Goal: Task Accomplishment & Management: Manage account settings

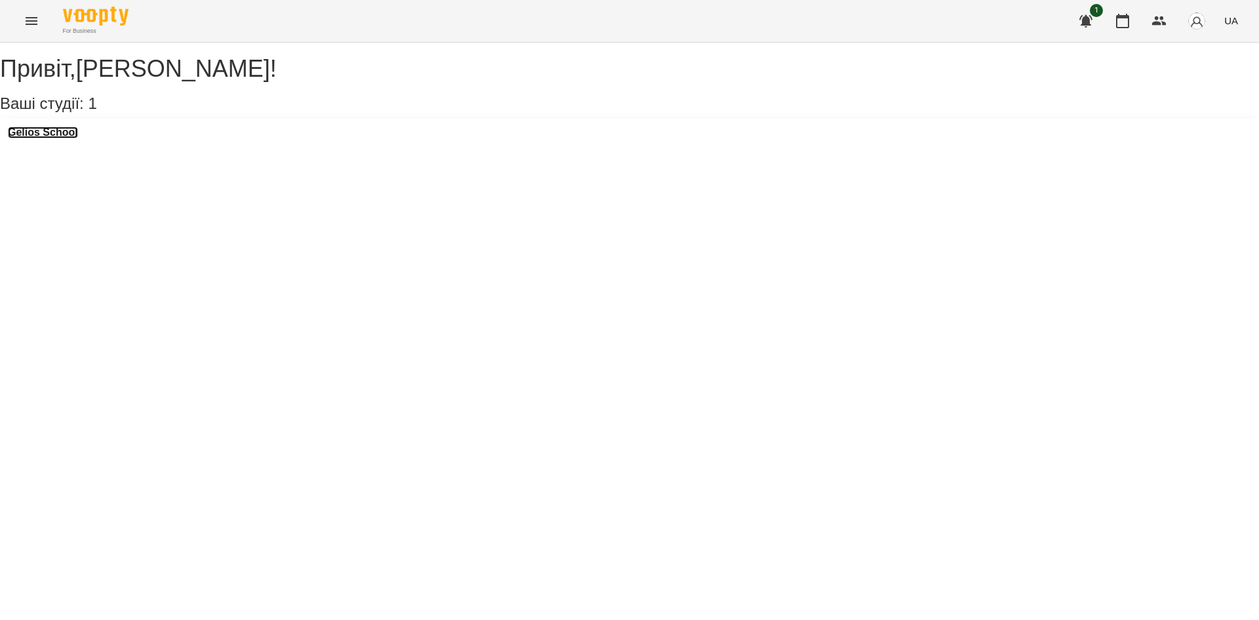
click at [48, 138] on h3 "Gelios School" at bounding box center [43, 133] width 70 height 12
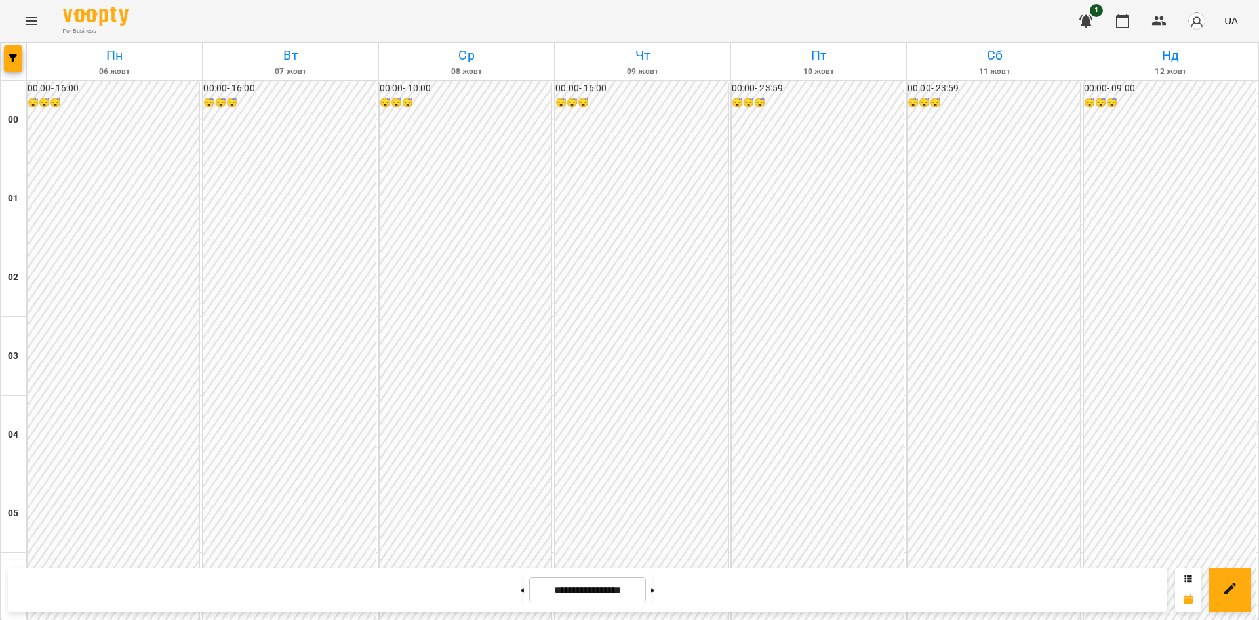
scroll to position [1122, 0]
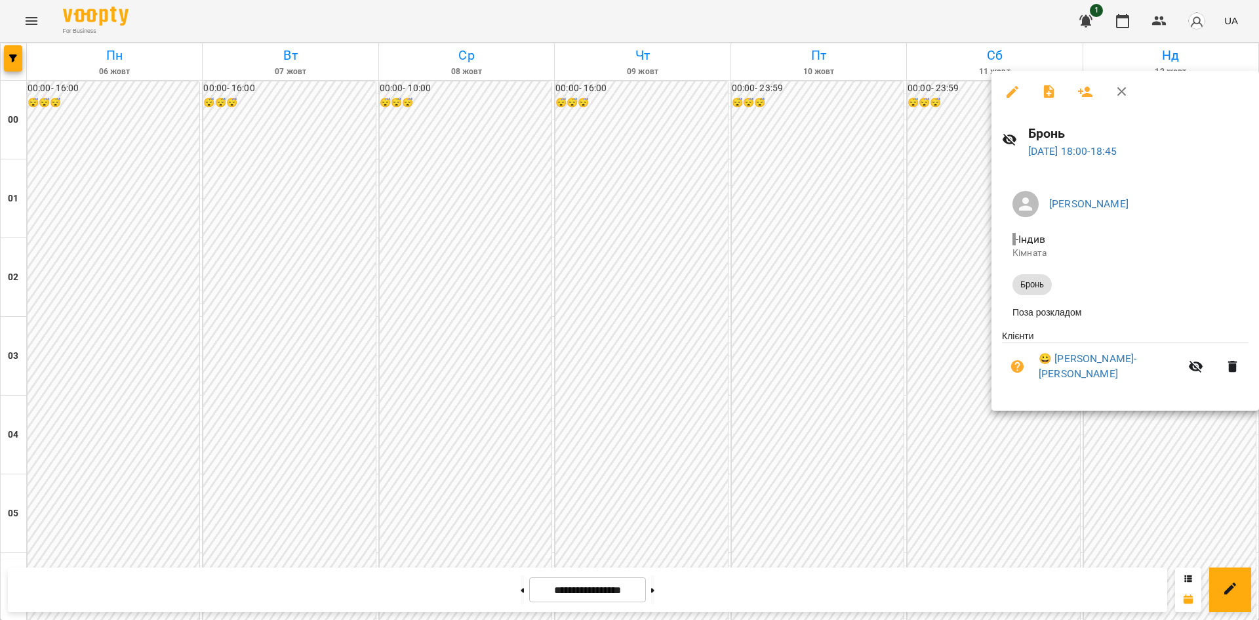
click at [1012, 419] on div at bounding box center [629, 310] width 1259 height 620
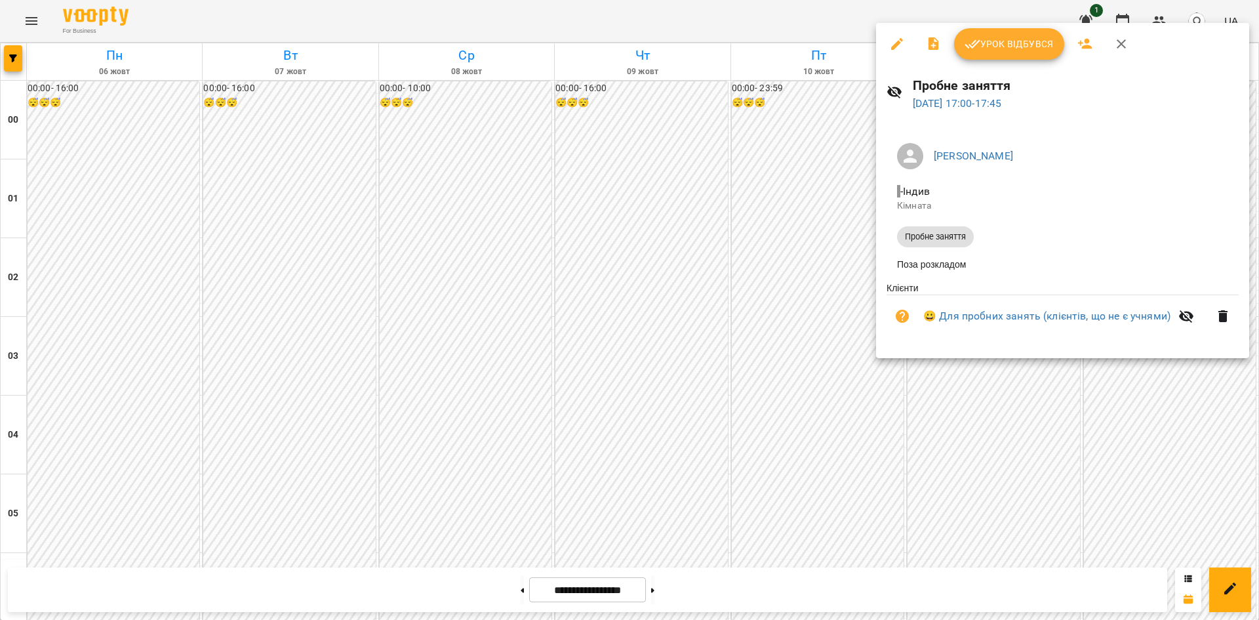
click at [1005, 452] on div at bounding box center [629, 310] width 1259 height 620
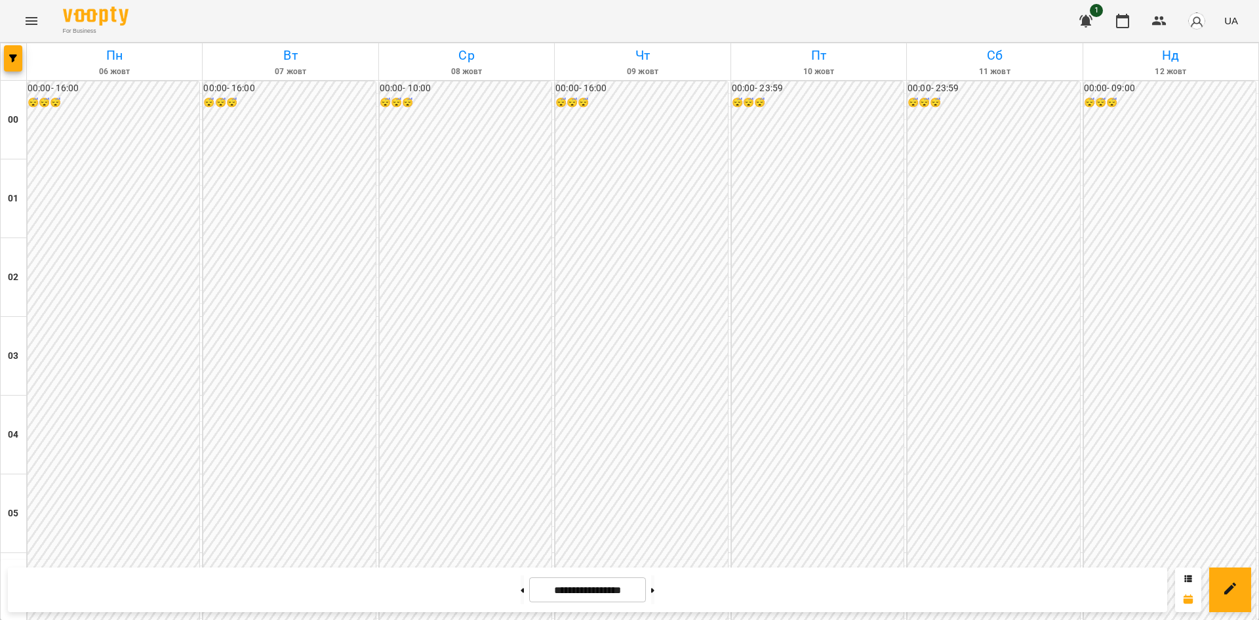
scroll to position [1048, 0]
click at [22, 22] on button "Menu" at bounding box center [31, 20] width 31 height 31
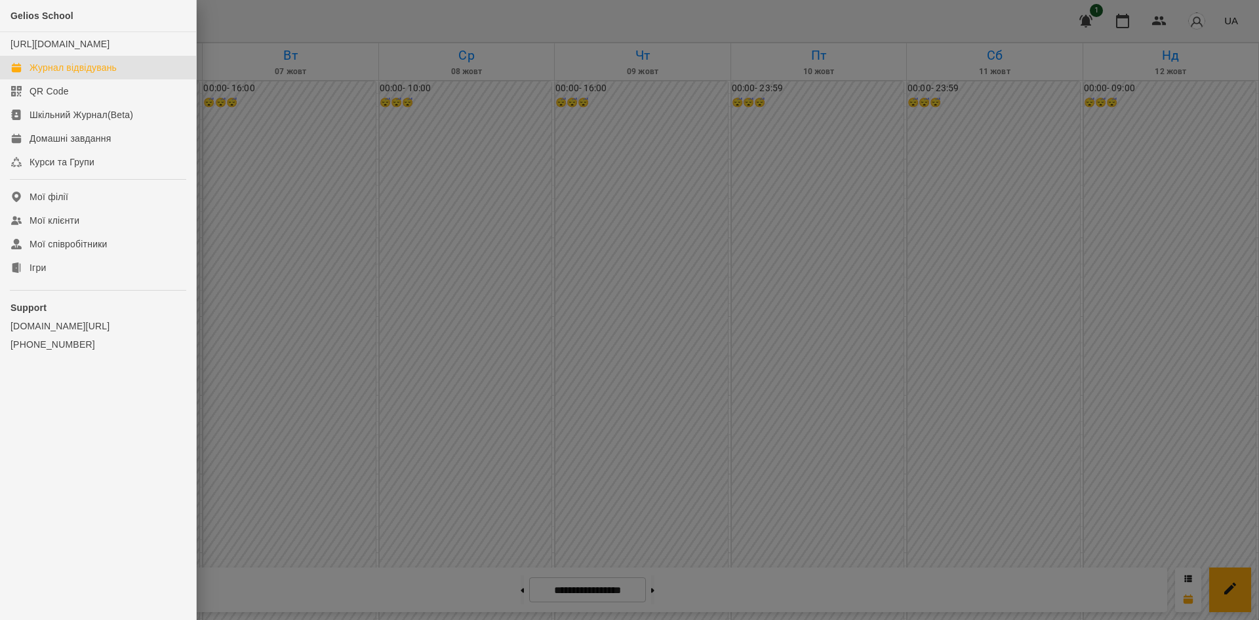
click at [794, 361] on div at bounding box center [629, 310] width 1259 height 620
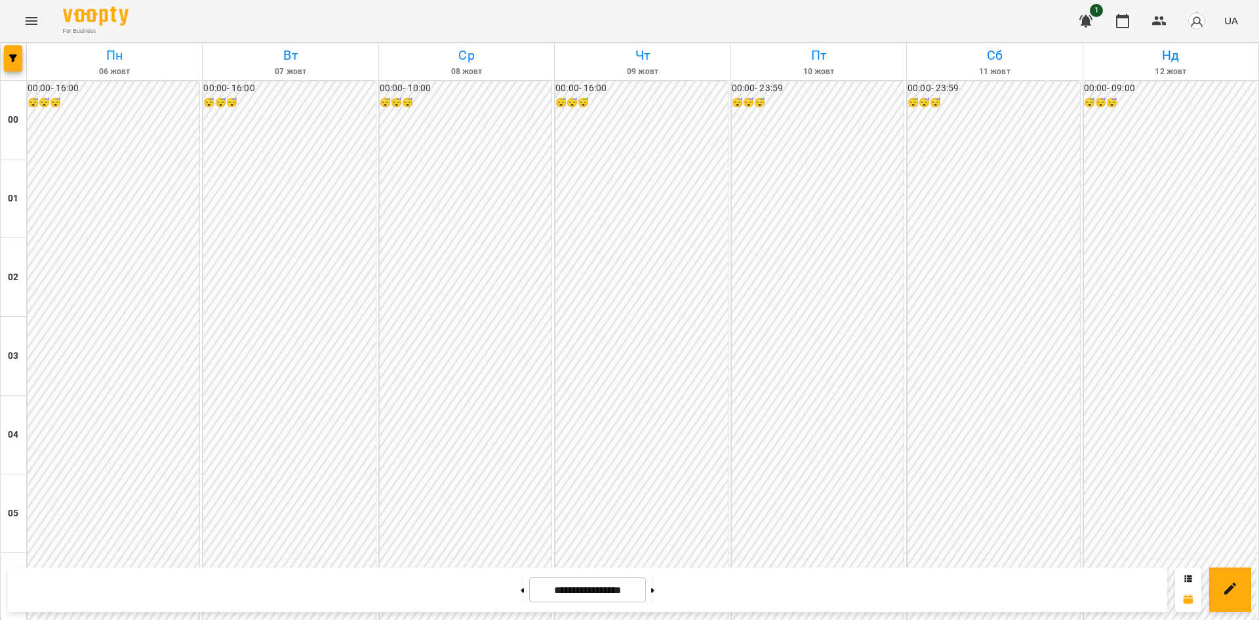
scroll to position [606, 0]
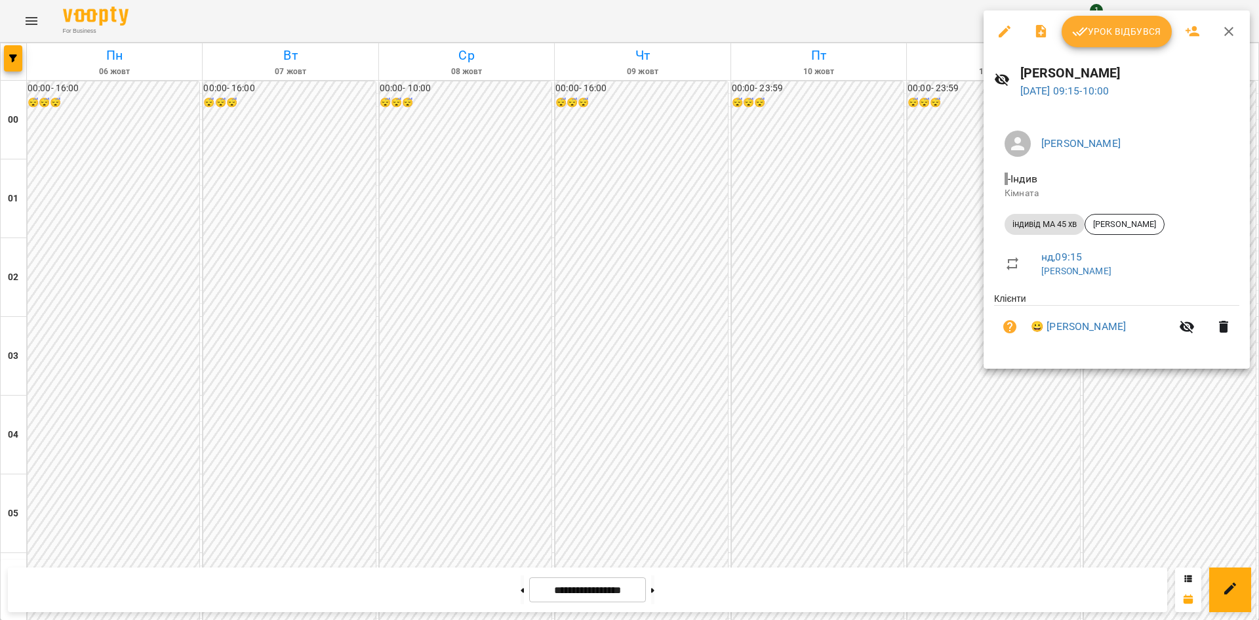
click at [1123, 217] on ul "Горькова Катерина - Індив Кімната індивід МА 45 хв Владислав Русанюк нд , 09:15…" at bounding box center [1116, 206] width 245 height 172
click at [998, 30] on icon "button" at bounding box center [1005, 32] width 16 height 16
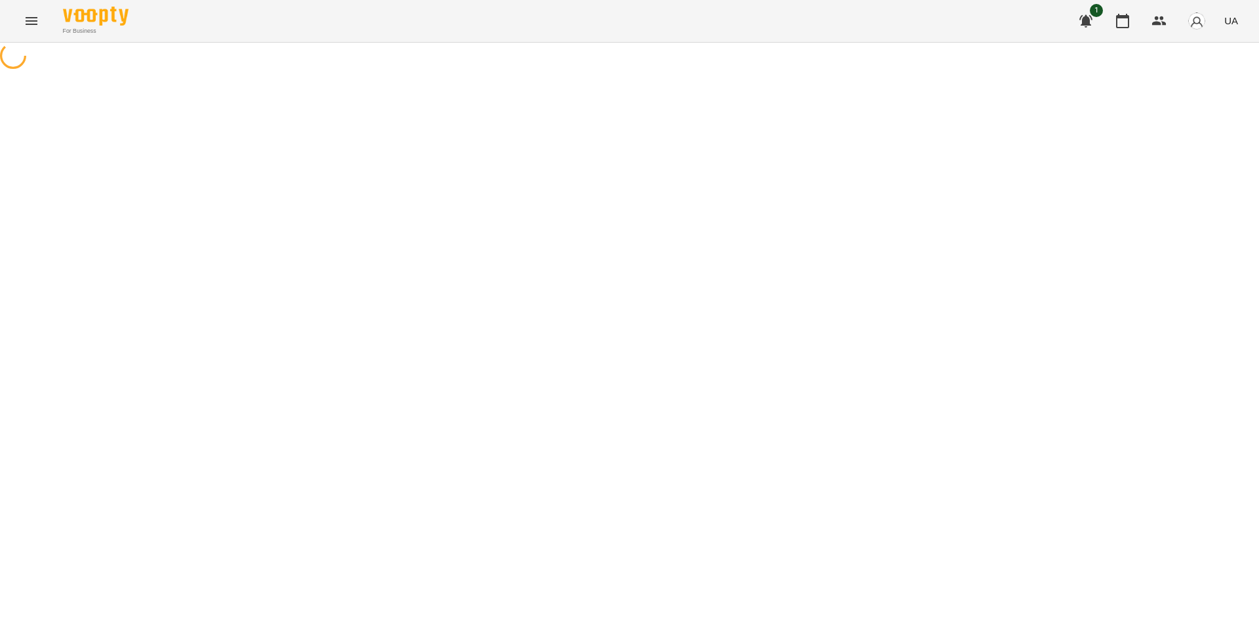
select select "**********"
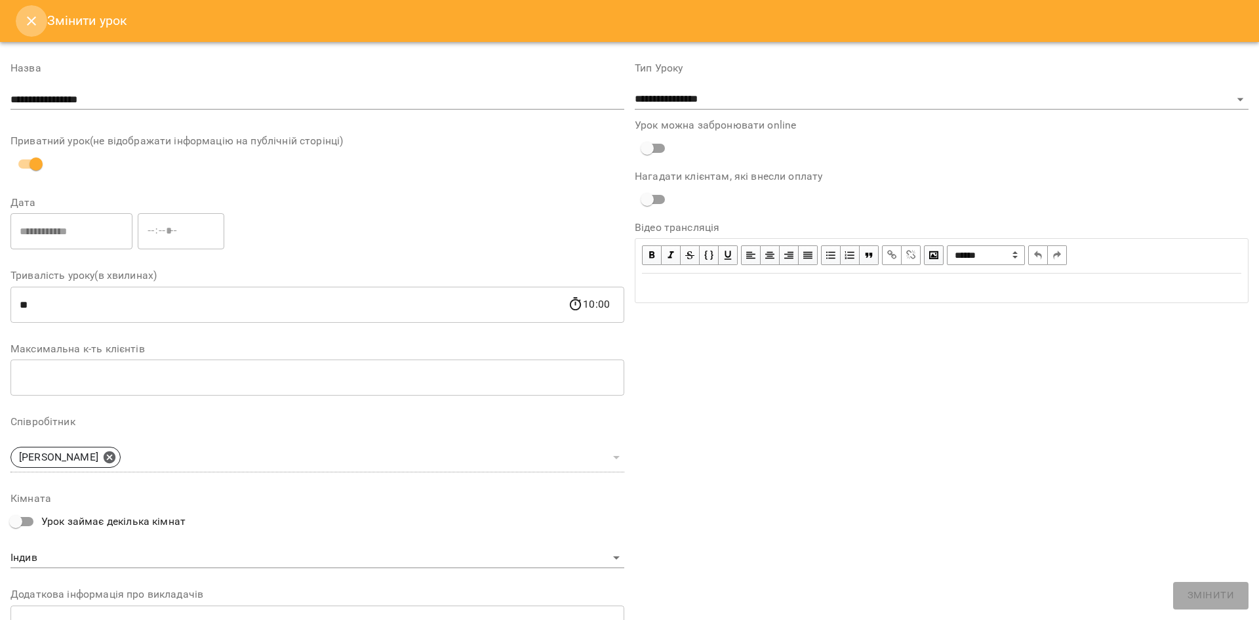
click at [31, 24] on icon "Close" at bounding box center [32, 21] width 16 height 16
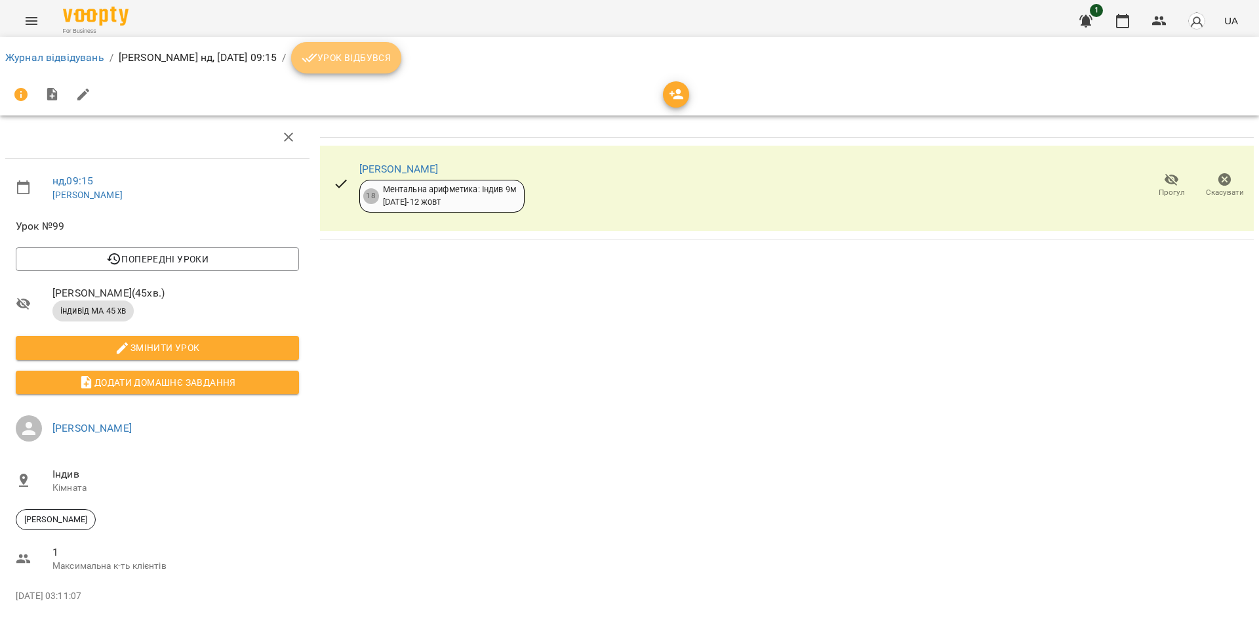
click at [390, 60] on span "Урок відбувся" at bounding box center [346, 58] width 89 height 16
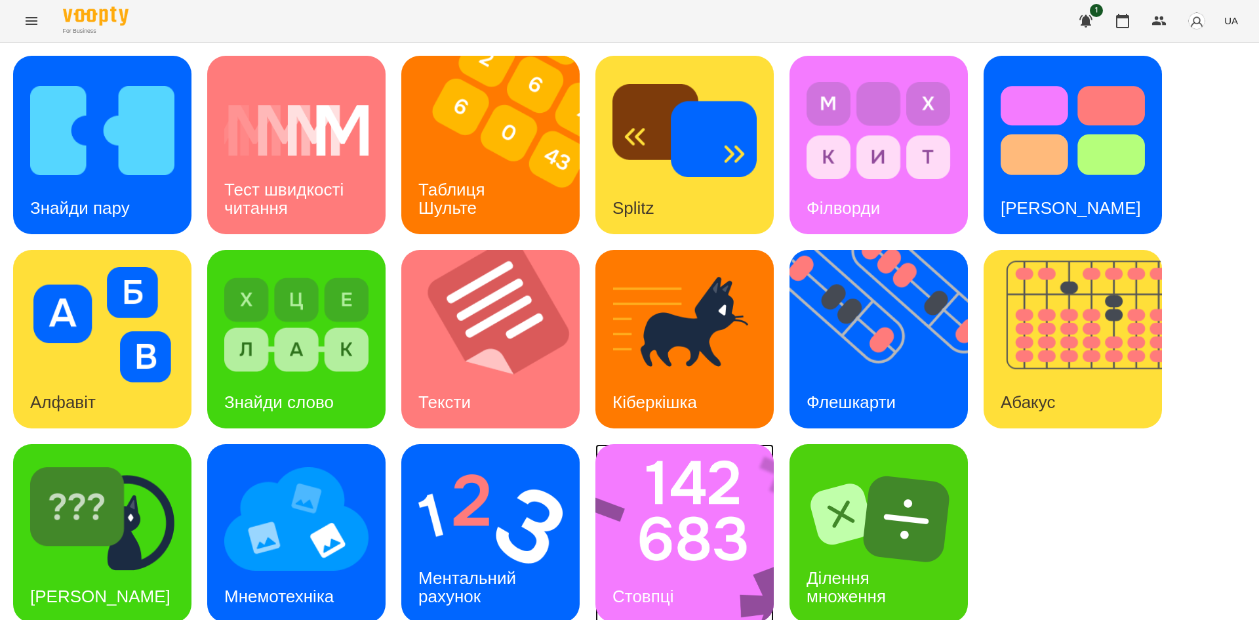
click at [659, 499] on img at bounding box center [693, 533] width 195 height 178
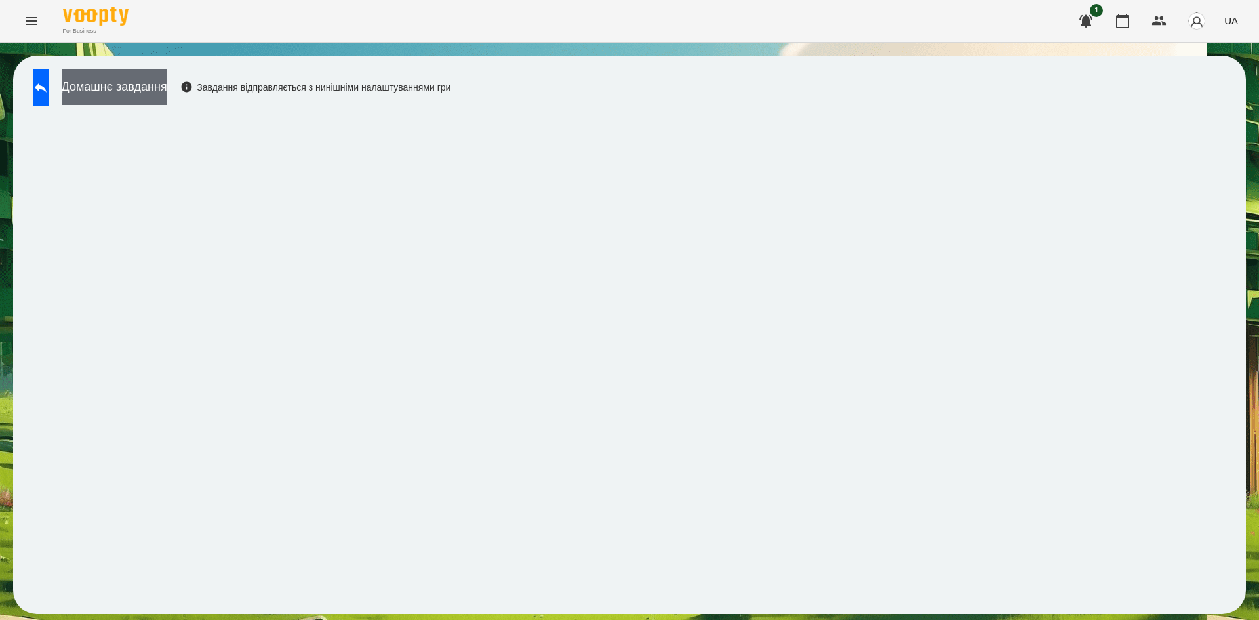
click at [166, 89] on button "Домашнє завдання" at bounding box center [115, 87] width 106 height 36
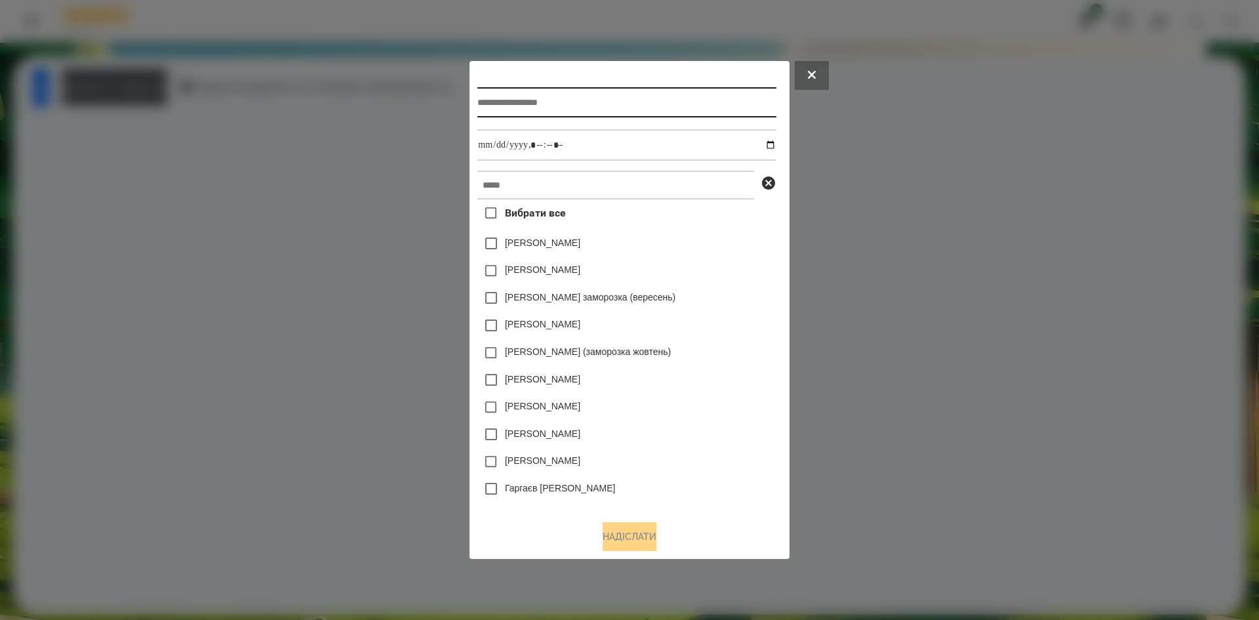
click at [521, 102] on input "text" at bounding box center [627, 102] width 298 height 30
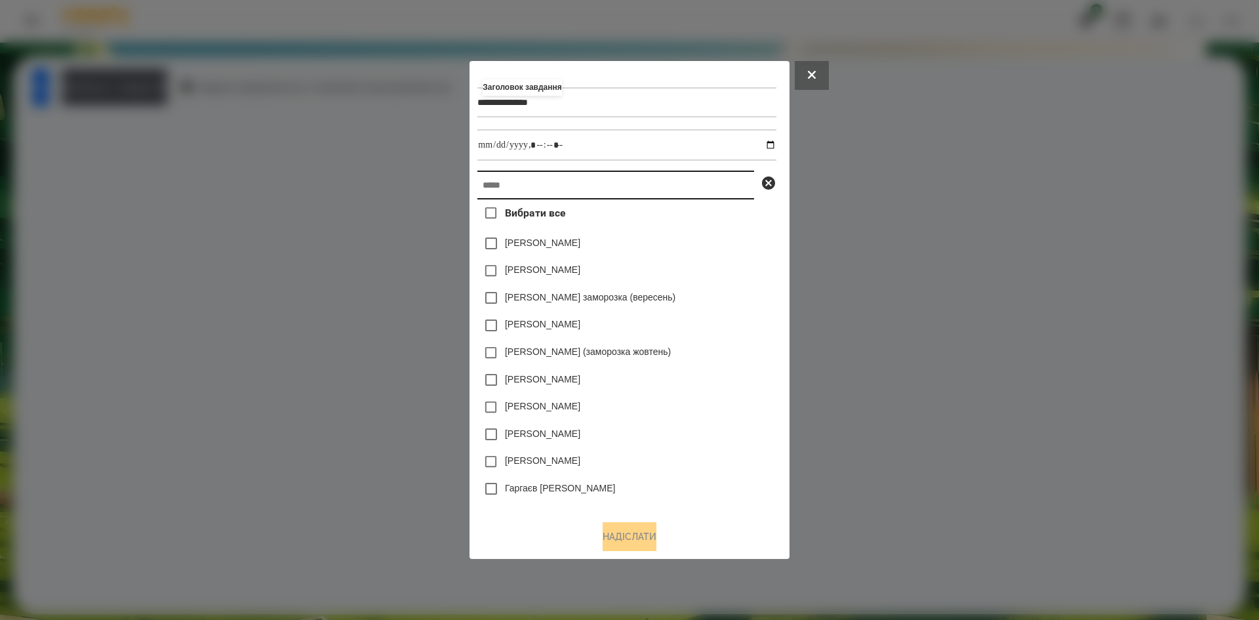
click at [519, 178] on input "text" at bounding box center [616, 185] width 277 height 29
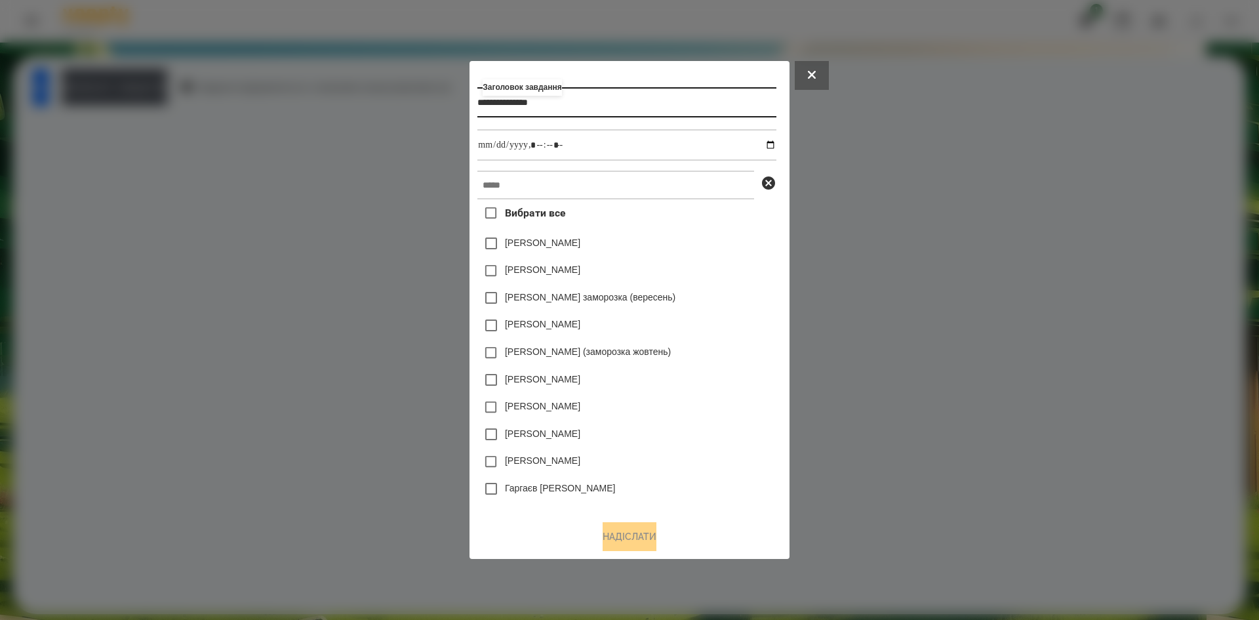
click at [580, 106] on input "**********" at bounding box center [627, 102] width 298 height 30
type input "**********"
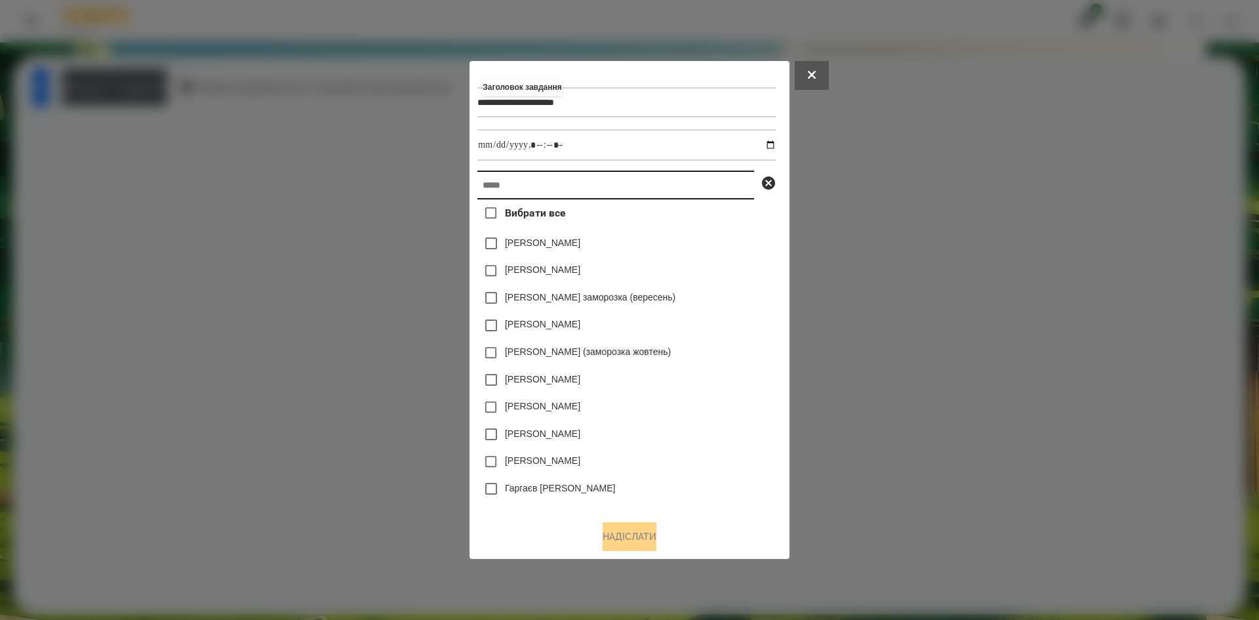
click at [531, 184] on input "text" at bounding box center [616, 185] width 277 height 29
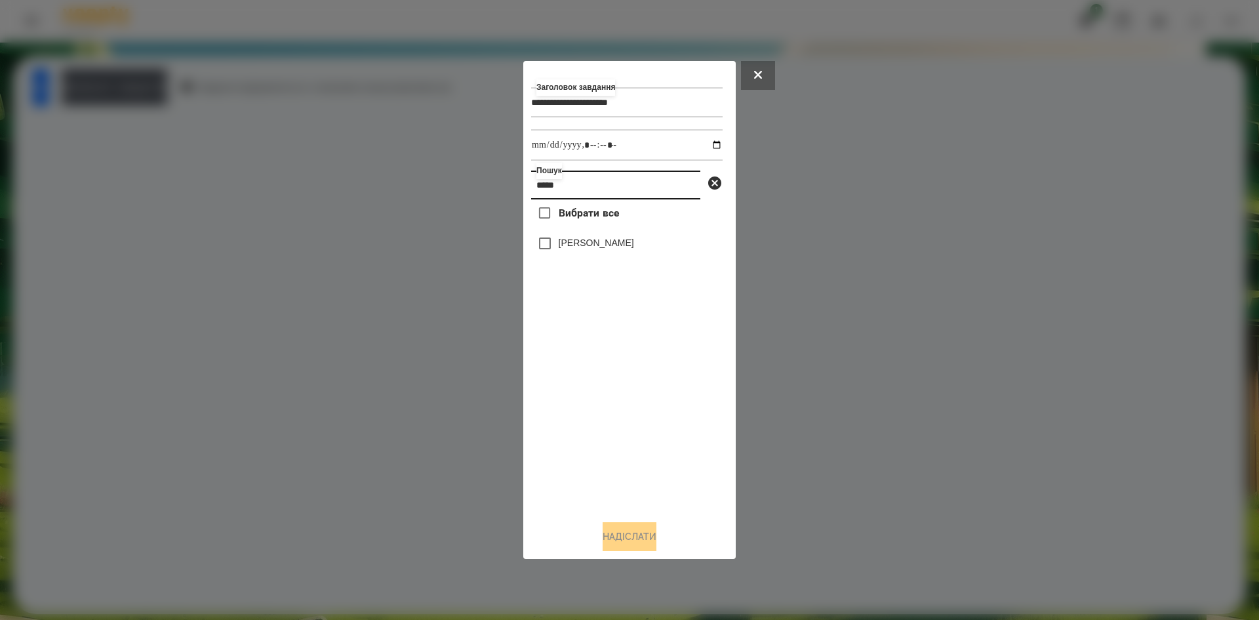
type input "*****"
click at [710, 145] on input "datetime-local" at bounding box center [627, 144] width 192 height 31
type input "**********"
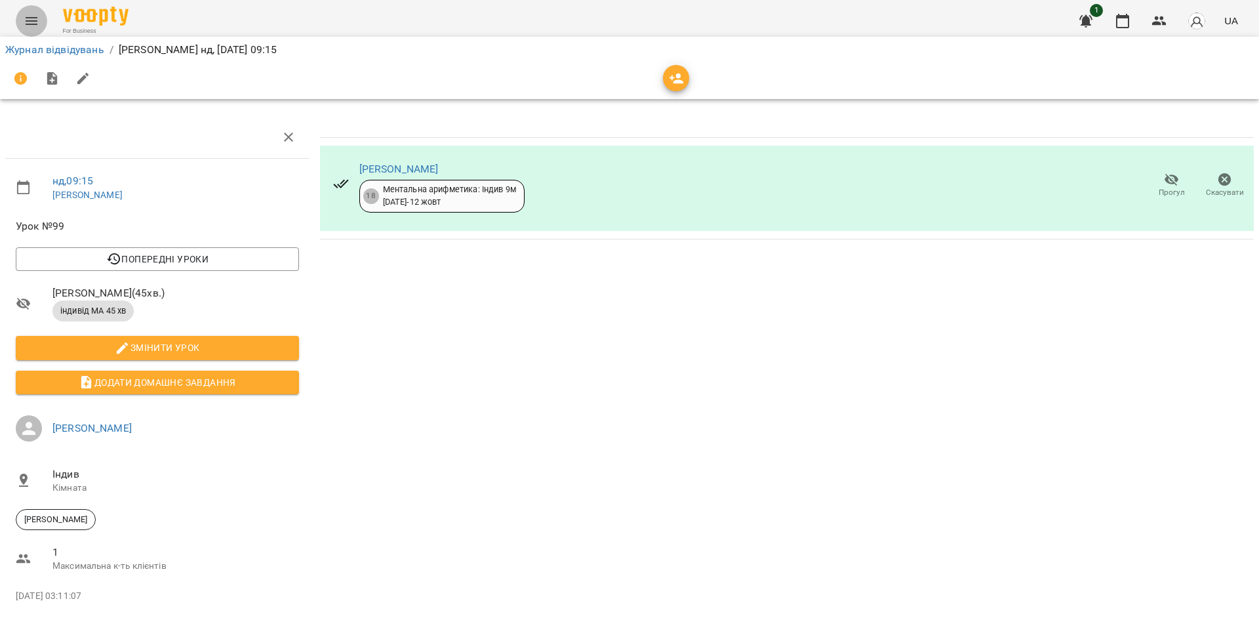
click at [29, 13] on icon "Menu" at bounding box center [32, 21] width 16 height 16
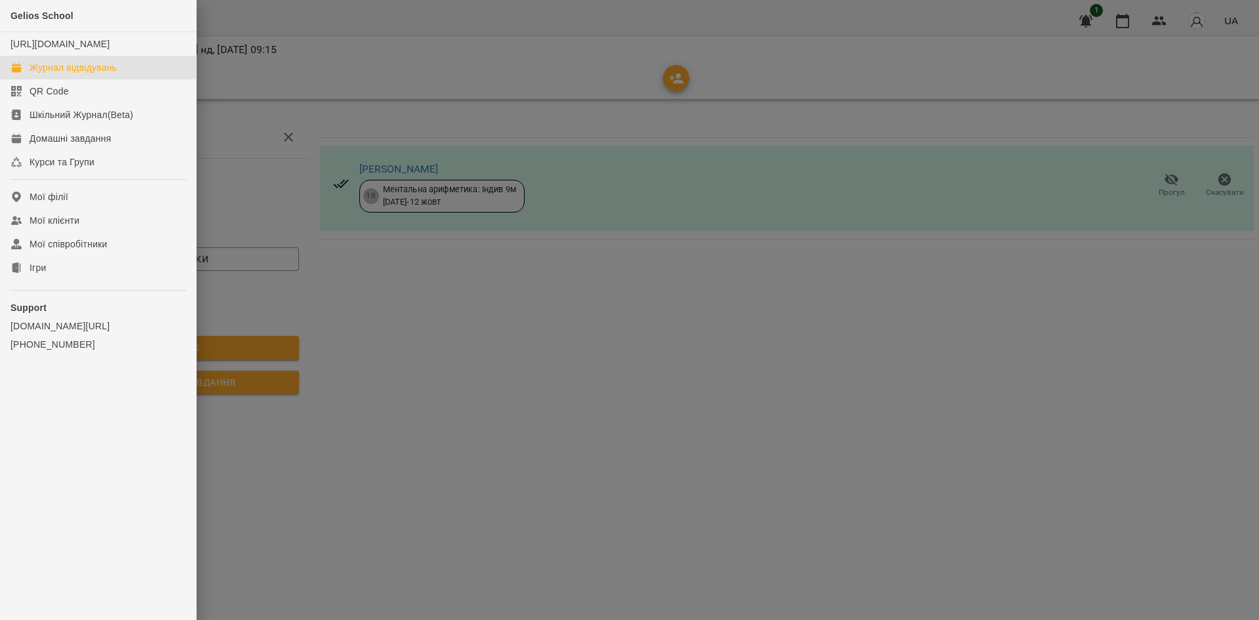
click at [41, 74] on div "Журнал відвідувань" at bounding box center [73, 67] width 87 height 13
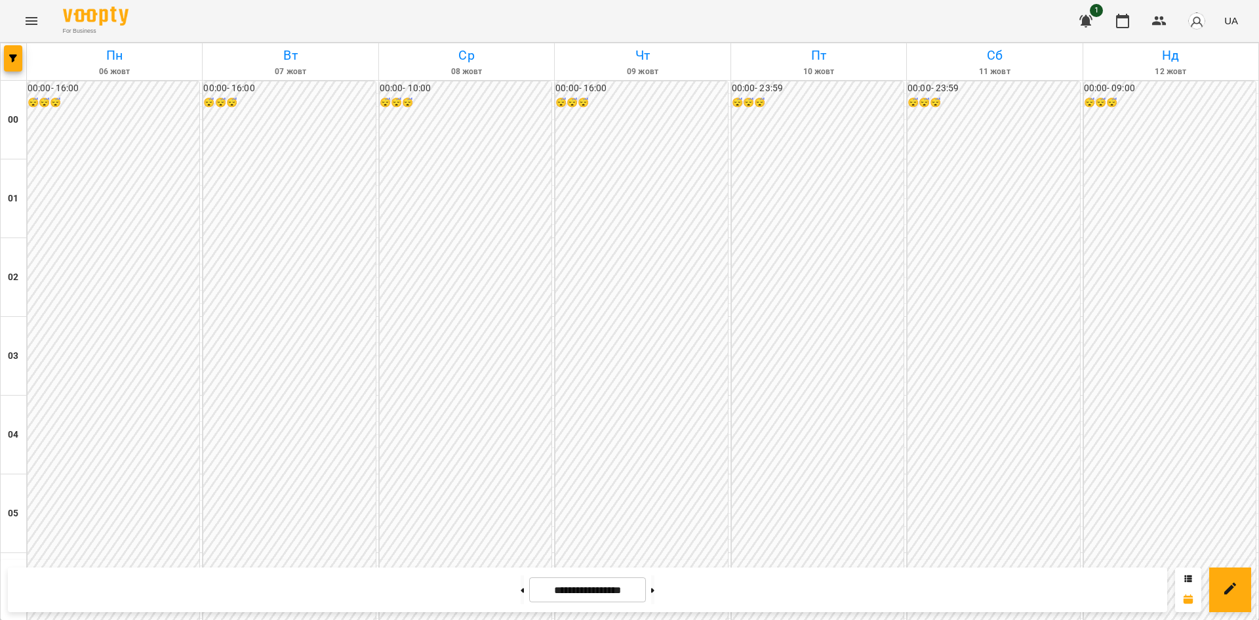
scroll to position [637, 0]
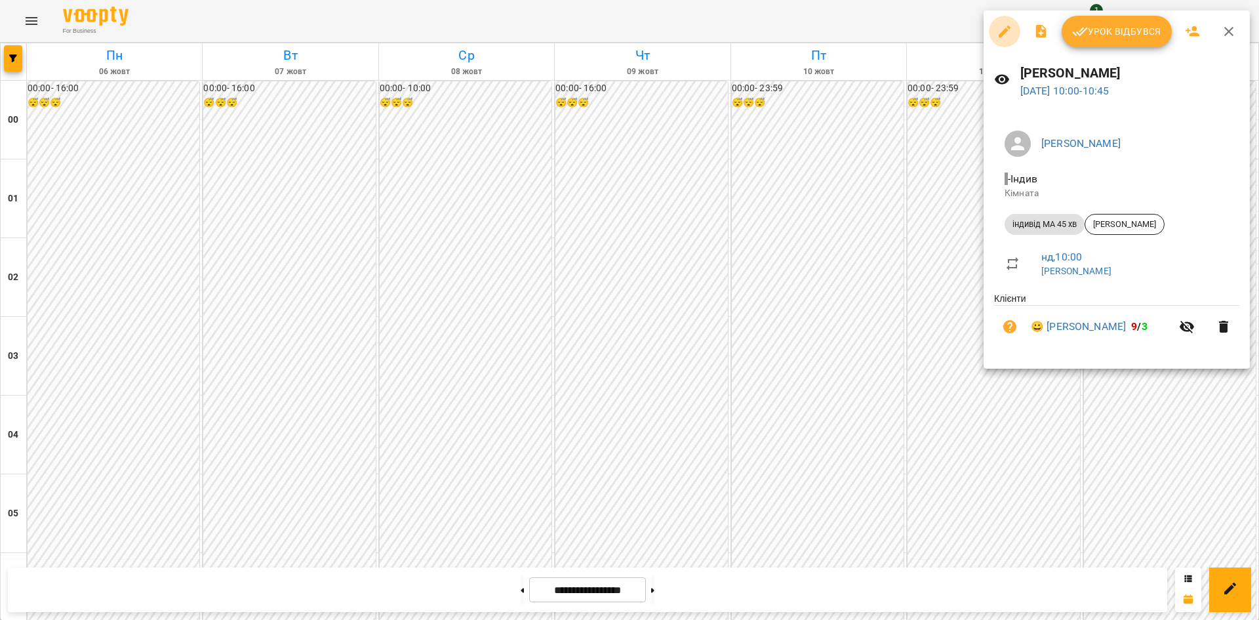
click at [1007, 33] on icon "button" at bounding box center [1005, 32] width 16 height 16
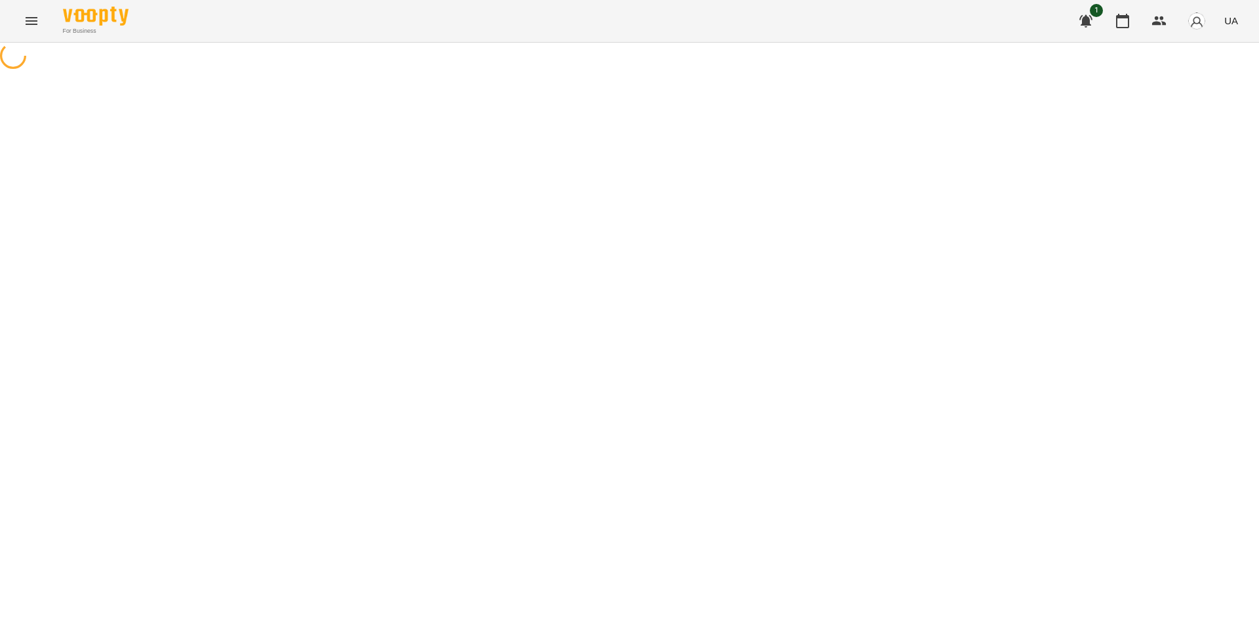
select select "**********"
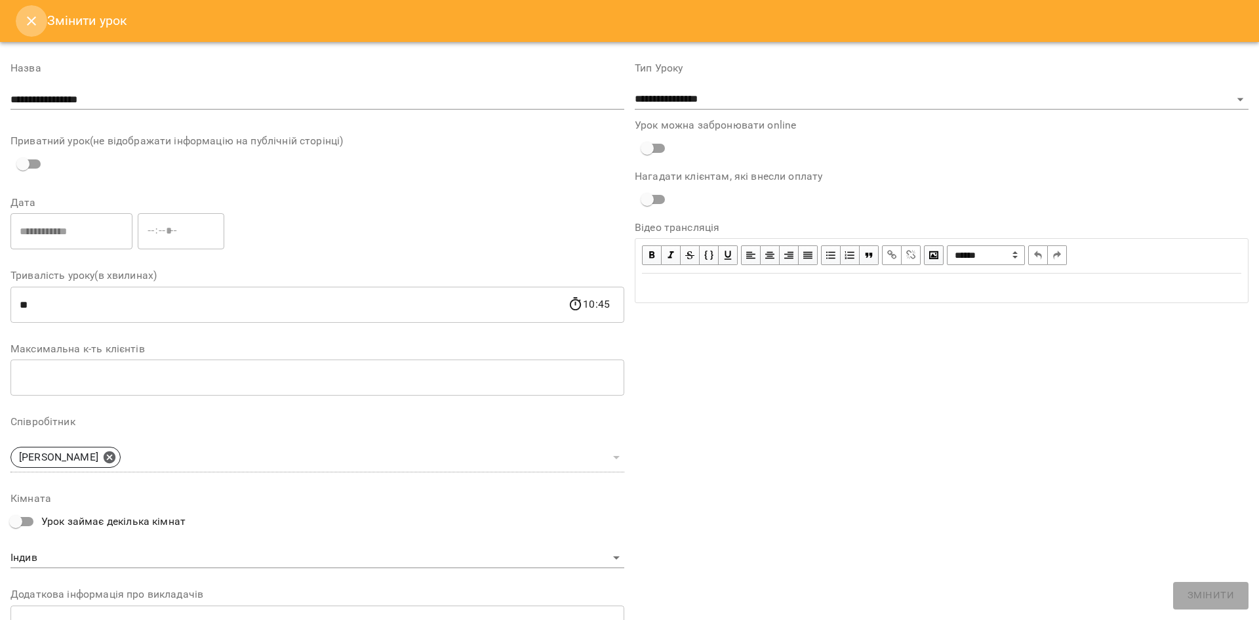
click at [40, 28] on button "Close" at bounding box center [31, 20] width 31 height 31
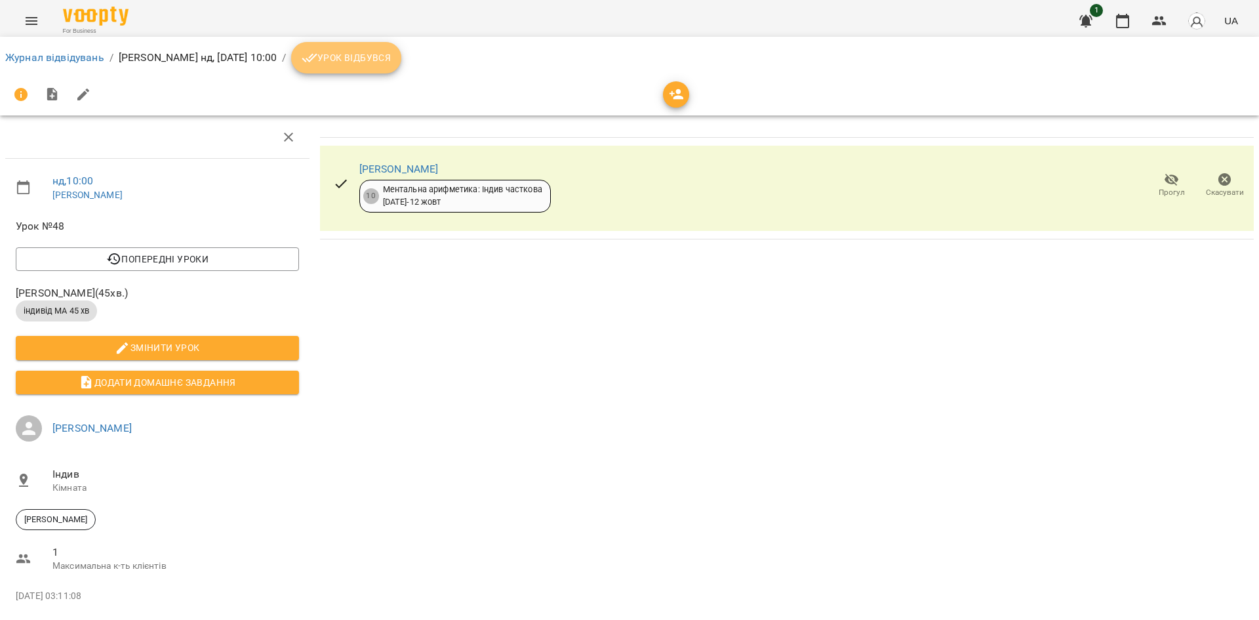
click at [391, 56] on span "Урок відбувся" at bounding box center [346, 58] width 89 height 16
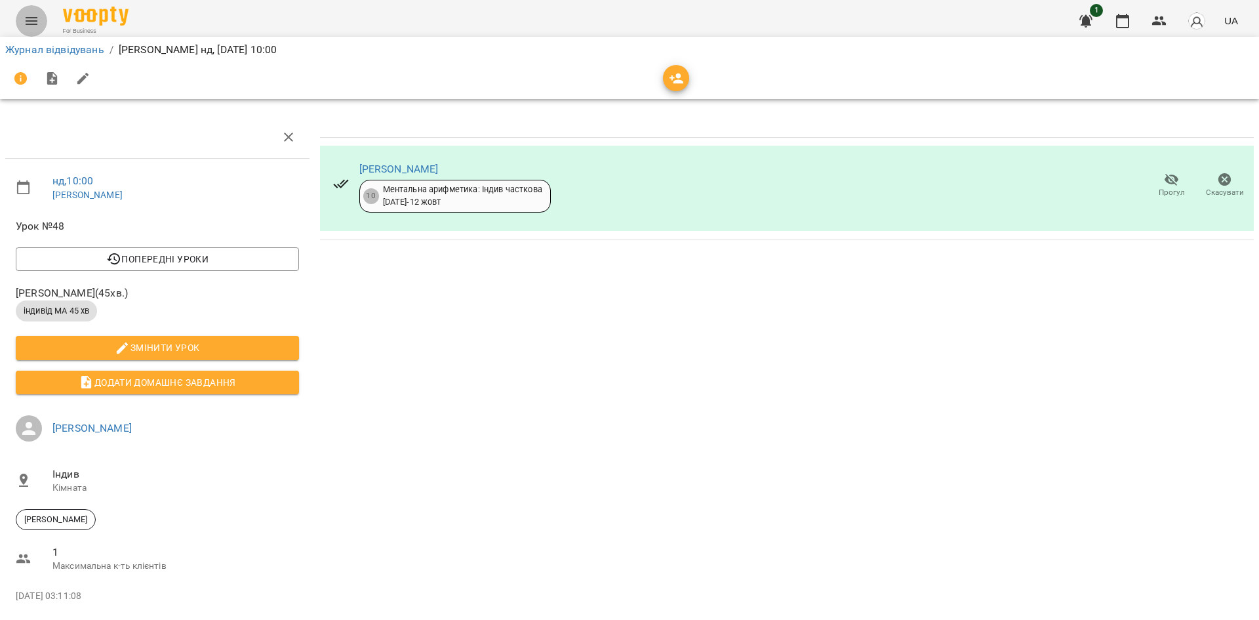
click at [35, 25] on icon "Menu" at bounding box center [32, 21] width 16 height 16
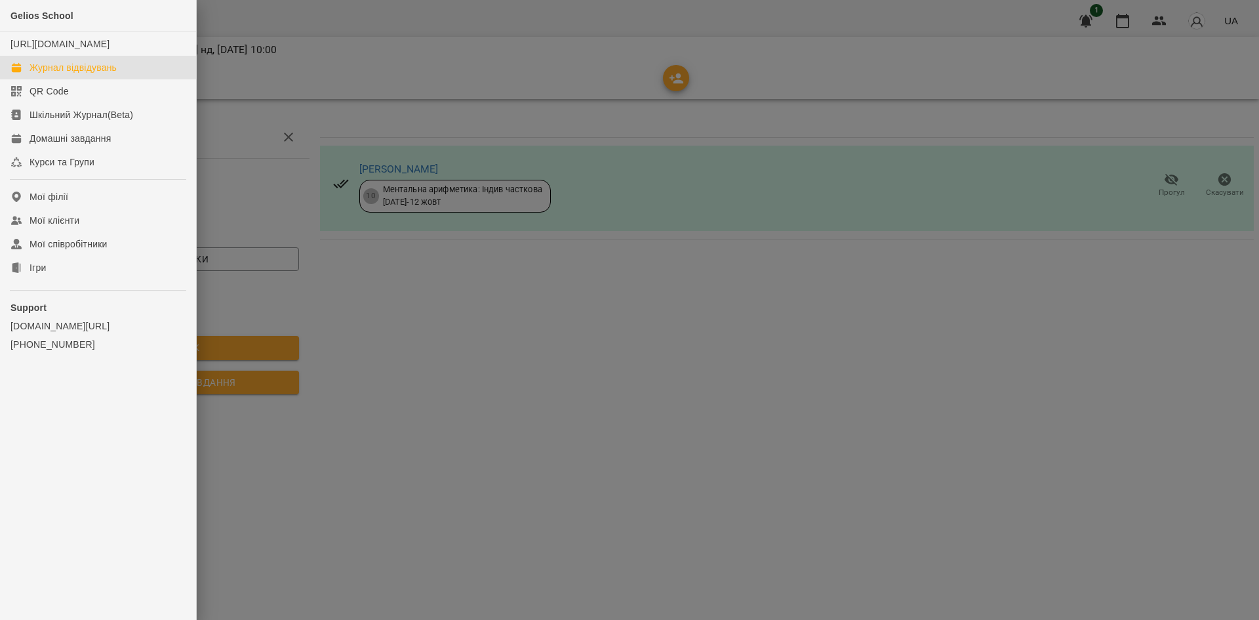
click at [45, 74] on div "Журнал відвідувань" at bounding box center [73, 67] width 87 height 13
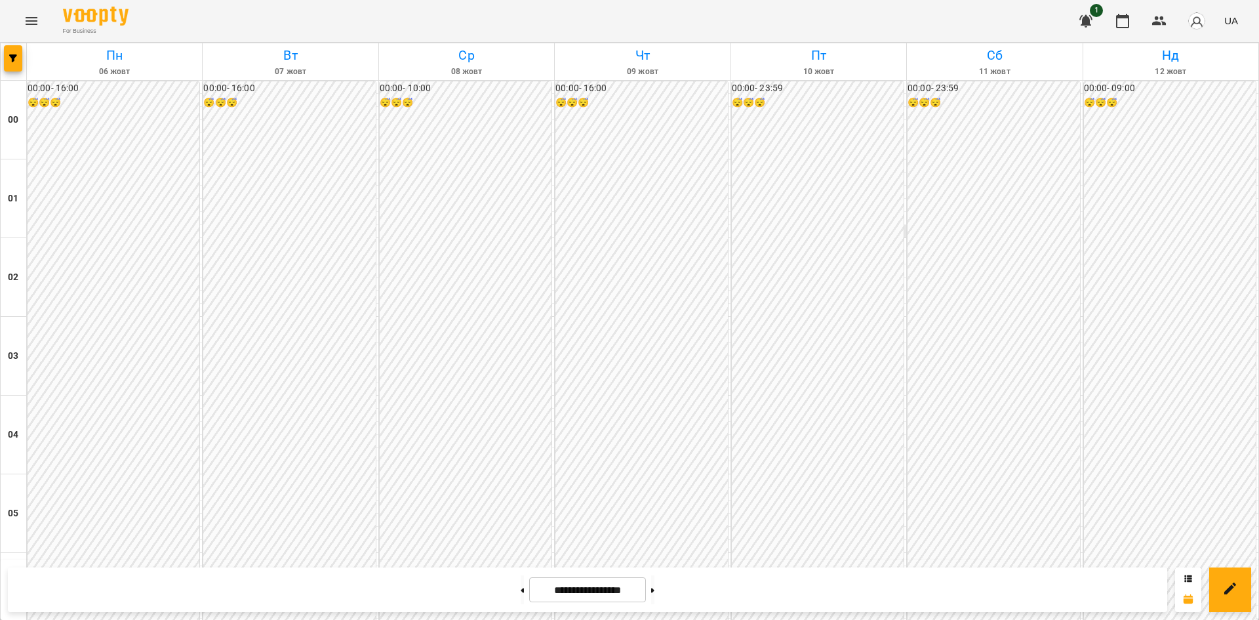
scroll to position [622, 0]
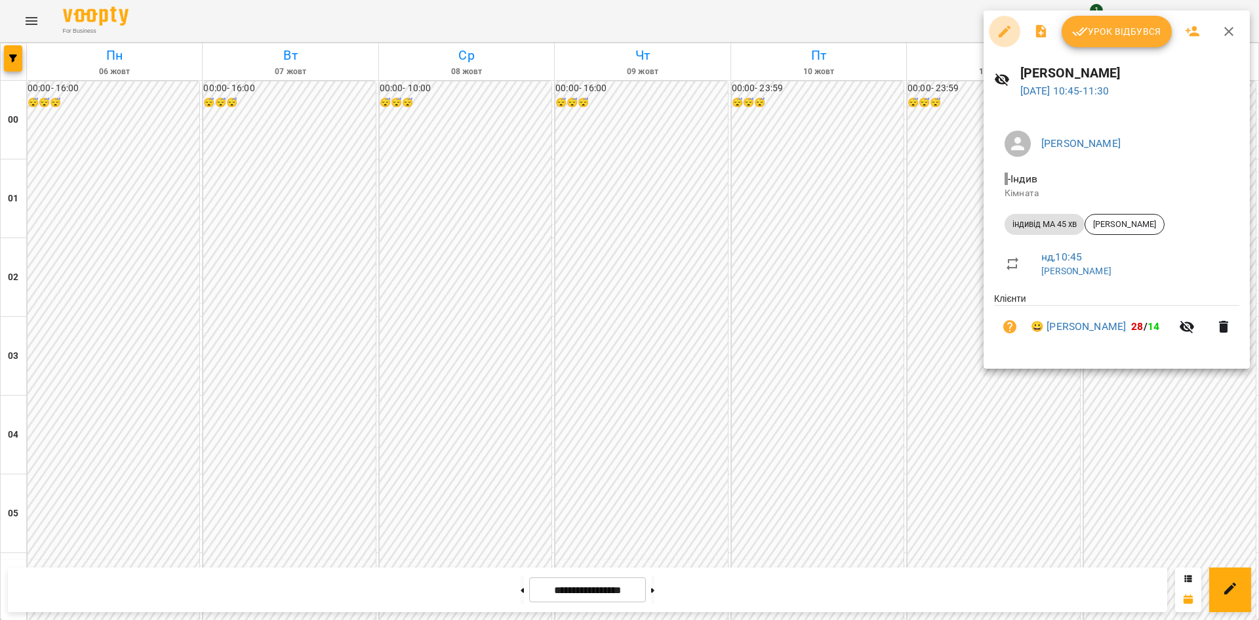
click at [1004, 41] on button "button" at bounding box center [1004, 31] width 31 height 31
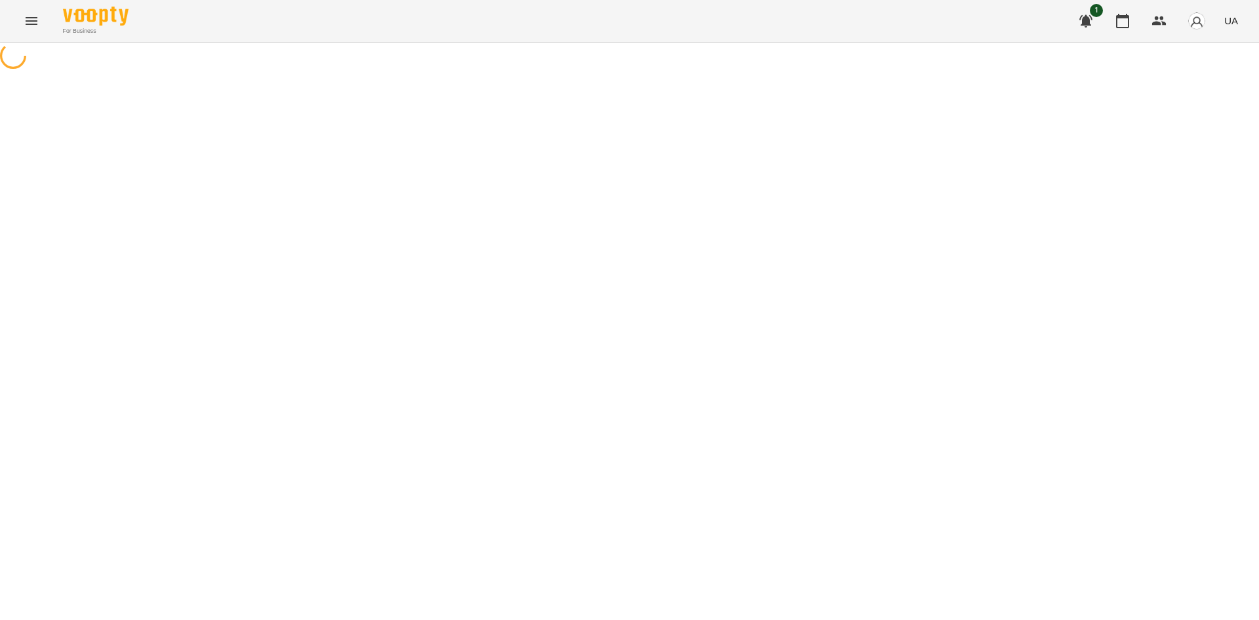
select select "**********"
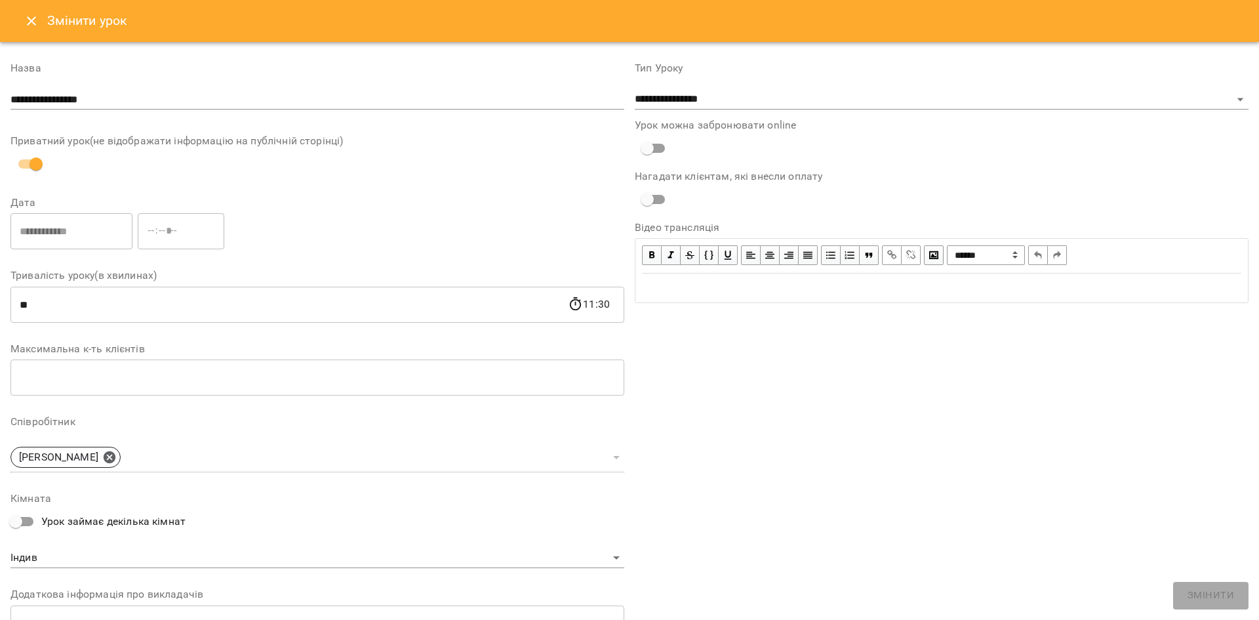
click at [28, 18] on icon "Close" at bounding box center [31, 20] width 9 height 9
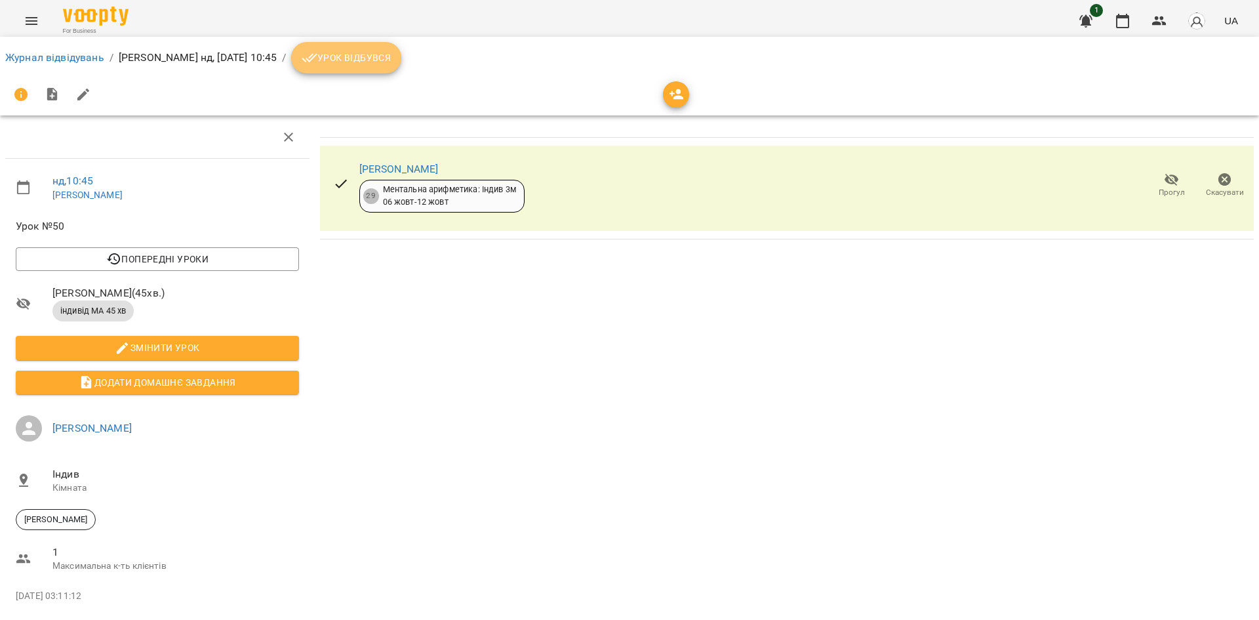
click at [391, 64] on span "Урок відбувся" at bounding box center [346, 58] width 89 height 16
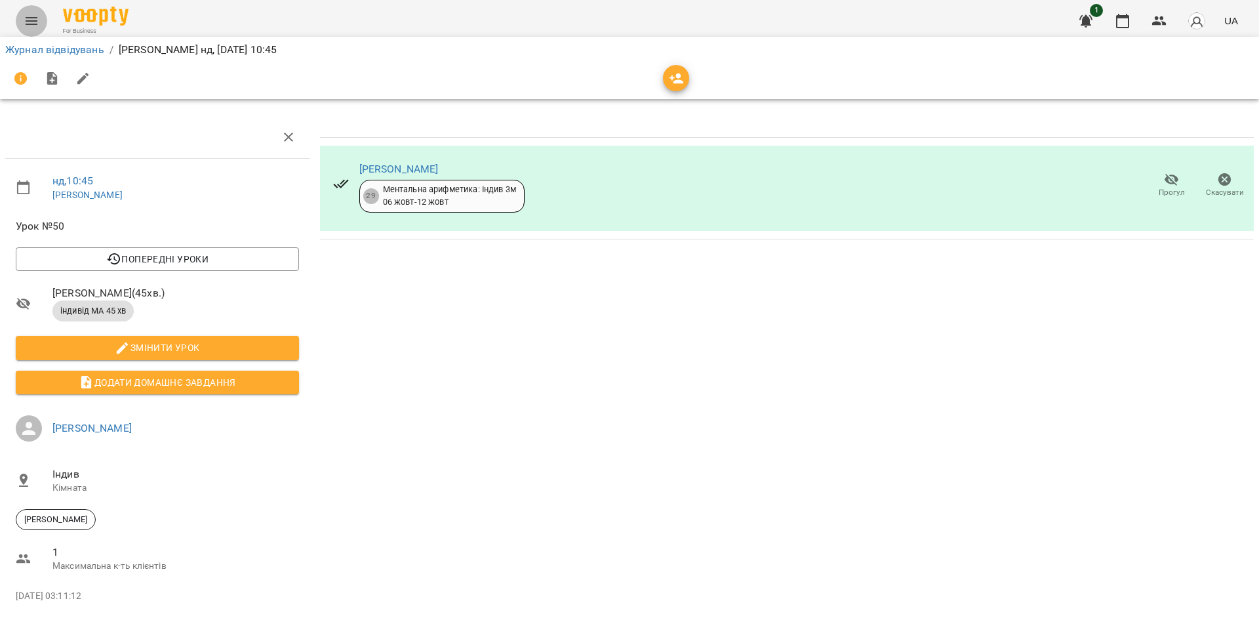
click at [31, 25] on icon "Menu" at bounding box center [32, 21] width 16 height 16
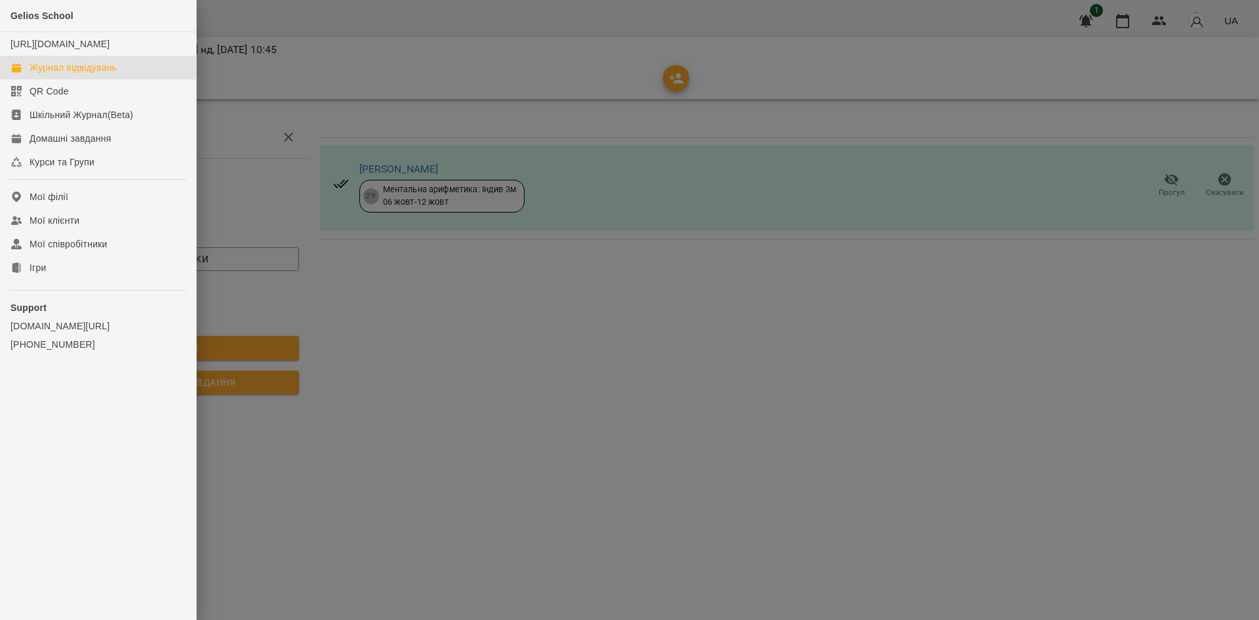
click at [58, 74] on div "Журнал відвідувань" at bounding box center [73, 67] width 87 height 13
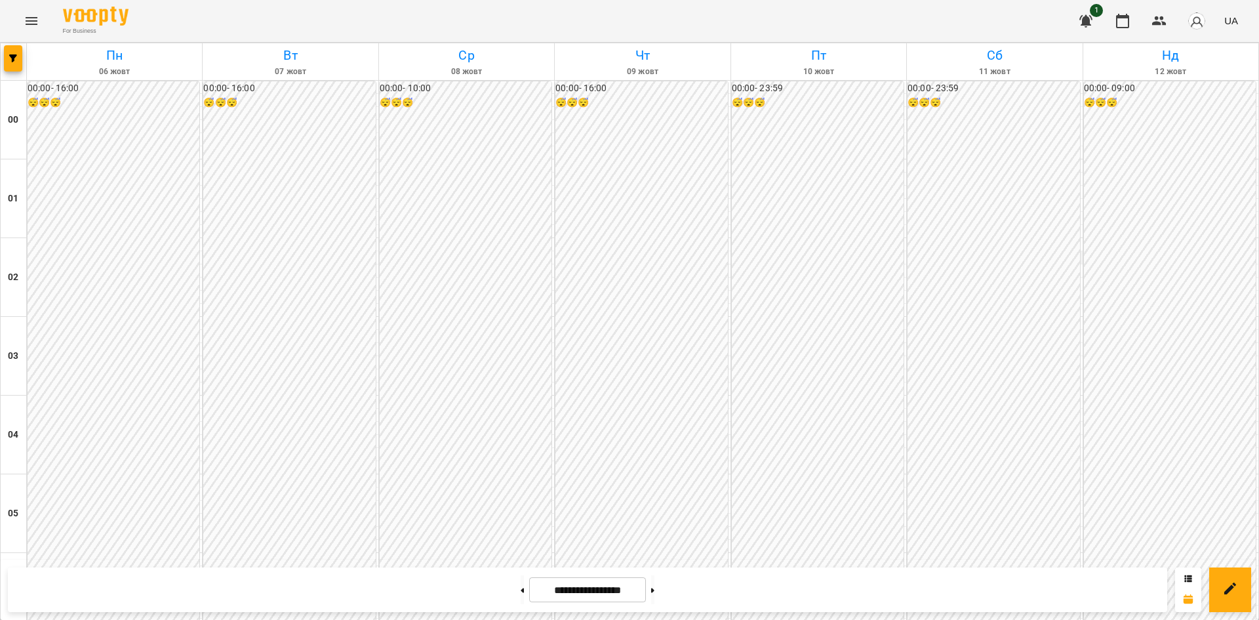
scroll to position [715, 0]
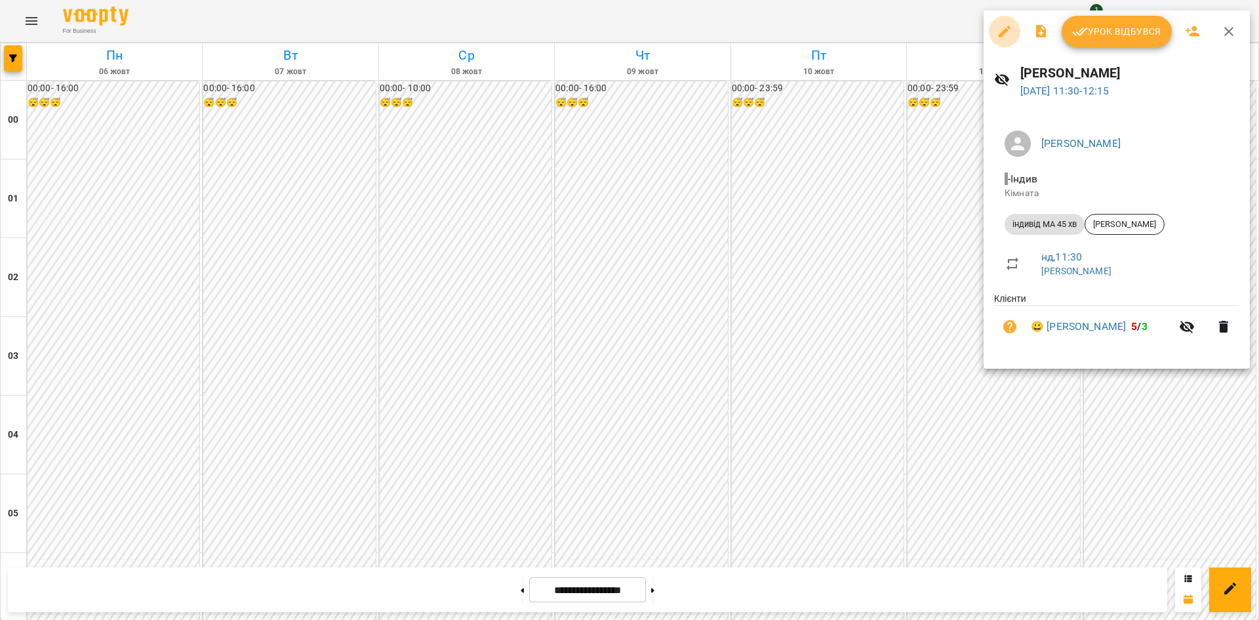
click at [1002, 35] on icon "button" at bounding box center [1005, 32] width 12 height 12
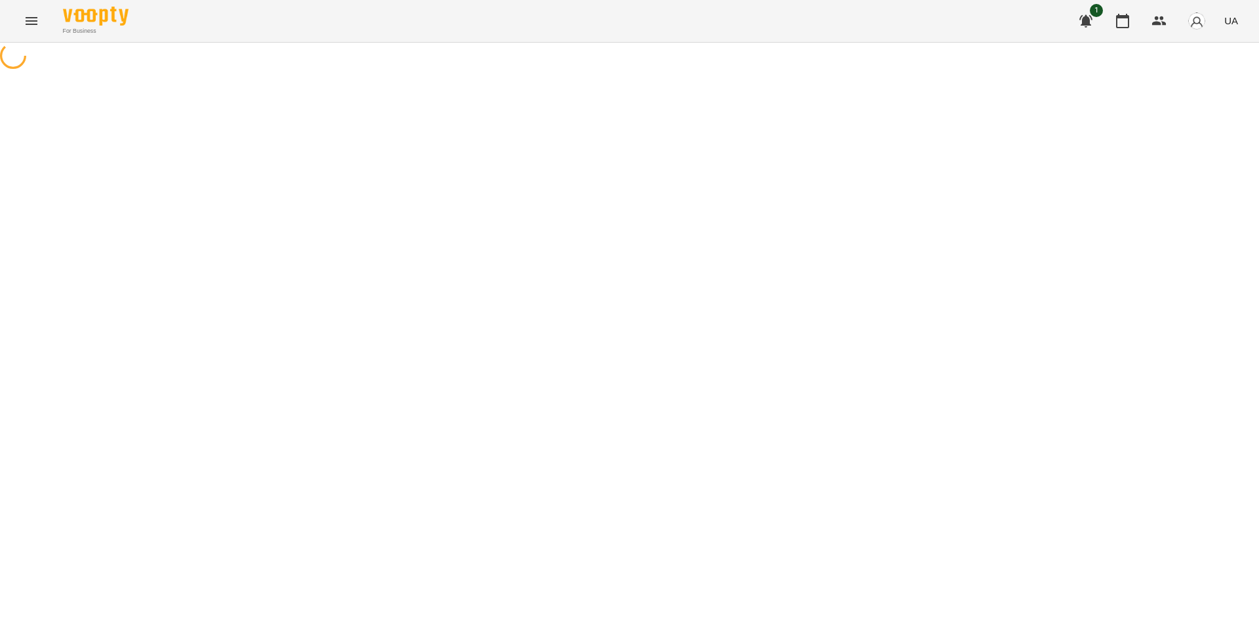
select select "**********"
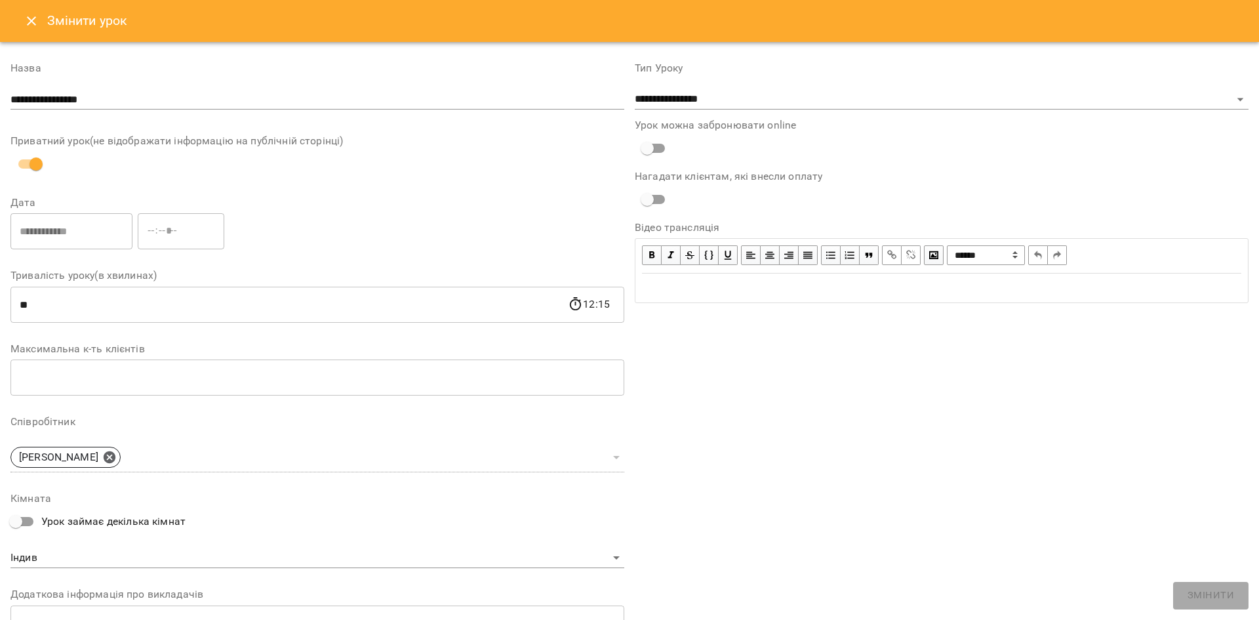
click at [31, 27] on icon "Close" at bounding box center [32, 21] width 16 height 16
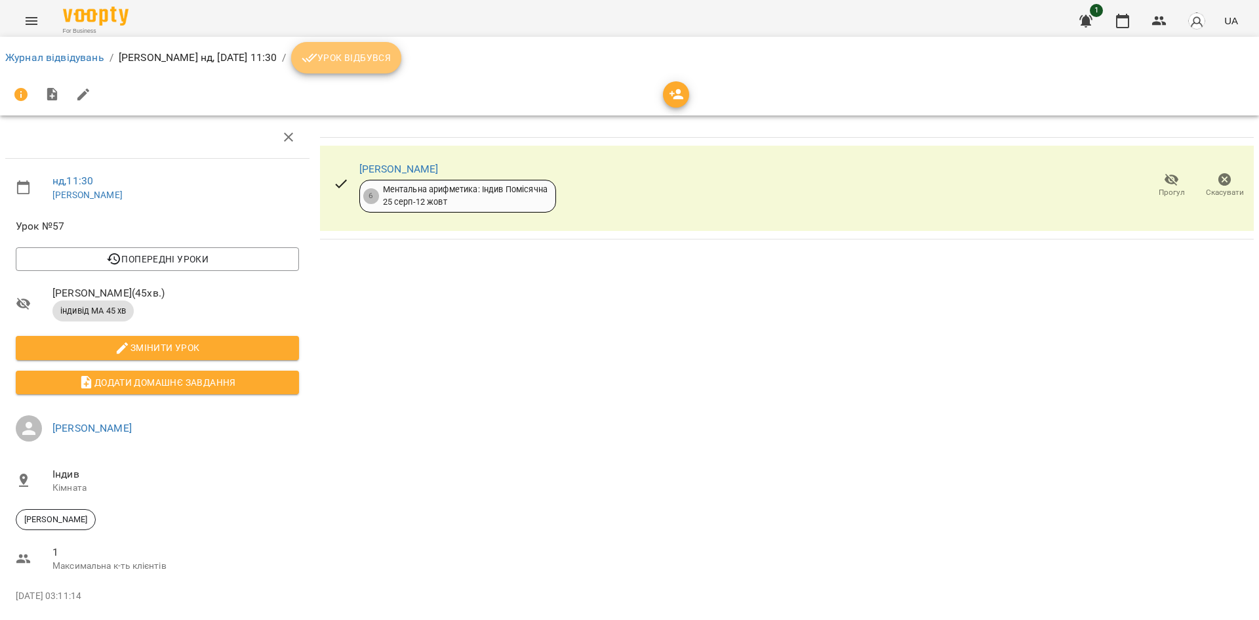
click at [391, 52] on span "Урок відбувся" at bounding box center [346, 58] width 89 height 16
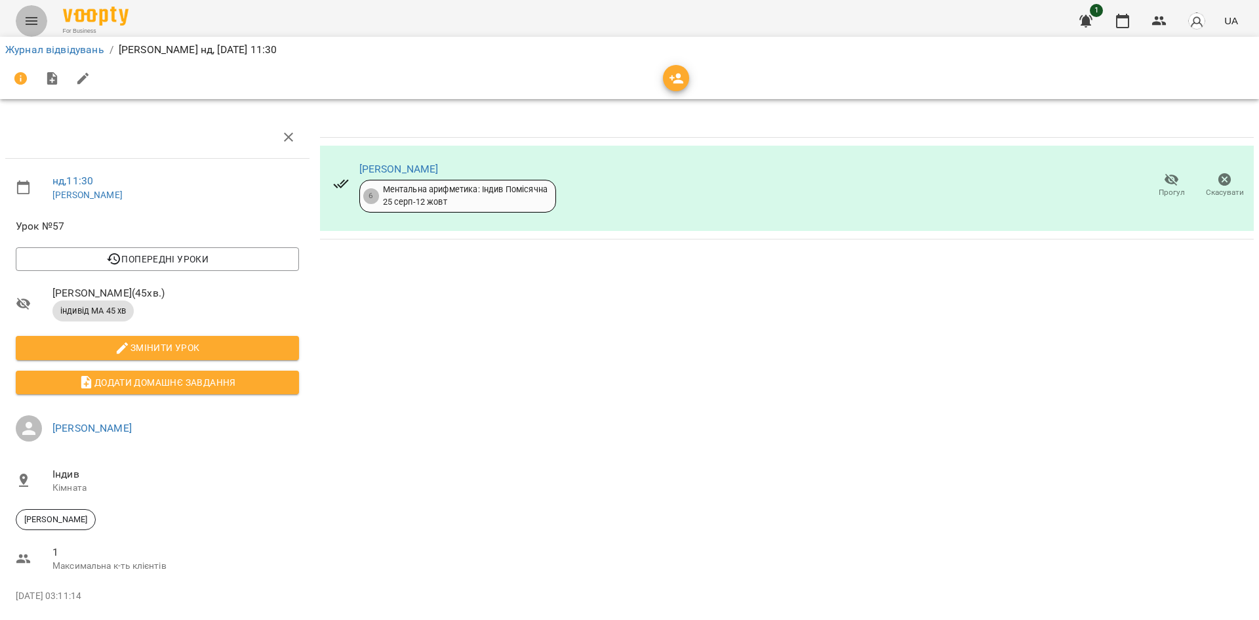
click at [28, 23] on icon "Menu" at bounding box center [32, 21] width 16 height 16
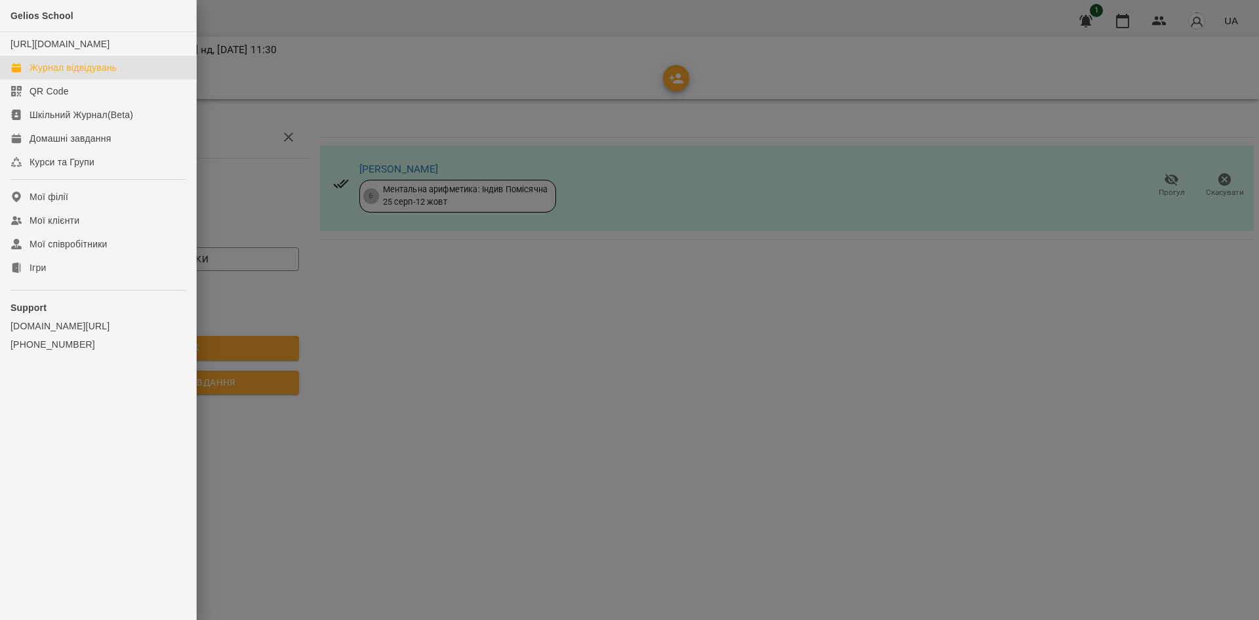
click at [29, 79] on link "Журнал відвідувань" at bounding box center [98, 68] width 196 height 24
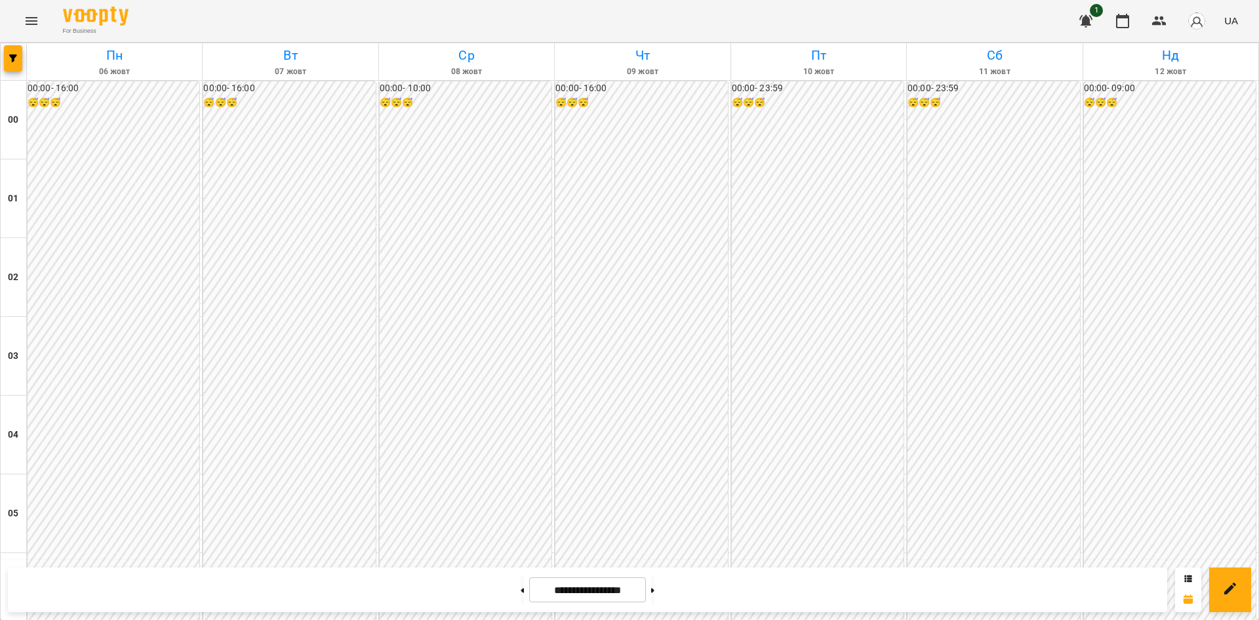
scroll to position [1163, 0]
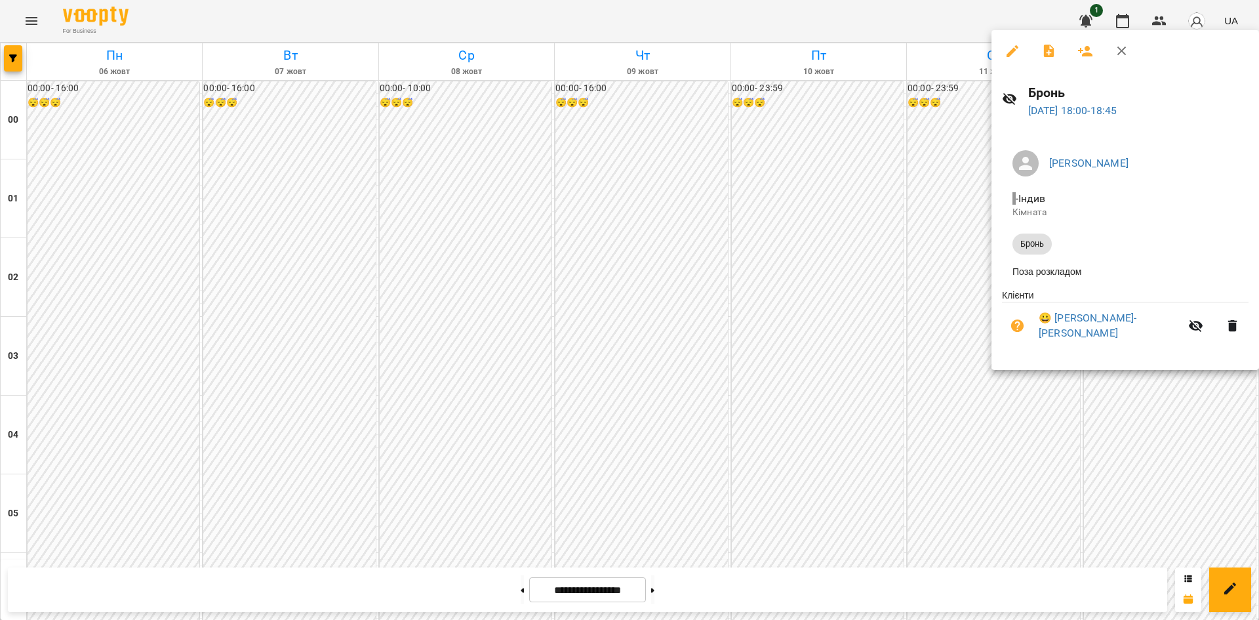
click at [942, 400] on div at bounding box center [629, 310] width 1259 height 620
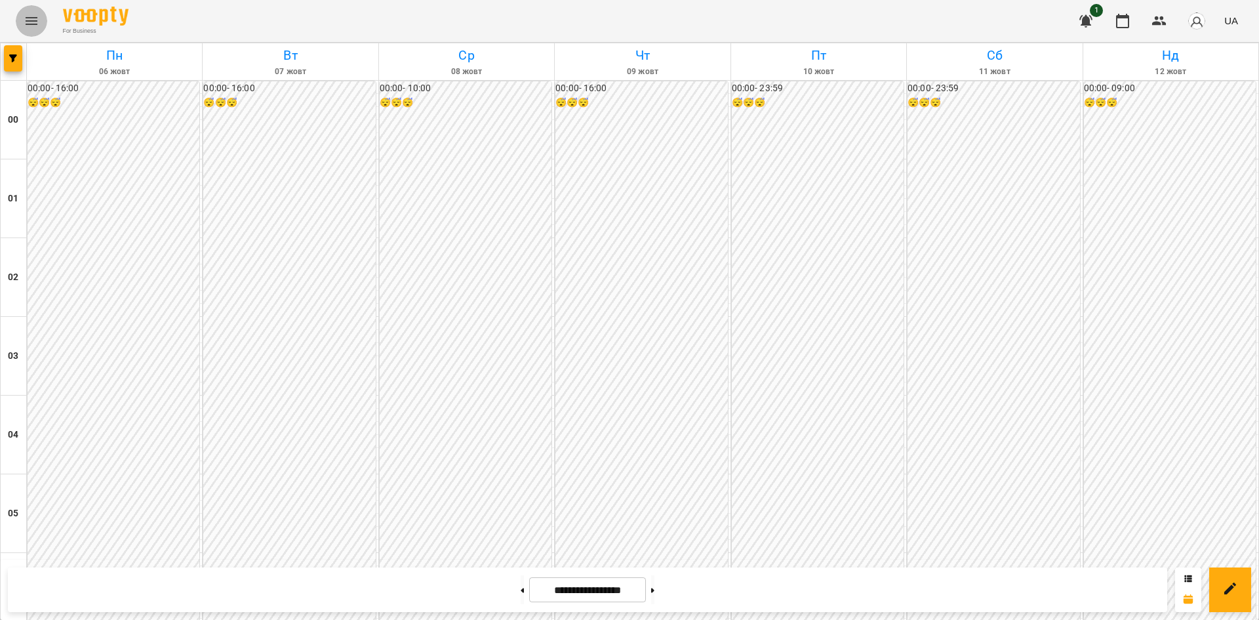
click at [38, 22] on icon "Menu" at bounding box center [32, 21] width 16 height 16
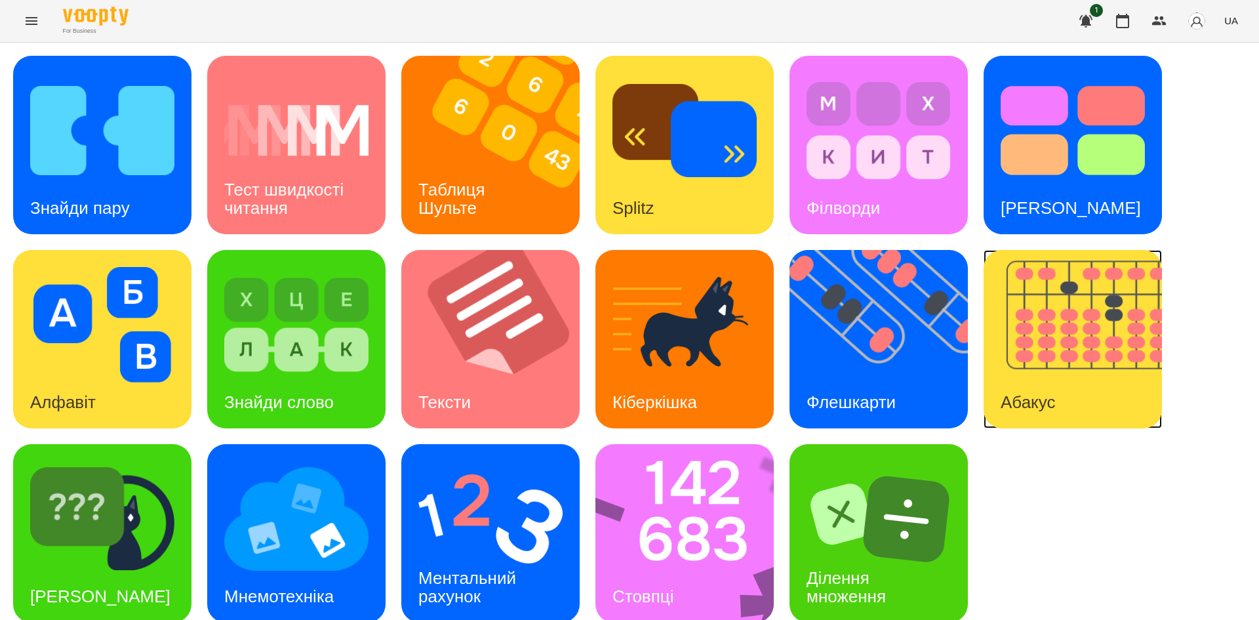
click at [1091, 345] on img at bounding box center [1081, 339] width 195 height 178
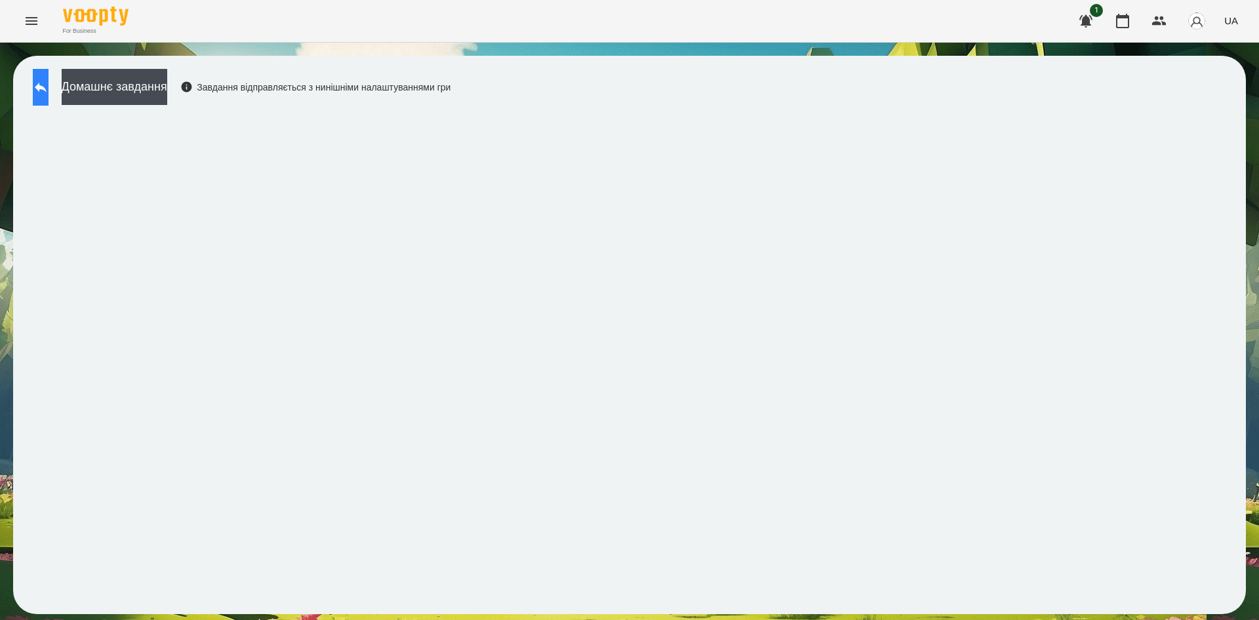
click at [49, 83] on icon at bounding box center [41, 87] width 16 height 16
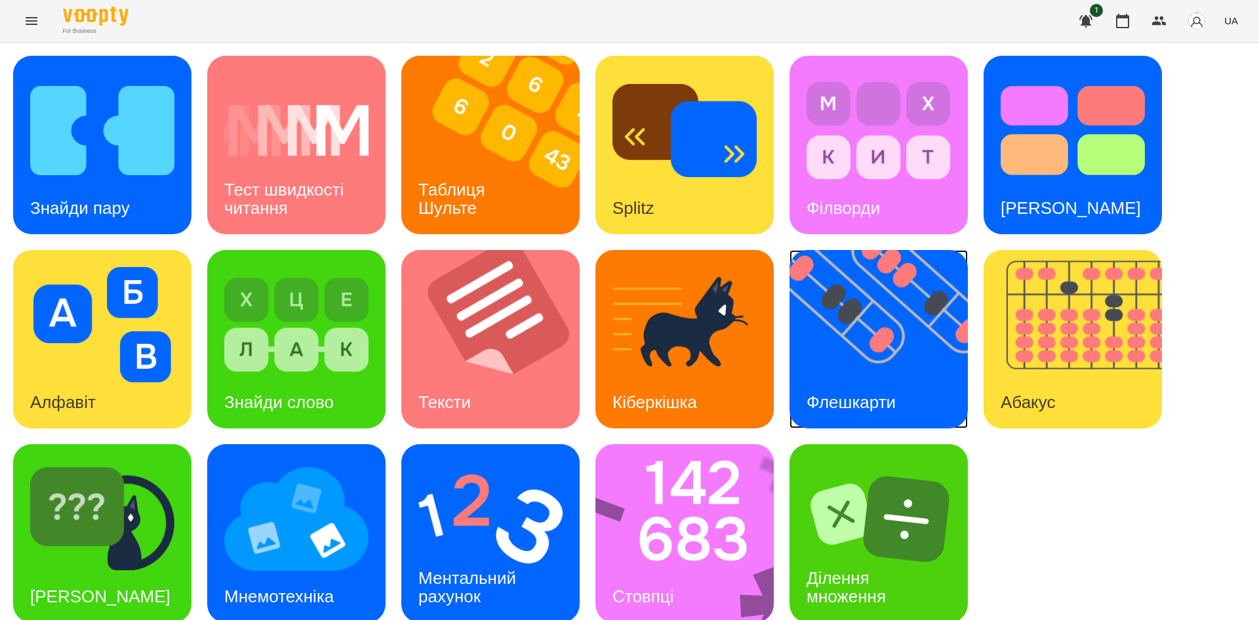
click at [919, 358] on img at bounding box center [887, 339] width 195 height 178
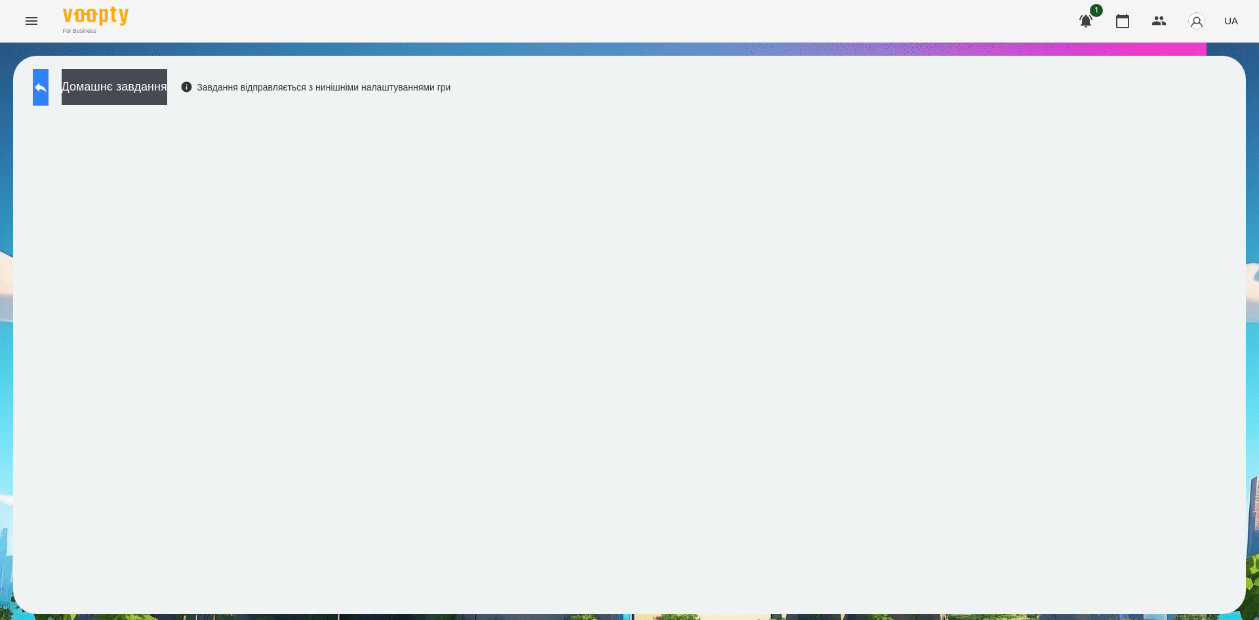
click at [49, 84] on button at bounding box center [41, 87] width 16 height 37
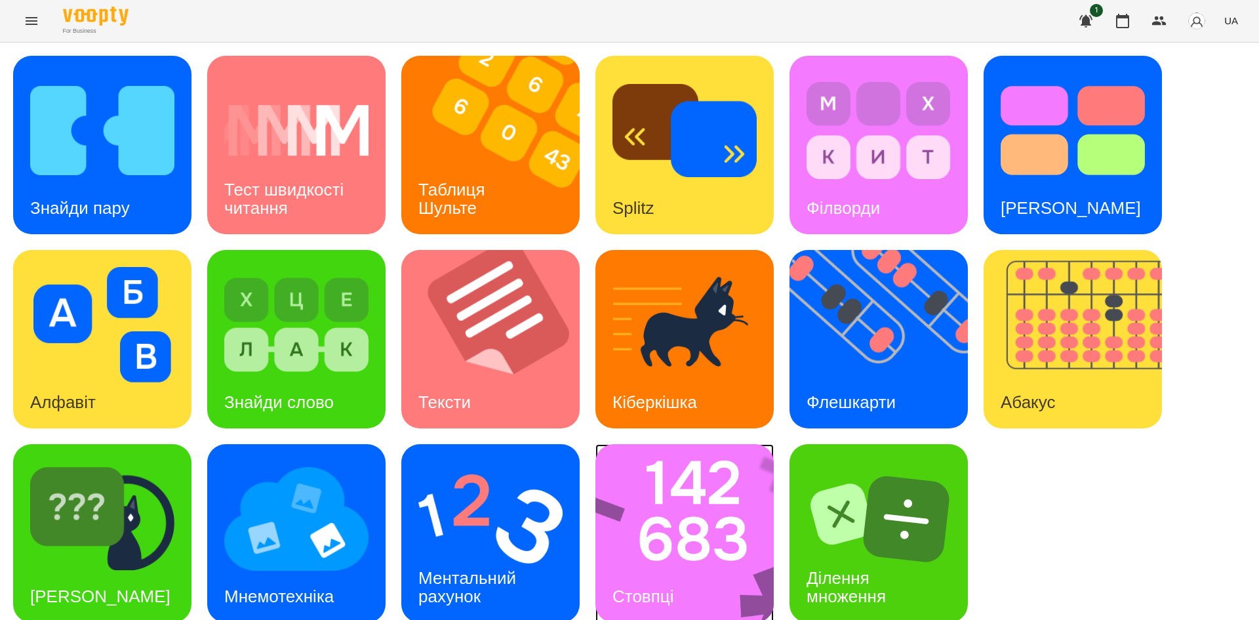
click at [671, 527] on img at bounding box center [693, 533] width 195 height 178
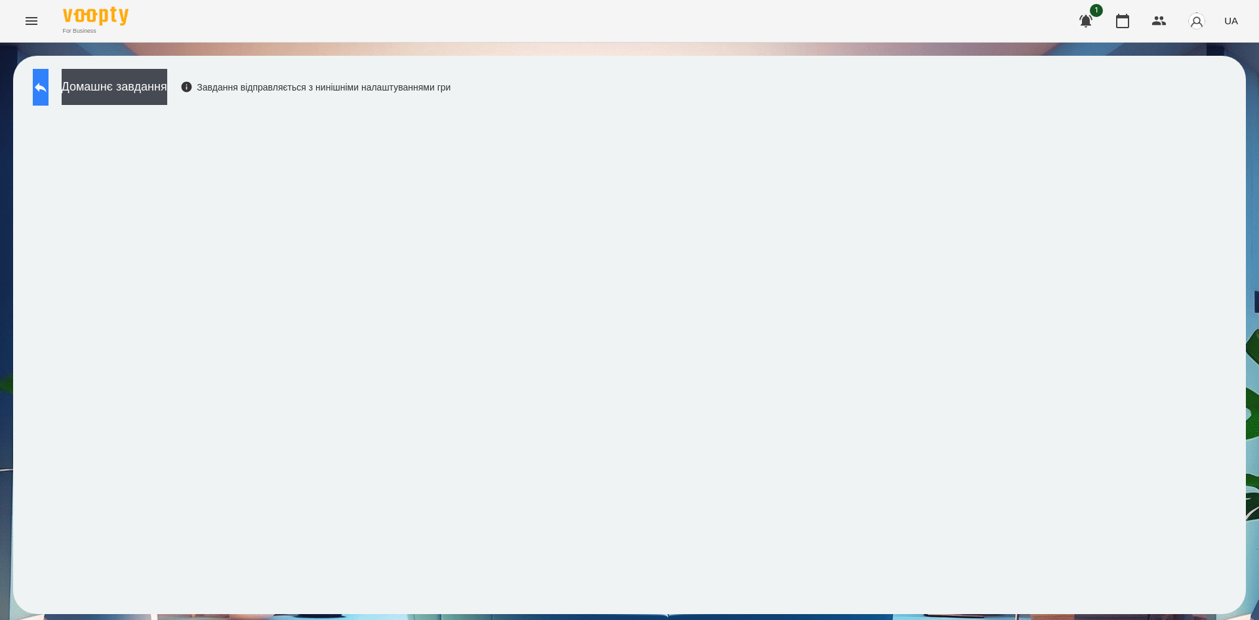
click at [47, 86] on icon at bounding box center [41, 88] width 12 height 10
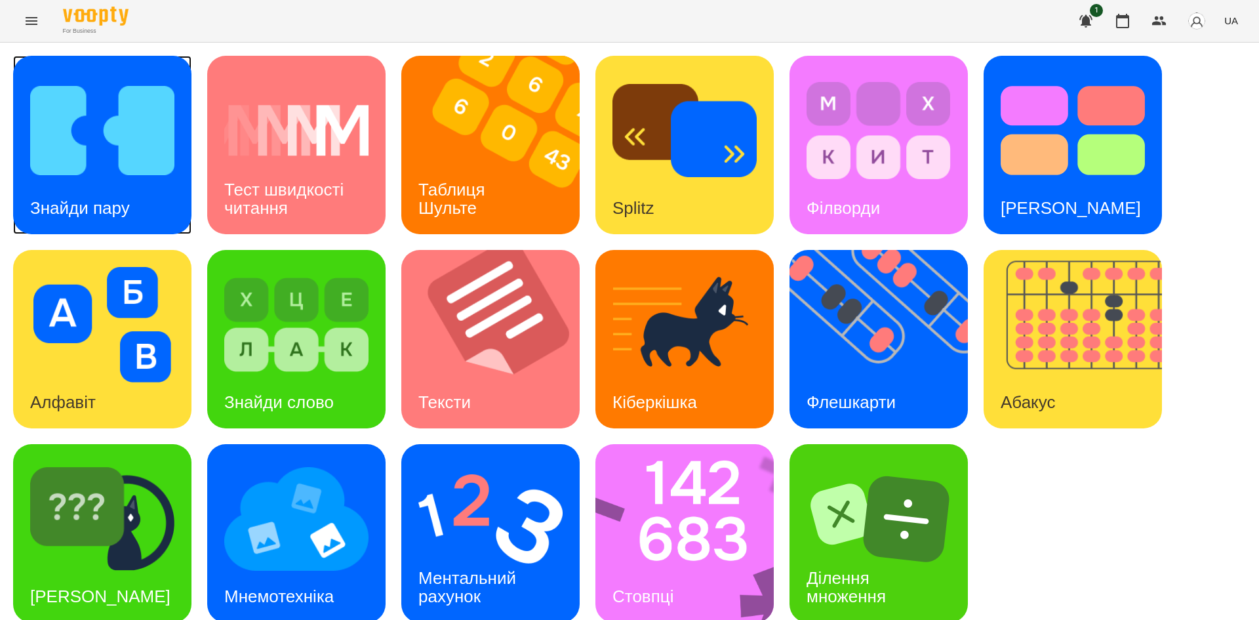
click at [129, 201] on h3 "Знайди пару" at bounding box center [80, 208] width 100 height 20
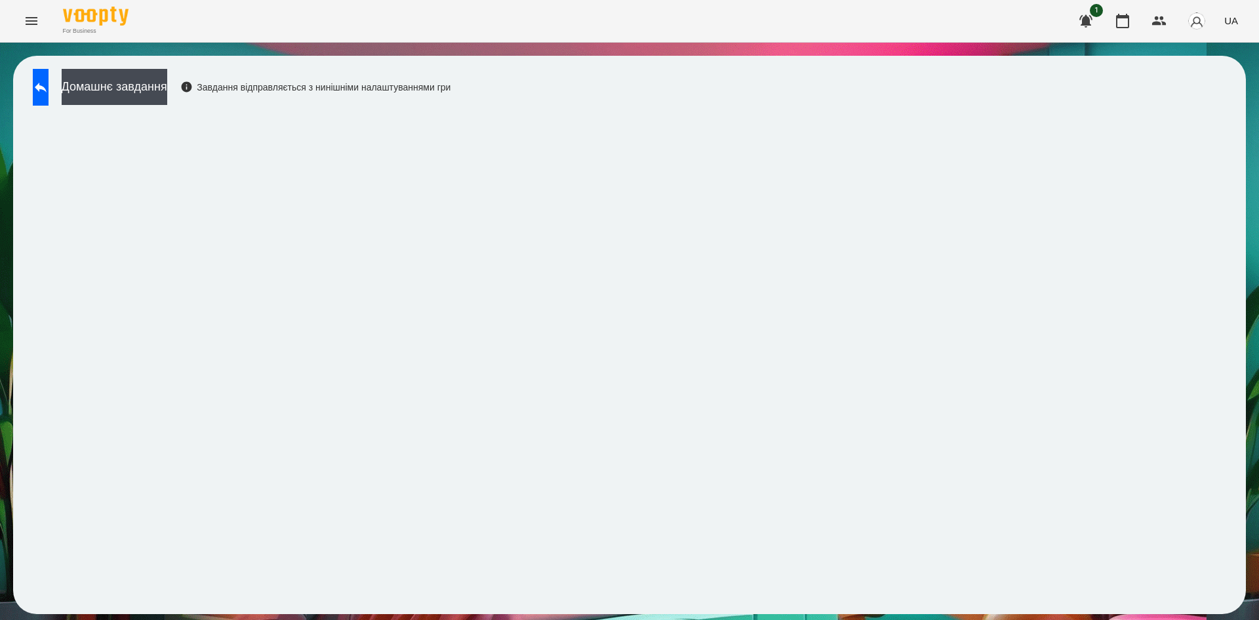
click at [35, 68] on div "Домашнє завдання Завдання відправляється з нинішніми налаштуваннями гри" at bounding box center [629, 335] width 1233 height 558
click at [37, 73] on button at bounding box center [41, 87] width 16 height 37
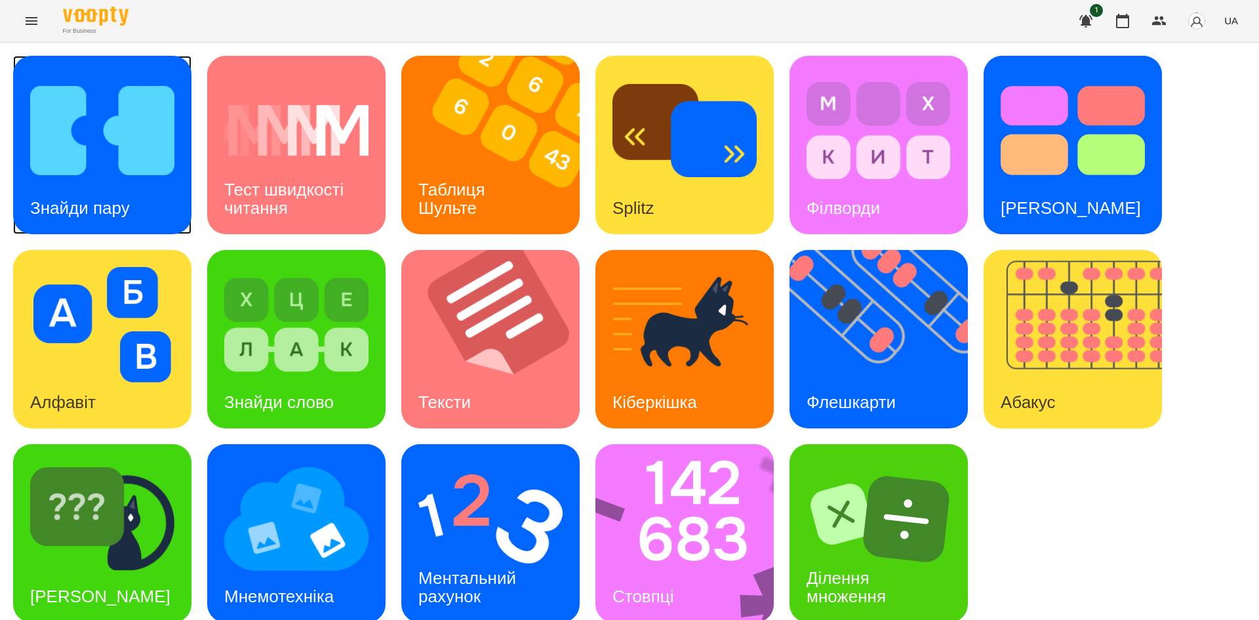
click at [77, 168] on img at bounding box center [102, 130] width 144 height 115
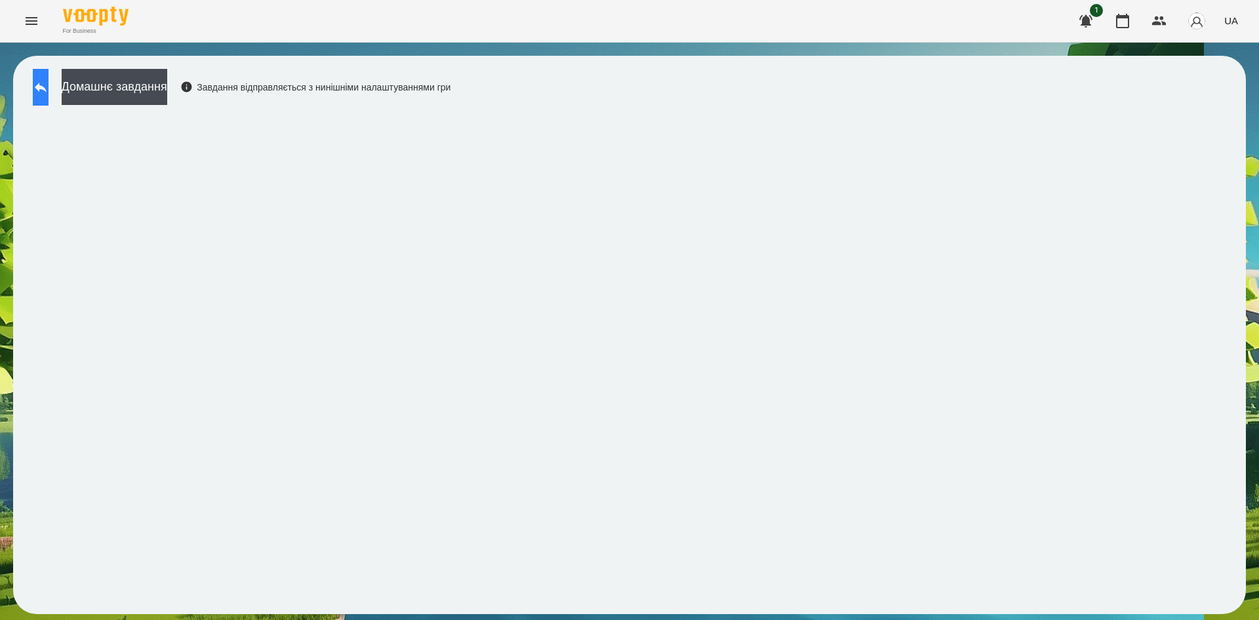
click at [43, 88] on button at bounding box center [41, 87] width 16 height 37
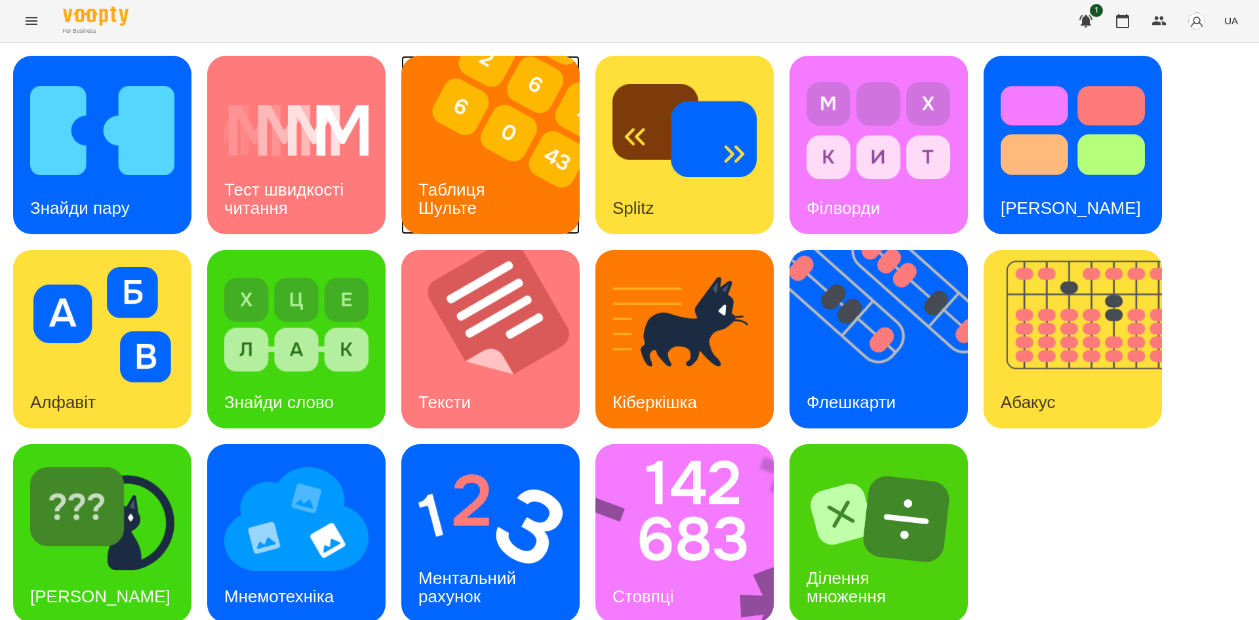
click at [485, 164] on div "Таблиця Шульте" at bounding box center [454, 199] width 106 height 70
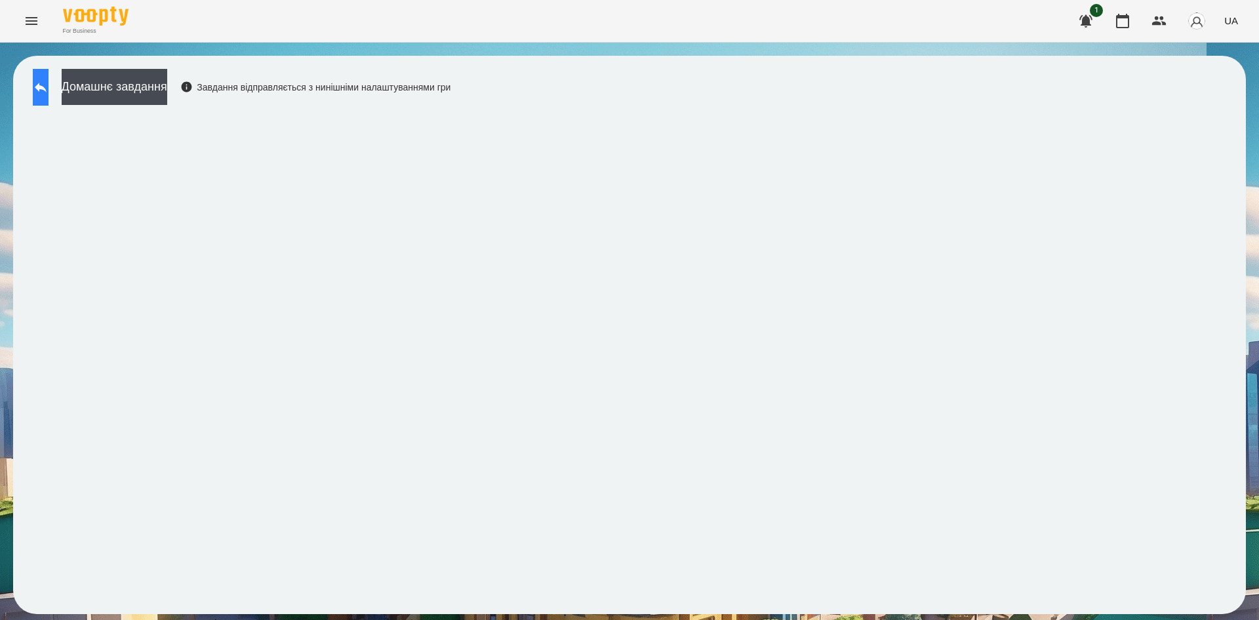
click at [42, 94] on button at bounding box center [41, 87] width 16 height 37
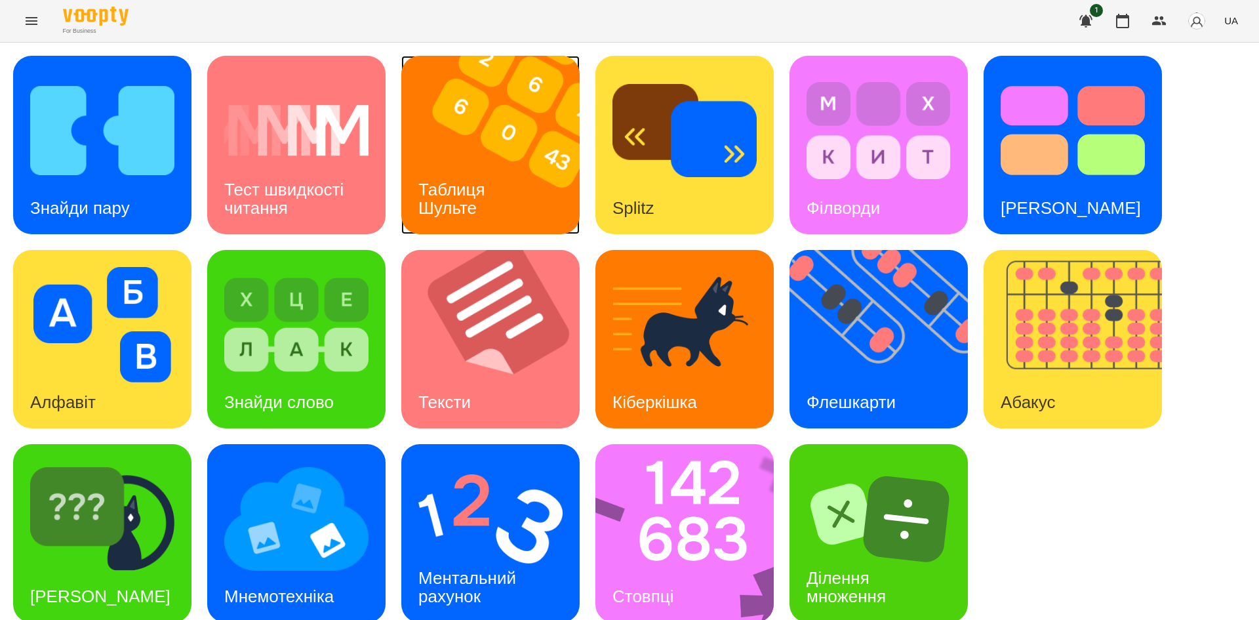
click at [496, 170] on div "Таблиця Шульте" at bounding box center [454, 199] width 106 height 70
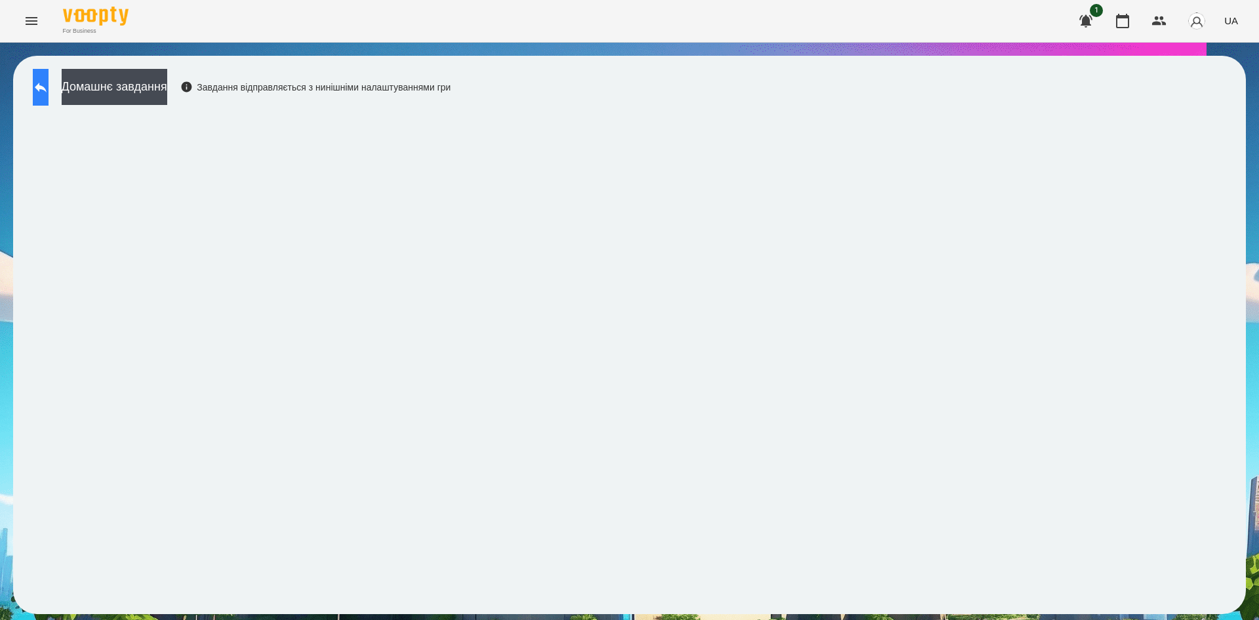
click at [46, 81] on icon at bounding box center [41, 87] width 16 height 16
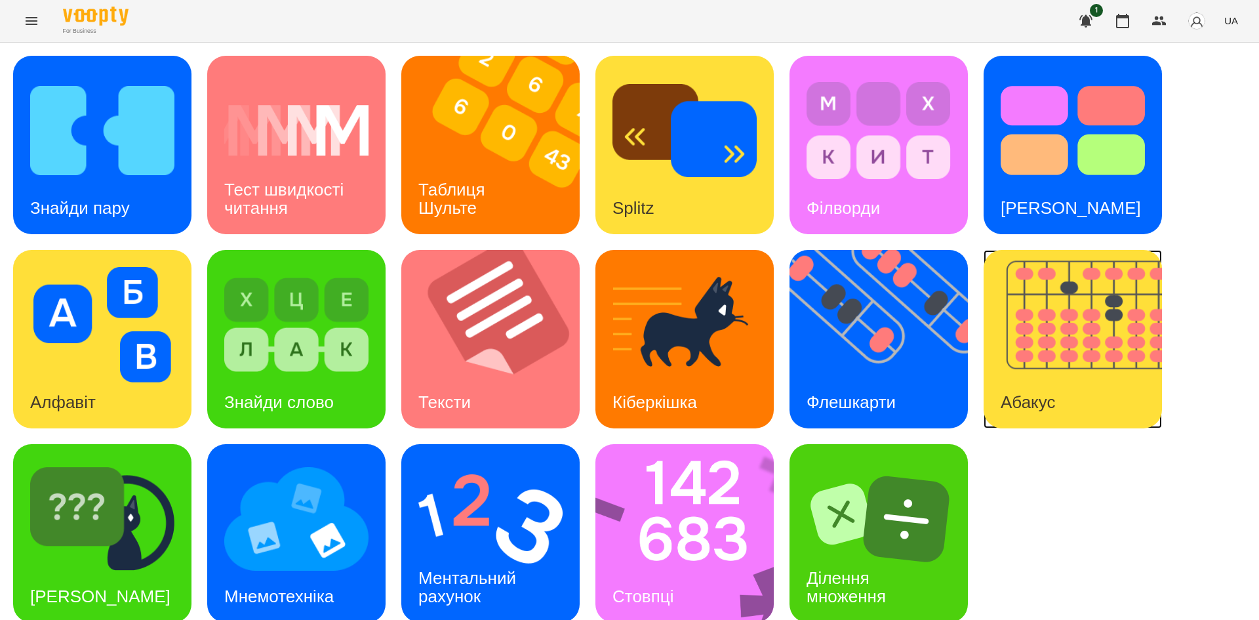
click at [1030, 382] on div "Абакус" at bounding box center [1028, 403] width 89 height 52
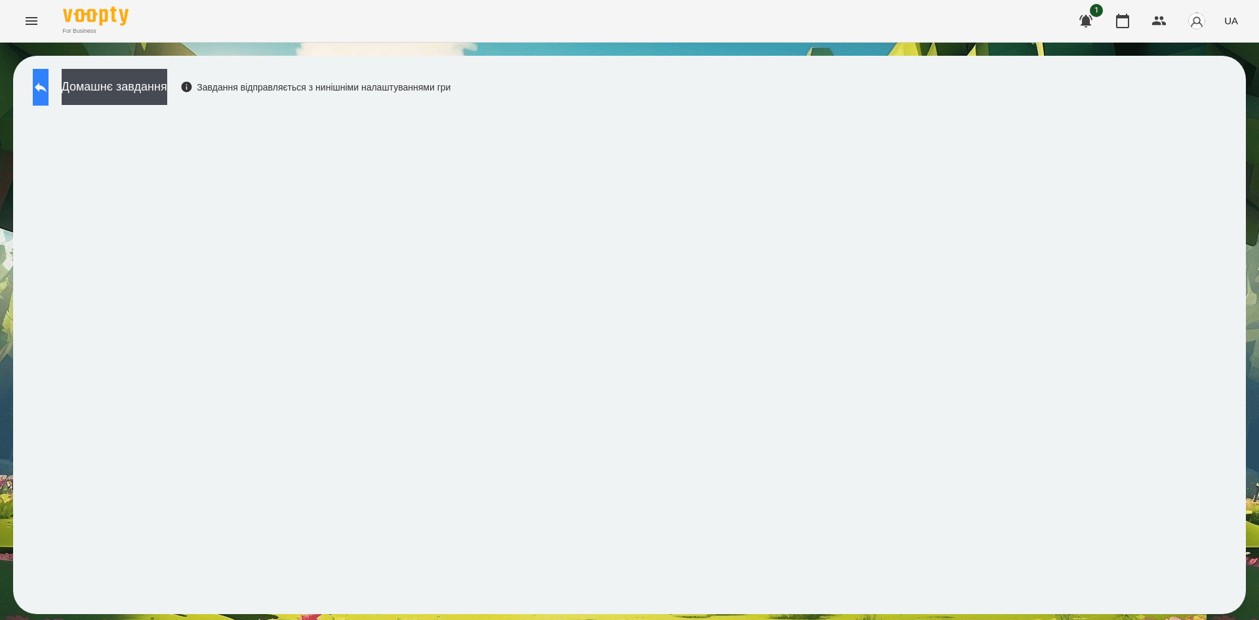
click at [49, 96] on button at bounding box center [41, 87] width 16 height 37
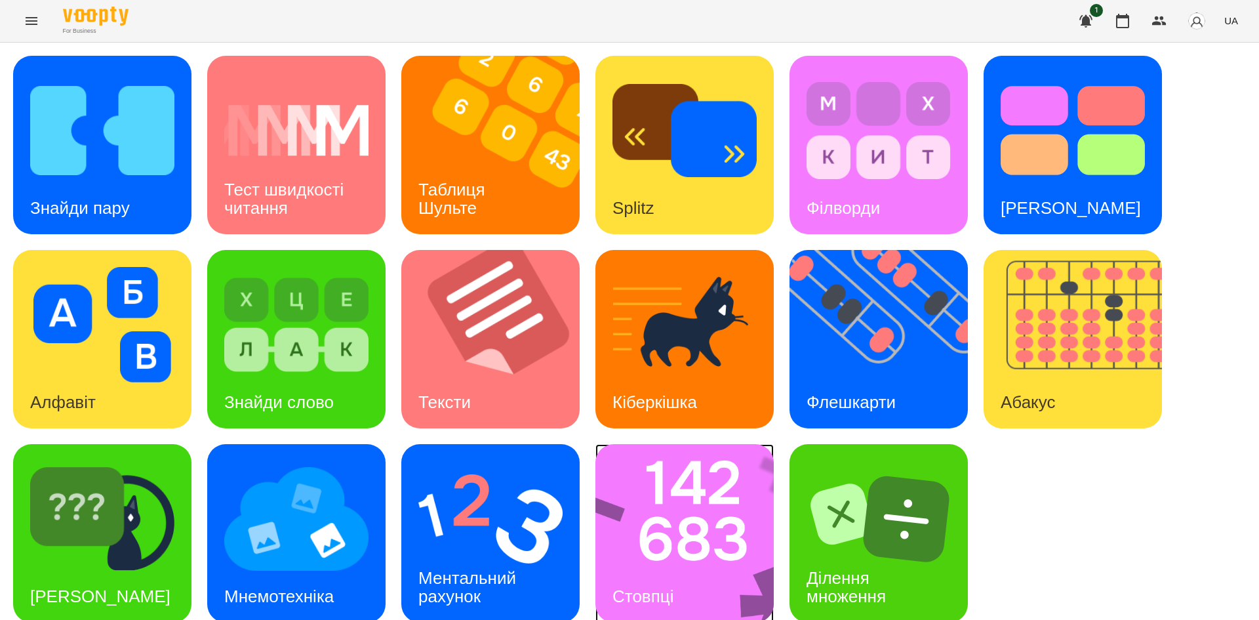
click at [695, 552] on img at bounding box center [693, 533] width 195 height 178
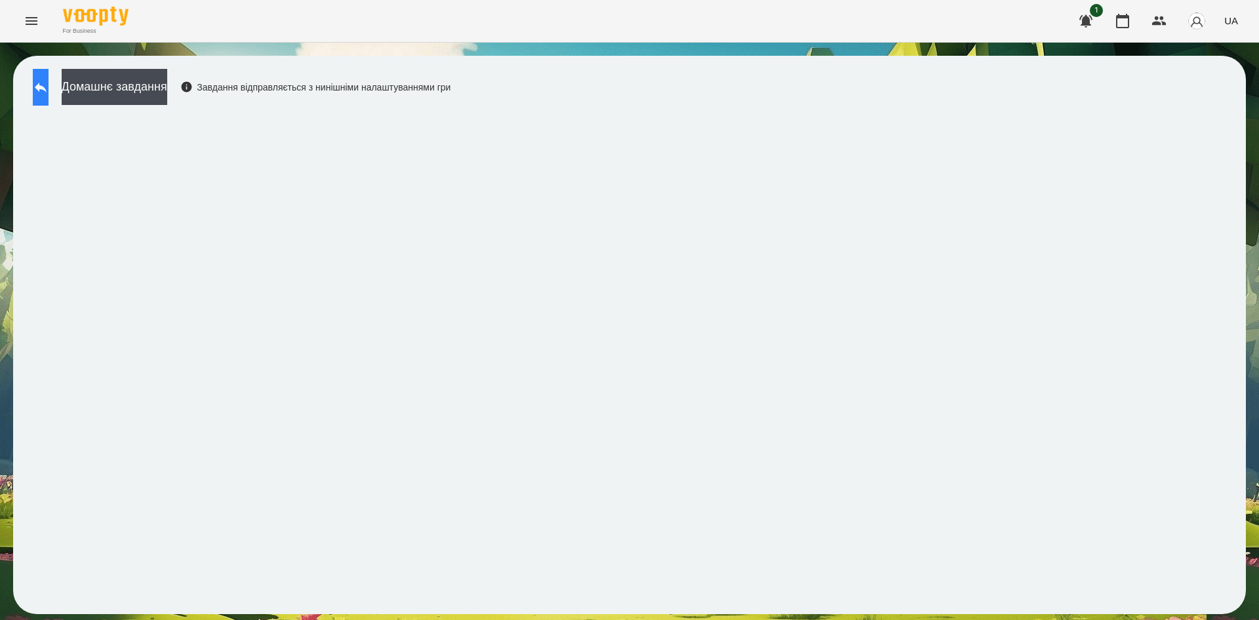
click at [45, 85] on button at bounding box center [41, 87] width 16 height 37
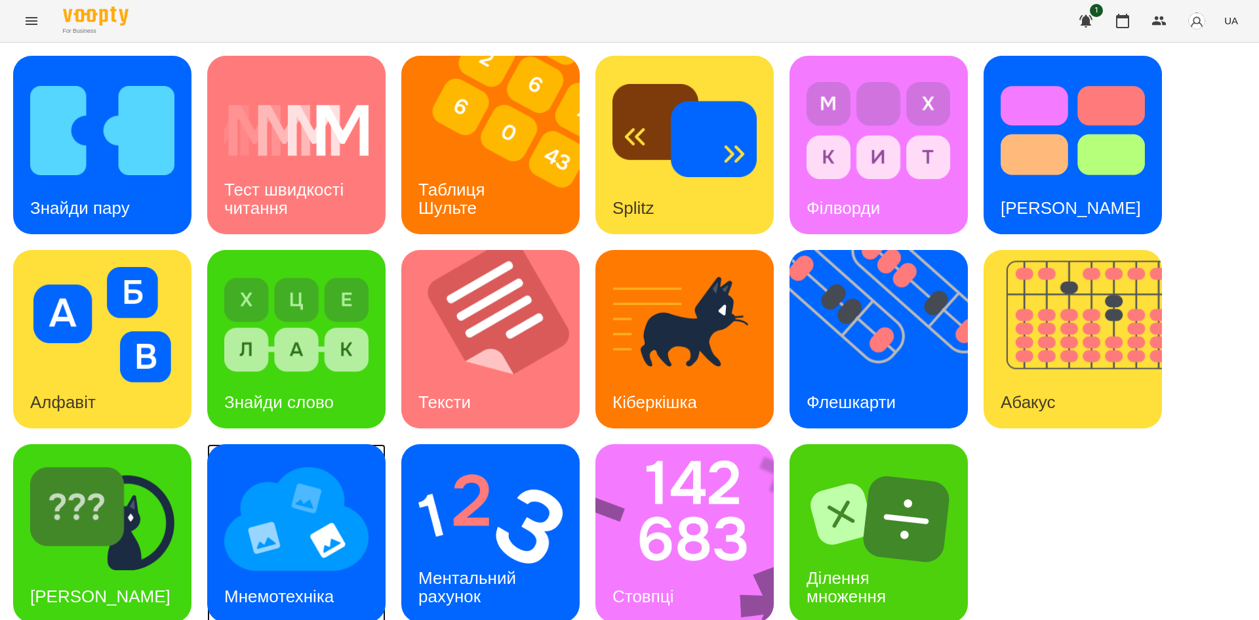
click at [308, 557] on img at bounding box center [296, 518] width 144 height 115
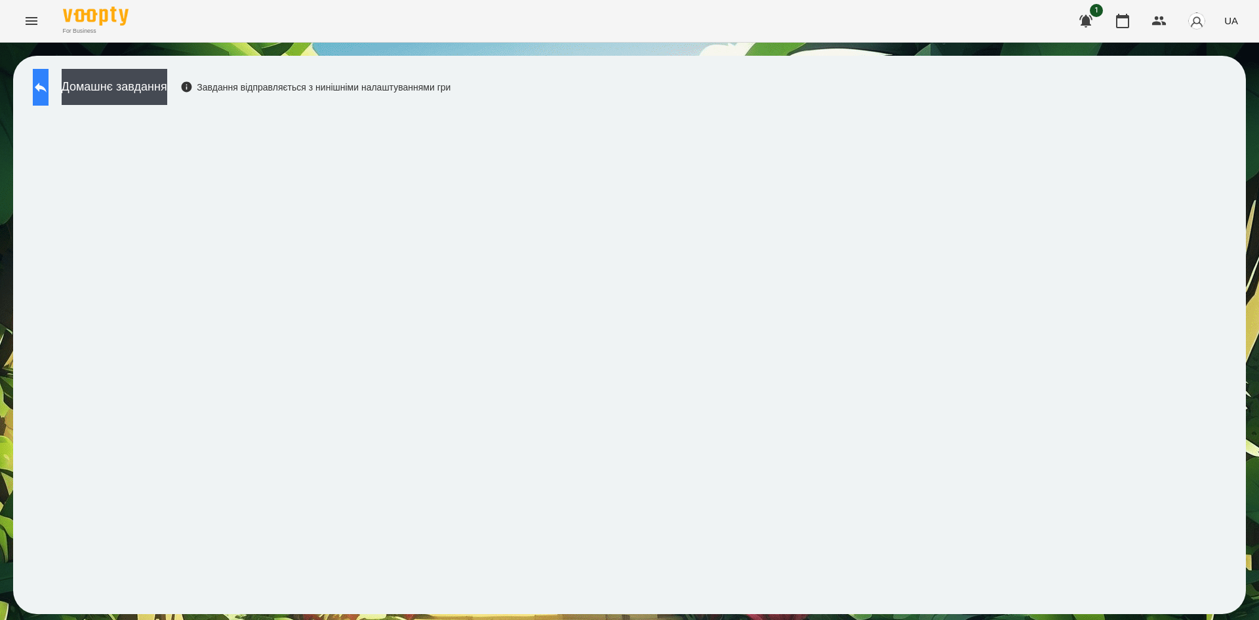
click at [49, 101] on button at bounding box center [41, 87] width 16 height 37
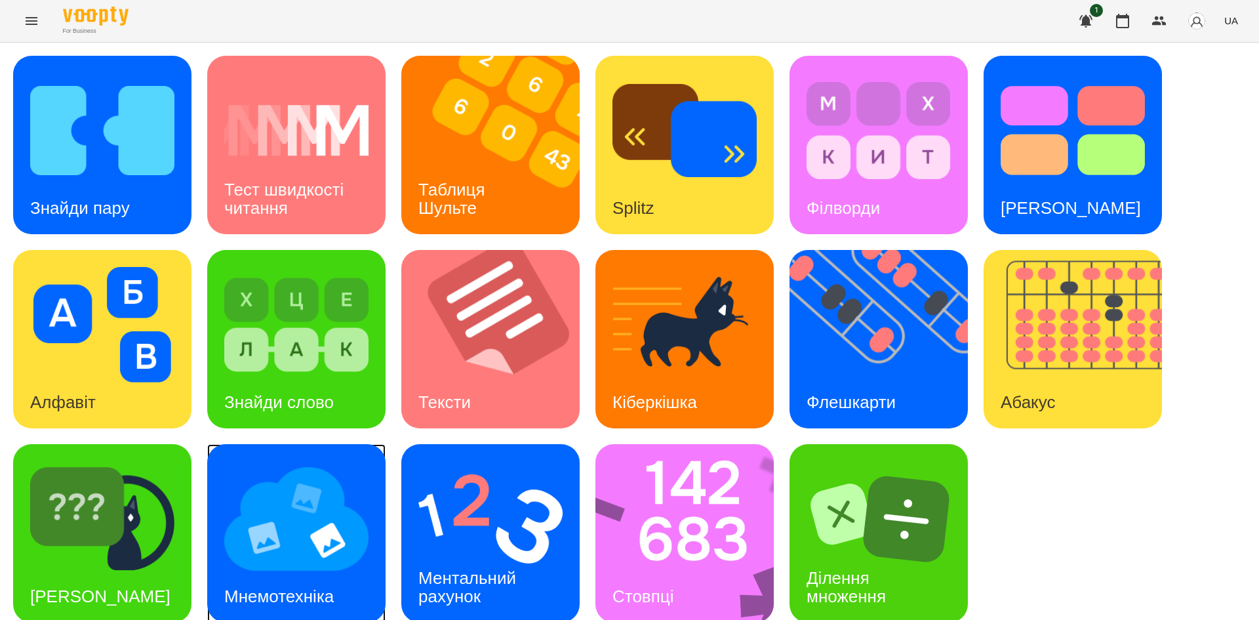
click at [301, 575] on div "Мнемотехніка" at bounding box center [279, 597] width 144 height 52
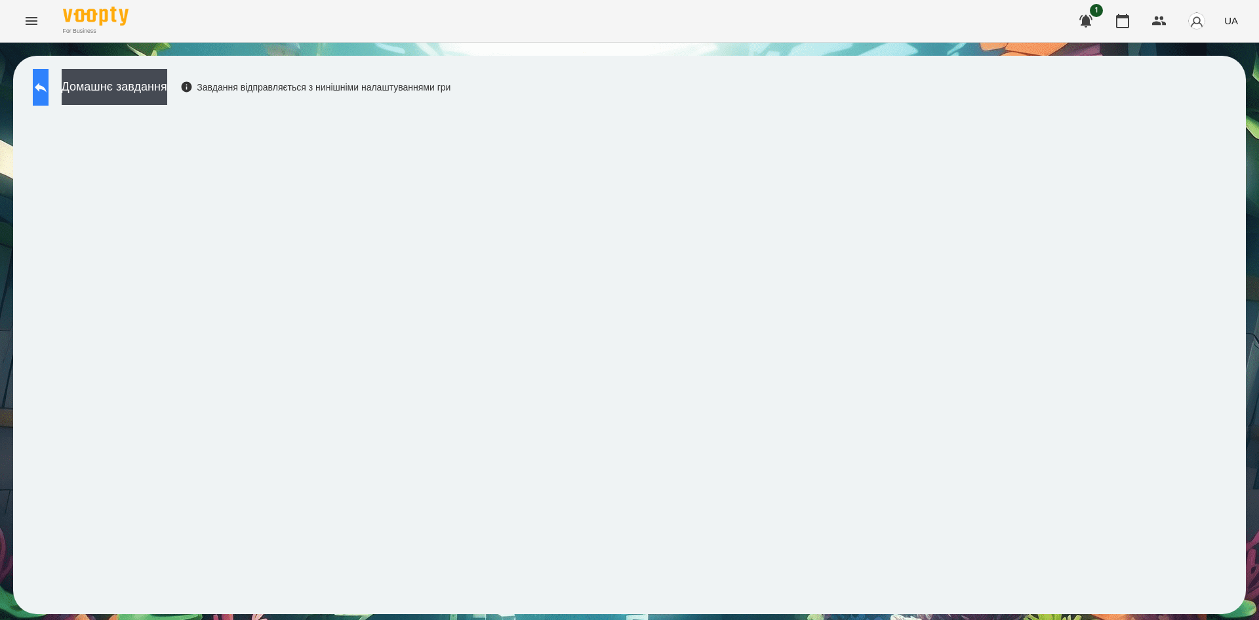
click at [49, 89] on button at bounding box center [41, 87] width 16 height 37
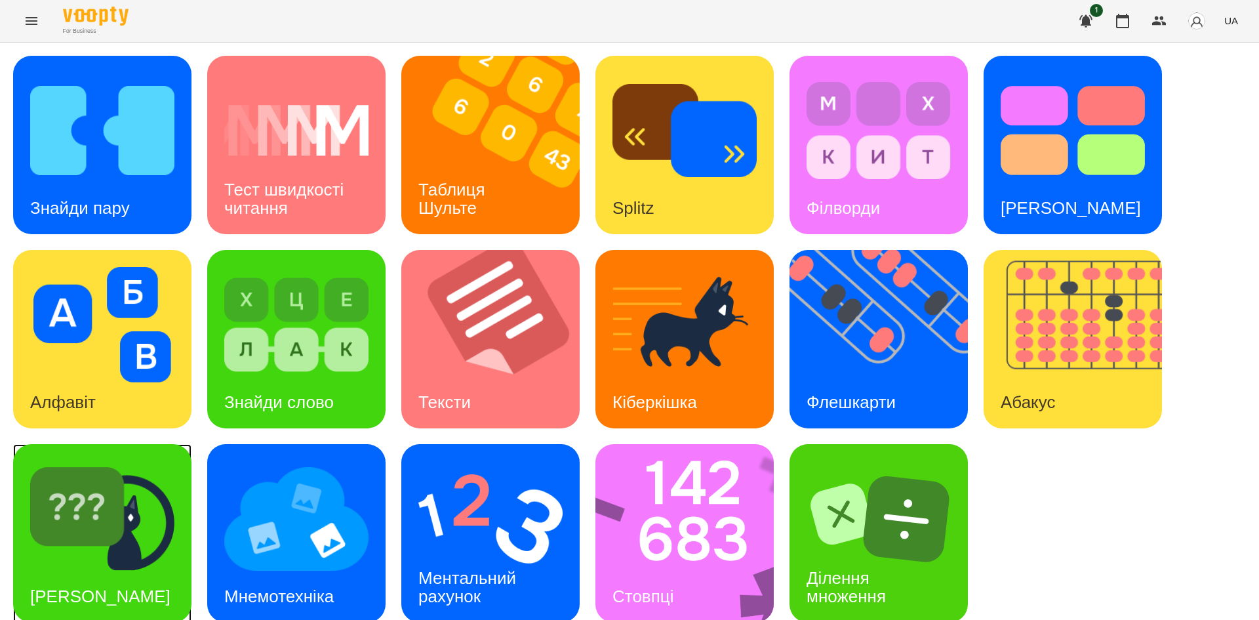
click at [160, 529] on img at bounding box center [102, 518] width 144 height 115
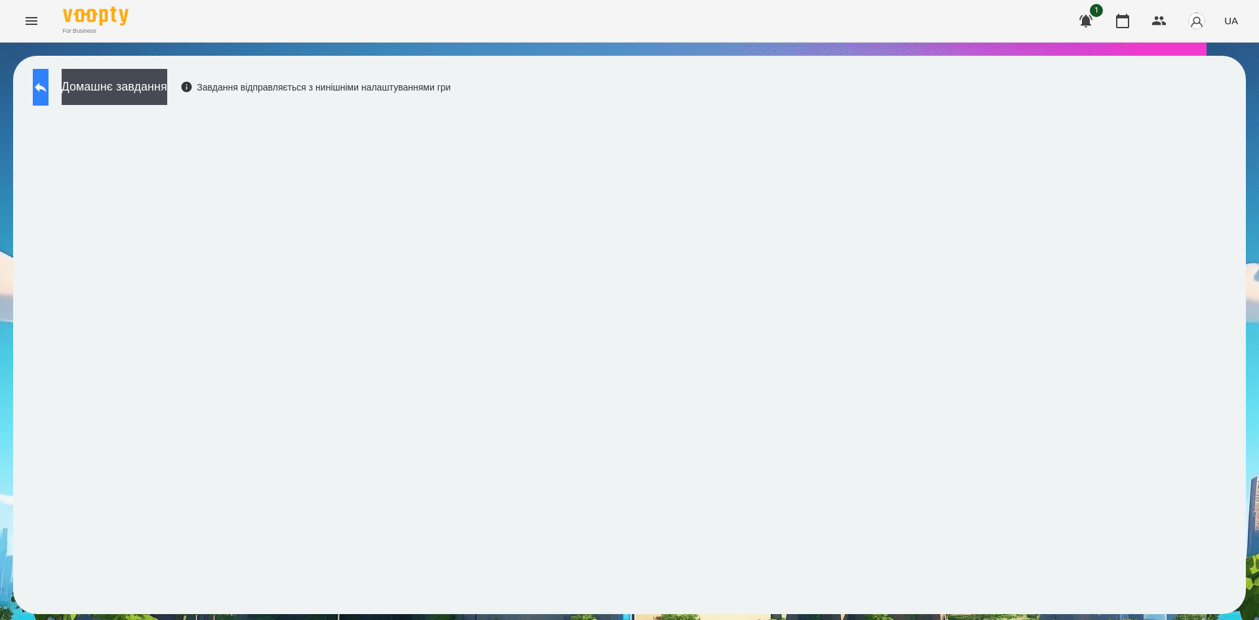
click at [49, 95] on button at bounding box center [41, 87] width 16 height 37
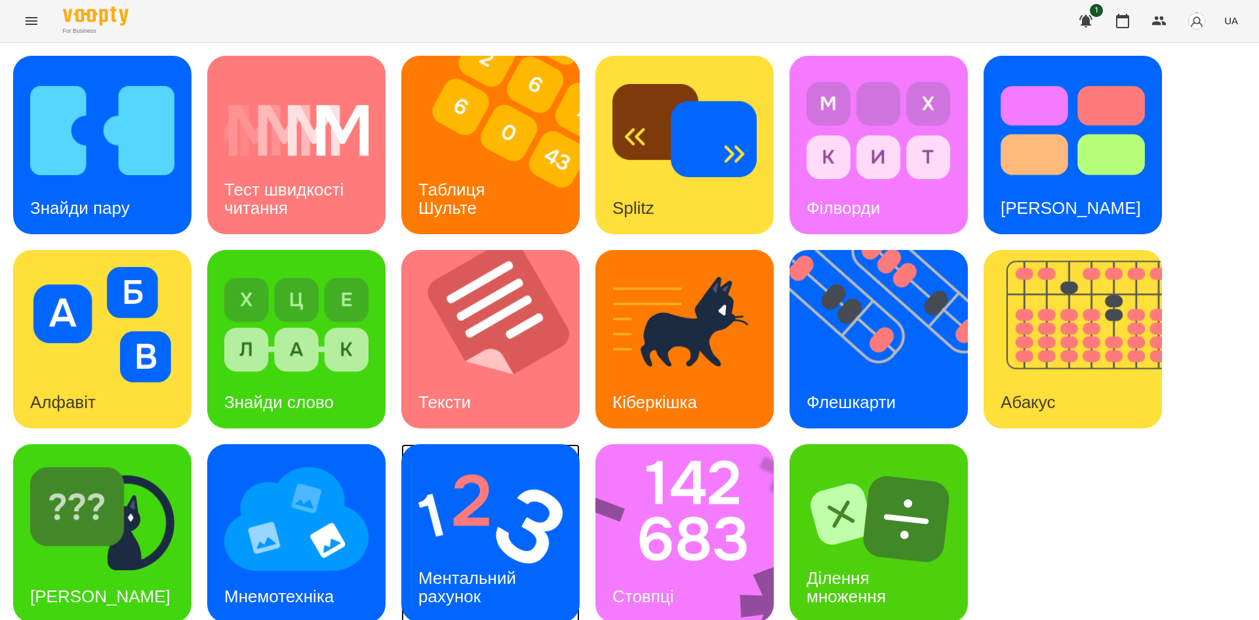
click at [495, 547] on img at bounding box center [491, 518] width 144 height 115
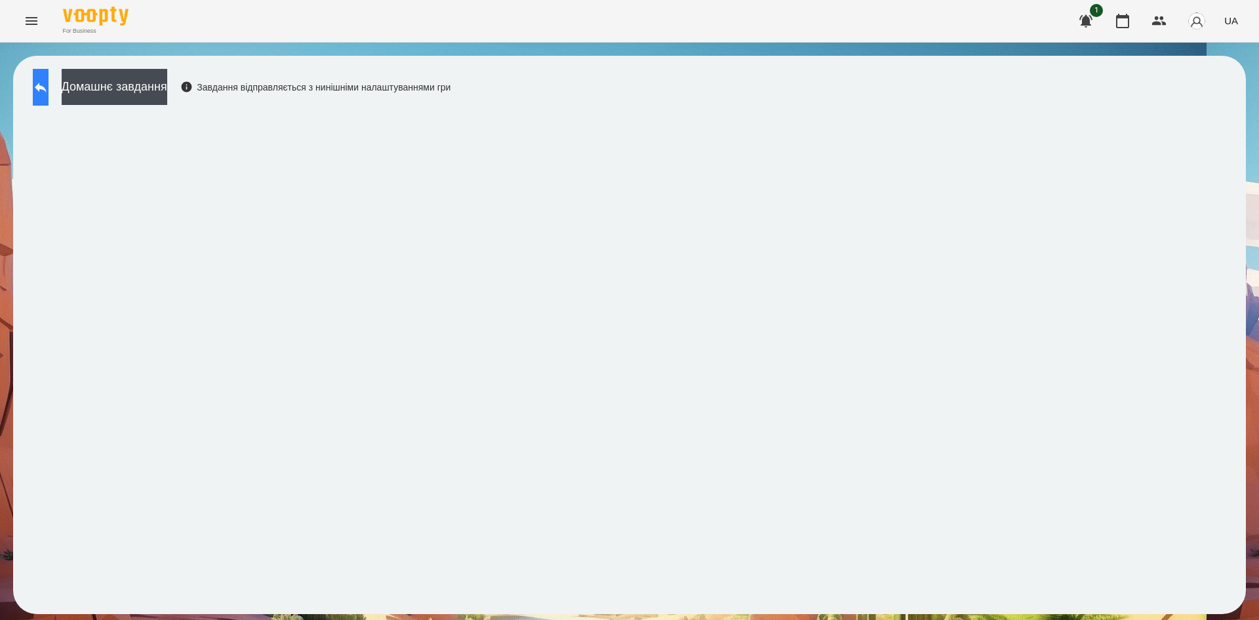
click at [49, 94] on icon at bounding box center [41, 87] width 16 height 16
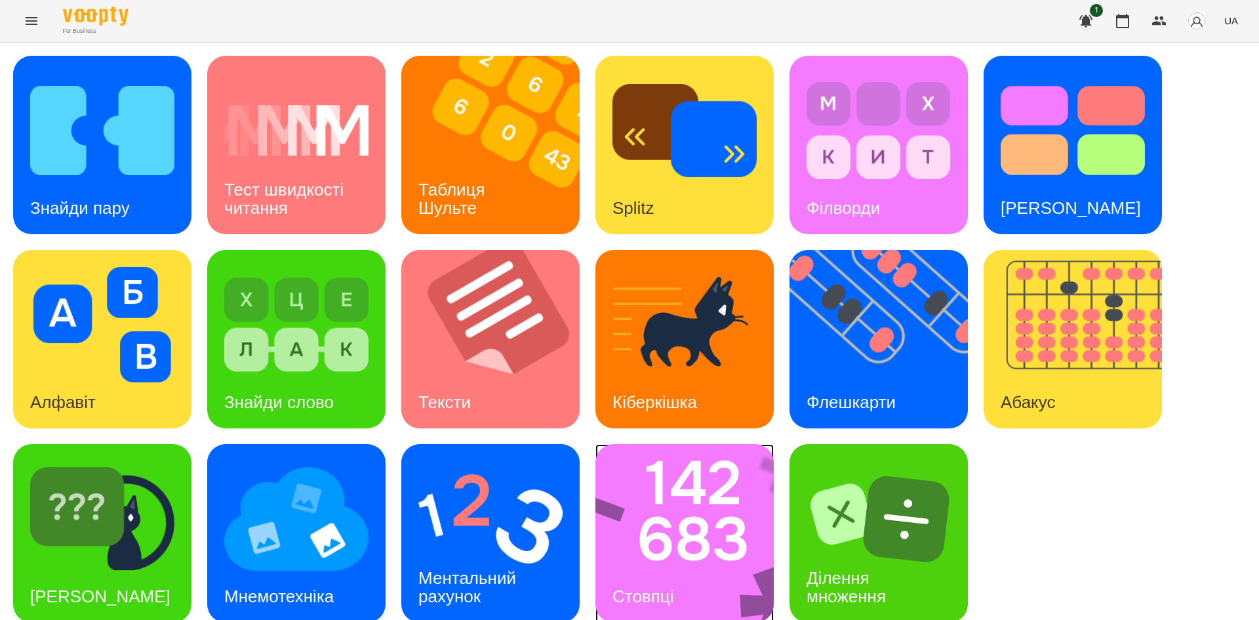
click at [678, 555] on img at bounding box center [693, 533] width 195 height 178
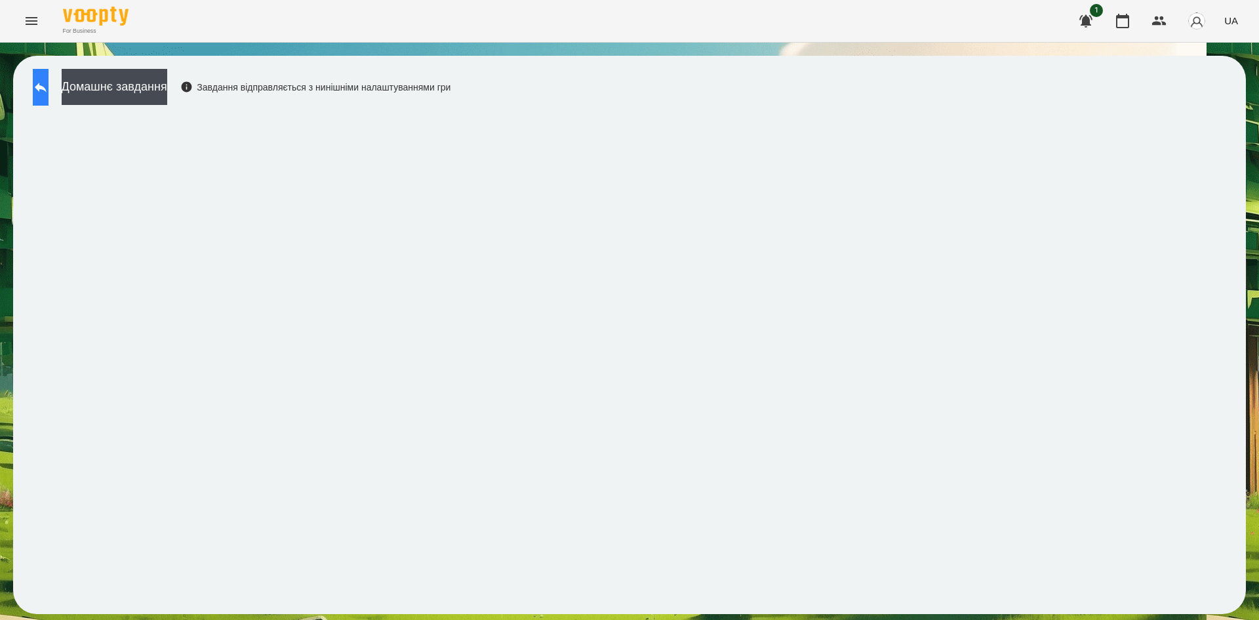
click at [49, 69] on button at bounding box center [41, 87] width 16 height 37
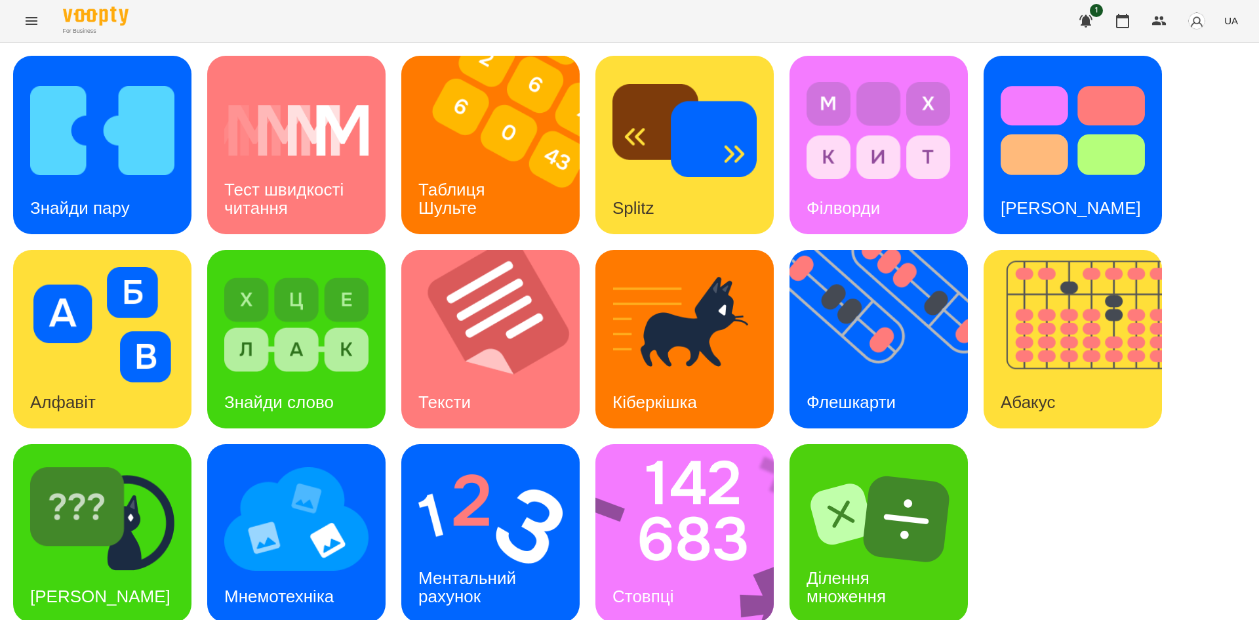
scroll to position [1, 0]
click at [1051, 386] on div "Абакус" at bounding box center [1028, 403] width 89 height 52
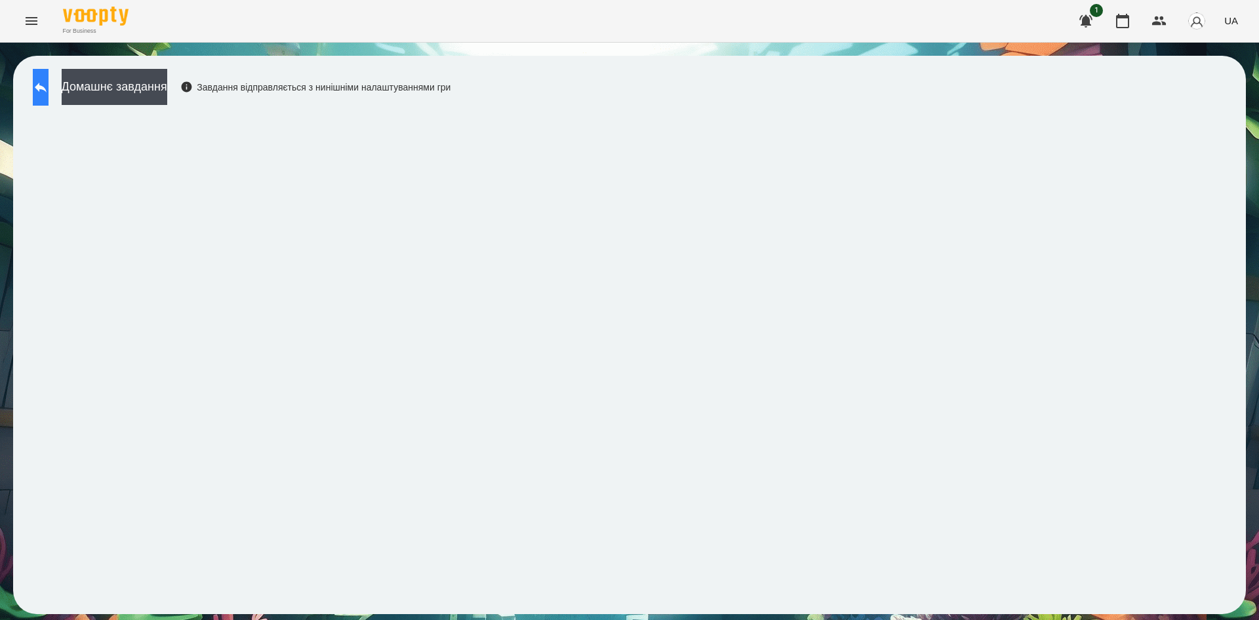
click at [49, 90] on icon at bounding box center [41, 87] width 16 height 16
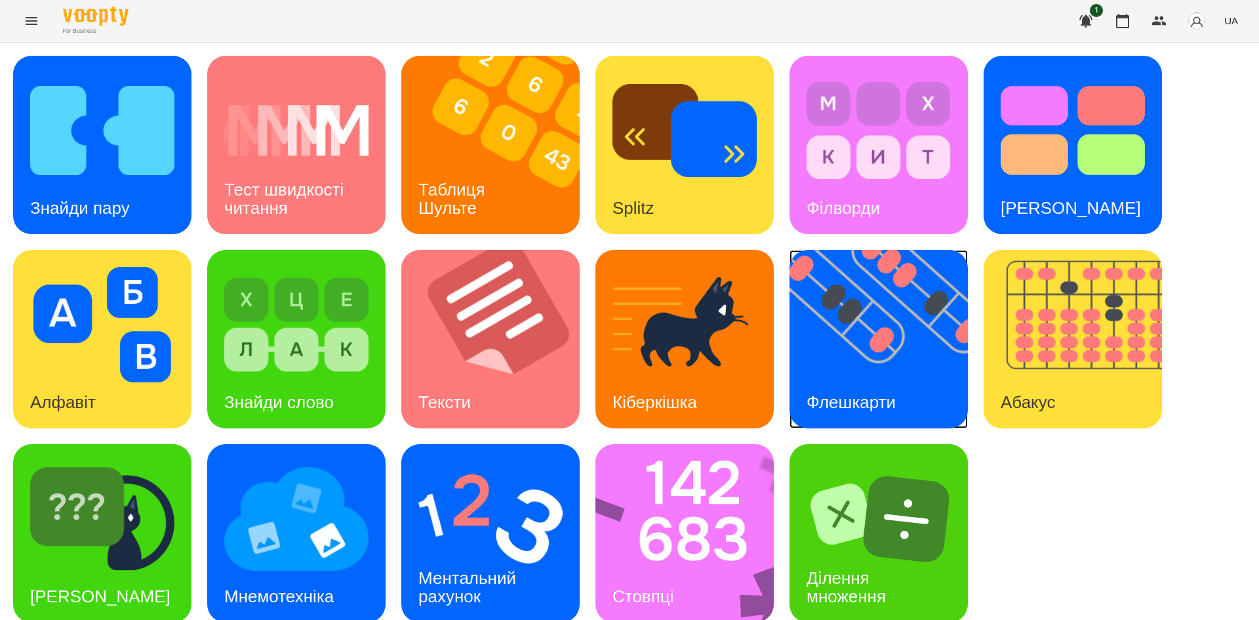
click at [853, 347] on img at bounding box center [887, 339] width 195 height 178
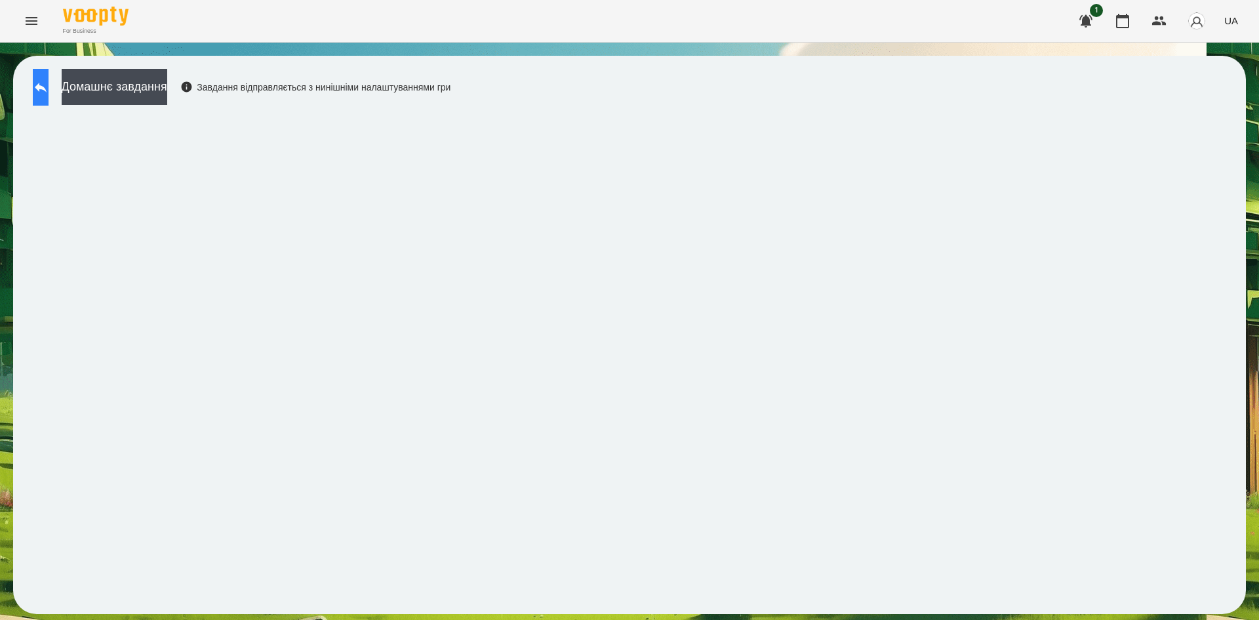
click at [49, 90] on icon at bounding box center [41, 87] width 16 height 16
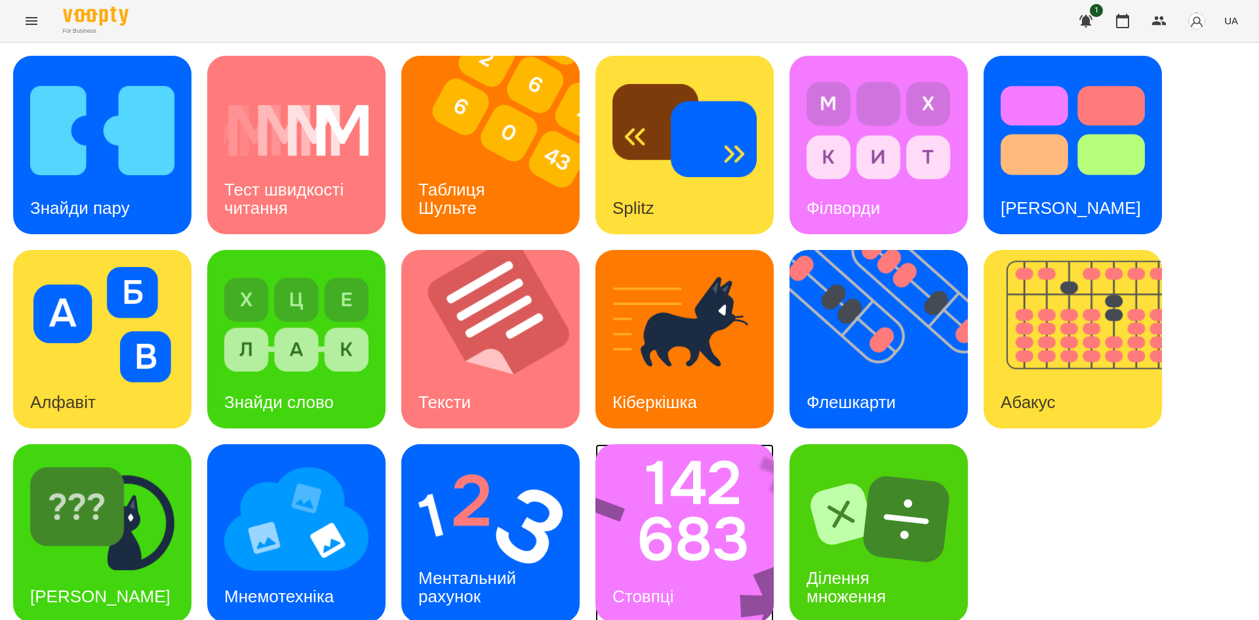
click at [722, 532] on img at bounding box center [693, 533] width 195 height 178
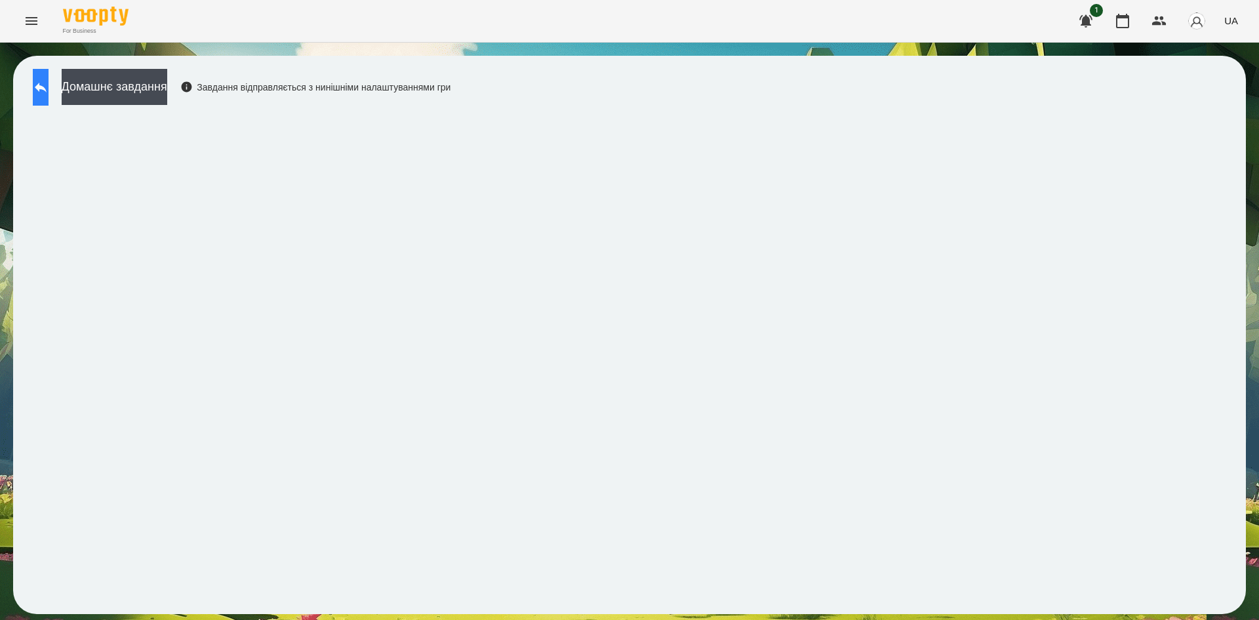
click at [49, 96] on button at bounding box center [41, 87] width 16 height 37
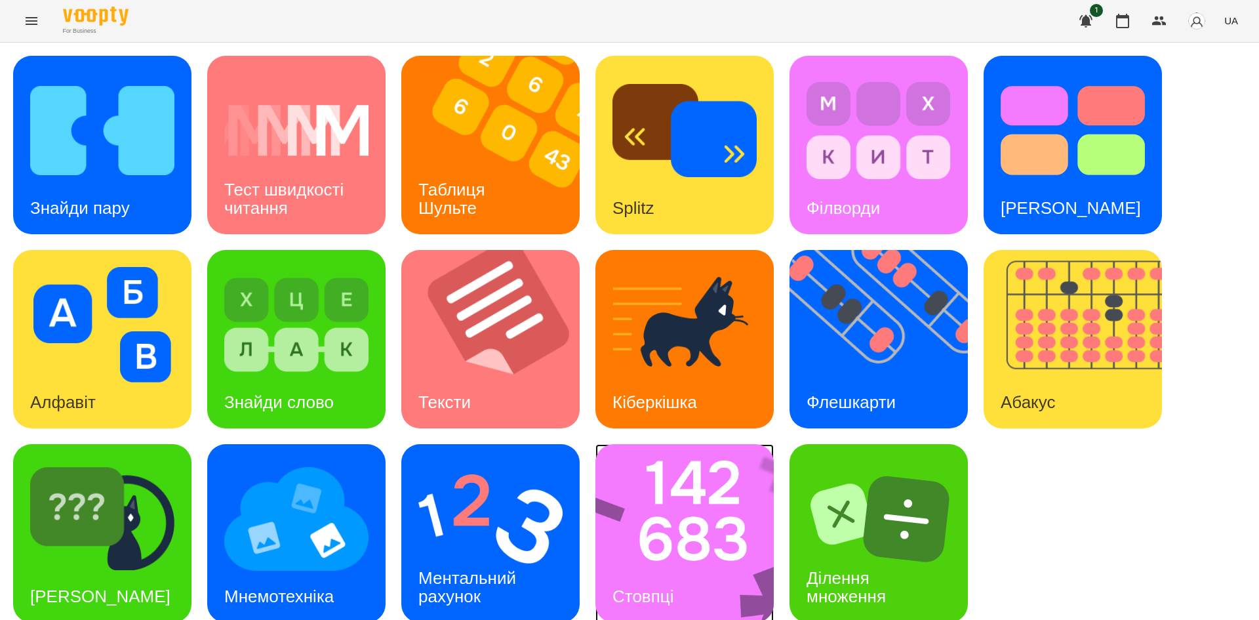
click at [693, 522] on img at bounding box center [693, 533] width 195 height 178
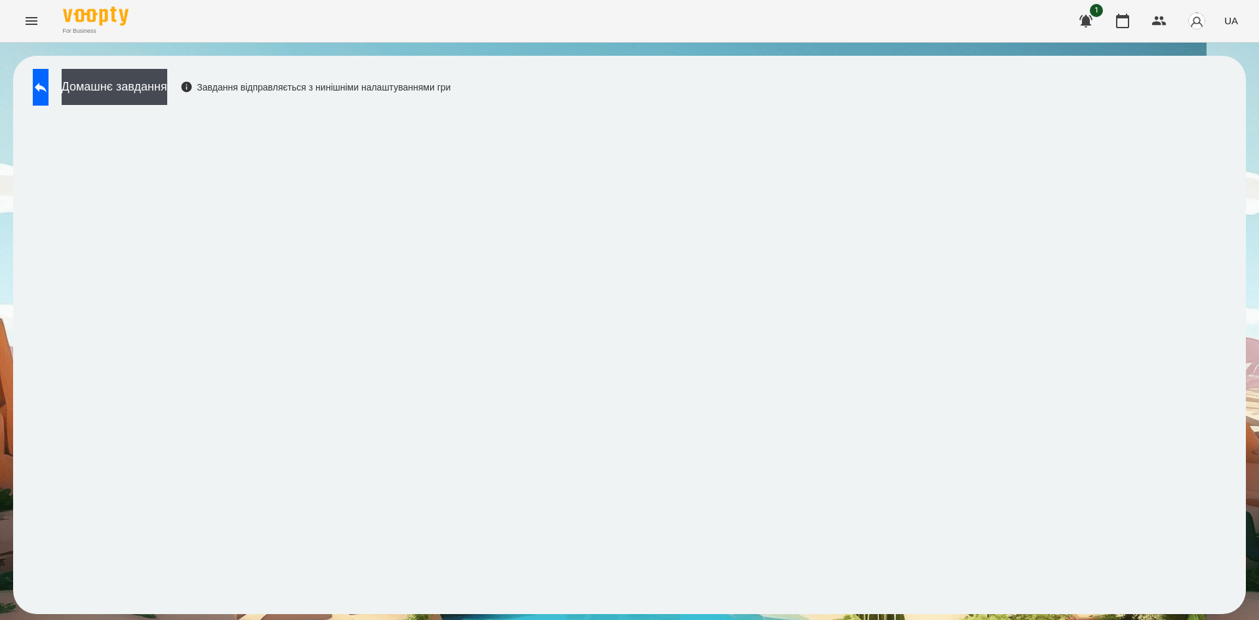
click at [55, 108] on div "Домашнє завдання Завдання відправляється з нинішніми налаштуваннями гри" at bounding box center [238, 90] width 424 height 43
click at [49, 99] on button at bounding box center [41, 87] width 16 height 37
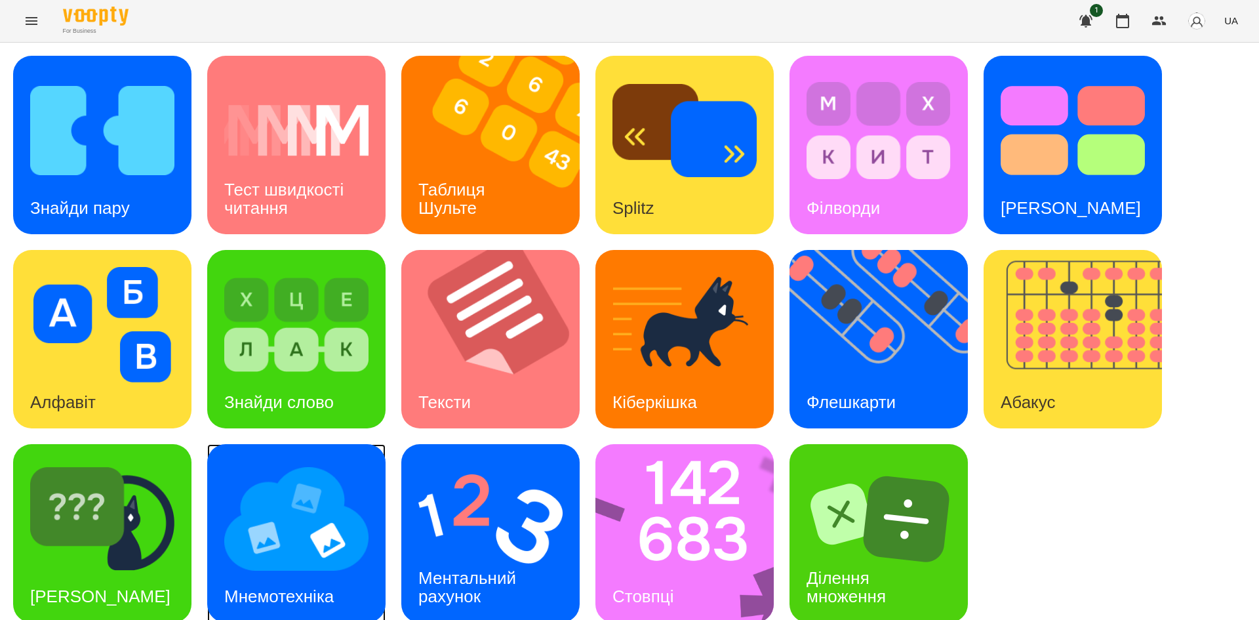
click at [278, 490] on img at bounding box center [296, 518] width 144 height 115
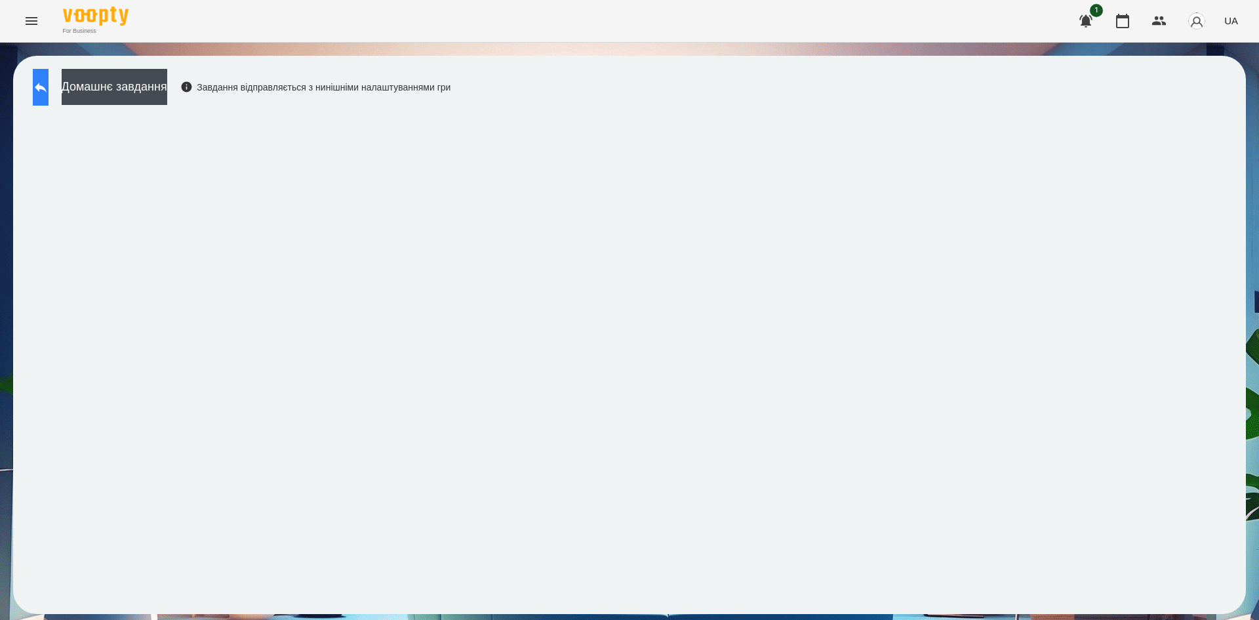
click at [49, 95] on button at bounding box center [41, 87] width 16 height 37
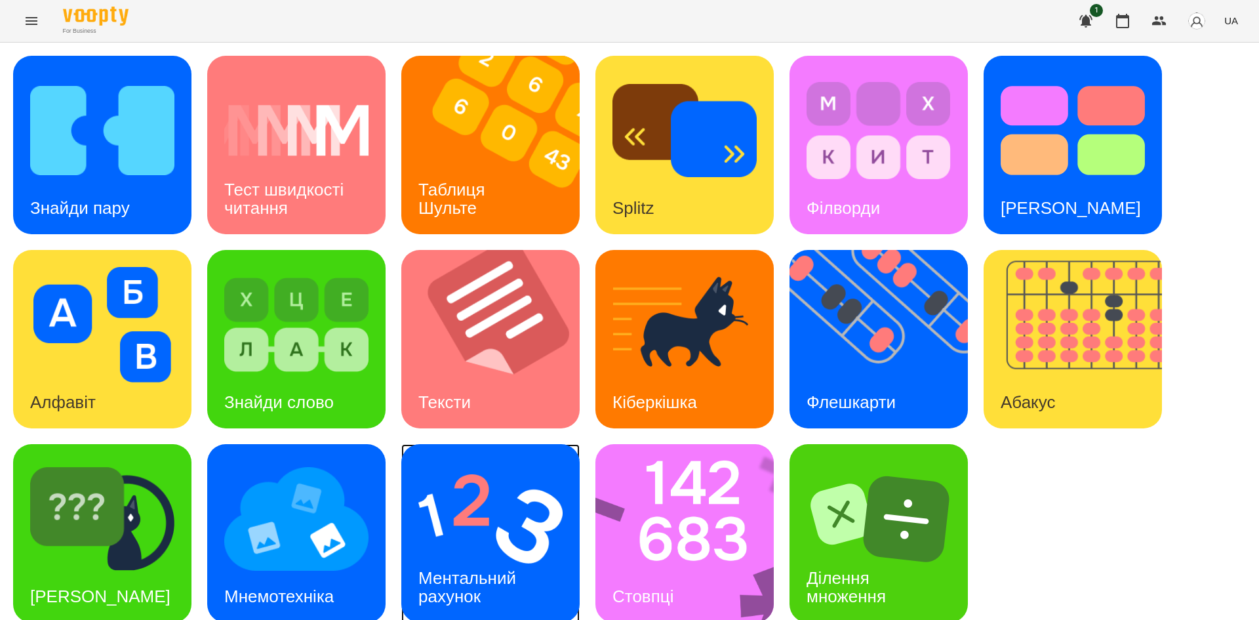
click at [491, 502] on img at bounding box center [491, 518] width 144 height 115
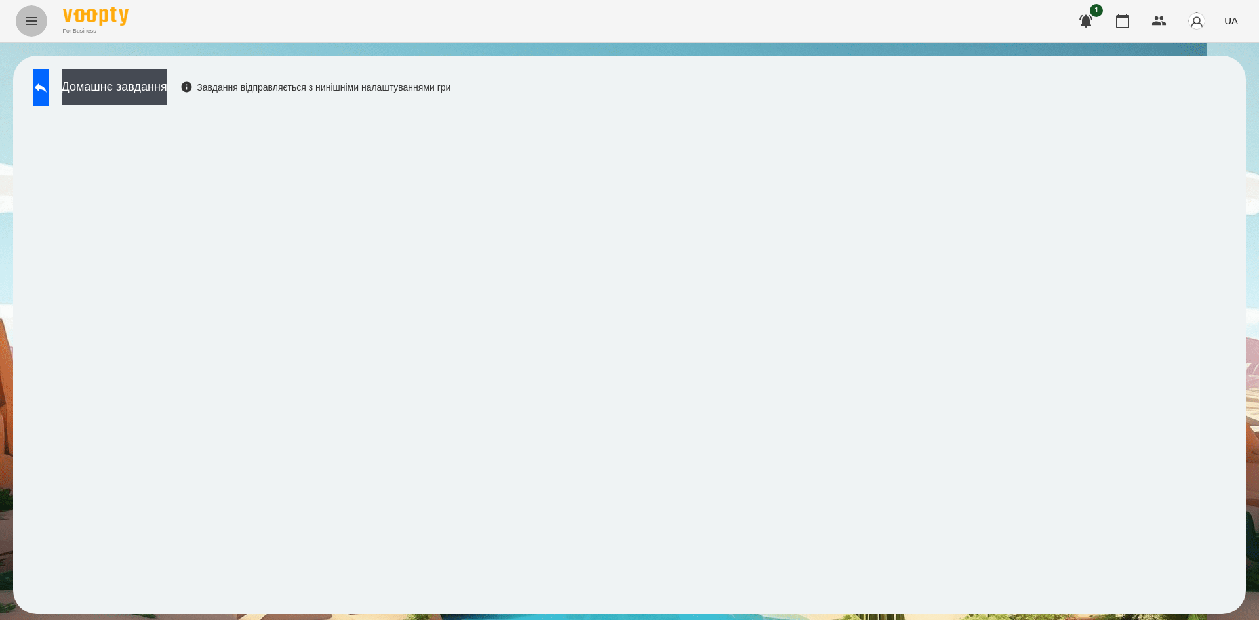
click at [21, 14] on button "Menu" at bounding box center [31, 20] width 31 height 31
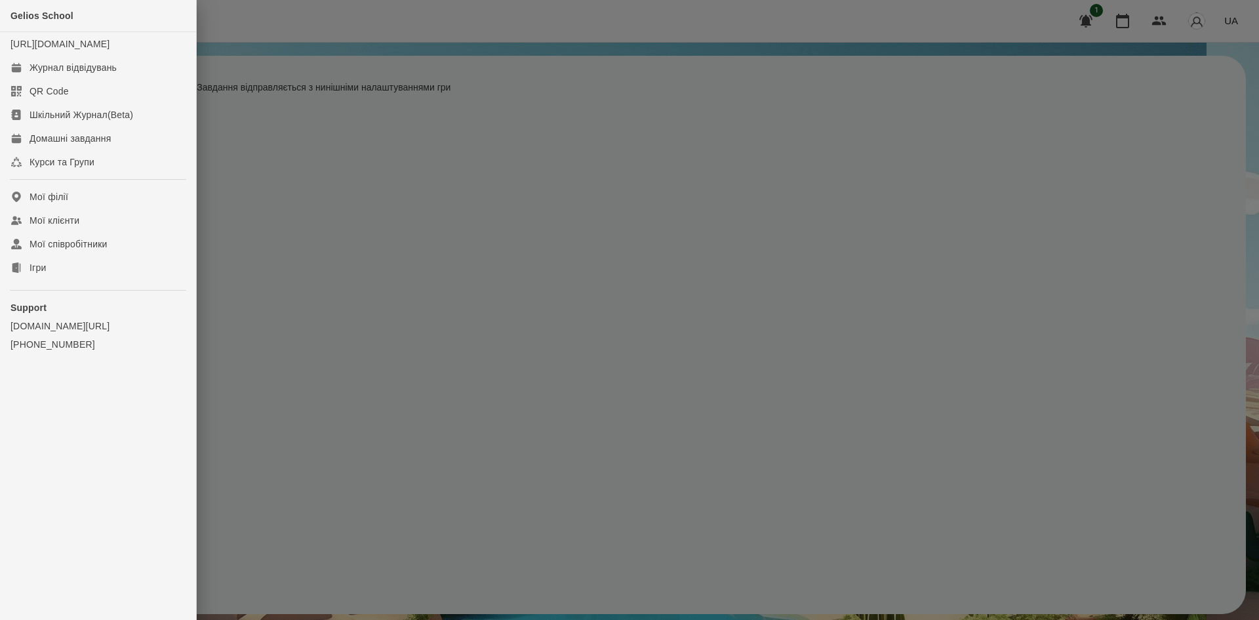
click at [320, 279] on div at bounding box center [629, 310] width 1259 height 620
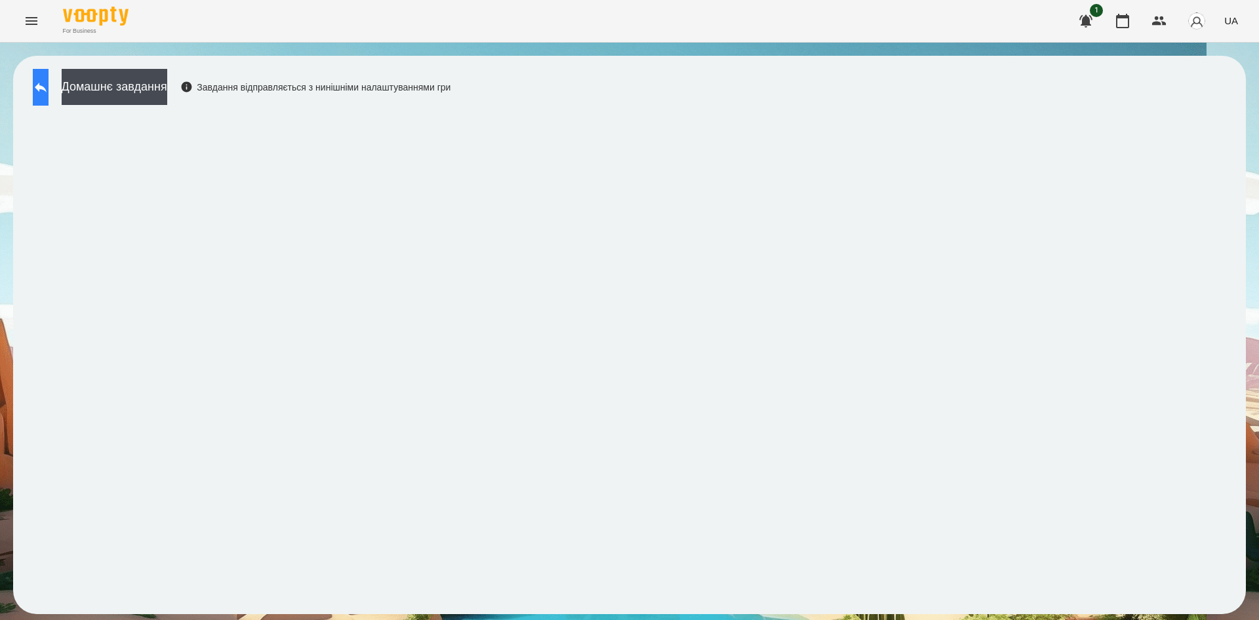
click at [47, 99] on button at bounding box center [41, 87] width 16 height 37
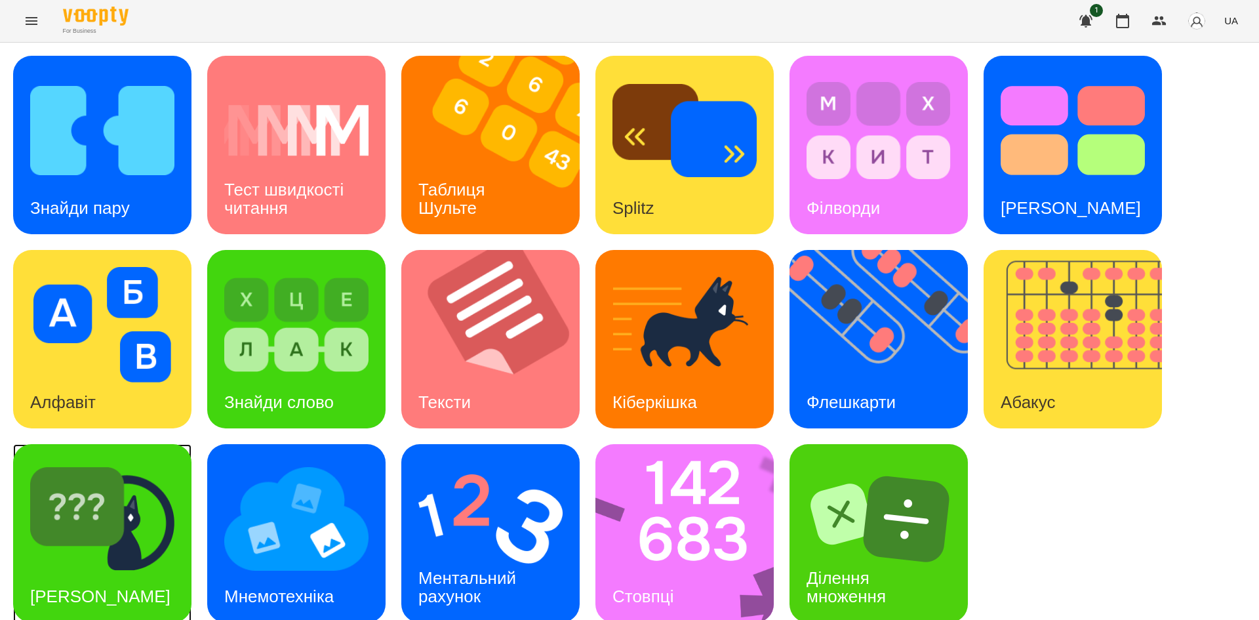
click at [172, 582] on div "Знайди Кіберкішку" at bounding box center [102, 533] width 178 height 178
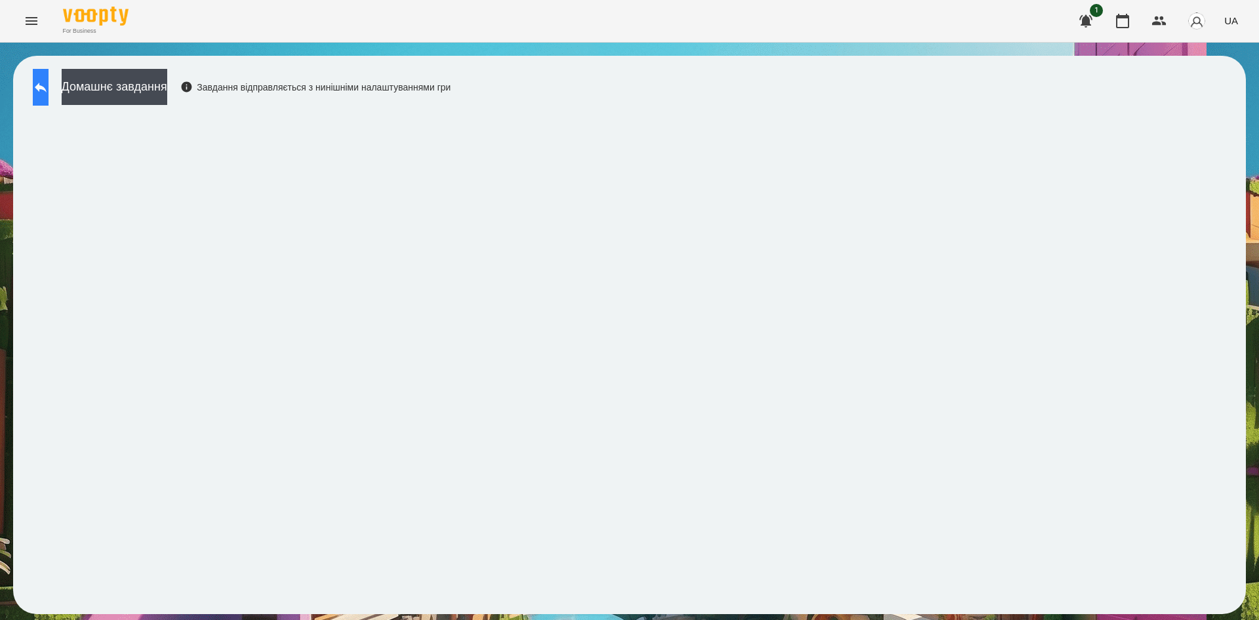
click at [49, 94] on icon at bounding box center [41, 87] width 16 height 16
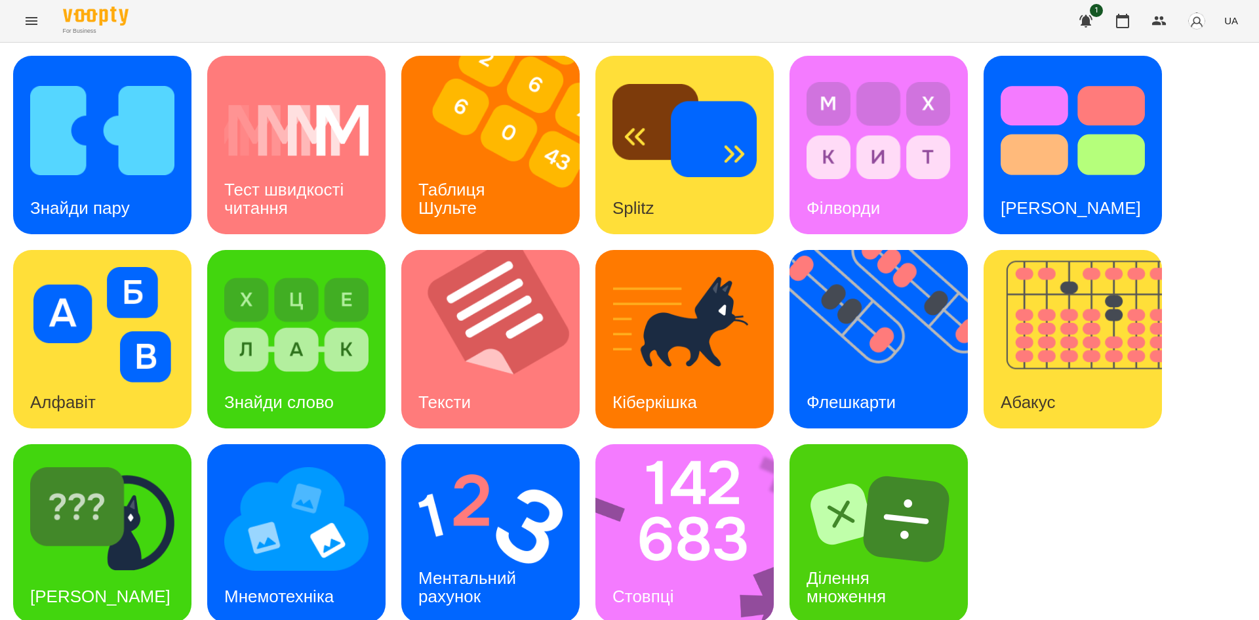
scroll to position [16, 0]
click at [876, 377] on div "Флешкарти" at bounding box center [851, 403] width 123 height 52
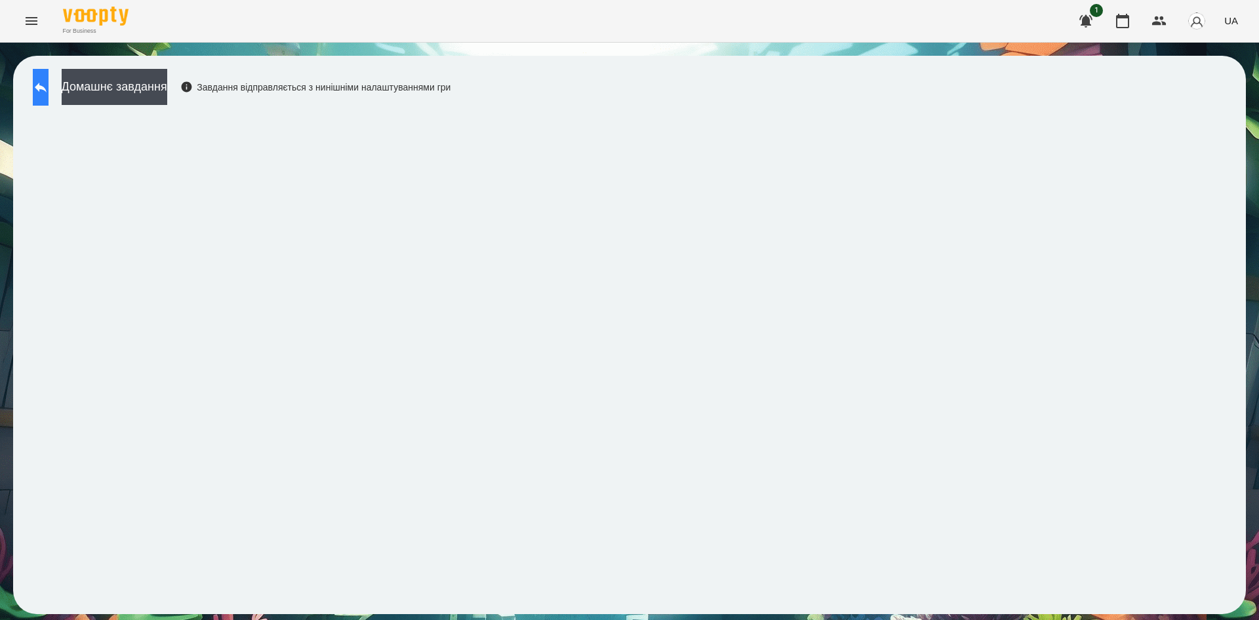
click at [49, 94] on icon at bounding box center [41, 87] width 16 height 16
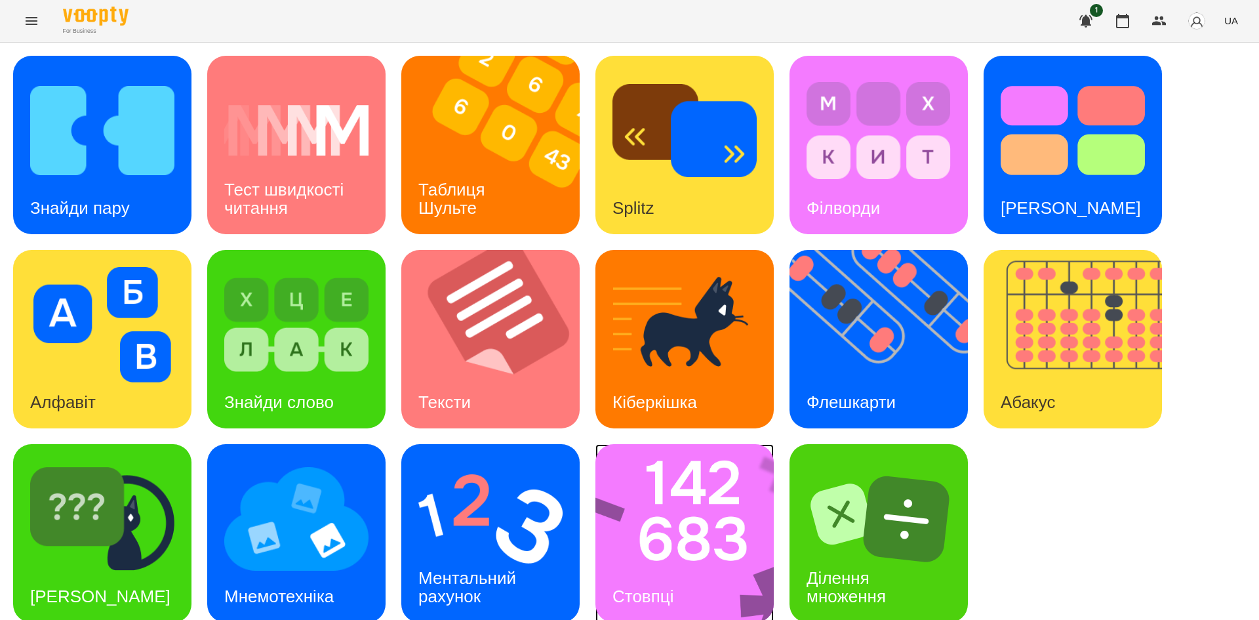
click at [659, 548] on img at bounding box center [693, 533] width 195 height 178
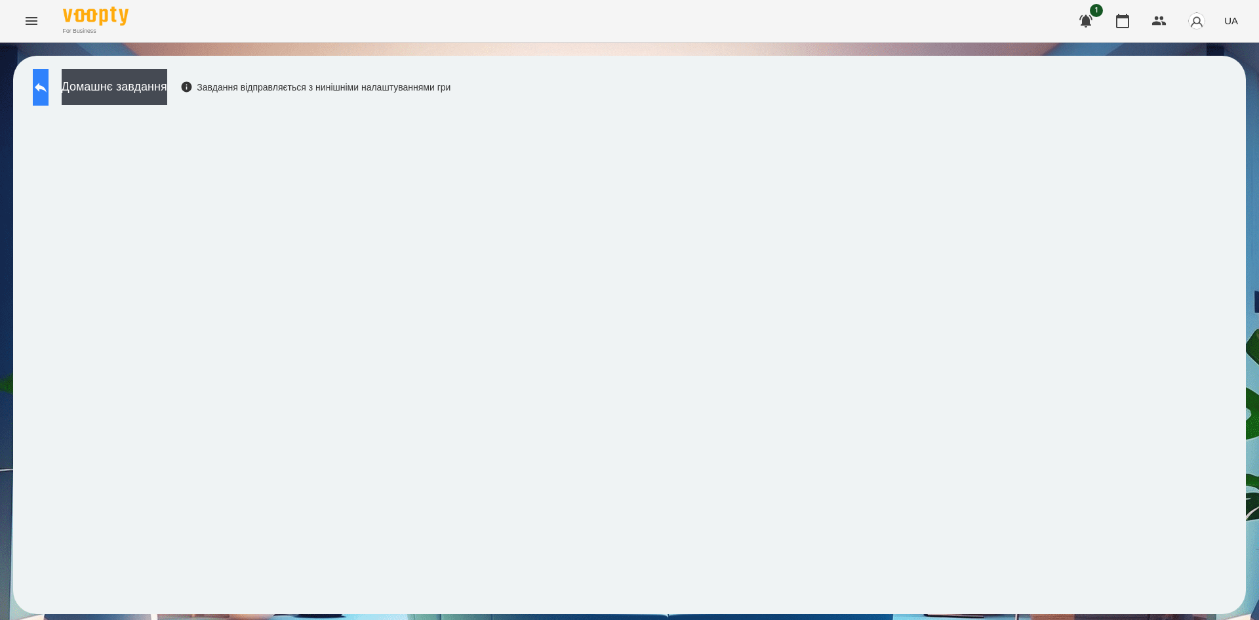
click at [46, 90] on icon at bounding box center [41, 87] width 16 height 16
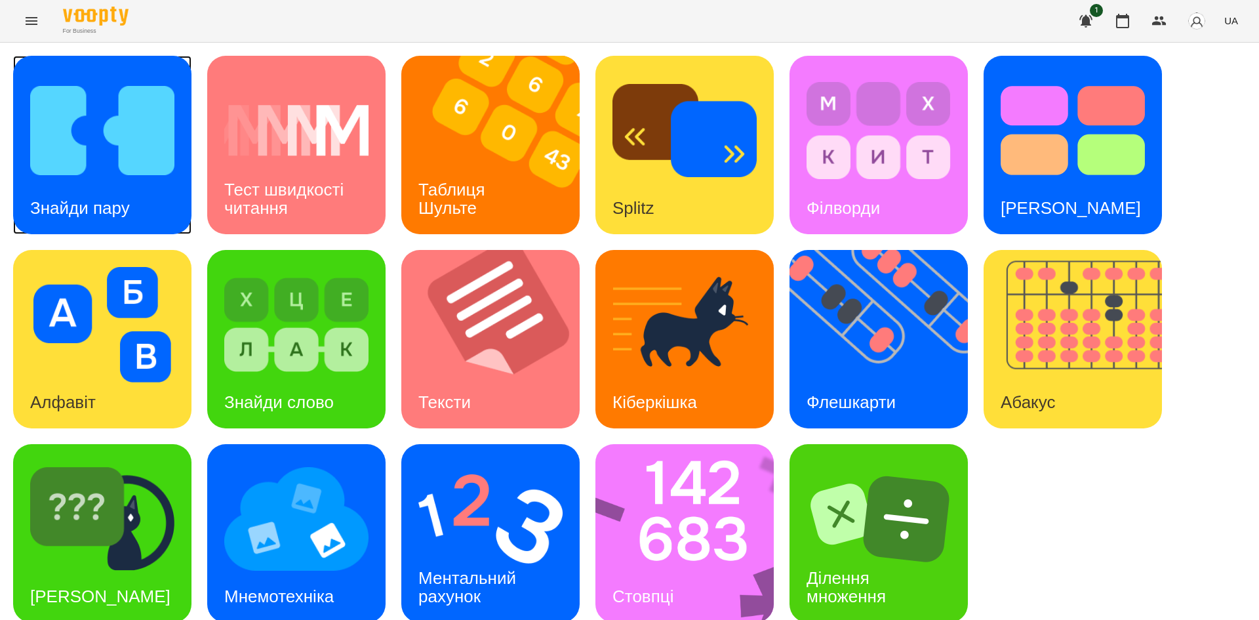
click at [46, 90] on img at bounding box center [102, 130] width 144 height 115
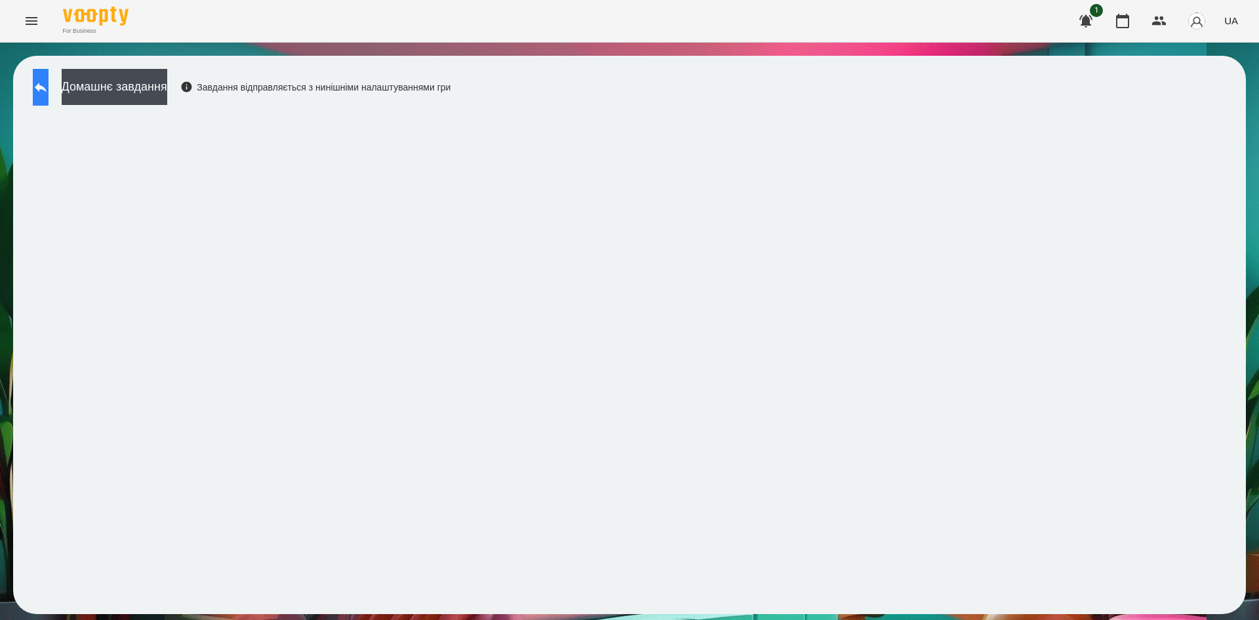
click at [45, 94] on button at bounding box center [41, 87] width 16 height 37
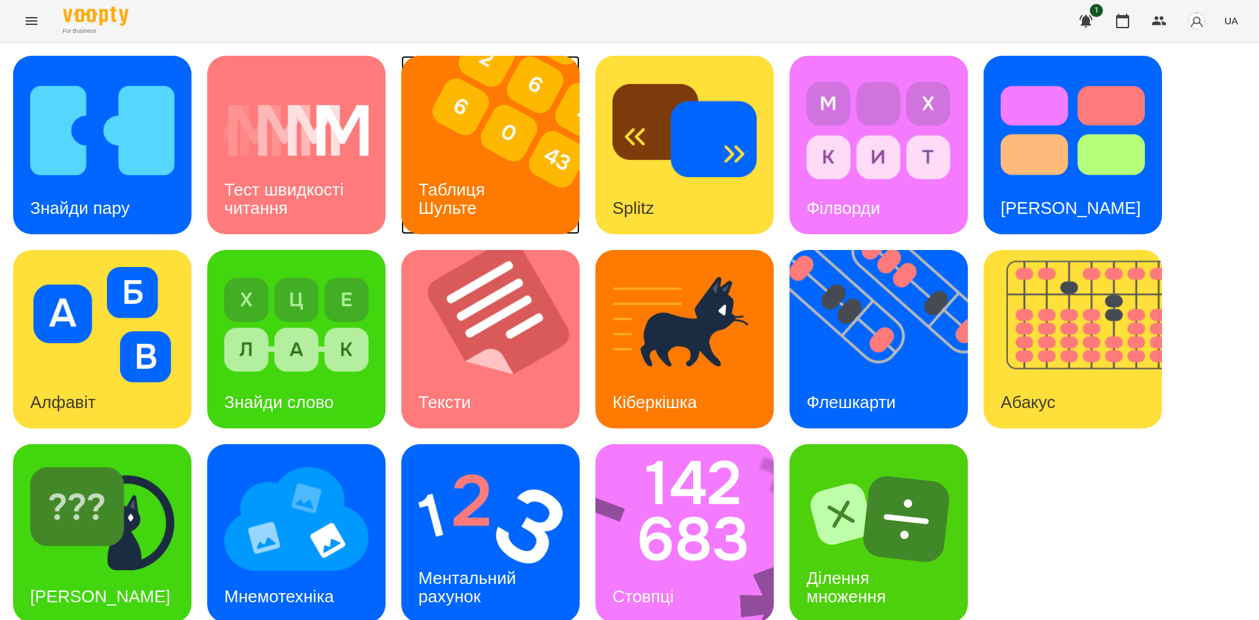
click at [483, 188] on h3 "Таблиця Шульте" at bounding box center [455, 198] width 72 height 37
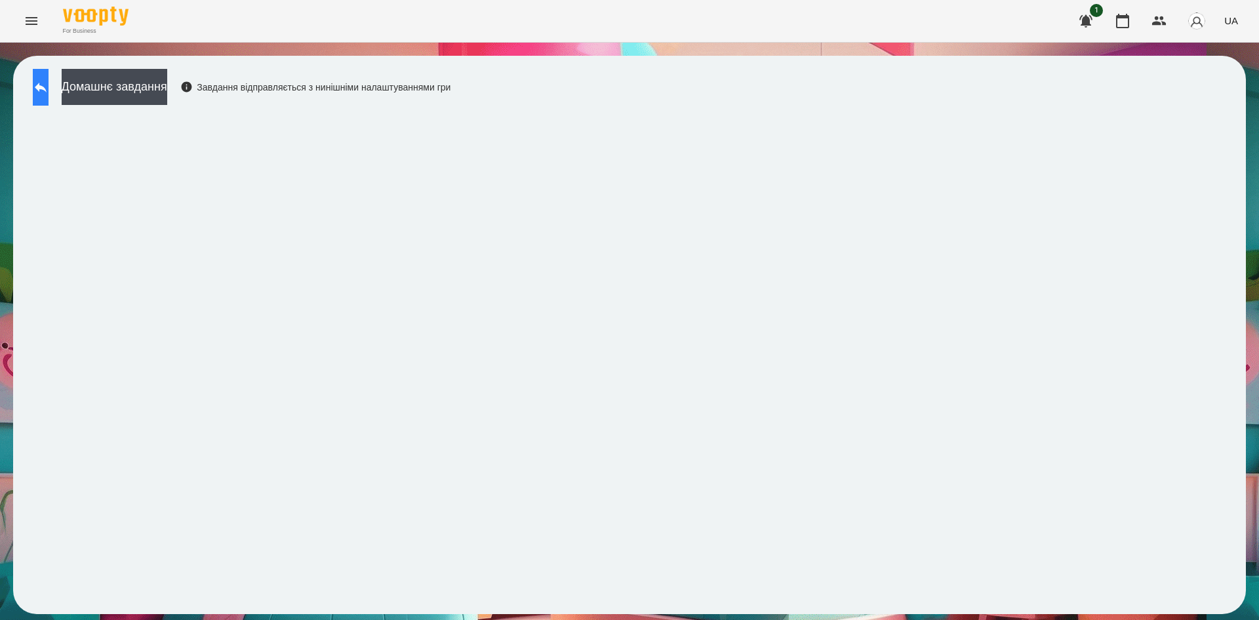
click at [49, 85] on icon at bounding box center [41, 87] width 16 height 16
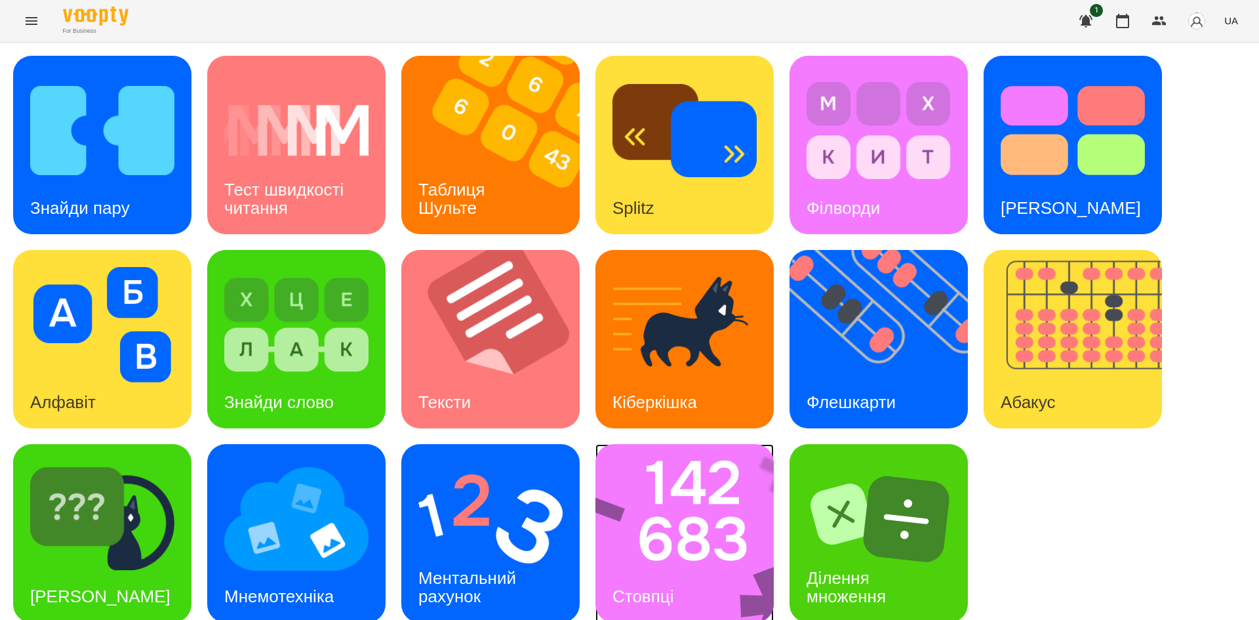
click at [679, 504] on img at bounding box center [693, 533] width 195 height 178
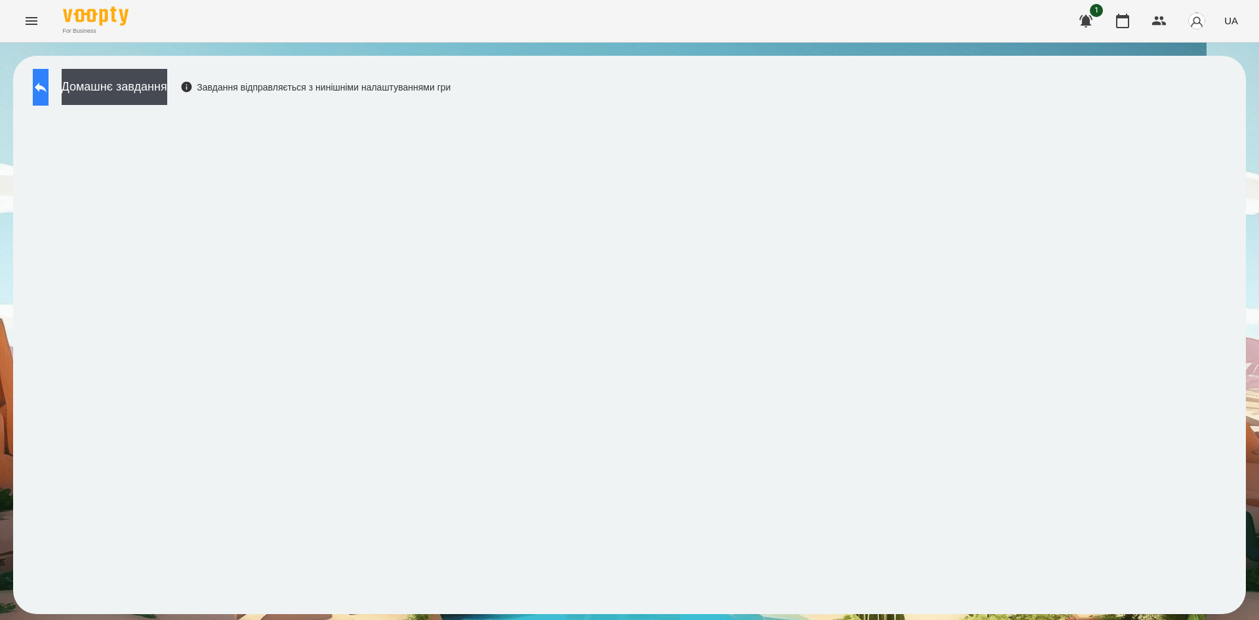
click at [45, 91] on button at bounding box center [41, 87] width 16 height 37
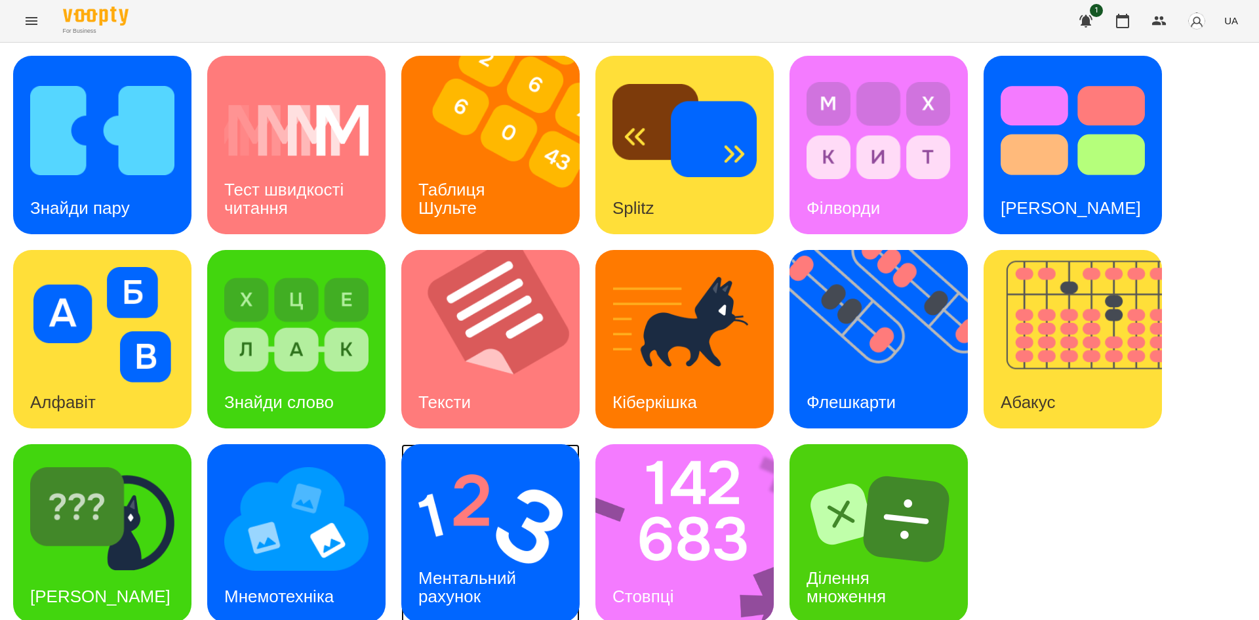
click at [510, 520] on img at bounding box center [491, 518] width 144 height 115
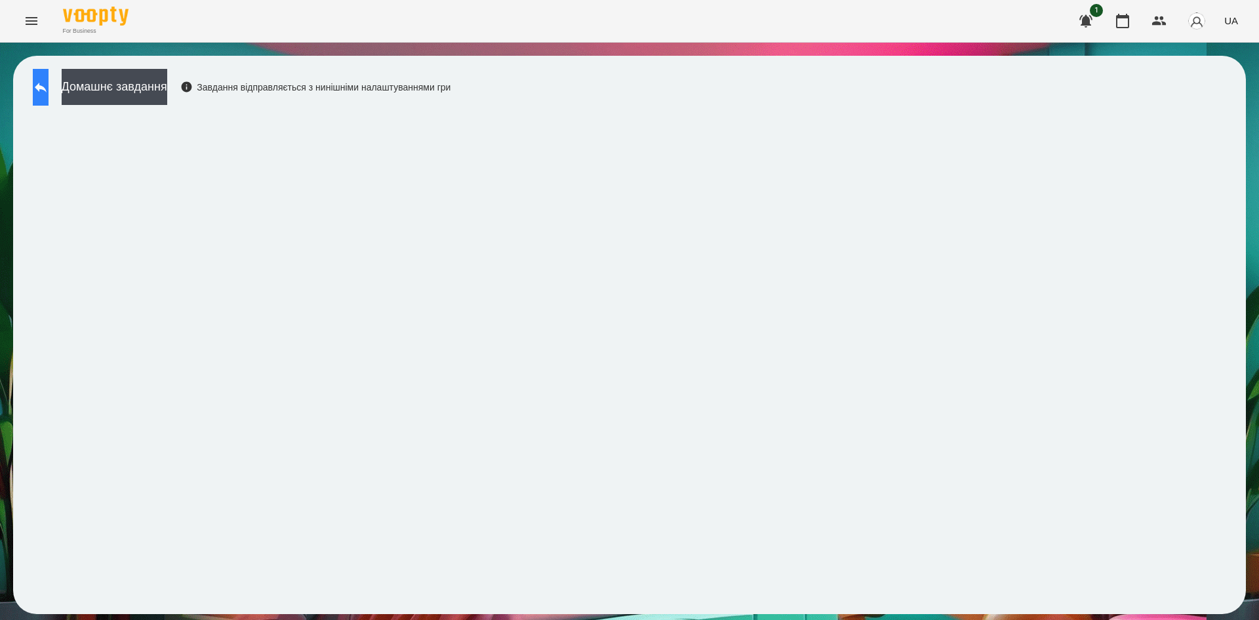
click at [43, 82] on button at bounding box center [41, 87] width 16 height 37
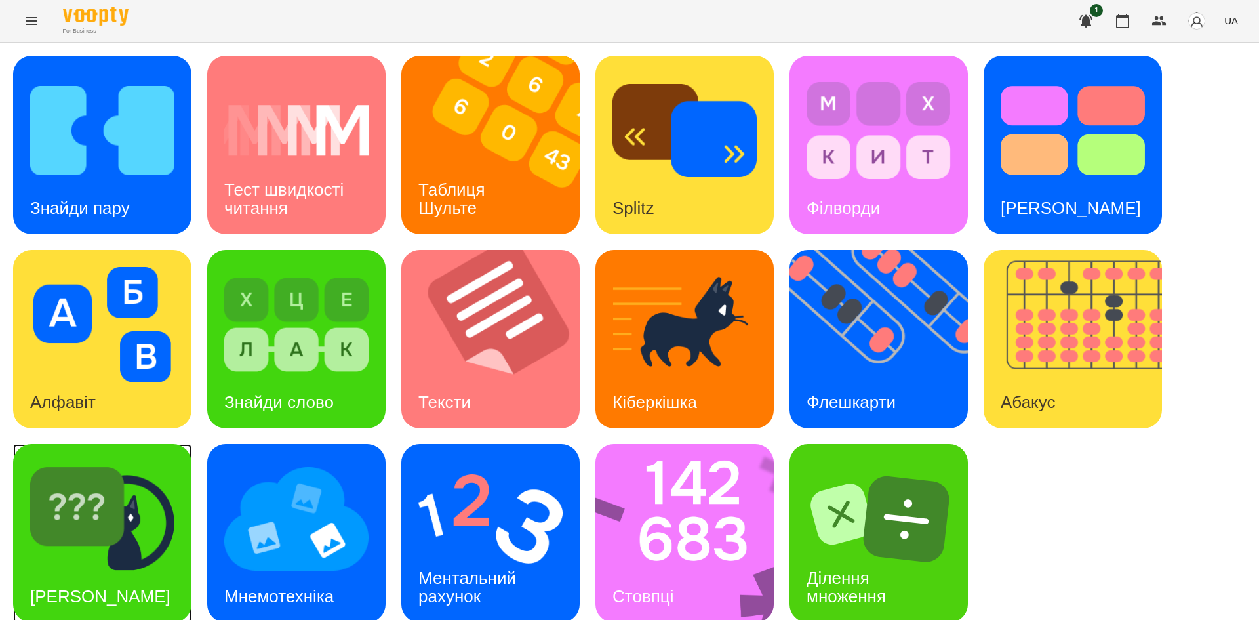
click at [166, 530] on img at bounding box center [102, 518] width 144 height 115
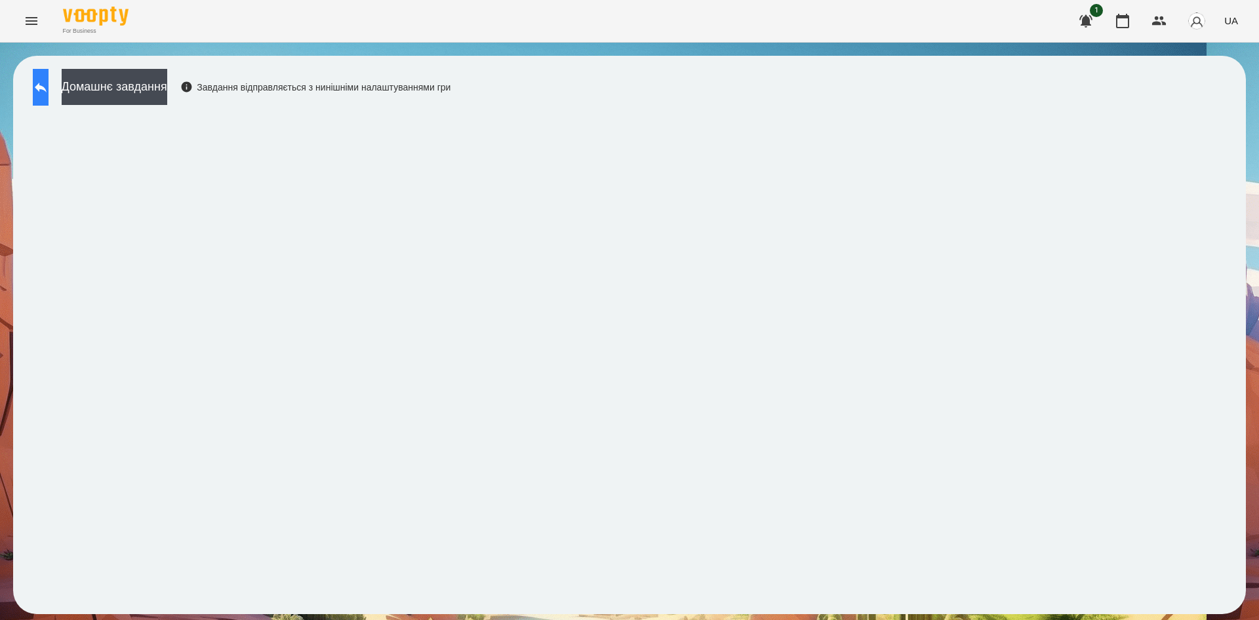
click at [49, 92] on icon at bounding box center [41, 87] width 16 height 16
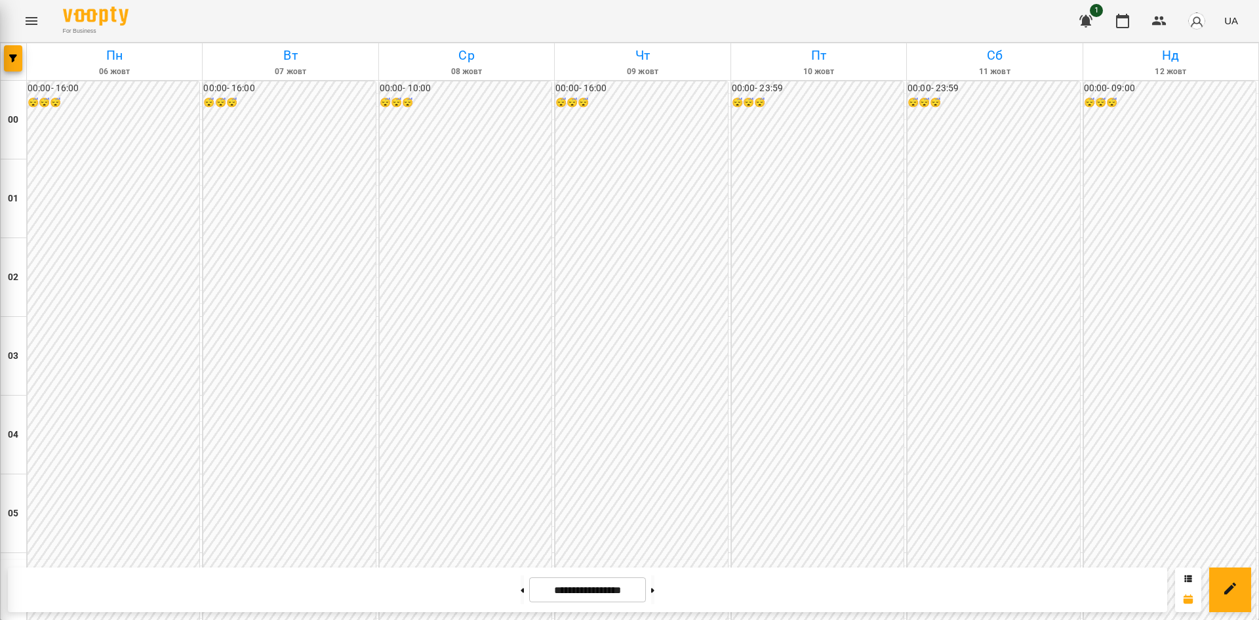
scroll to position [1163, 0]
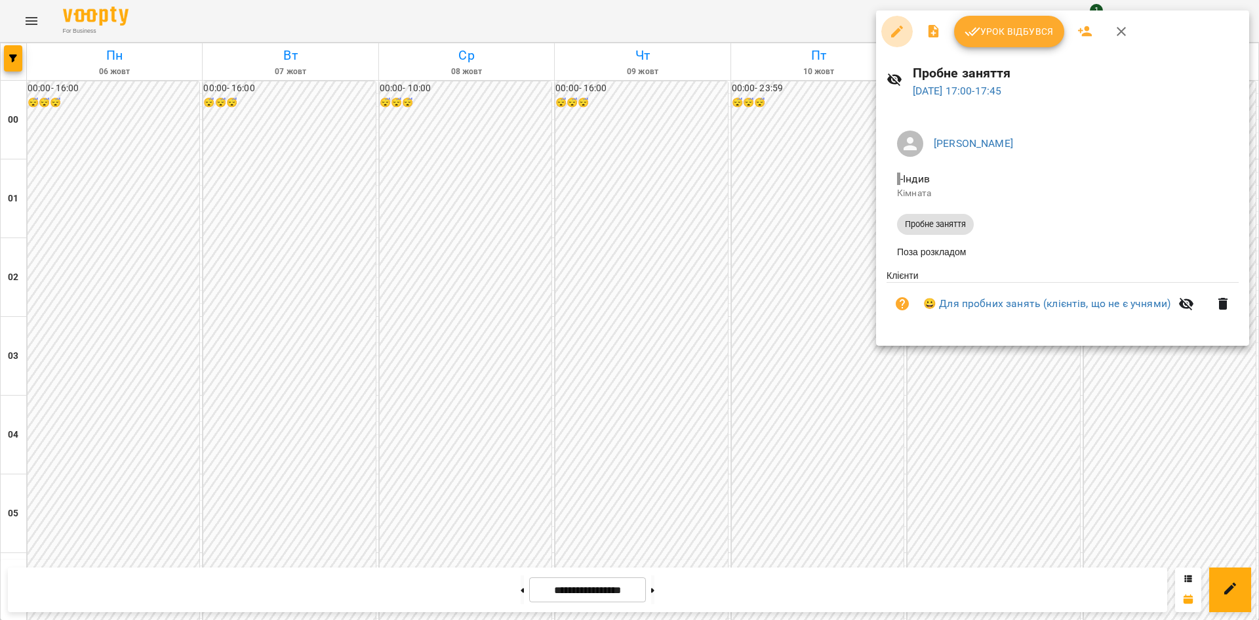
click at [897, 25] on icon "button" at bounding box center [898, 32] width 16 height 16
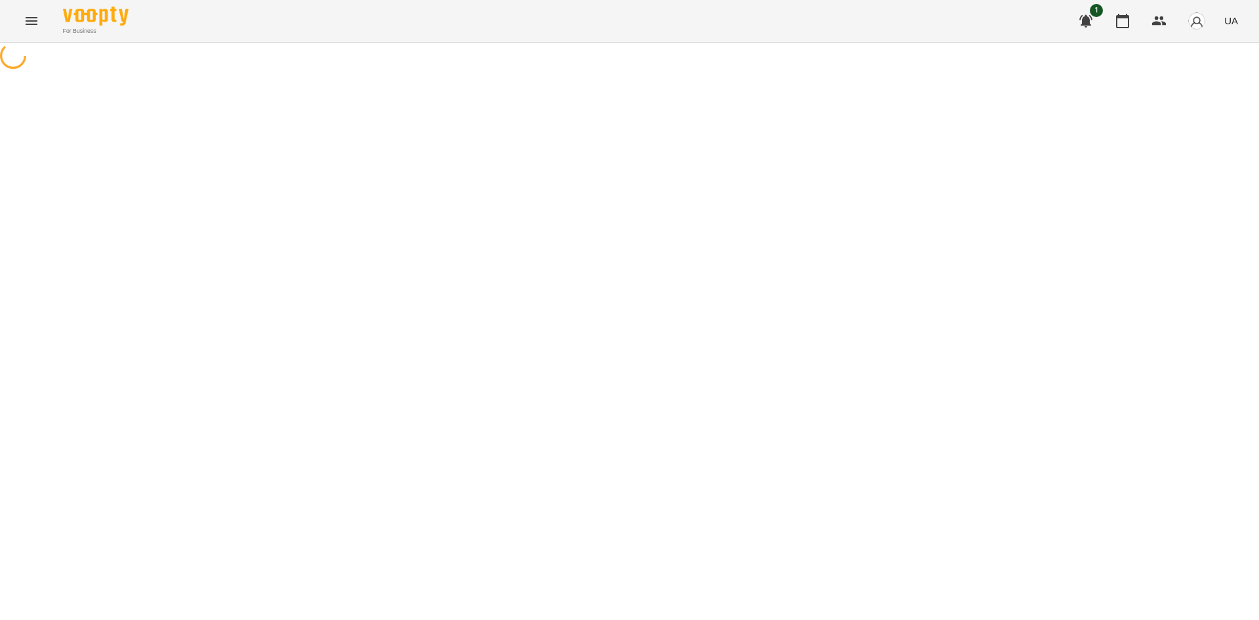
select select "**********"
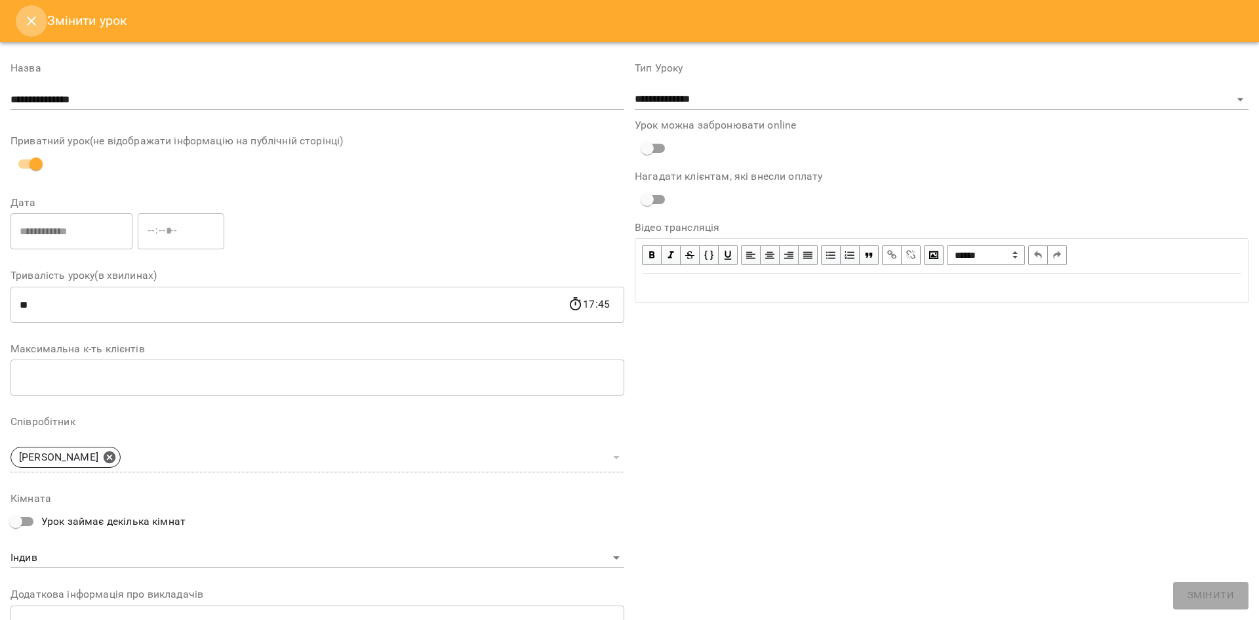
click at [35, 22] on icon "Close" at bounding box center [32, 21] width 16 height 16
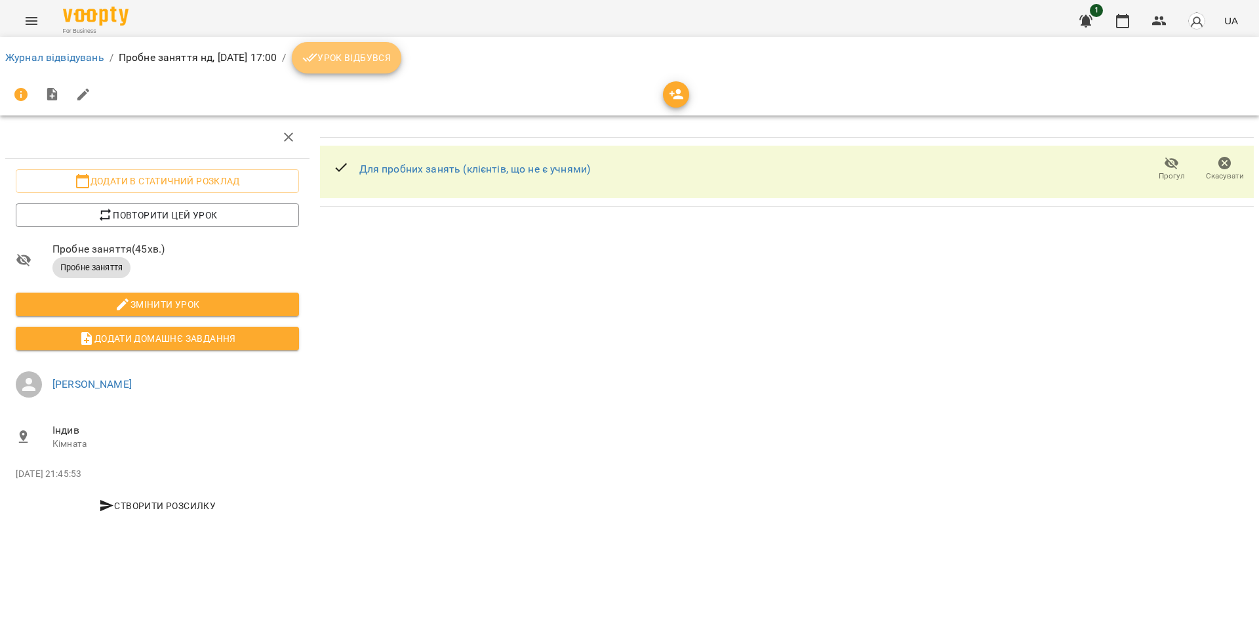
click at [392, 61] on span "Урок відбувся" at bounding box center [346, 58] width 89 height 16
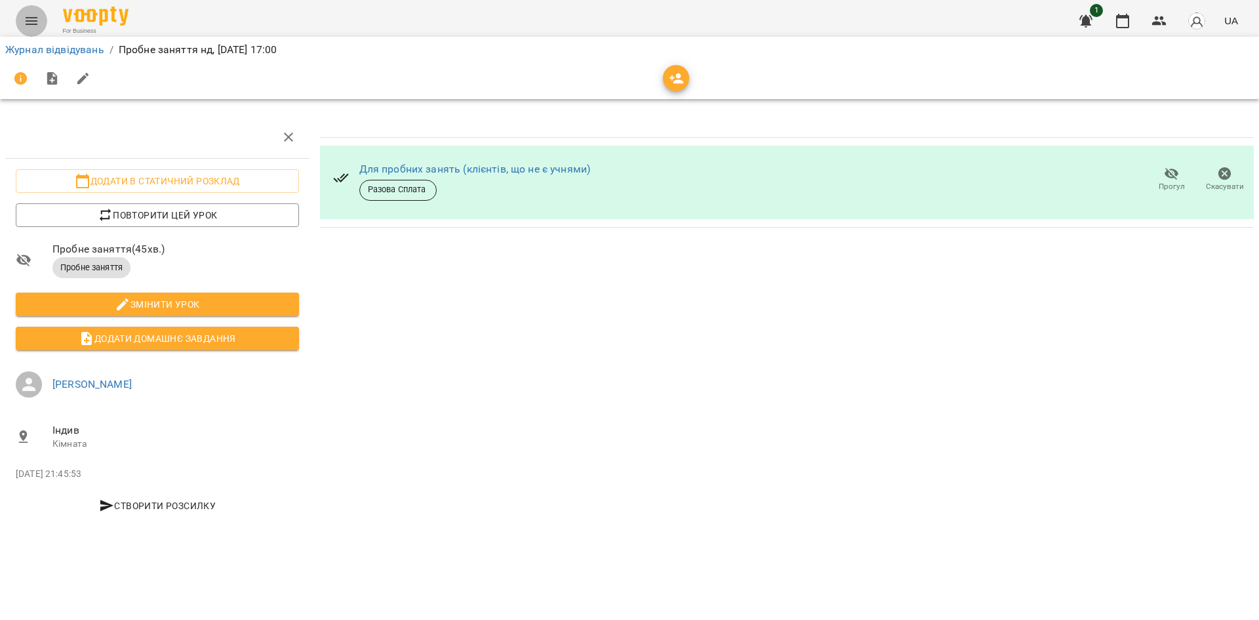
click at [26, 23] on icon "Menu" at bounding box center [32, 21] width 16 height 16
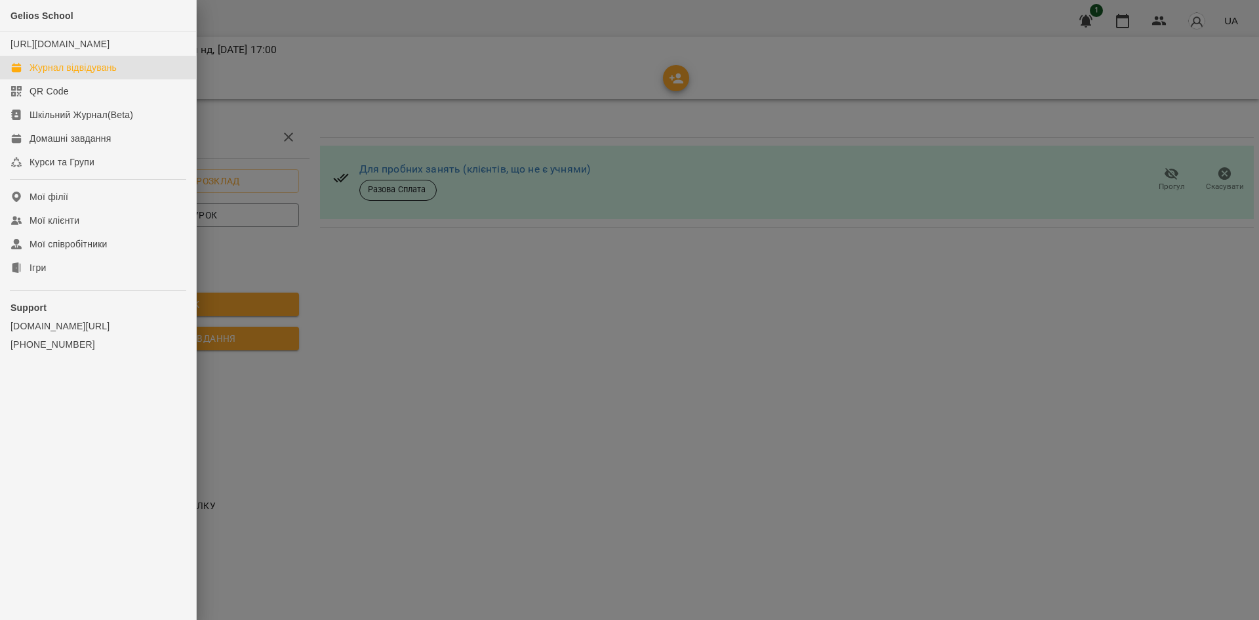
click at [106, 71] on link "Журнал відвідувань" at bounding box center [98, 68] width 196 height 24
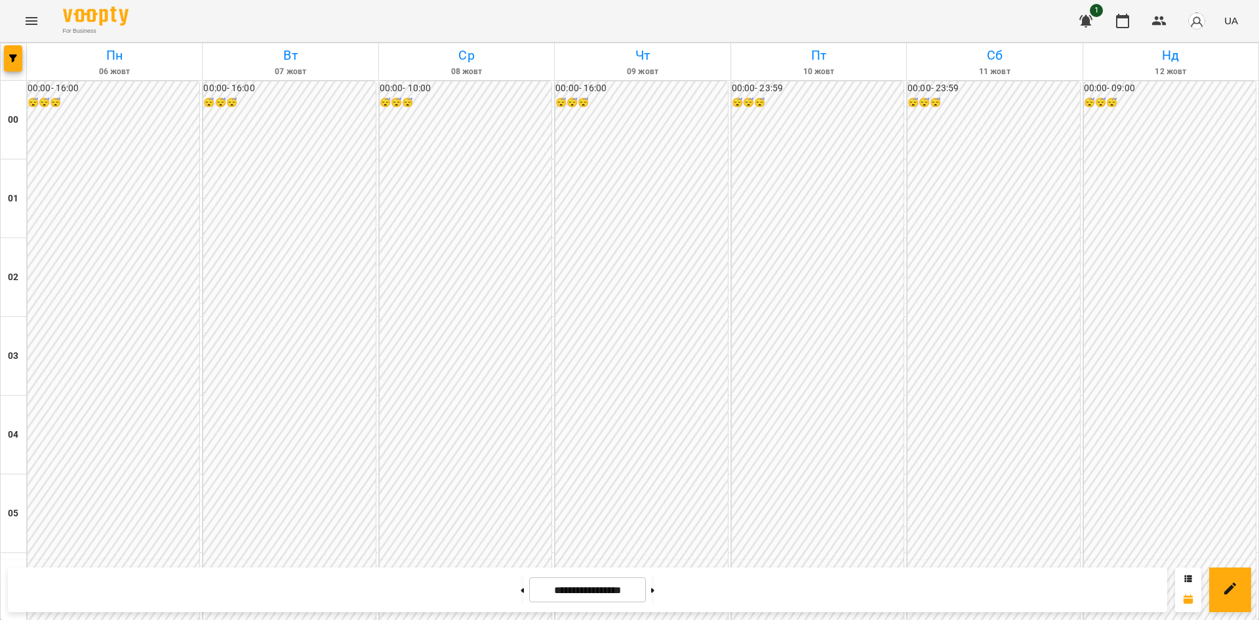
scroll to position [1172, 0]
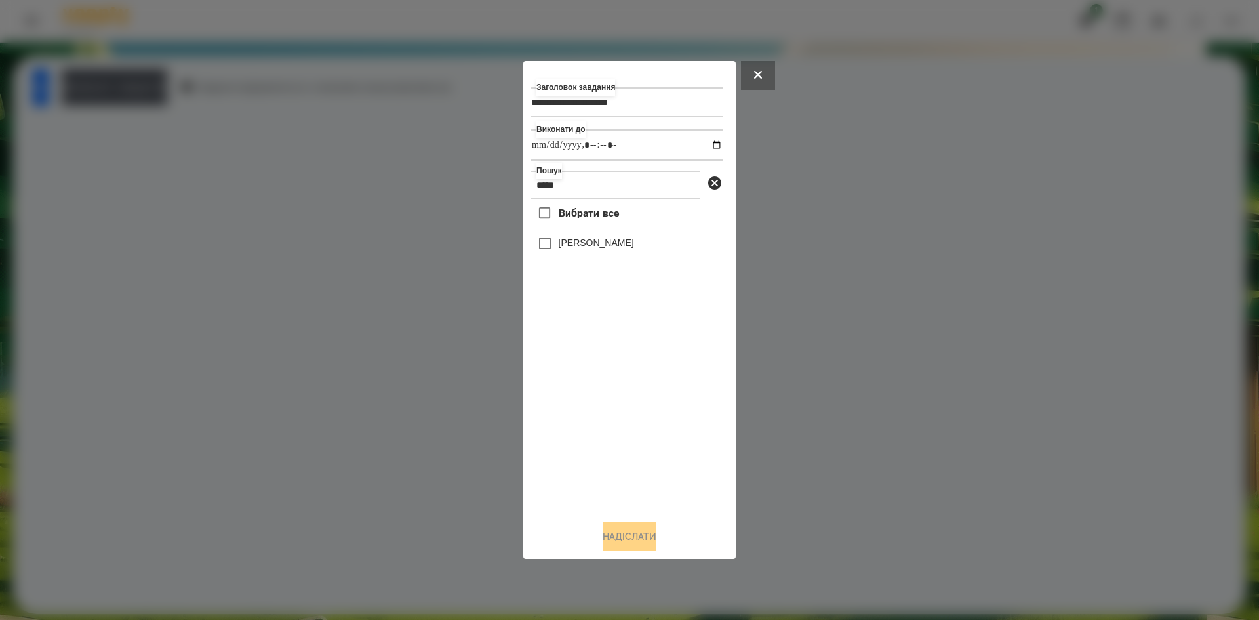
click at [709, 145] on input "datetime-local" at bounding box center [627, 144] width 192 height 31
type input "**********"
click at [551, 255] on div "Вибрати все [PERSON_NAME]" at bounding box center [627, 354] width 192 height 310
click at [624, 534] on button "Надіслати" at bounding box center [630, 536] width 54 height 29
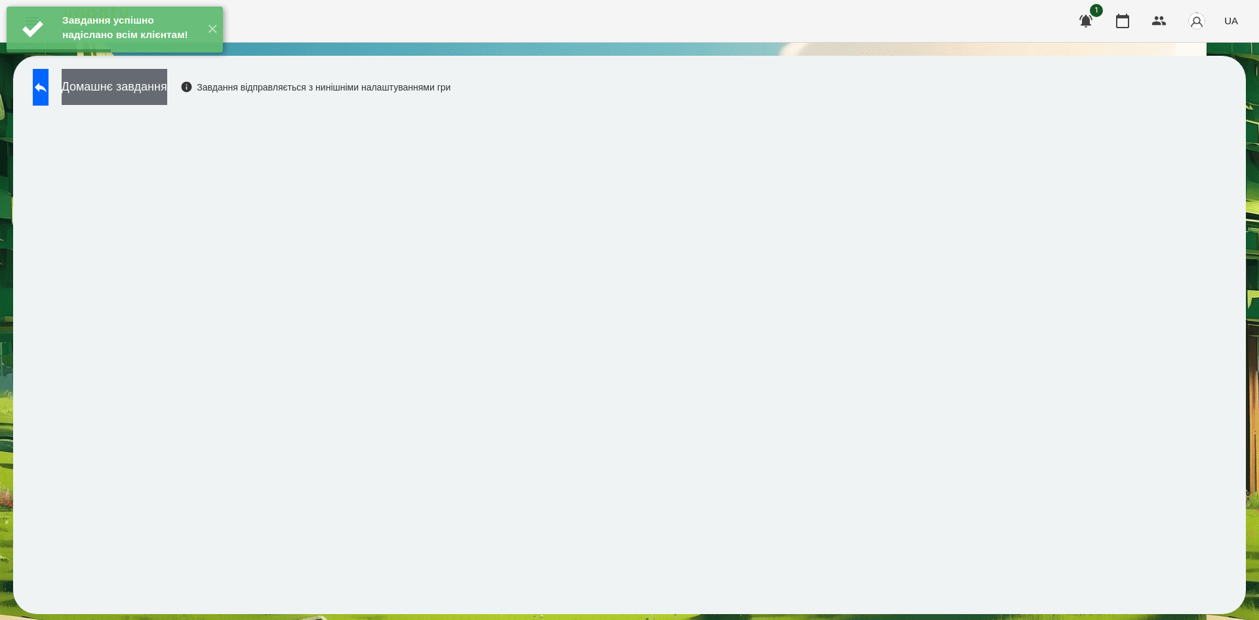
click at [167, 94] on button "Домашнє завдання" at bounding box center [115, 87] width 106 height 36
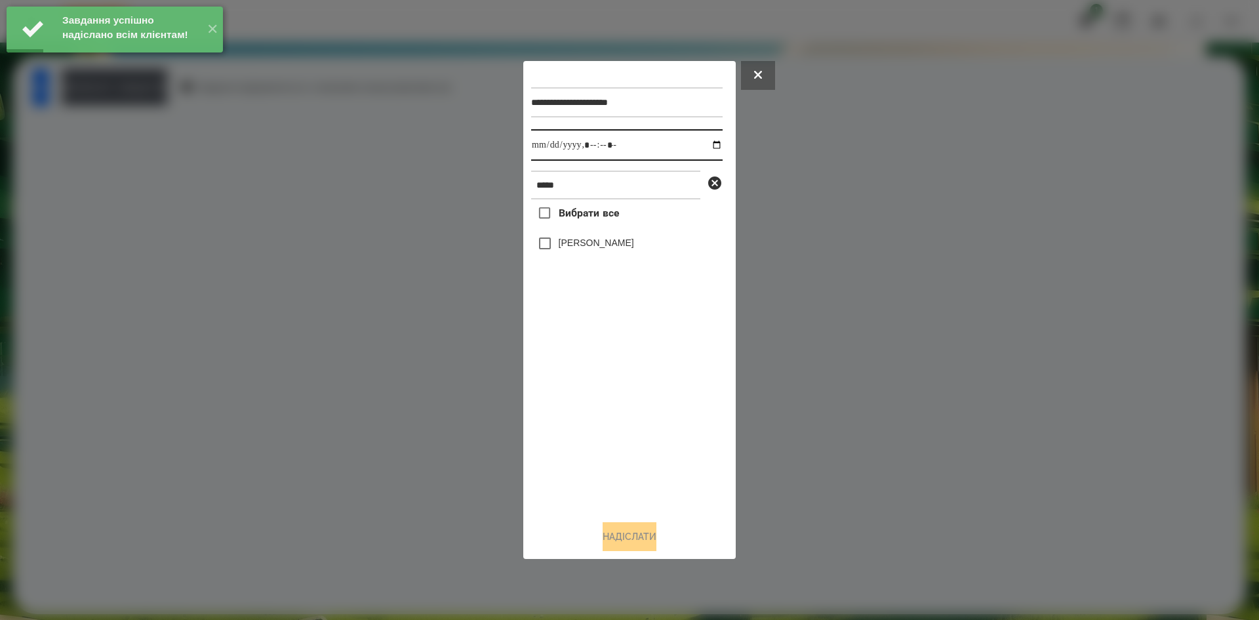
click at [702, 144] on input "datetime-local" at bounding box center [627, 144] width 192 height 31
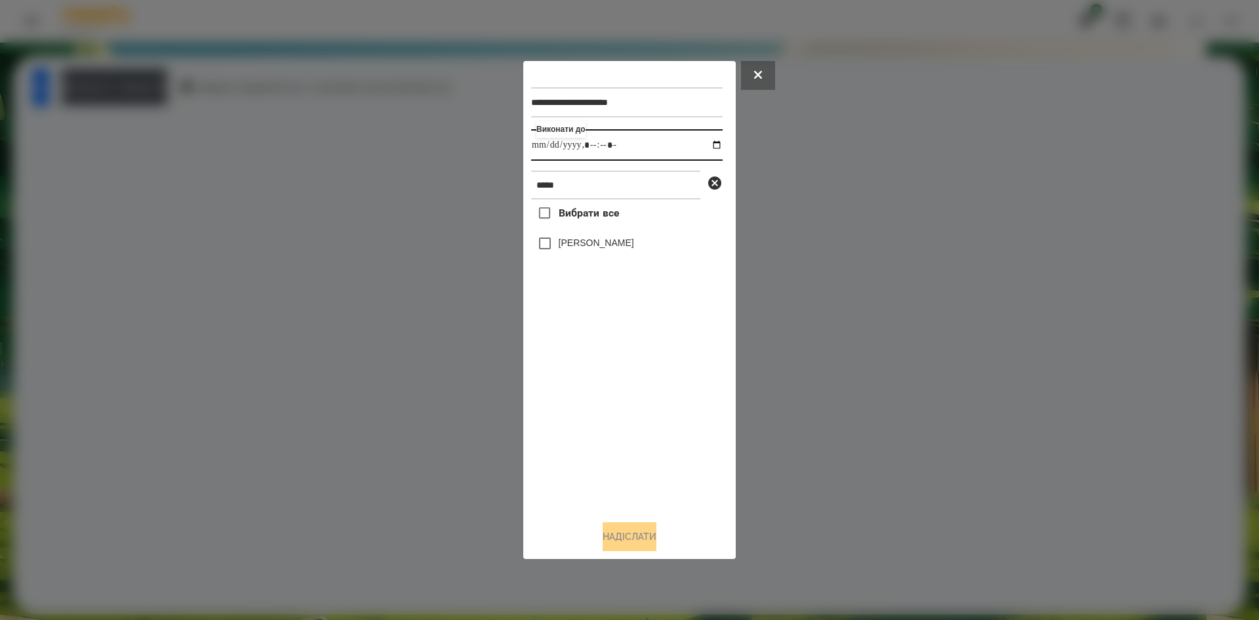
type input "**********"
click at [544, 255] on div "Вибрати все [PERSON_NAME]" at bounding box center [627, 354] width 192 height 310
click at [619, 533] on button "Надіслати" at bounding box center [630, 536] width 54 height 29
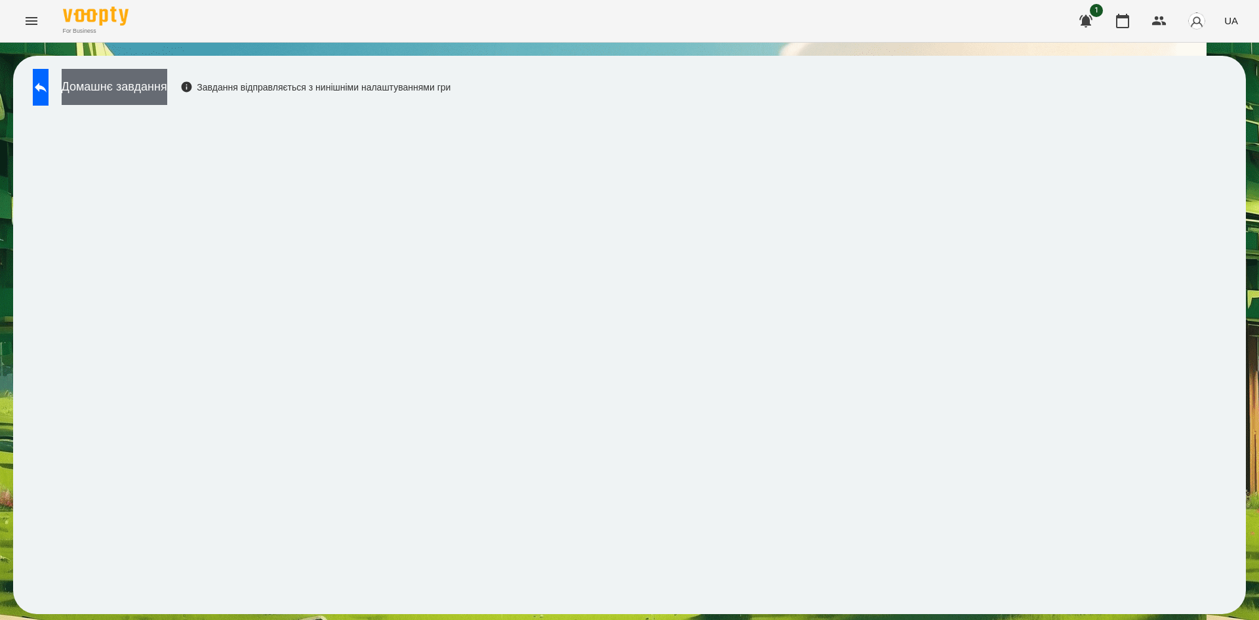
click at [167, 91] on button "Домашнє завдання" at bounding box center [115, 87] width 106 height 36
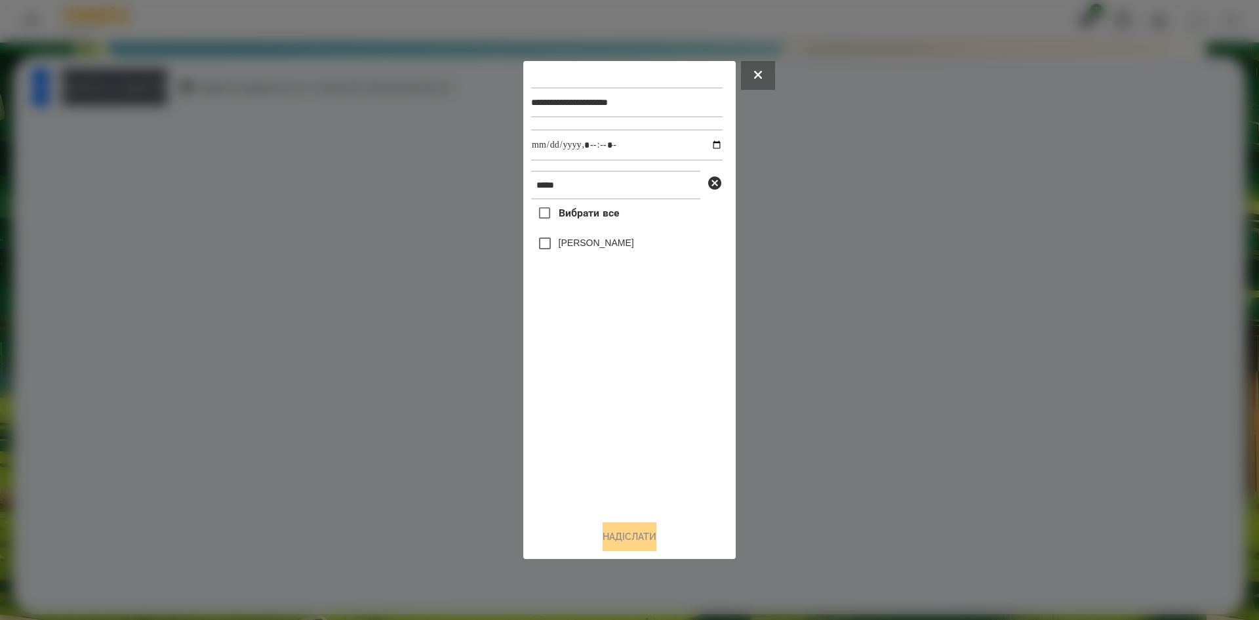
click at [848, 352] on div at bounding box center [629, 310] width 1259 height 620
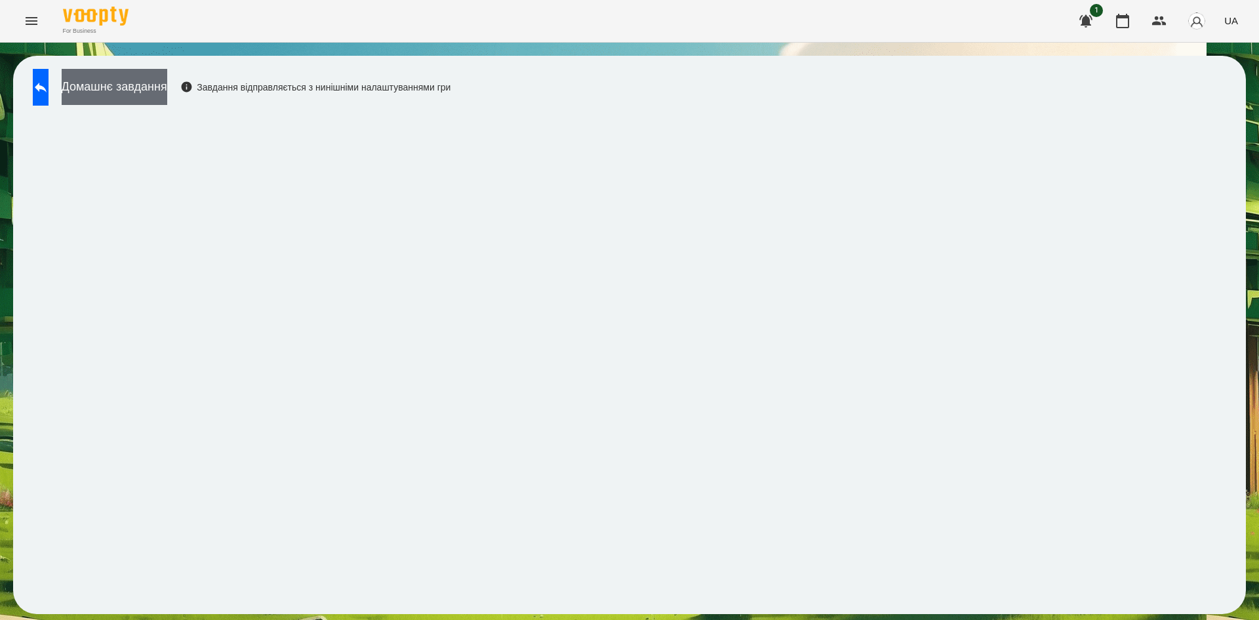
click at [145, 79] on button "Домашнє завдання" at bounding box center [115, 87] width 106 height 36
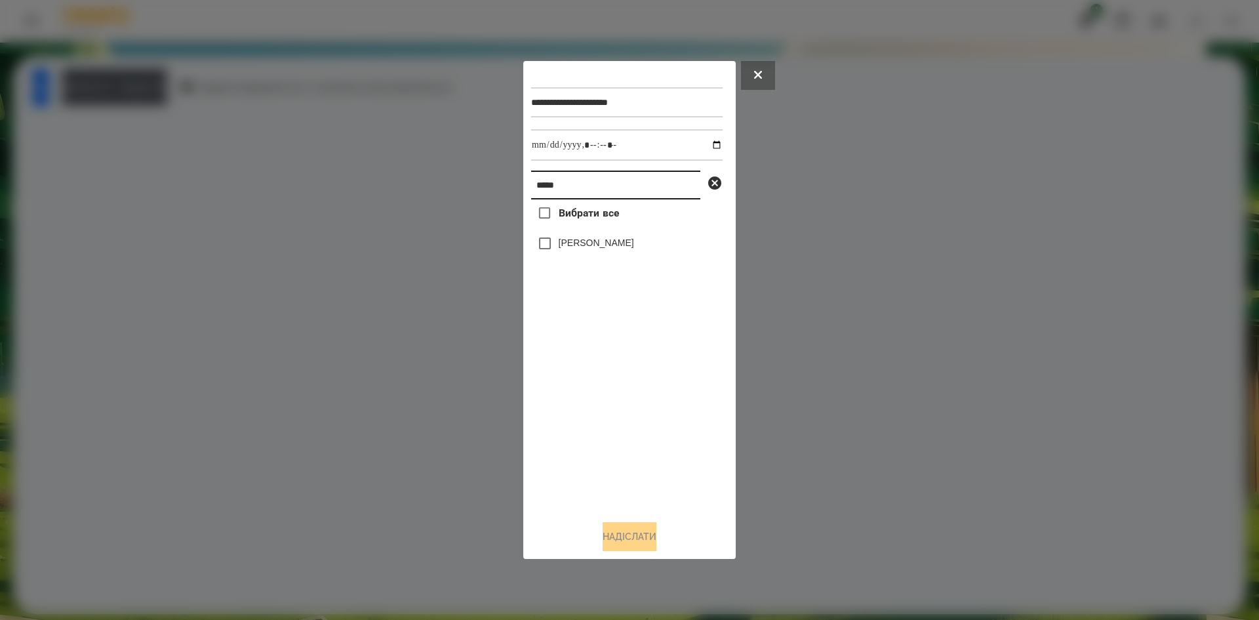
drag, startPoint x: 587, startPoint y: 178, endPoint x: 428, endPoint y: 194, distance: 160.1
click at [428, 194] on div "**********" at bounding box center [629, 310] width 1259 height 620
type input "******"
click at [705, 144] on input "datetime-local" at bounding box center [627, 144] width 192 height 31
click at [594, 98] on input "**********" at bounding box center [627, 102] width 192 height 30
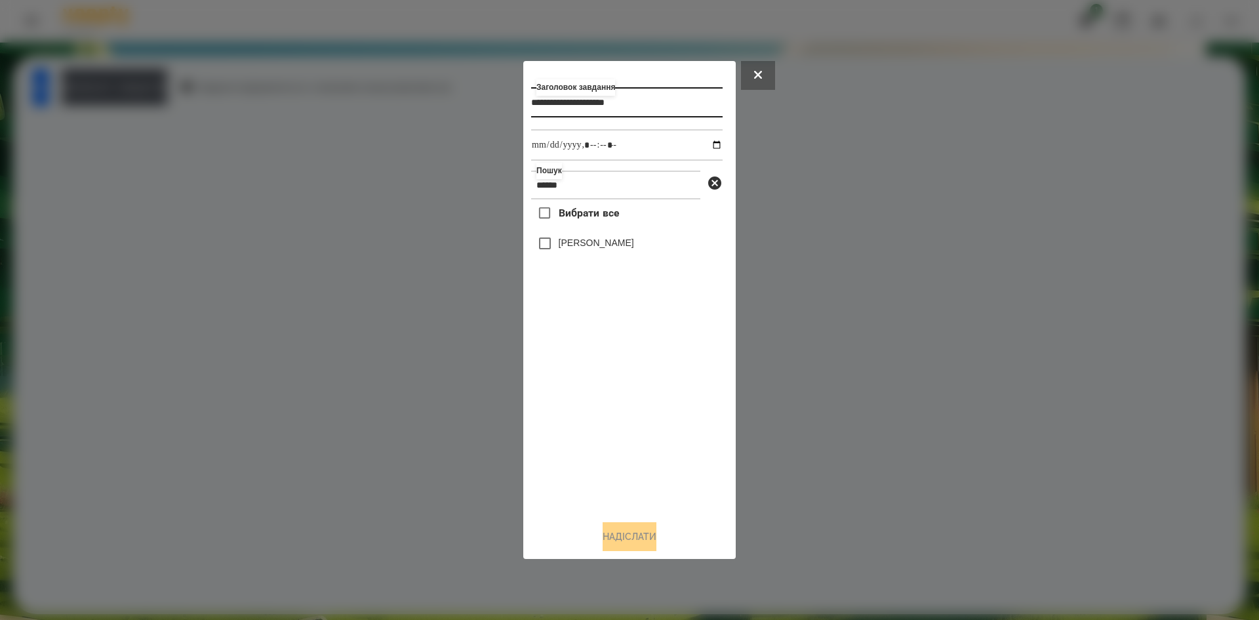
click at [601, 99] on input "**********" at bounding box center [627, 102] width 192 height 30
type input "**********"
click at [706, 142] on input "datetime-local" at bounding box center [627, 144] width 192 height 31
type input "**********"
click at [544, 241] on div "Вибрати все Шамилов Данила" at bounding box center [627, 354] width 192 height 310
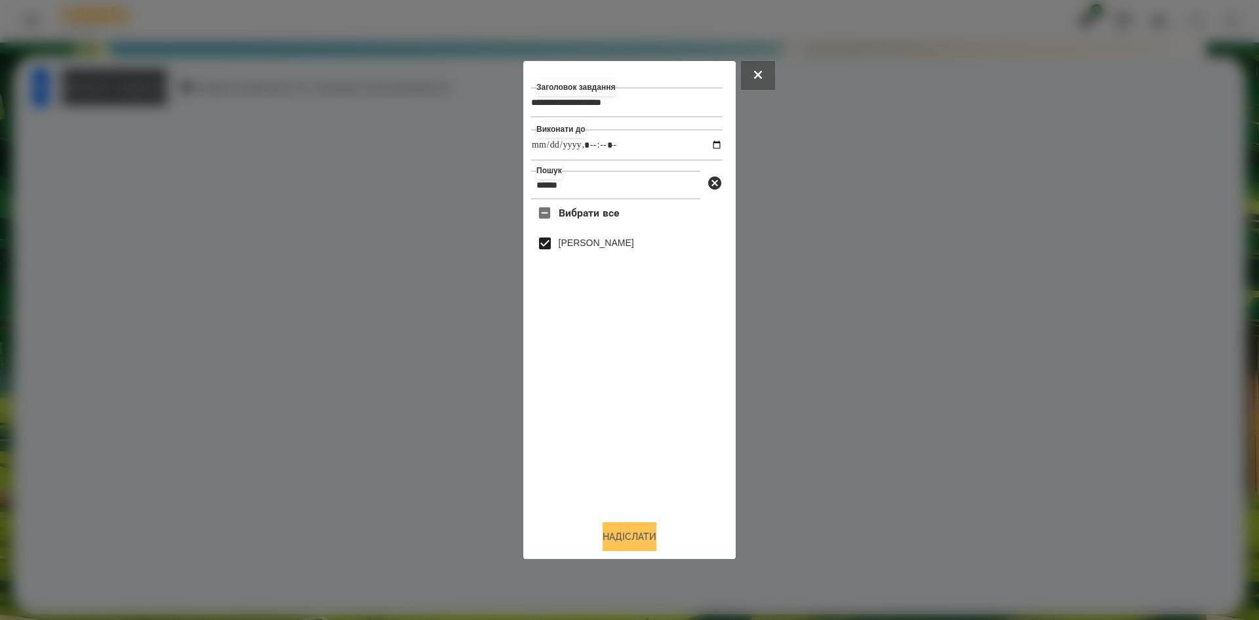
click at [605, 535] on button "Надіслати" at bounding box center [630, 536] width 54 height 29
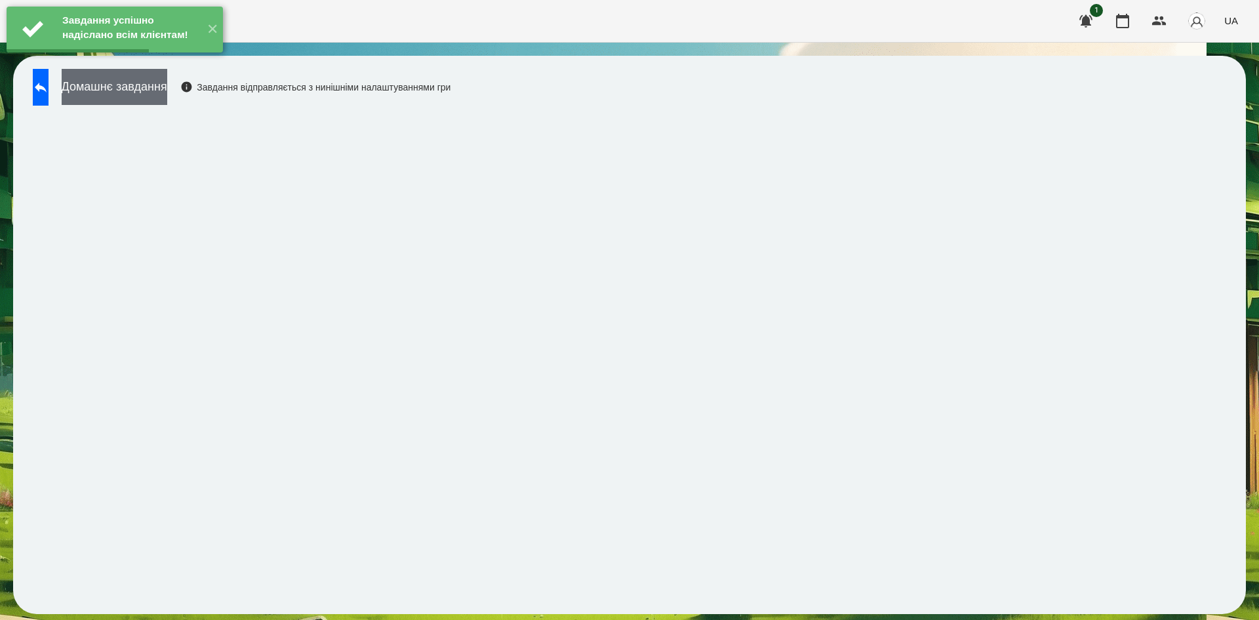
click at [167, 100] on button "Домашнє завдання" at bounding box center [115, 87] width 106 height 36
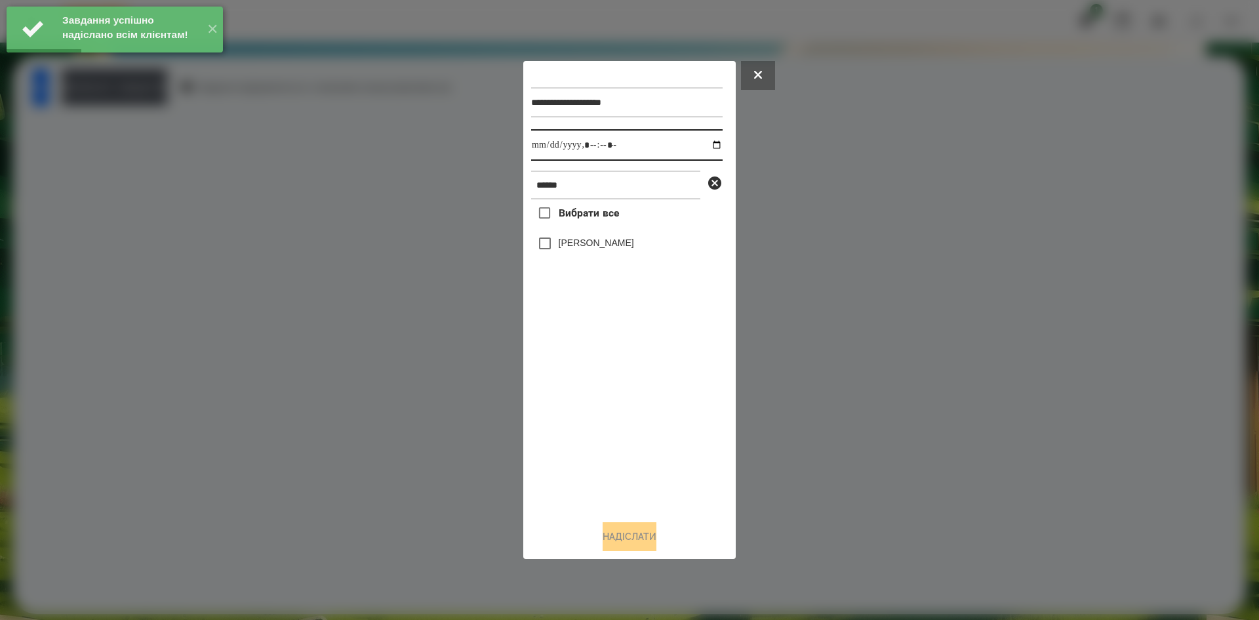
click at [705, 151] on input "datetime-local" at bounding box center [627, 144] width 192 height 31
type input "**********"
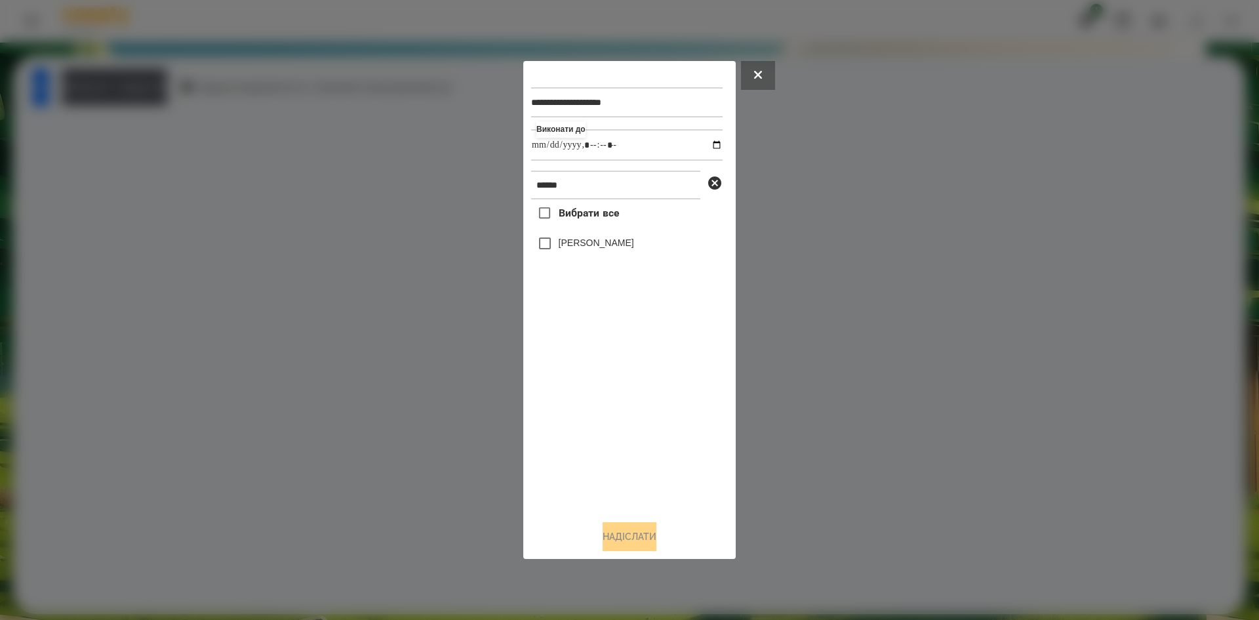
click at [542, 247] on div "Вибрати все Шамилов Данила" at bounding box center [627, 354] width 192 height 310
click at [623, 544] on button "Надіслати" at bounding box center [630, 536] width 54 height 29
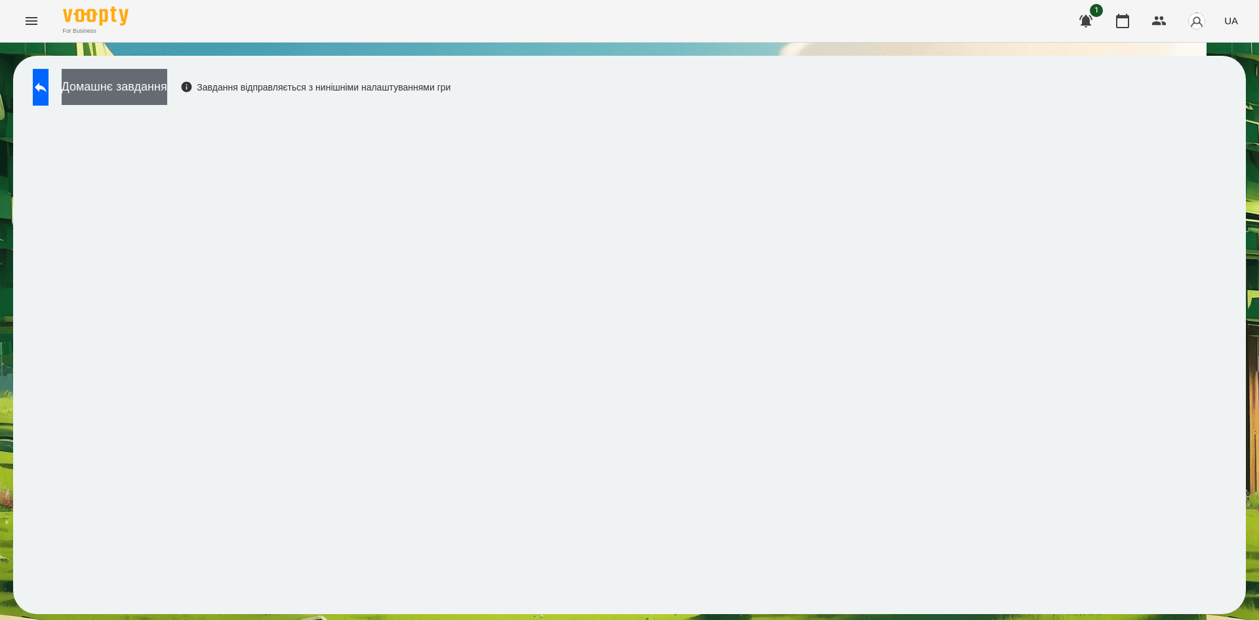
click at [167, 86] on button "Домашнє завдання" at bounding box center [115, 87] width 106 height 36
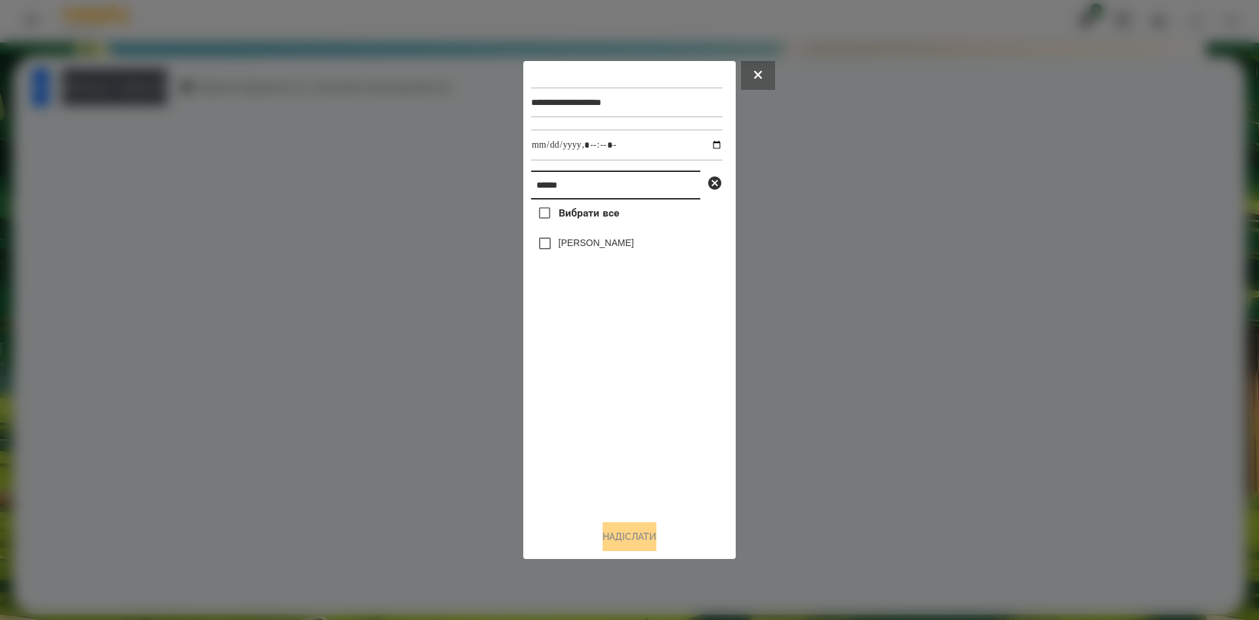
drag, startPoint x: 596, startPoint y: 186, endPoint x: 439, endPoint y: 192, distance: 156.9
click at [439, 192] on div "**********" at bounding box center [629, 310] width 1259 height 620
type input "*****"
click at [707, 148] on input "datetime-local" at bounding box center [627, 144] width 192 height 31
type input "**********"
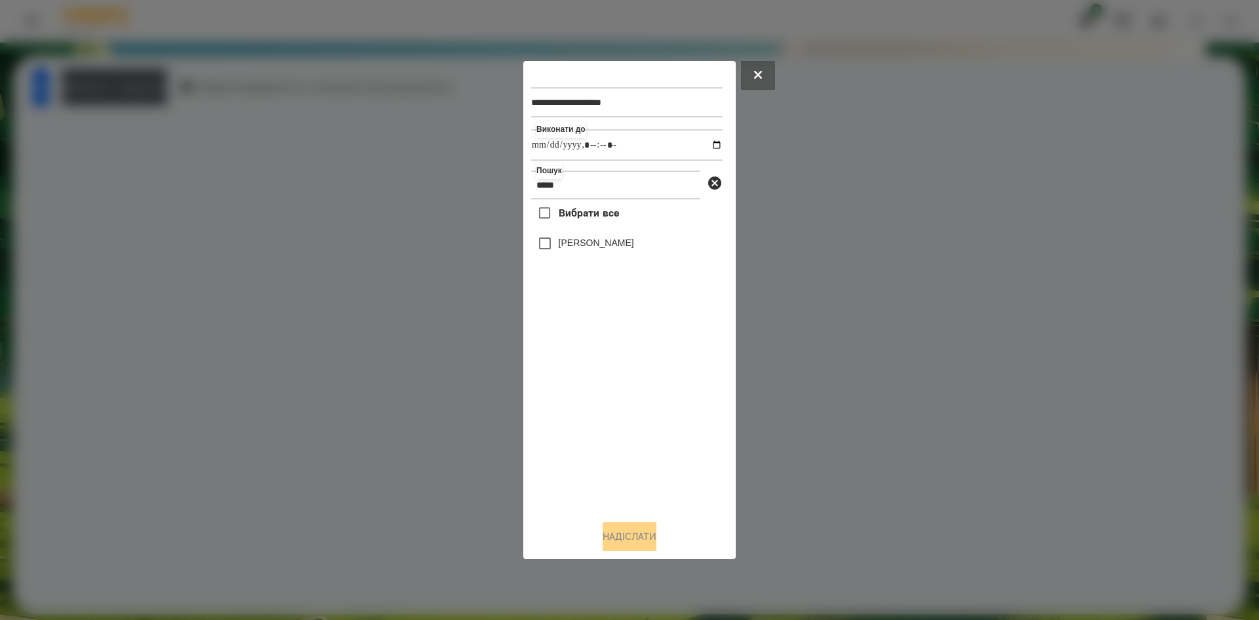
click at [546, 419] on div "Вибрати все Ізабель Крючкова" at bounding box center [627, 354] width 192 height 310
click at [627, 532] on button "Надіслати" at bounding box center [630, 536] width 54 height 29
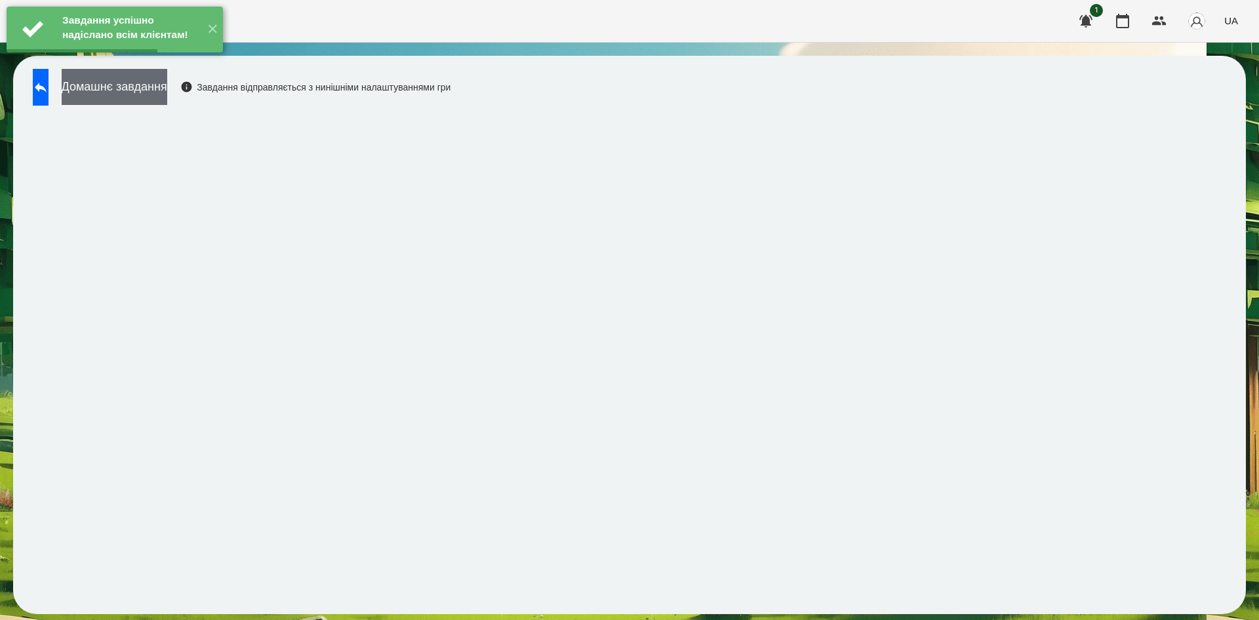
click at [167, 87] on button "Домашнє завдання" at bounding box center [115, 87] width 106 height 36
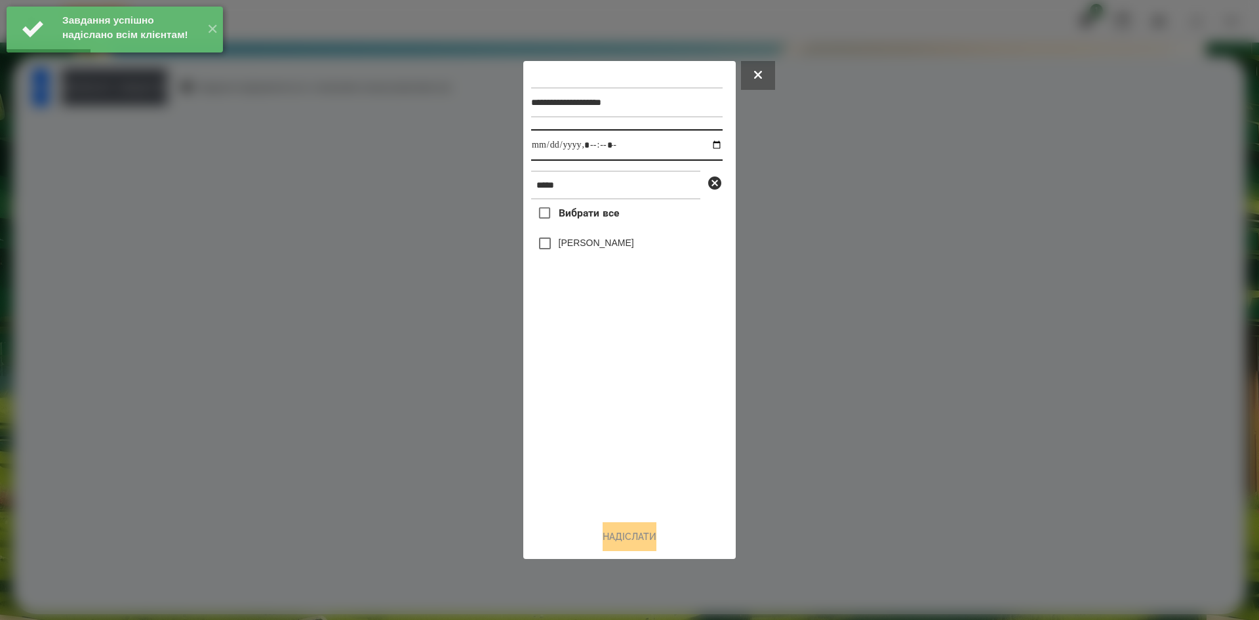
click at [705, 144] on input "datetime-local" at bounding box center [627, 144] width 192 height 31
type input "**********"
click at [565, 398] on div "Вибрати все Ізабель Крючкова" at bounding box center [627, 354] width 192 height 310
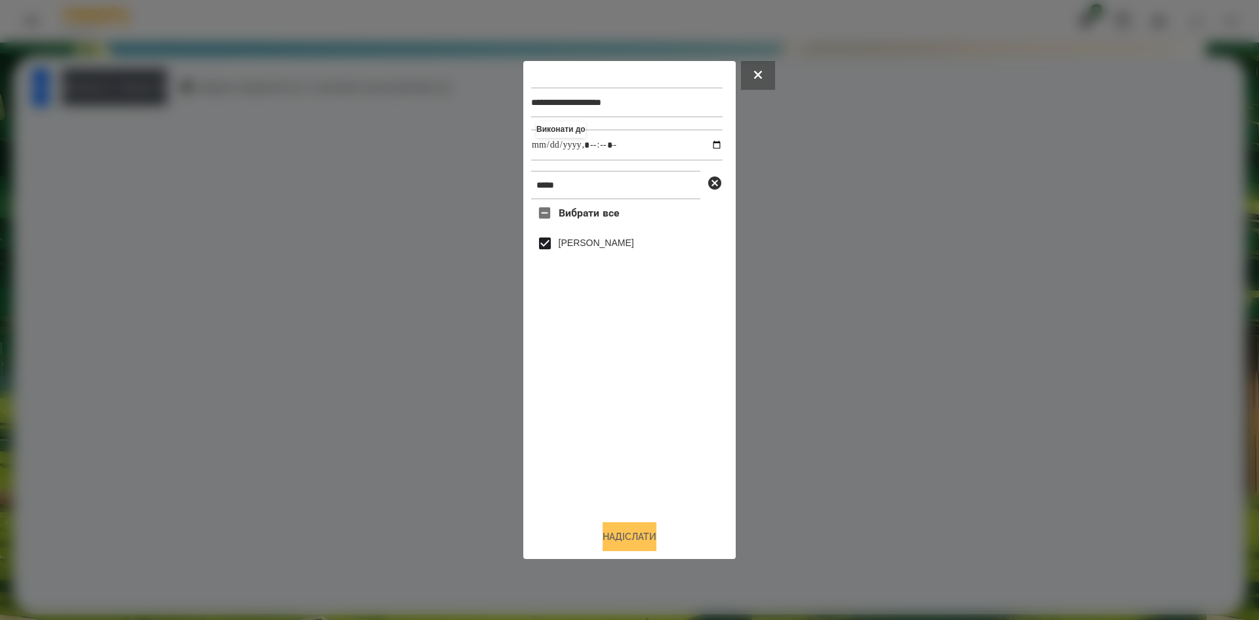
click at [620, 548] on button "Надіслати" at bounding box center [630, 536] width 54 height 29
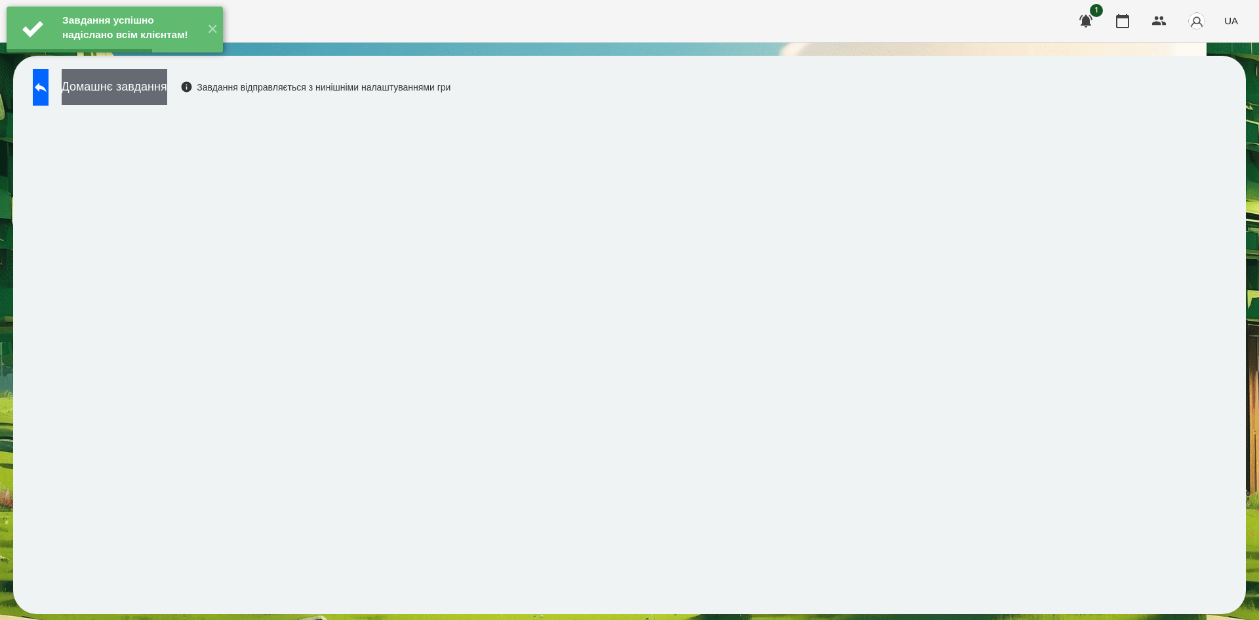
click at [167, 100] on button "Домашнє завдання" at bounding box center [115, 87] width 106 height 36
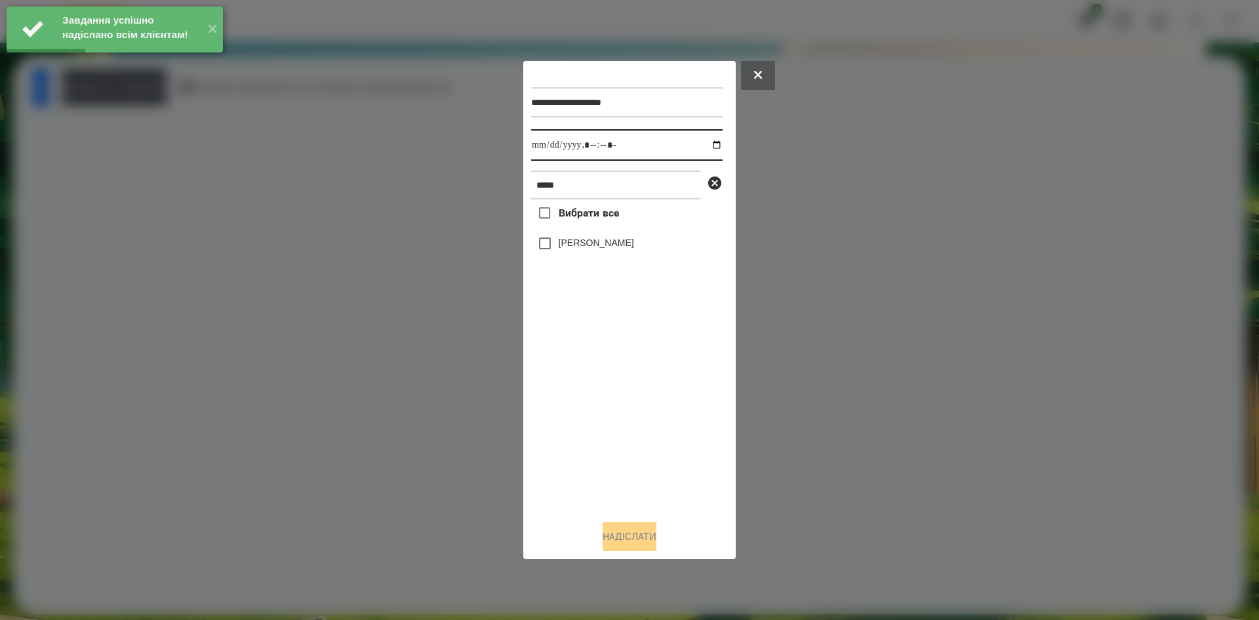
click at [705, 144] on input "datetime-local" at bounding box center [627, 144] width 192 height 31
type input "**********"
click at [565, 414] on div "Вибрати все Ізабель Крючкова" at bounding box center [627, 354] width 192 height 310
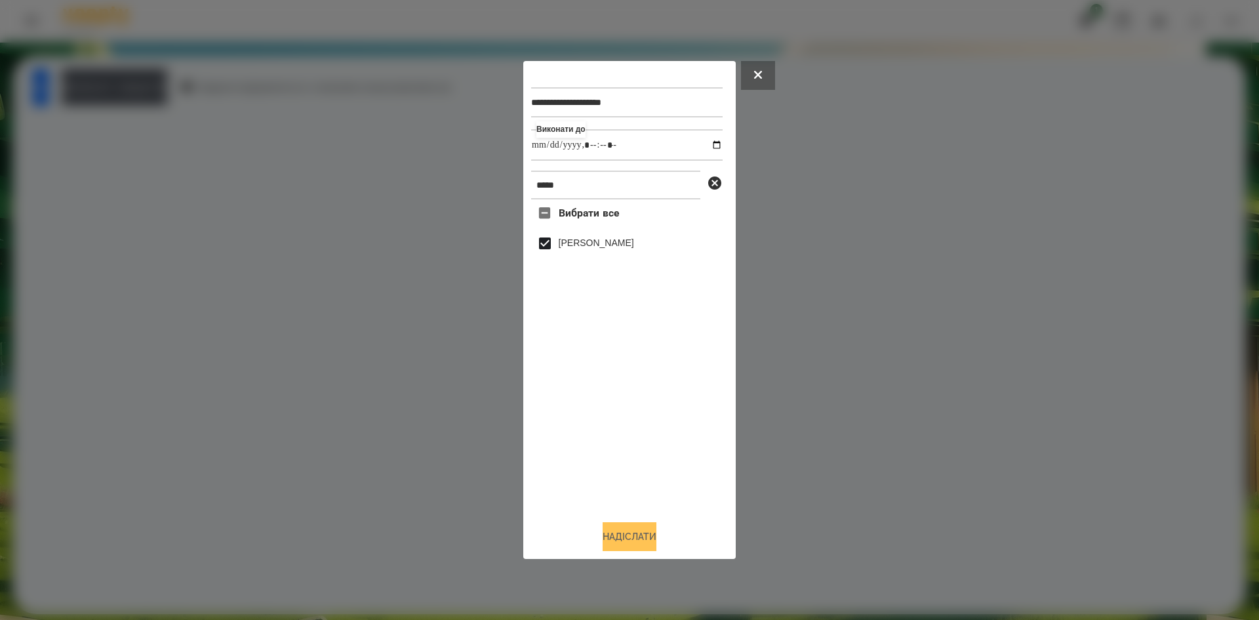
click at [626, 532] on button "Надіслати" at bounding box center [630, 536] width 54 height 29
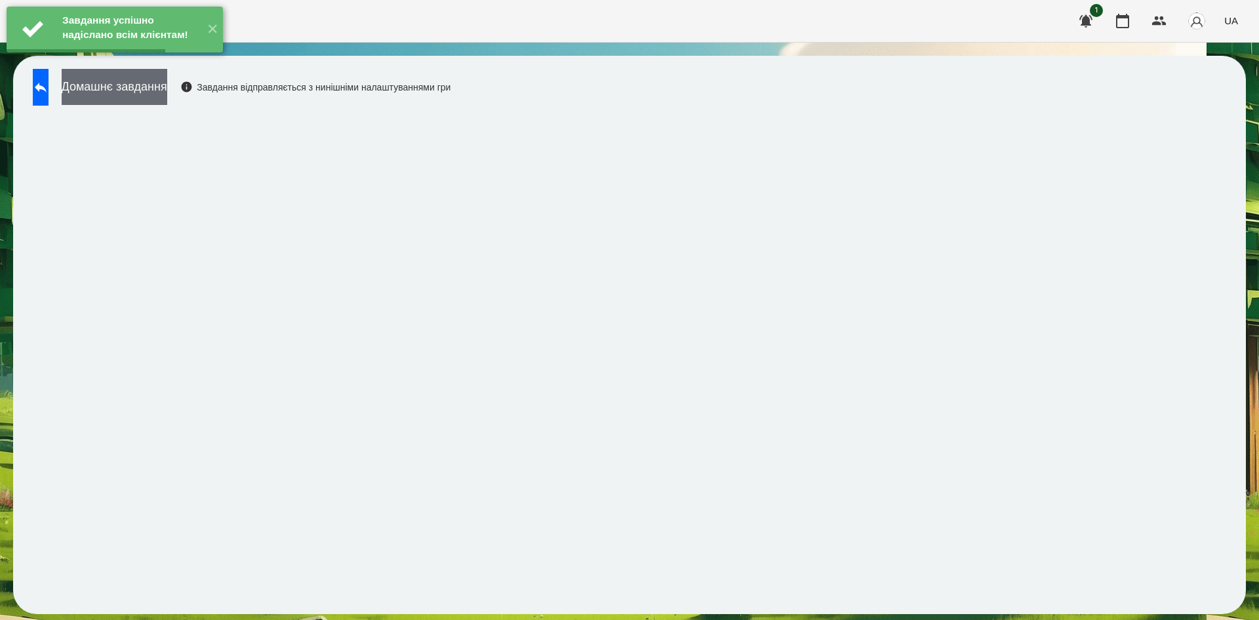
click at [167, 96] on button "Домашнє завдання" at bounding box center [115, 87] width 106 height 36
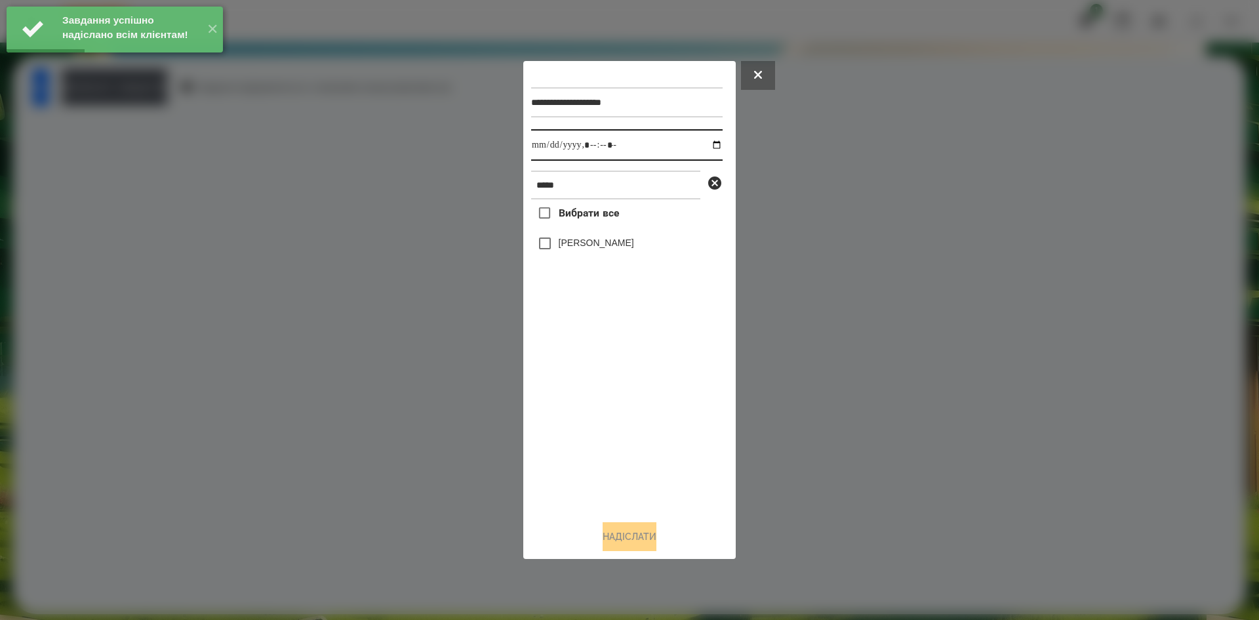
click at [706, 144] on input "datetime-local" at bounding box center [627, 144] width 192 height 31
type input "**********"
click at [578, 411] on div "Вибрати все Ізабель Крючкова" at bounding box center [627, 354] width 192 height 310
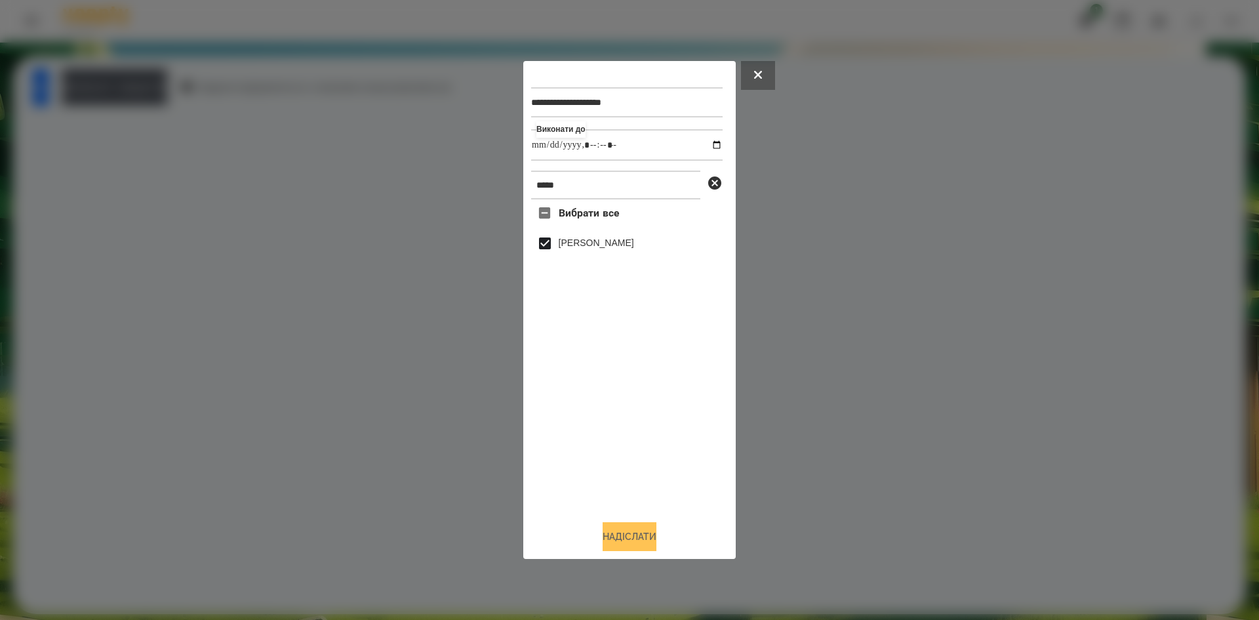
click at [607, 534] on button "Надіслати" at bounding box center [630, 536] width 54 height 29
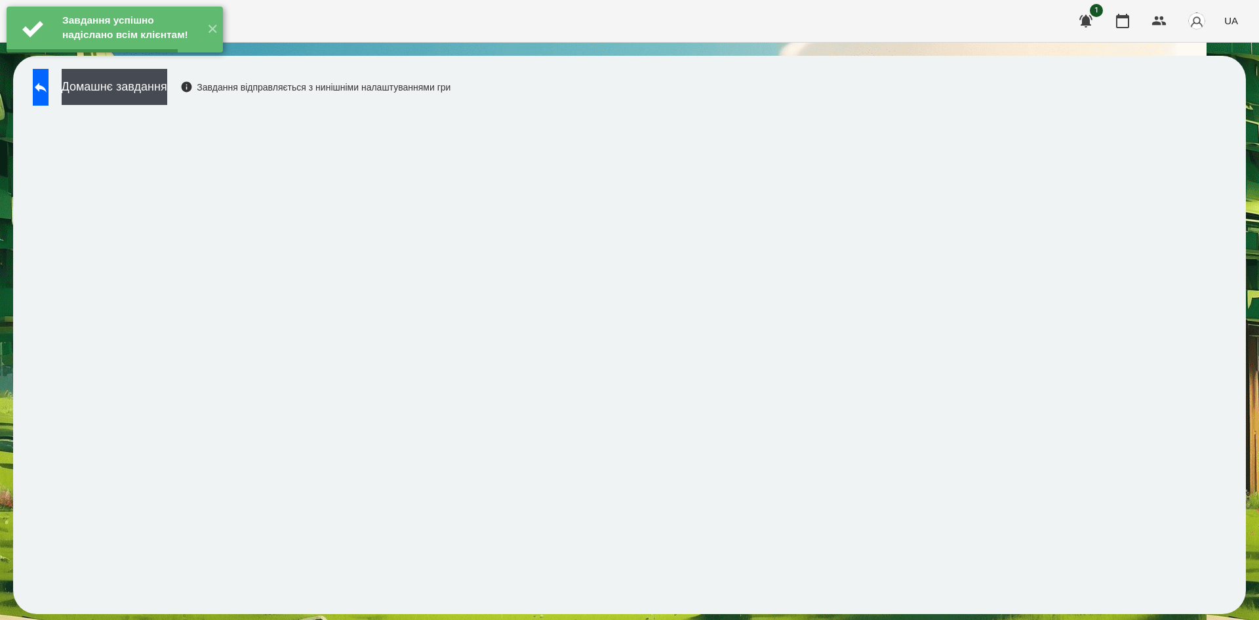
click at [167, 82] on button "Домашнє завдання" at bounding box center [115, 87] width 106 height 36
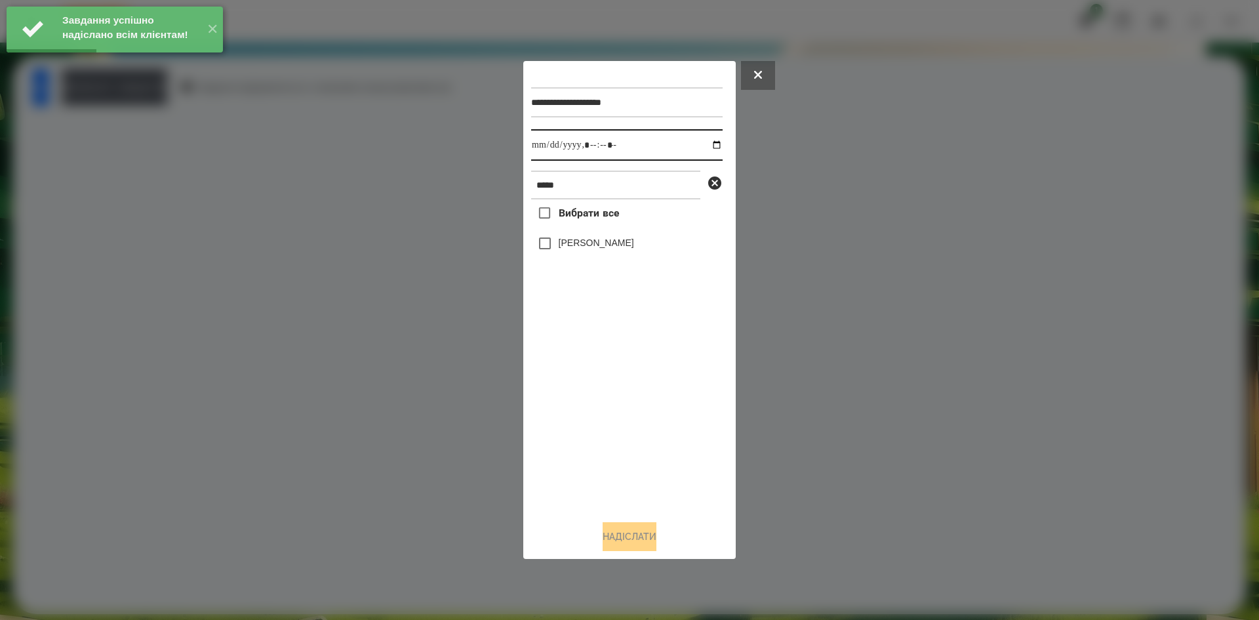
click at [708, 143] on input "datetime-local" at bounding box center [627, 144] width 192 height 31
type input "**********"
click at [541, 243] on div "Вибрати все Ізабель Крючкова" at bounding box center [627, 354] width 192 height 310
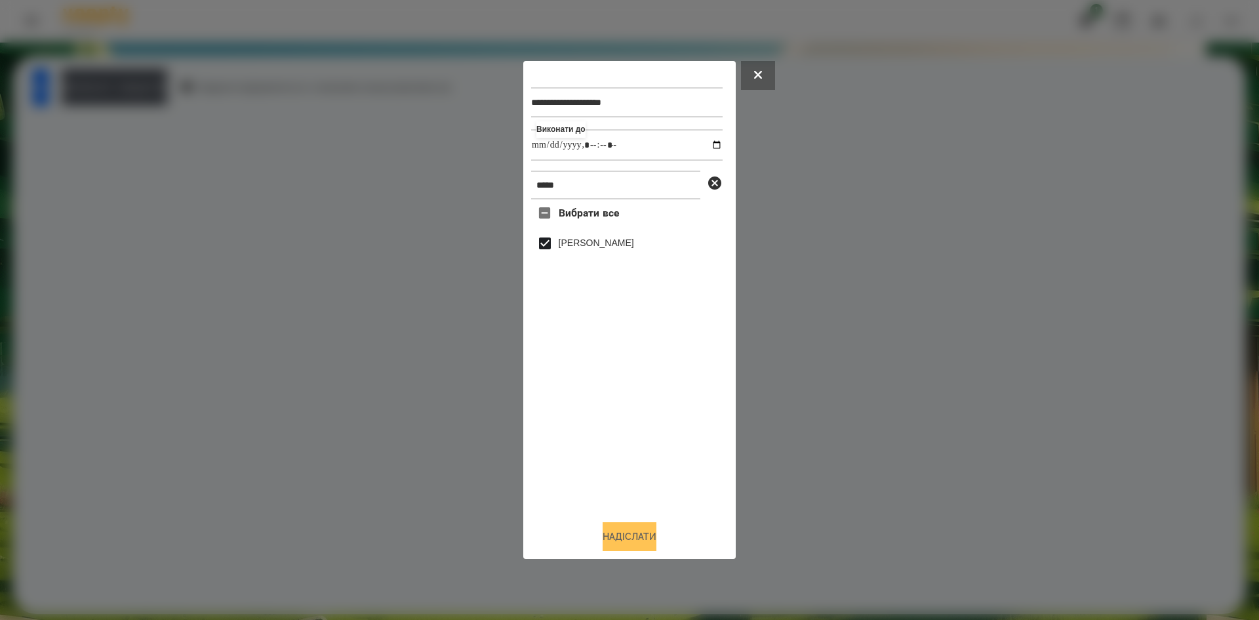
click at [626, 526] on button "Надіслати" at bounding box center [630, 536] width 54 height 29
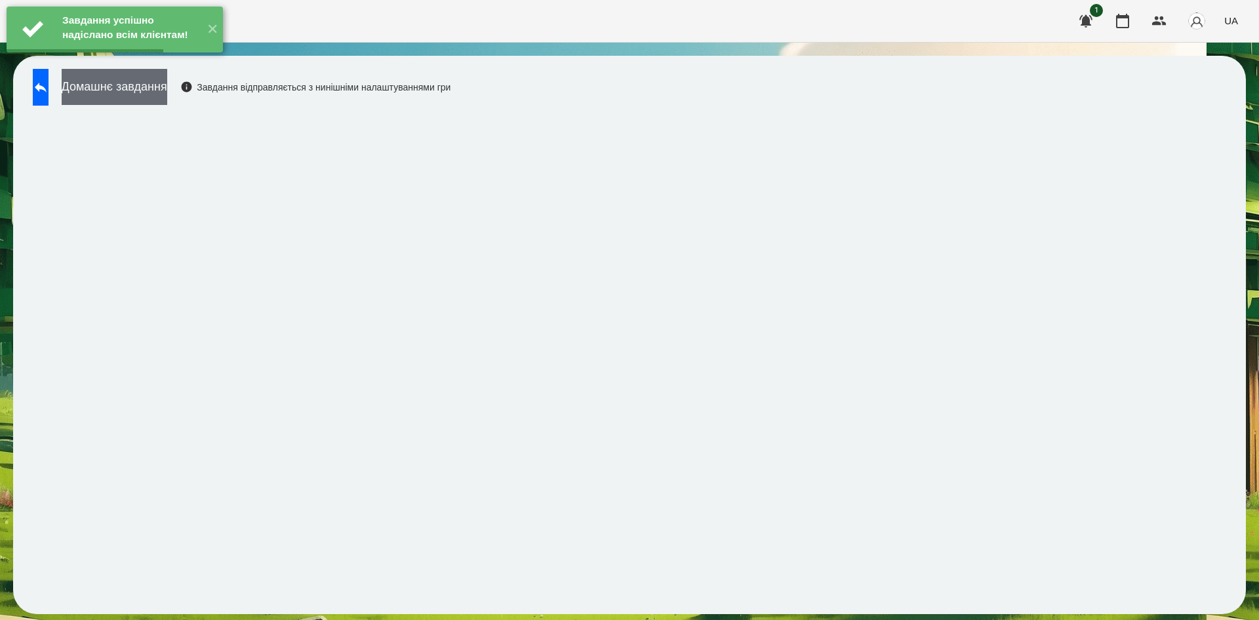
click at [167, 87] on button "Домашнє завдання" at bounding box center [115, 87] width 106 height 36
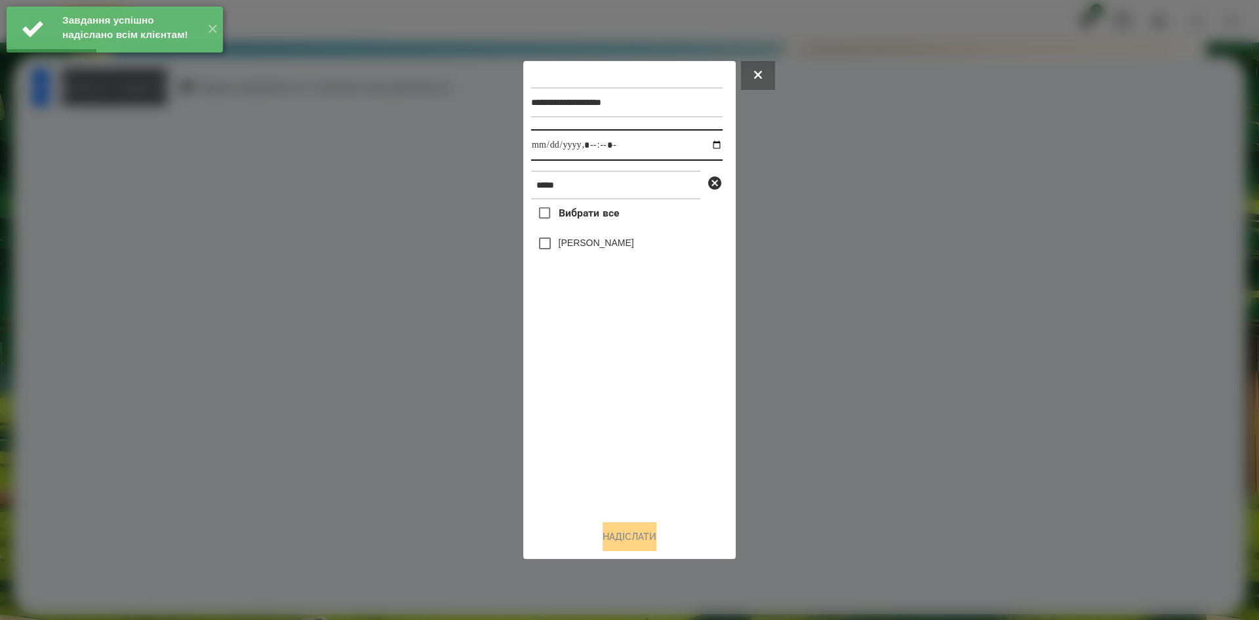
click at [705, 146] on input "datetime-local" at bounding box center [627, 144] width 192 height 31
type input "**********"
click at [558, 451] on div "Вибрати все Ізабель Крючкова" at bounding box center [627, 354] width 192 height 310
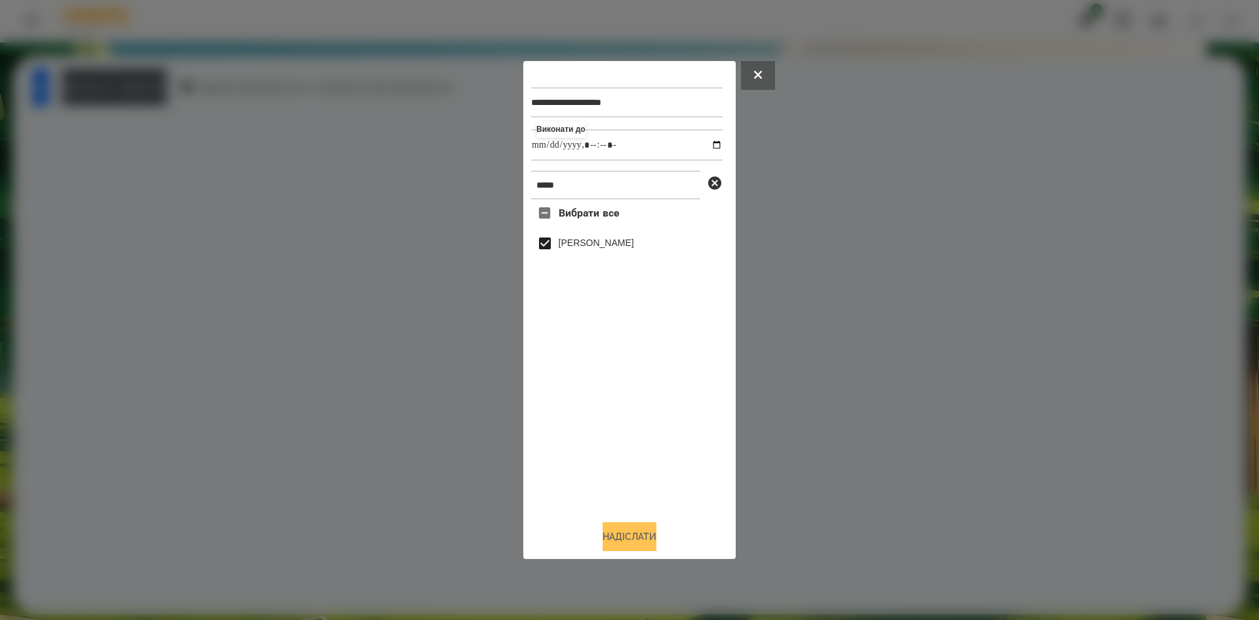
click at [615, 534] on button "Надіслати" at bounding box center [630, 536] width 54 height 29
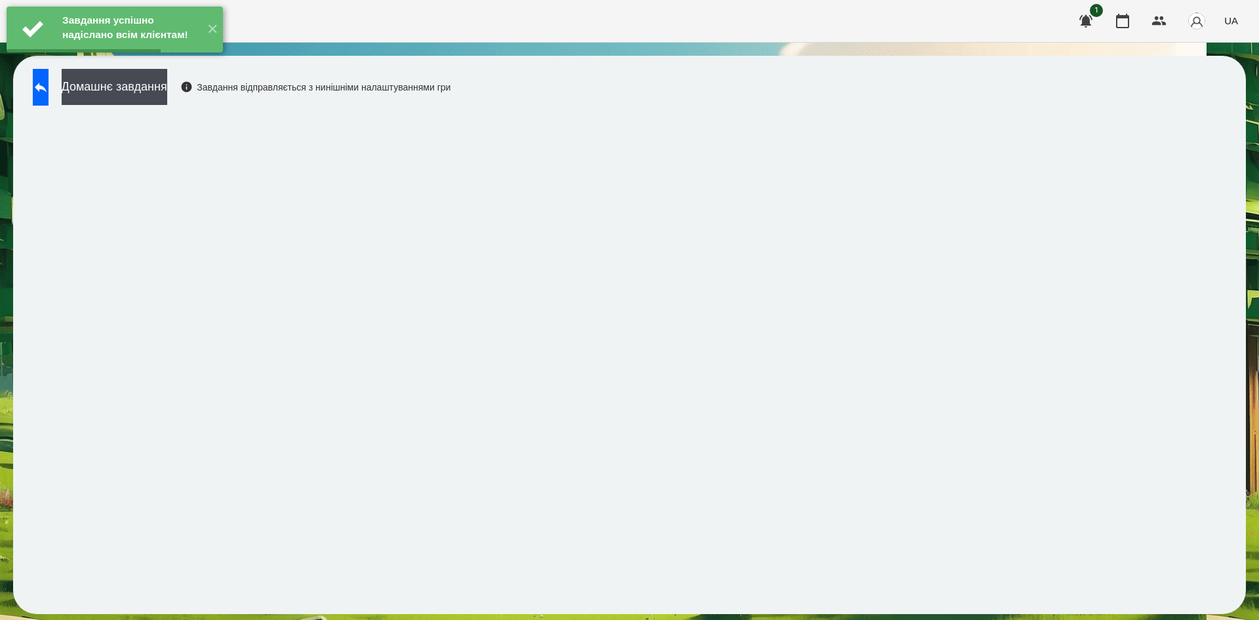
click at [165, 90] on button "Домашнє завдання" at bounding box center [115, 87] width 106 height 36
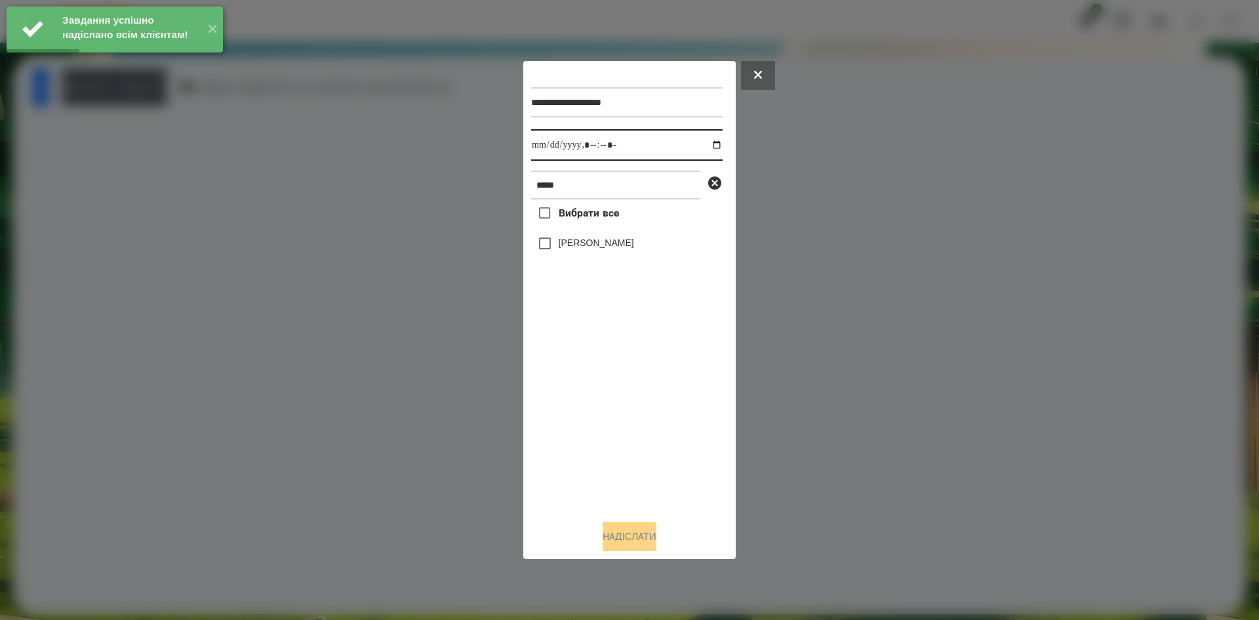
click at [705, 143] on input "datetime-local" at bounding box center [627, 144] width 192 height 31
type input "**********"
click at [608, 474] on div "Вибрати все Ізабель Крючкова" at bounding box center [627, 354] width 192 height 310
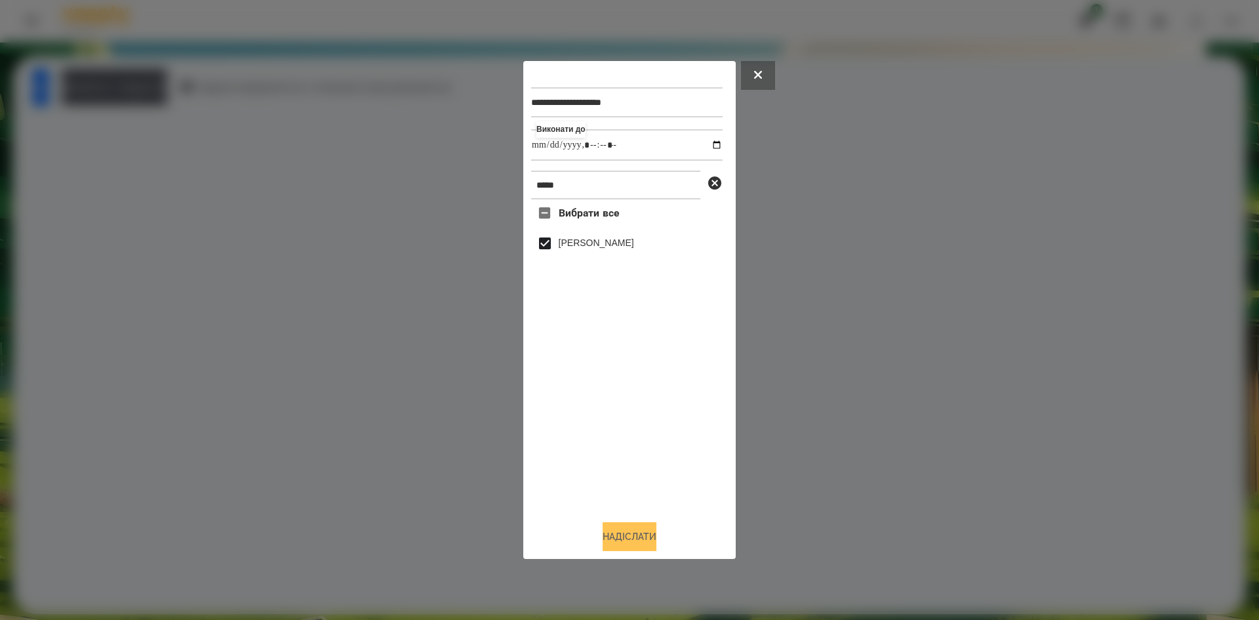
click at [632, 547] on button "Надіслати" at bounding box center [630, 536] width 54 height 29
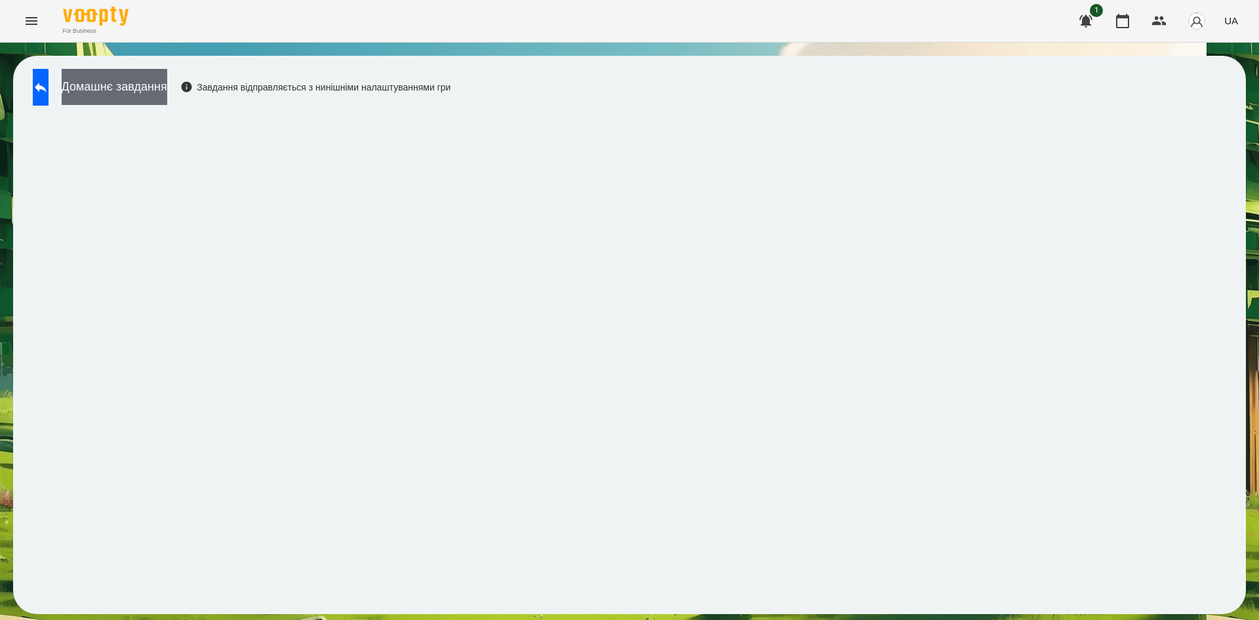
click at [167, 100] on button "Домашнє завдання" at bounding box center [115, 87] width 106 height 36
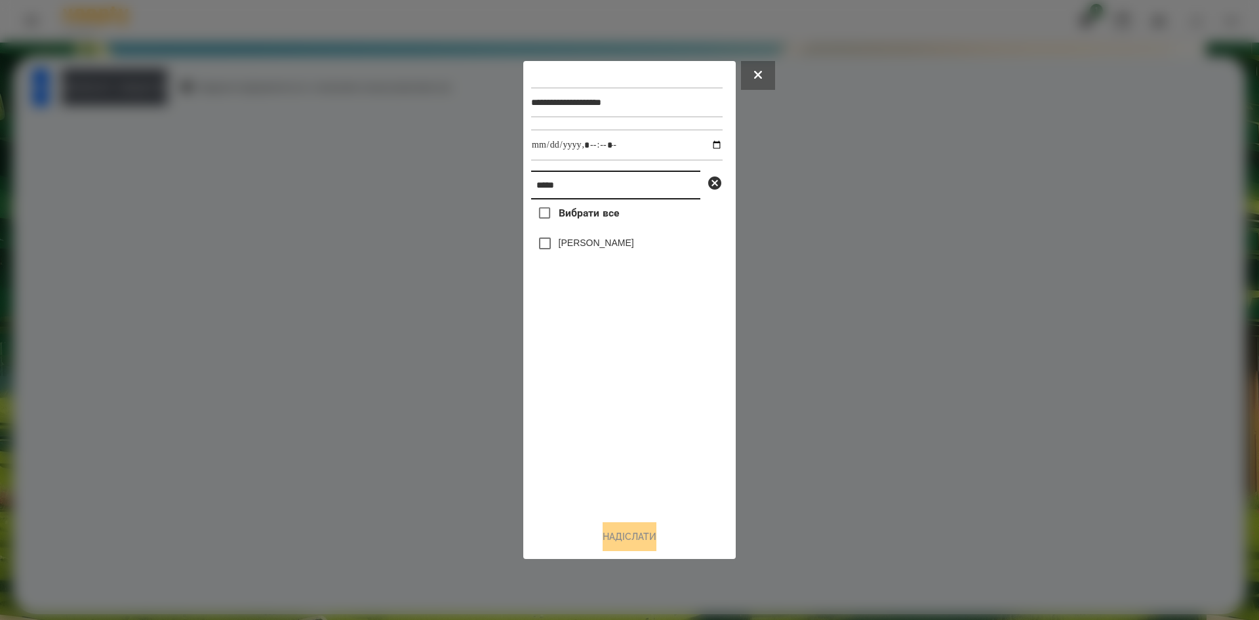
drag, startPoint x: 573, startPoint y: 179, endPoint x: 471, endPoint y: 184, distance: 101.8
click at [471, 184] on div "**********" at bounding box center [629, 310] width 1259 height 620
type input "*******"
click at [707, 144] on input "datetime-local" at bounding box center [627, 144] width 192 height 31
type input "**********"
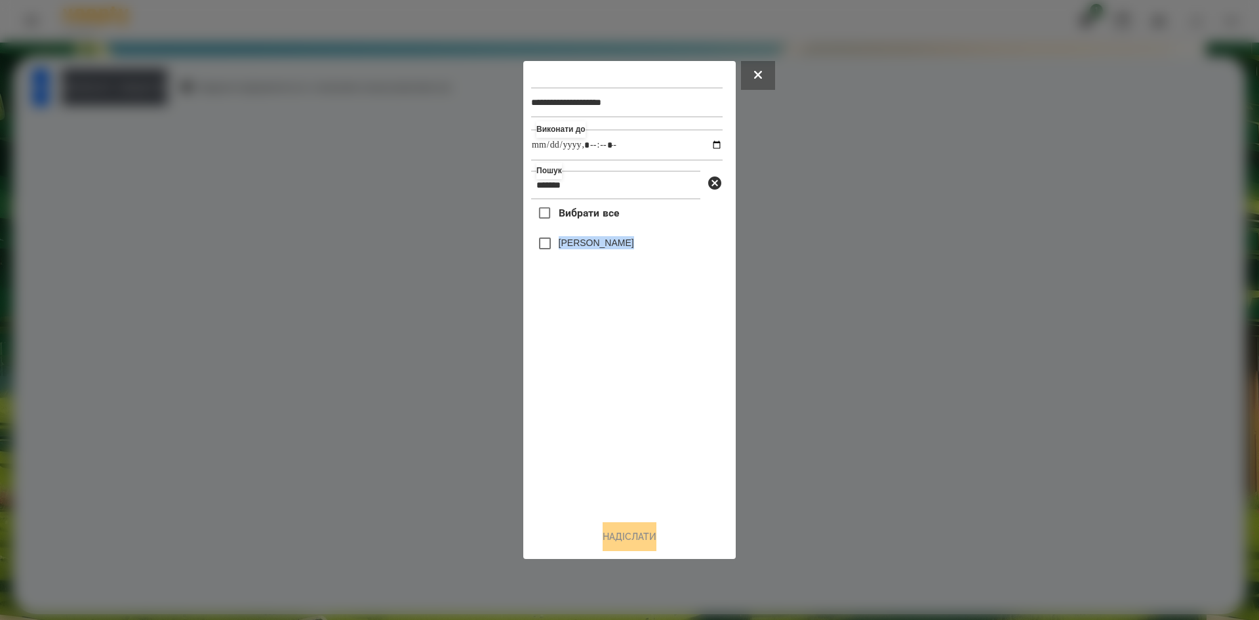
click at [544, 251] on div "Вибрати все [PERSON_NAME]" at bounding box center [627, 354] width 192 height 310
click at [614, 546] on button "Надіслати" at bounding box center [630, 536] width 54 height 29
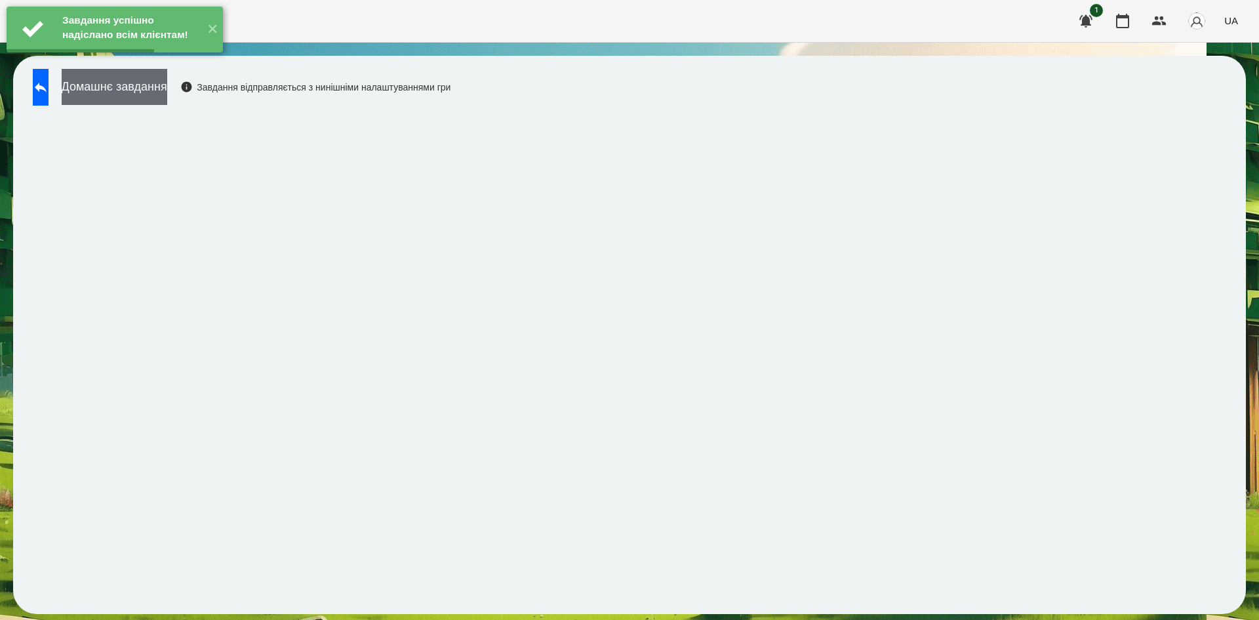
click at [167, 91] on button "Домашнє завдання" at bounding box center [115, 87] width 106 height 36
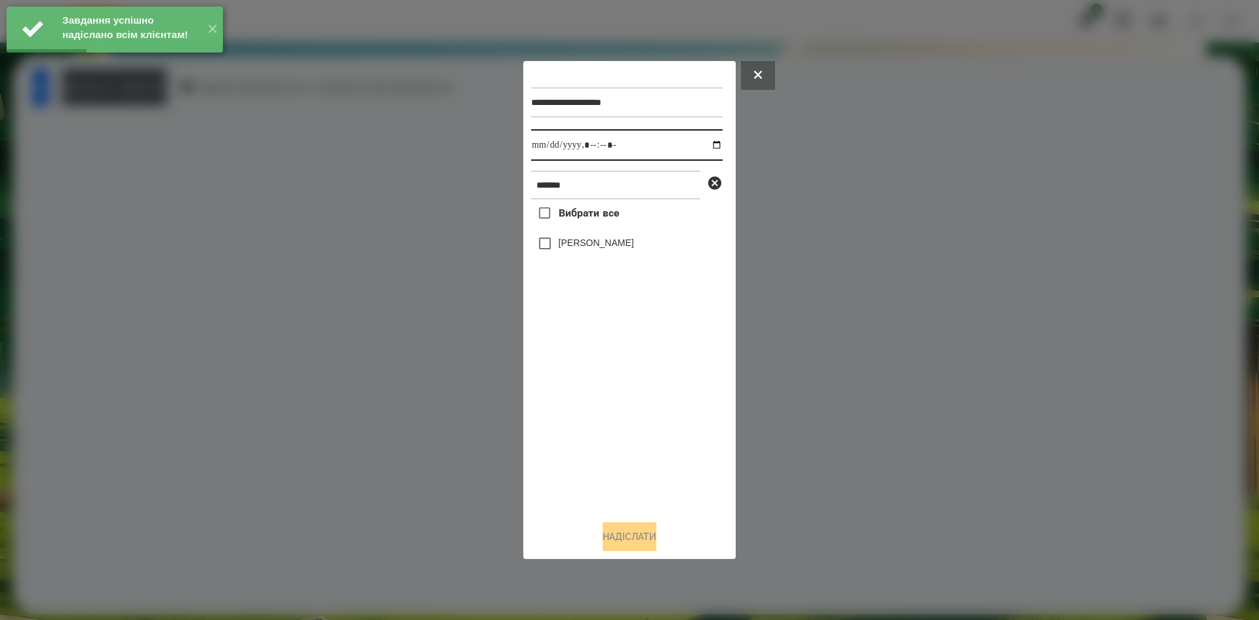
click at [708, 148] on input "datetime-local" at bounding box center [627, 144] width 192 height 31
type input "**********"
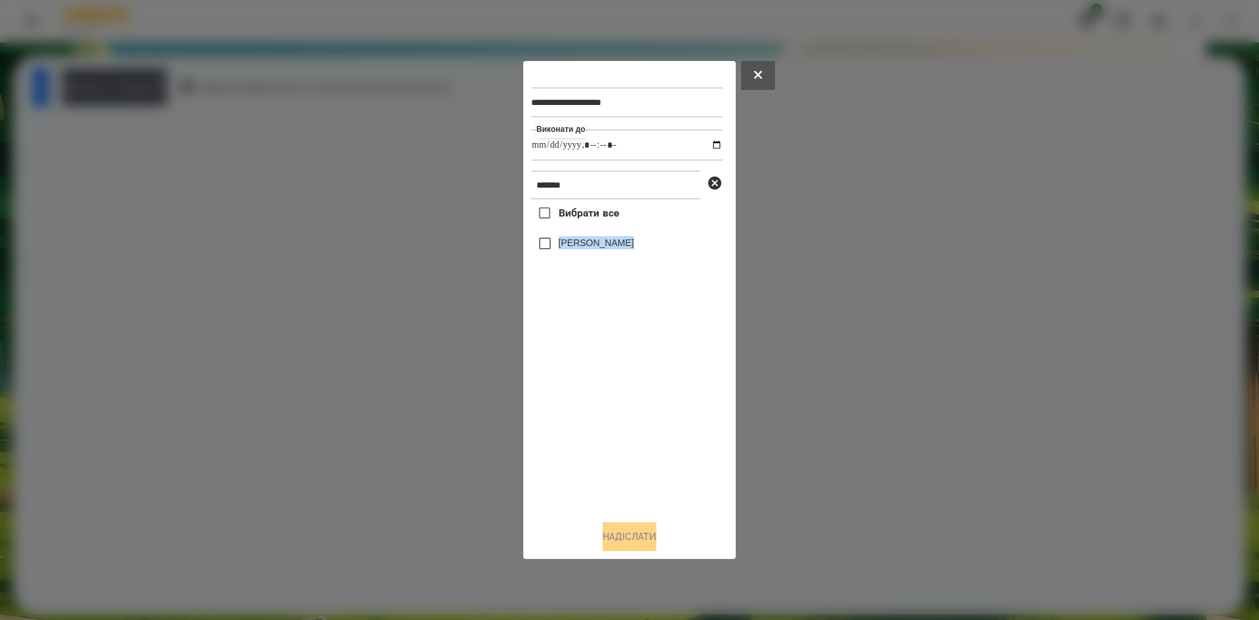
click at [540, 246] on div "Вибрати все Маленко Роман" at bounding box center [627, 354] width 192 height 310
click at [605, 531] on button "Надіслати" at bounding box center [630, 536] width 54 height 29
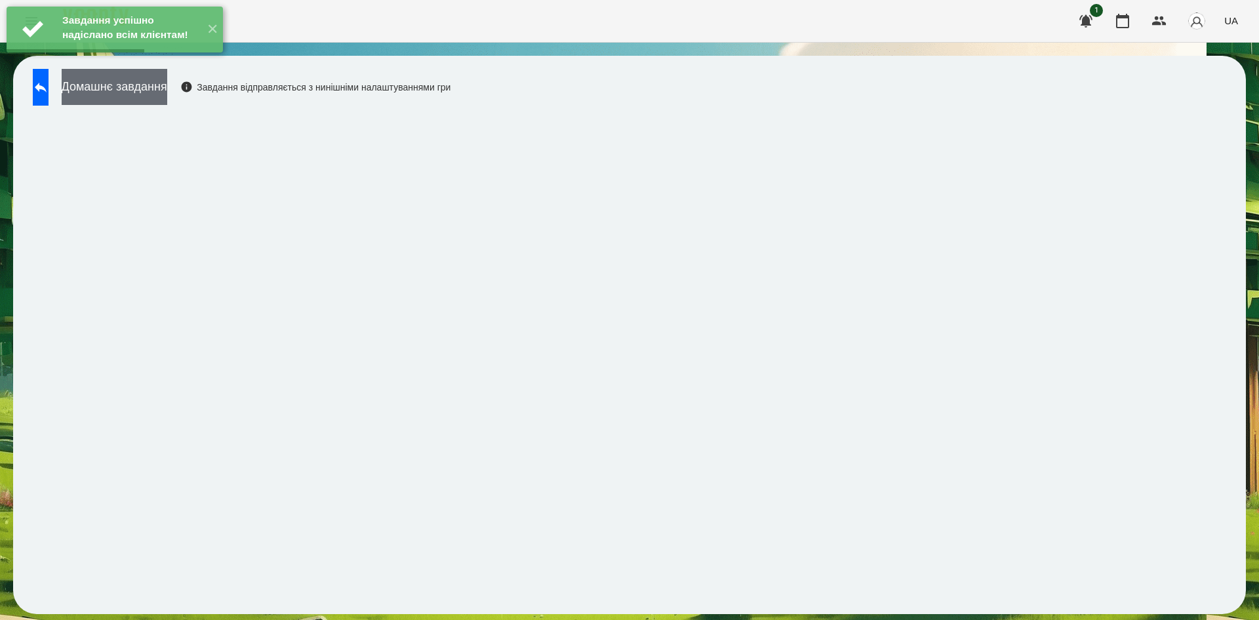
click at [167, 92] on button "Домашнє завдання" at bounding box center [115, 87] width 106 height 36
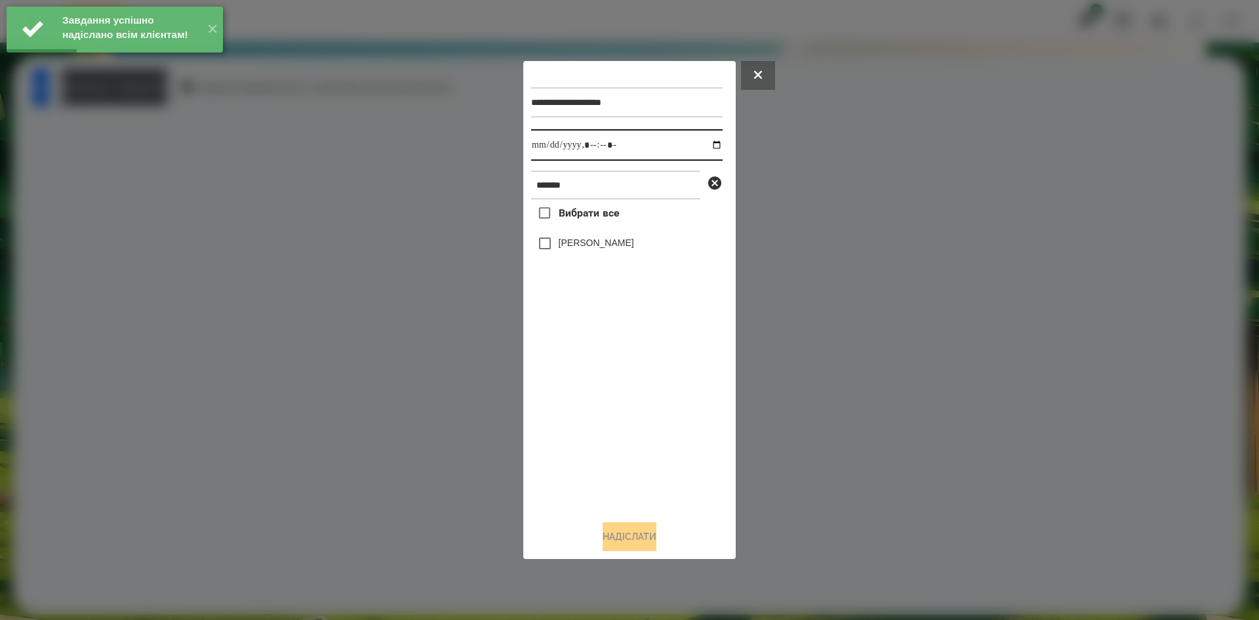
click at [707, 146] on input "datetime-local" at bounding box center [627, 144] width 192 height 31
type input "**********"
click at [593, 360] on div "Вибрати все Маленко Роман" at bounding box center [627, 354] width 192 height 310
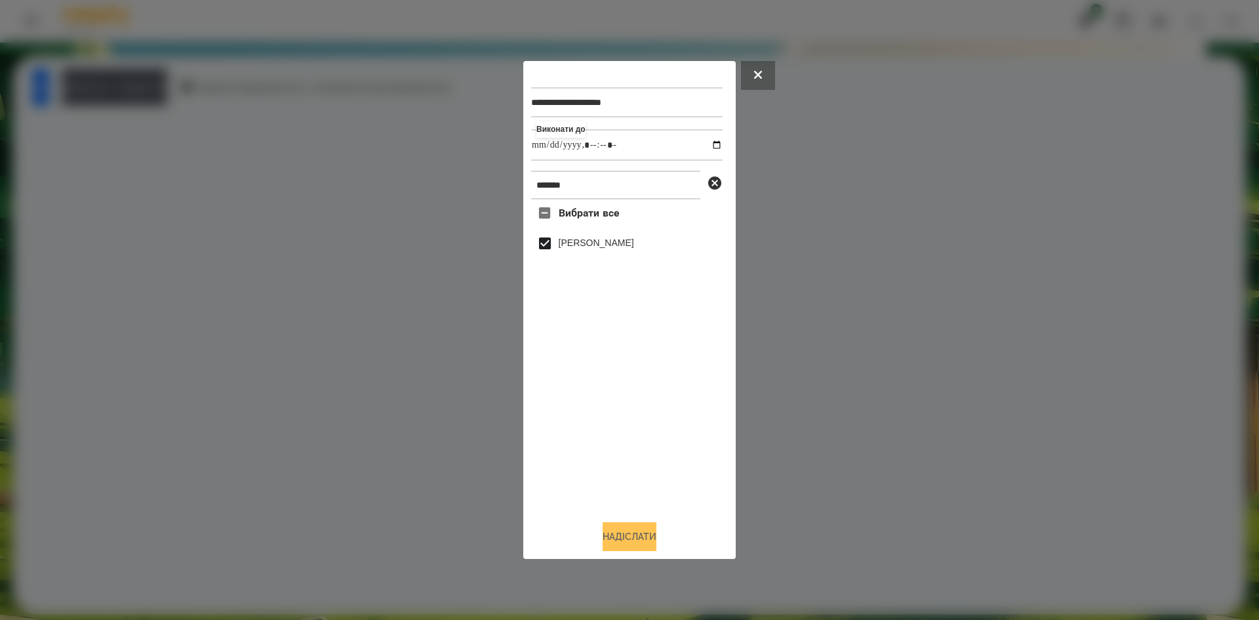
click at [633, 533] on button "Надіслати" at bounding box center [630, 536] width 54 height 29
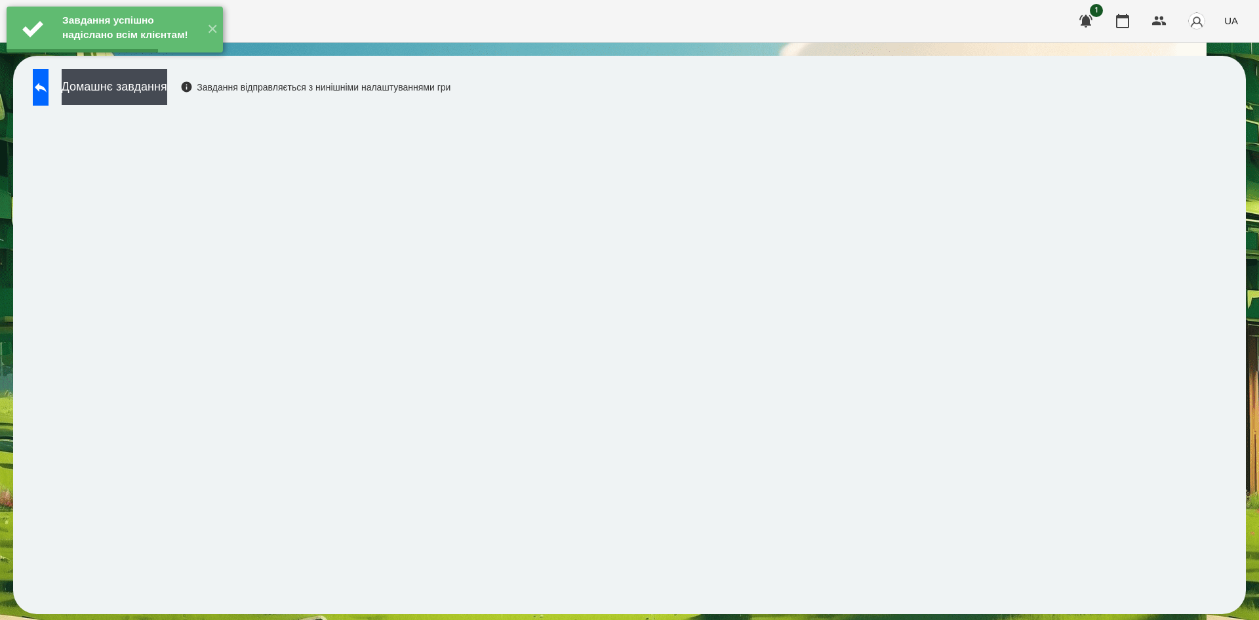
click at [167, 89] on button "Домашнє завдання" at bounding box center [115, 87] width 106 height 36
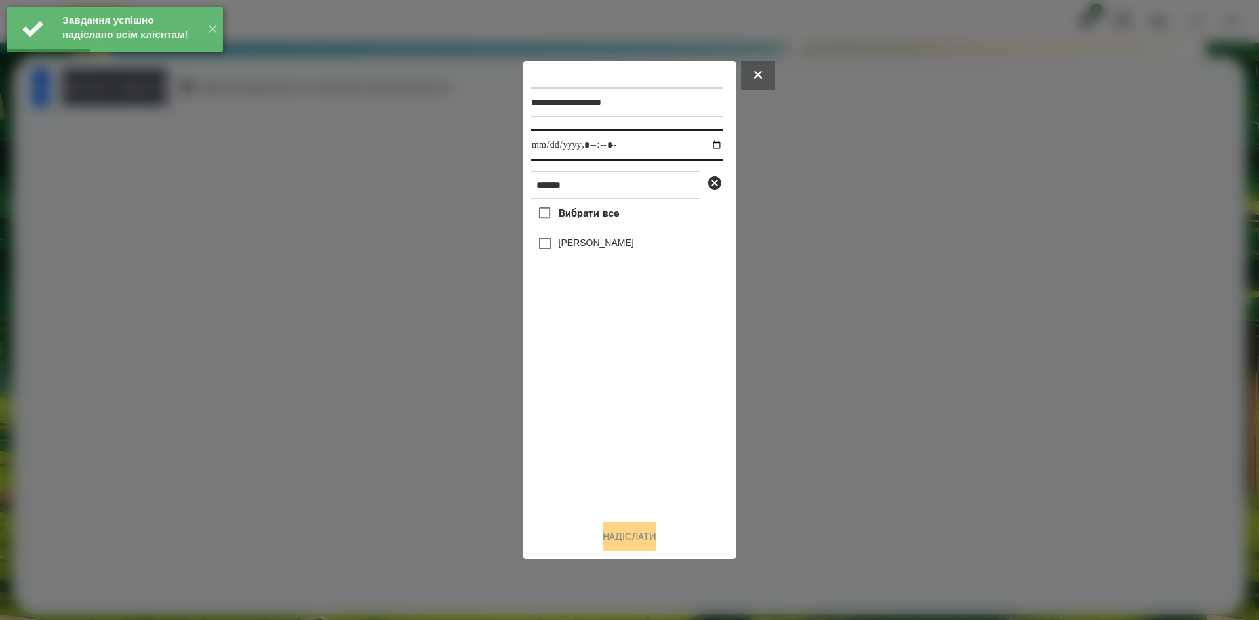
click at [704, 150] on input "datetime-local" at bounding box center [627, 144] width 192 height 31
type input "**********"
click at [601, 376] on div "Вибрати все Маленко Роман" at bounding box center [627, 354] width 192 height 310
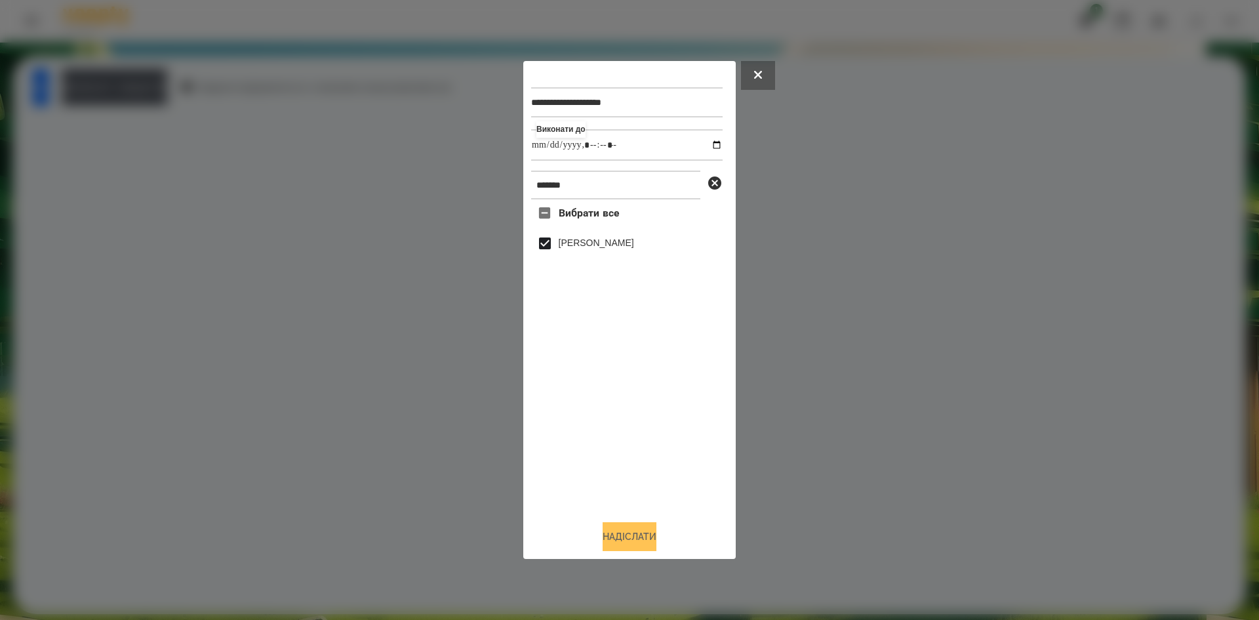
click at [630, 525] on div "Надіслати" at bounding box center [629, 536] width 197 height 29
click at [615, 546] on button "Надіслати" at bounding box center [630, 536] width 54 height 29
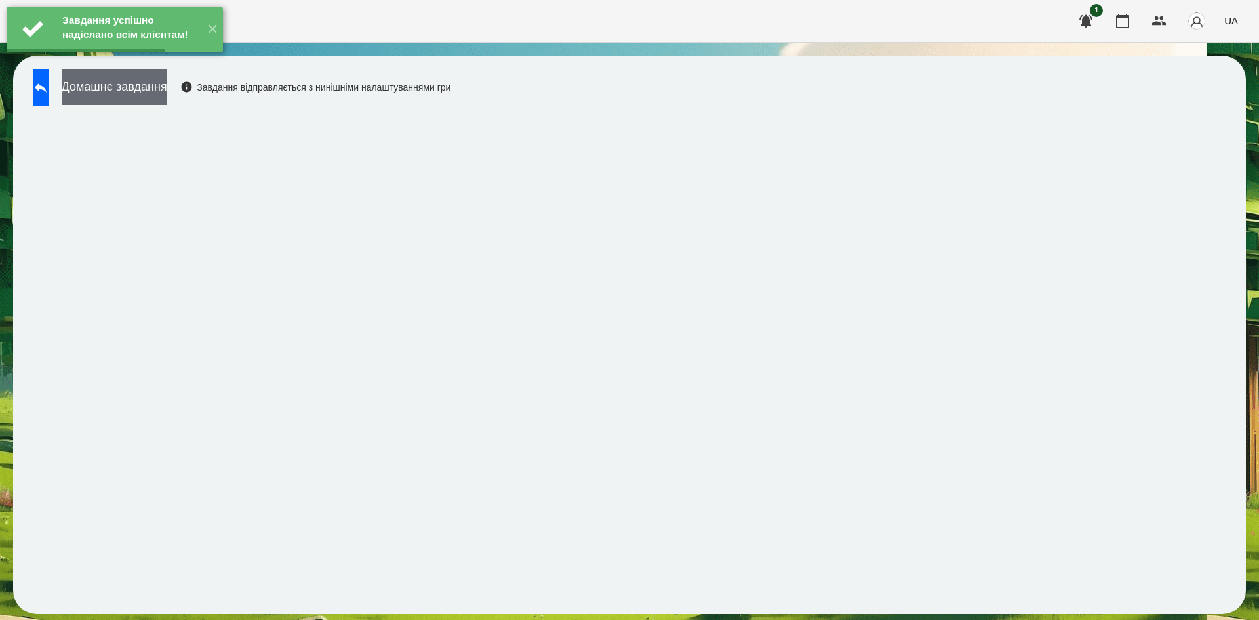
click at [166, 98] on button "Домашнє завдання" at bounding box center [115, 87] width 106 height 36
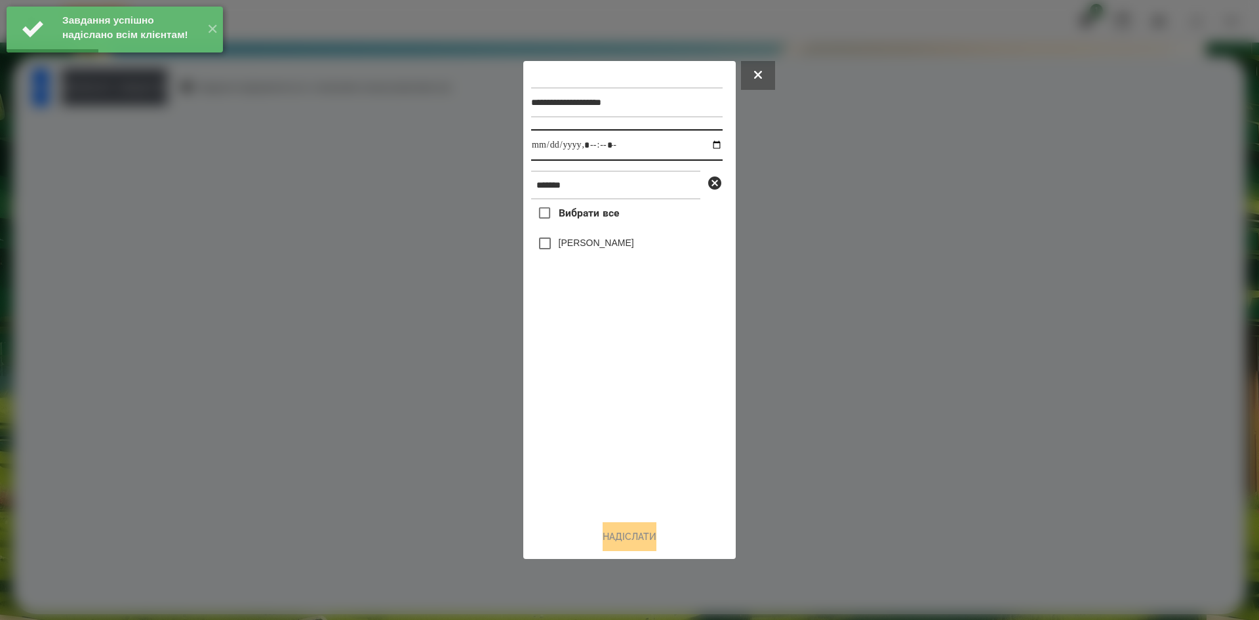
click at [706, 141] on input "datetime-local" at bounding box center [627, 144] width 192 height 31
type input "**********"
click at [606, 398] on div "Вибрати все Маленко Роман" at bounding box center [627, 354] width 192 height 310
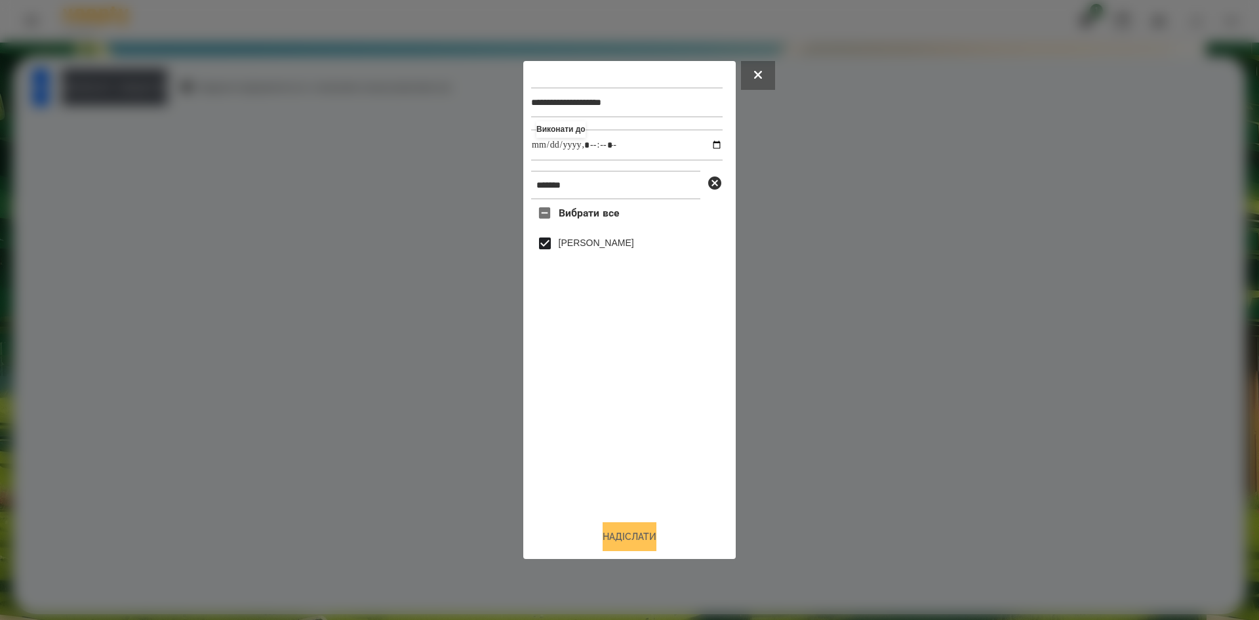
click at [634, 536] on button "Надіслати" at bounding box center [630, 536] width 54 height 29
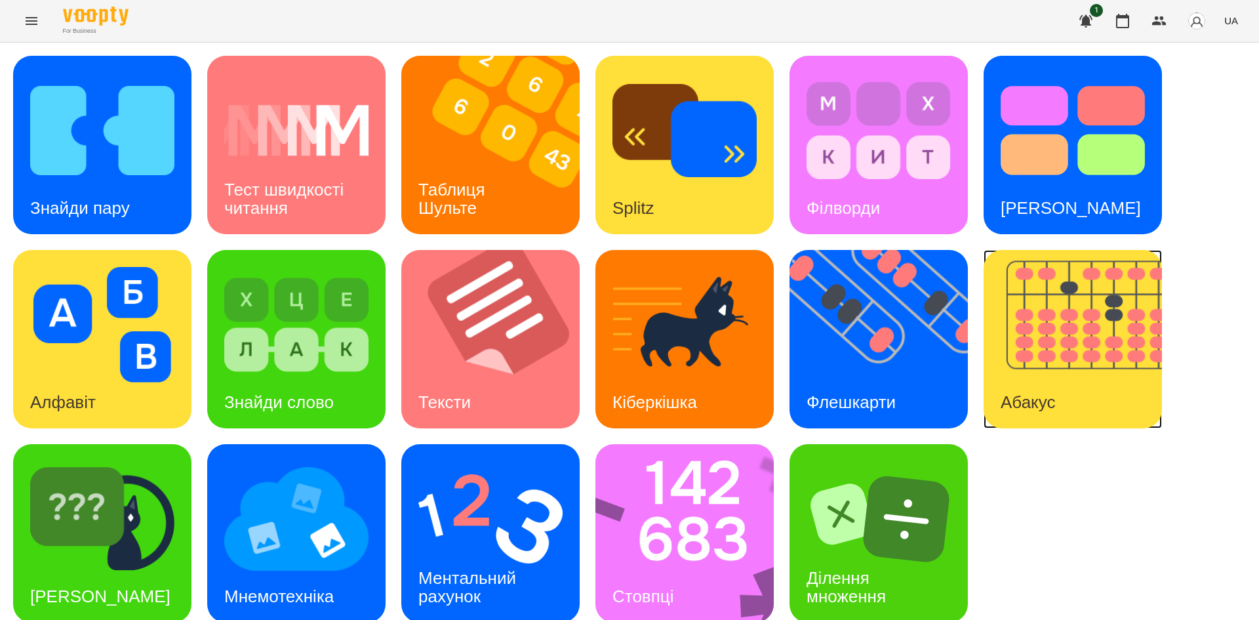
click at [1035, 355] on img at bounding box center [1081, 339] width 195 height 178
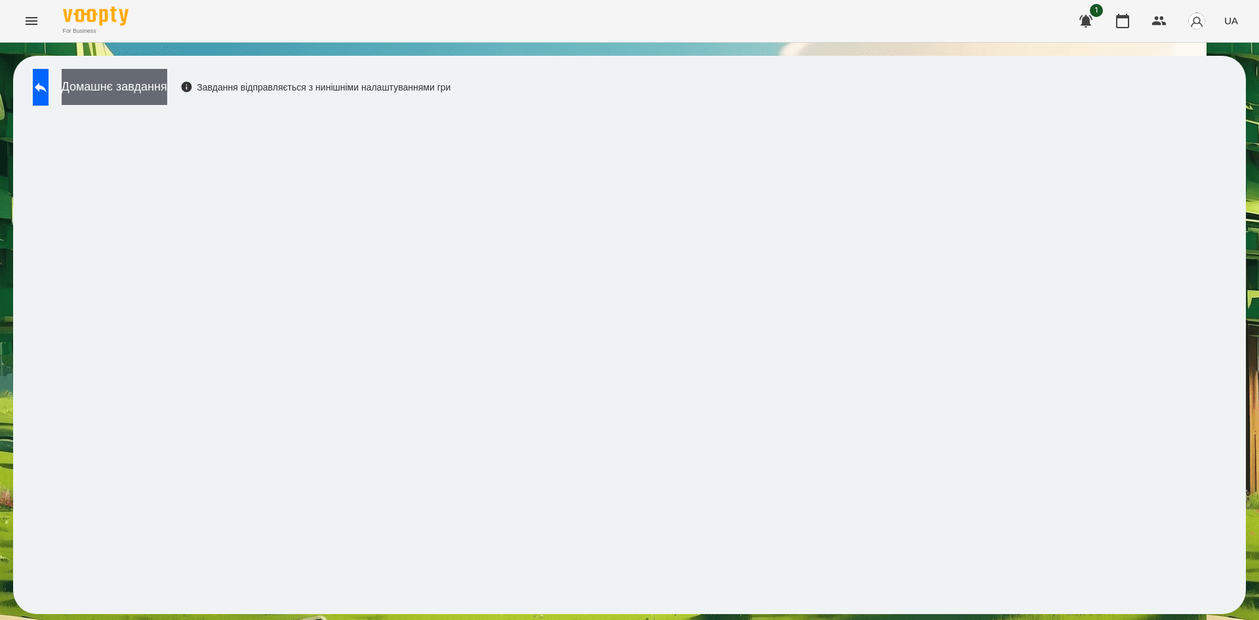
click at [157, 104] on button "Домашнє завдання" at bounding box center [115, 87] width 106 height 36
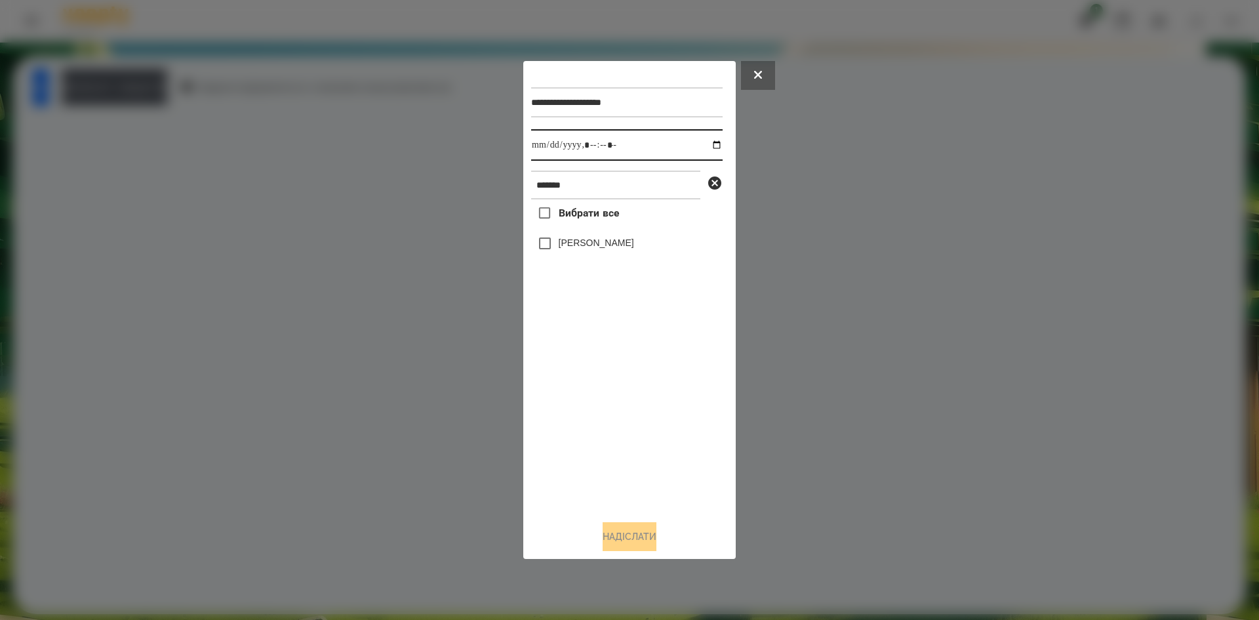
click at [706, 139] on input "datetime-local" at bounding box center [627, 144] width 192 height 31
click at [621, 415] on div "Вибрати все [PERSON_NAME]" at bounding box center [627, 354] width 192 height 310
click at [638, 543] on button "Надіслати" at bounding box center [630, 536] width 54 height 29
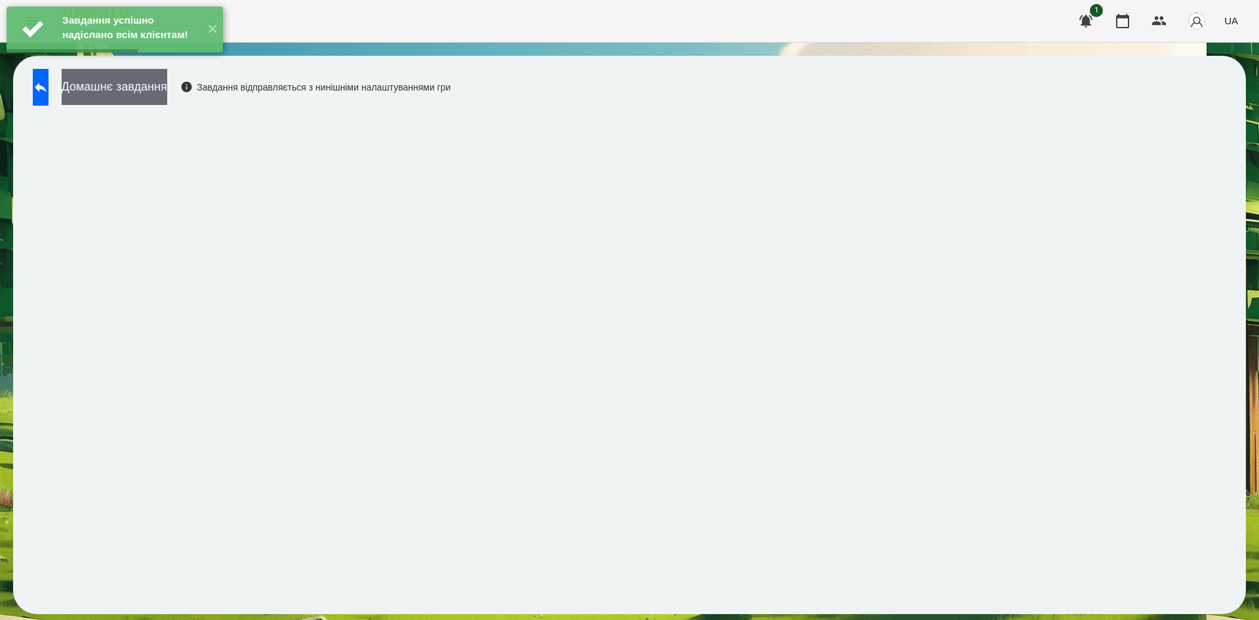
click at [167, 83] on button "Домашнє завдання" at bounding box center [115, 87] width 106 height 36
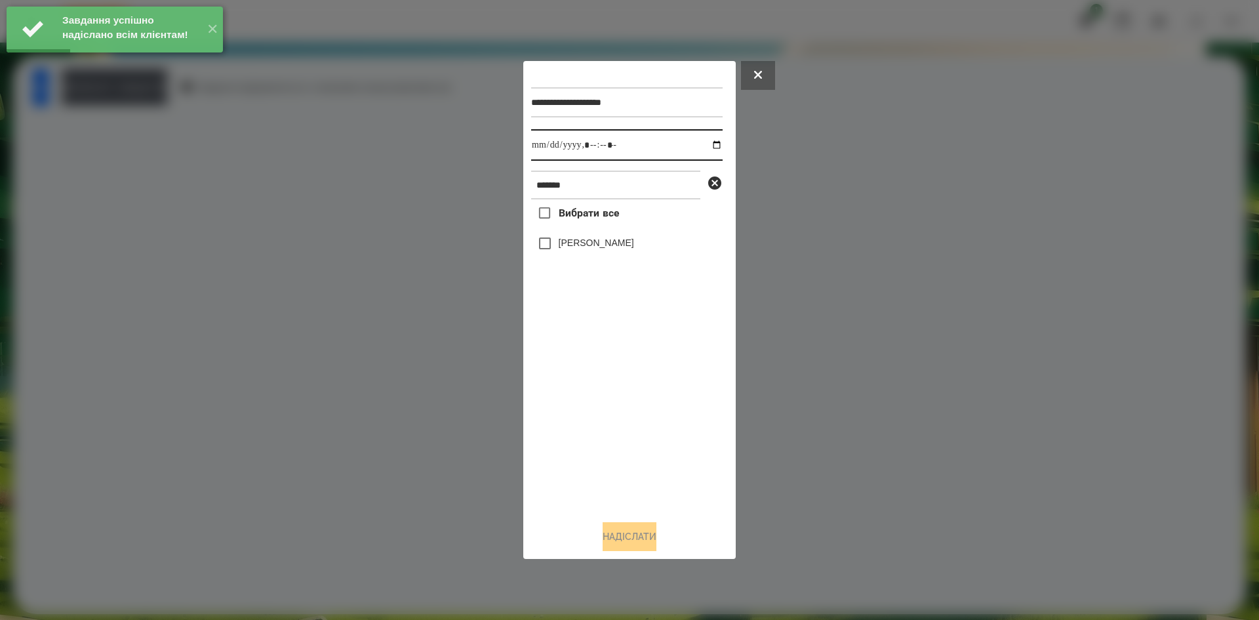
click at [706, 141] on input "datetime-local" at bounding box center [627, 144] width 192 height 31
type input "**********"
click at [617, 429] on div "Вибрати все Маленко Роман" at bounding box center [627, 354] width 192 height 310
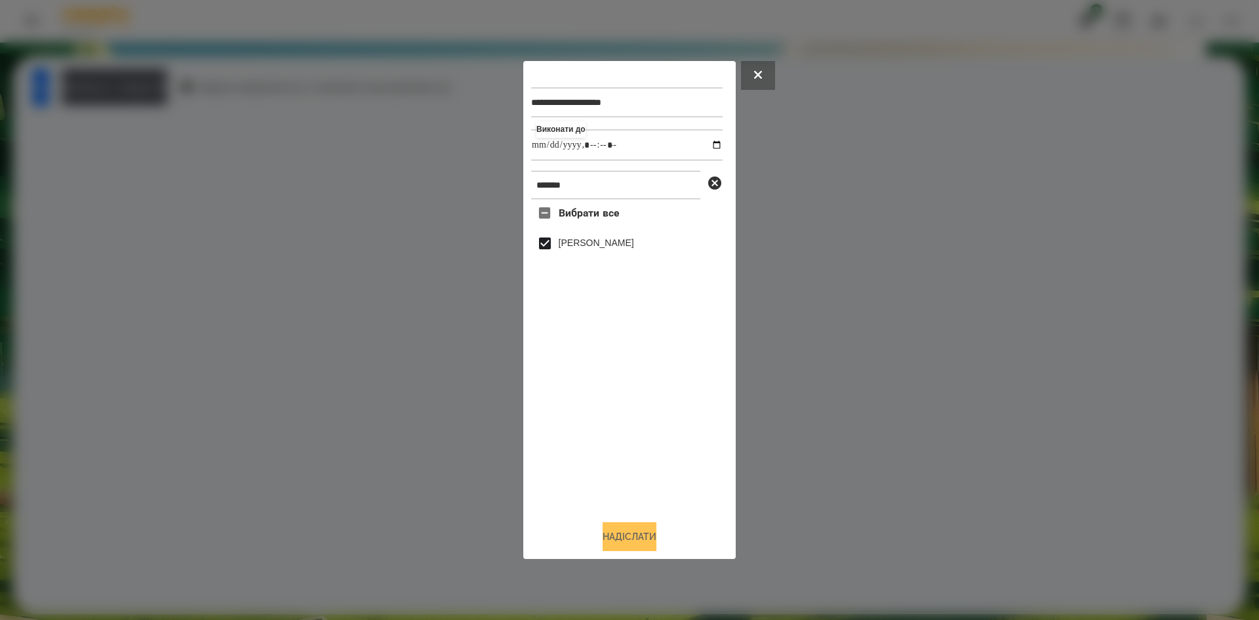
click at [642, 538] on button "Надіслати" at bounding box center [630, 536] width 54 height 29
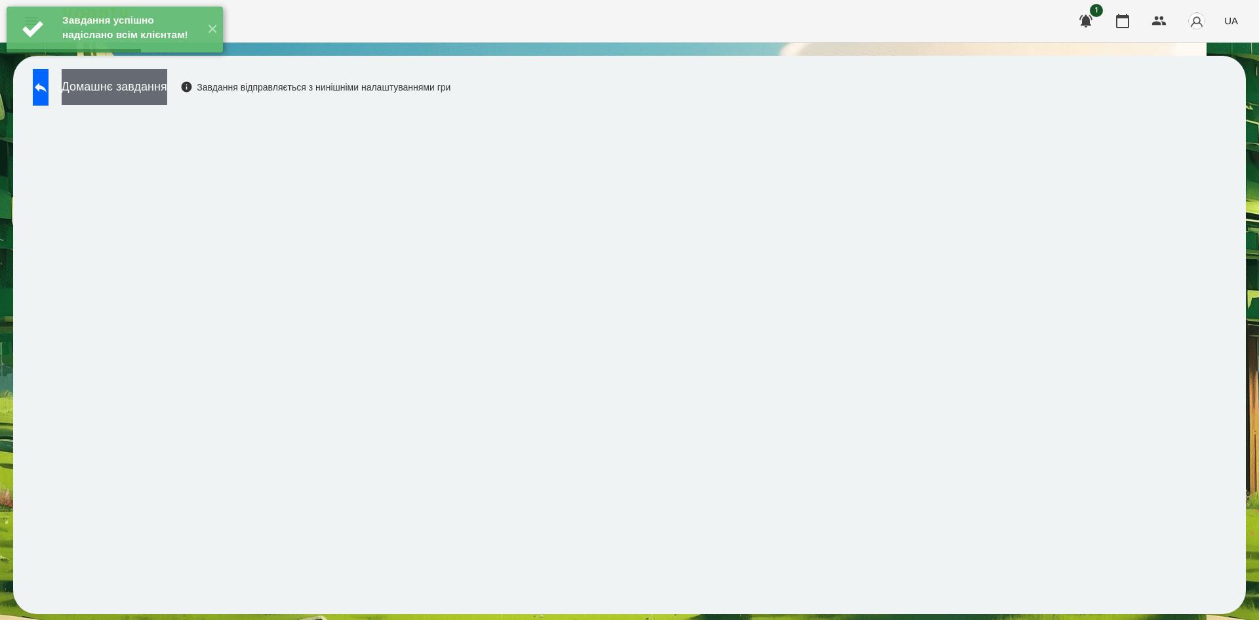
click at [167, 94] on button "Домашнє завдання" at bounding box center [115, 87] width 106 height 36
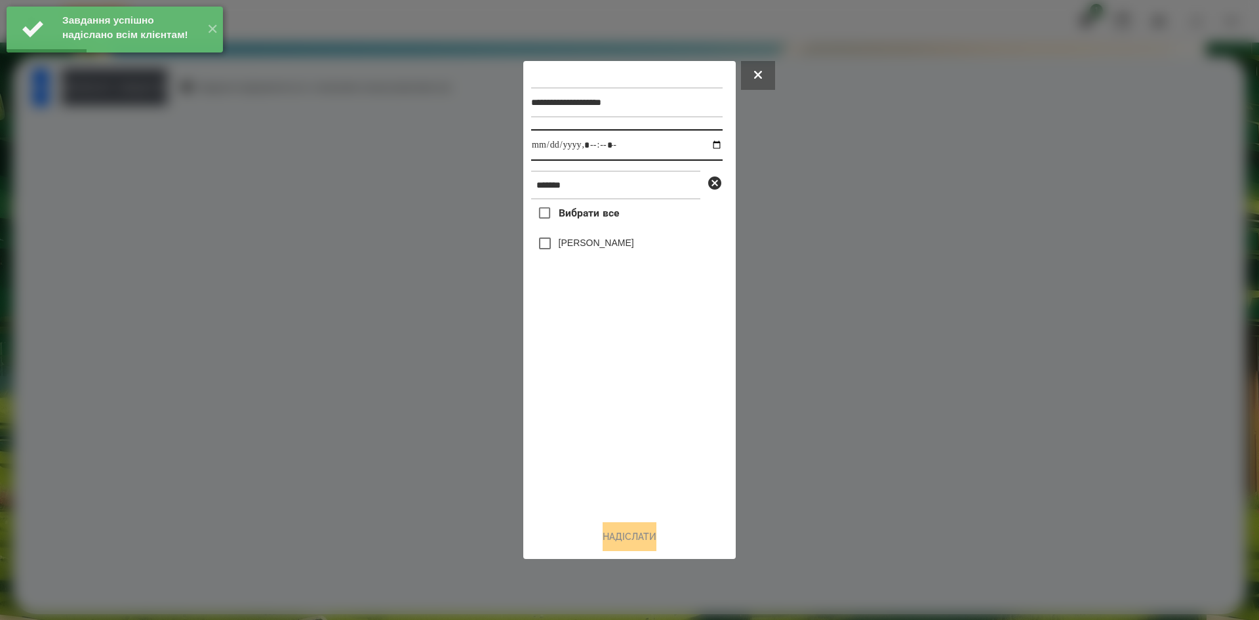
click at [703, 142] on input "datetime-local" at bounding box center [627, 144] width 192 height 31
type input "**********"
click at [636, 461] on div "Вибрати все Маленко Роман" at bounding box center [627, 354] width 192 height 310
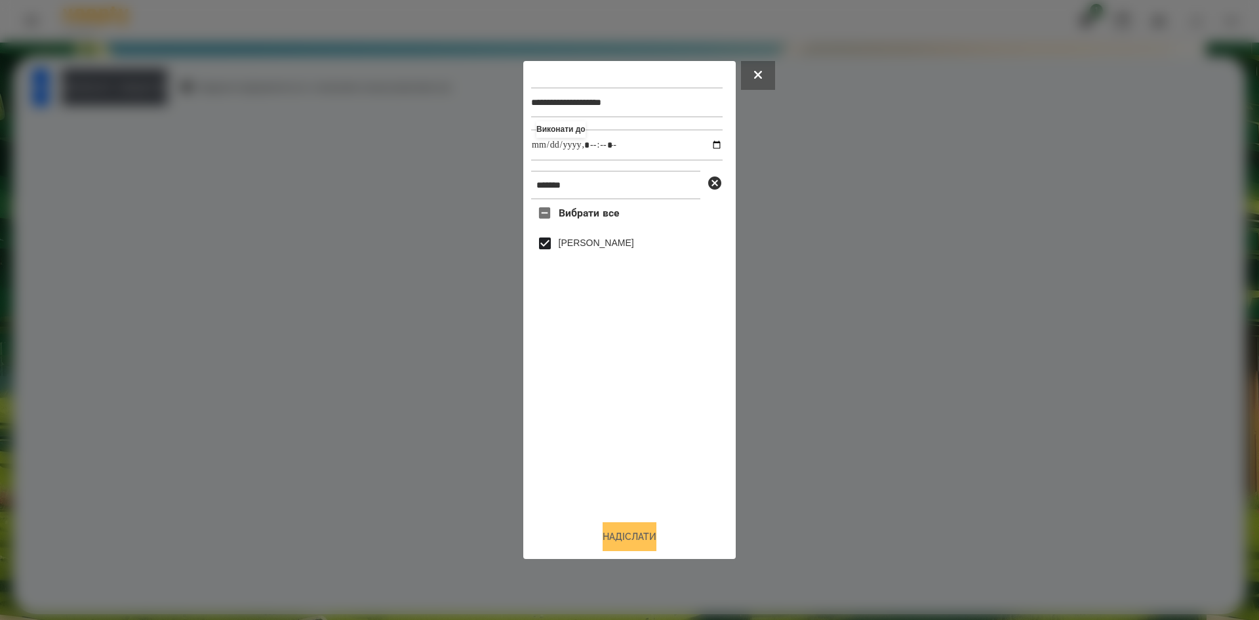
click at [633, 530] on button "Надіслати" at bounding box center [630, 536] width 54 height 29
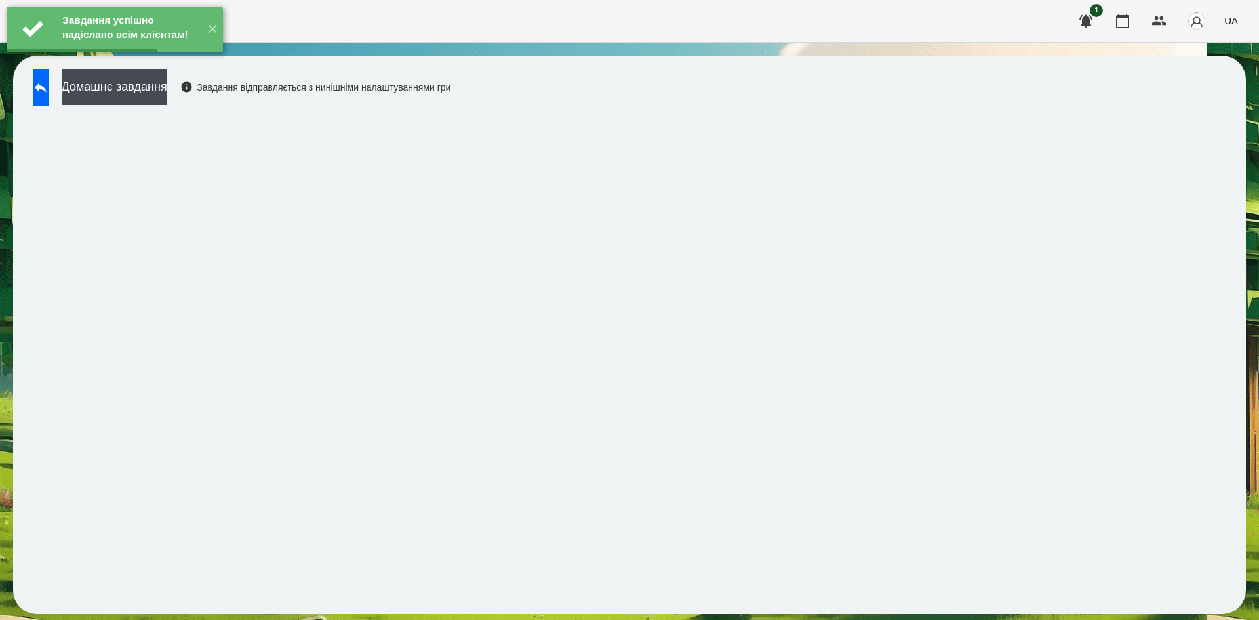
click at [167, 94] on button "Домашнє завдання" at bounding box center [115, 87] width 106 height 36
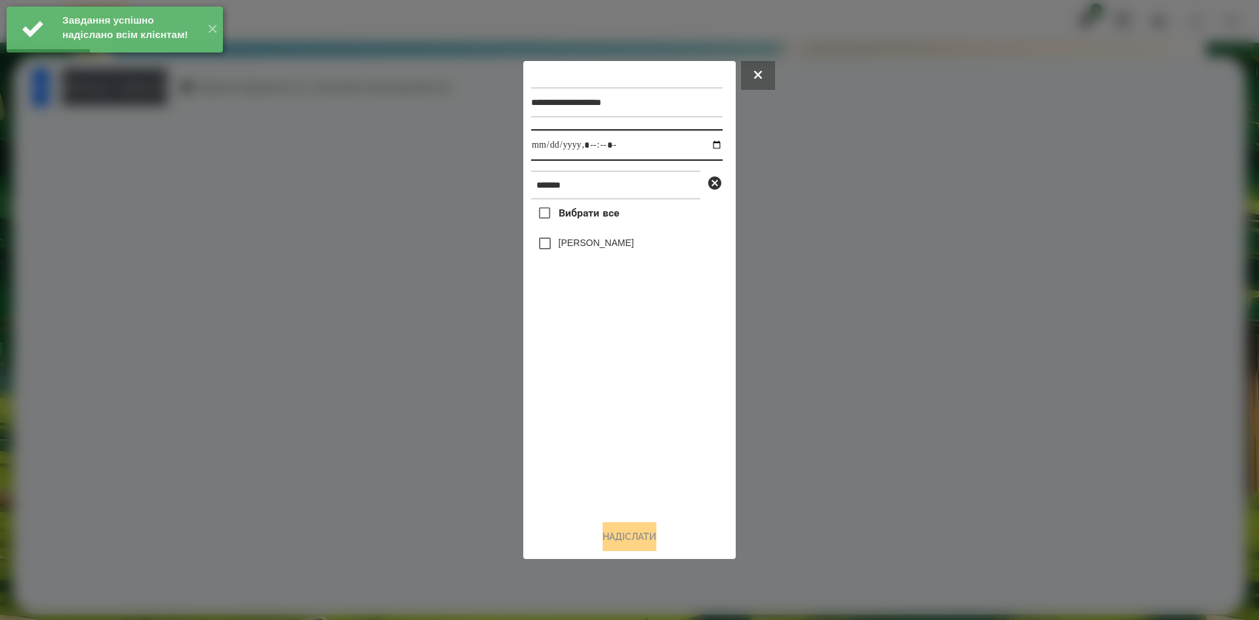
click at [706, 140] on input "datetime-local" at bounding box center [627, 144] width 192 height 31
type input "**********"
click at [613, 431] on div "Вибрати все Маленко Роман" at bounding box center [627, 354] width 192 height 310
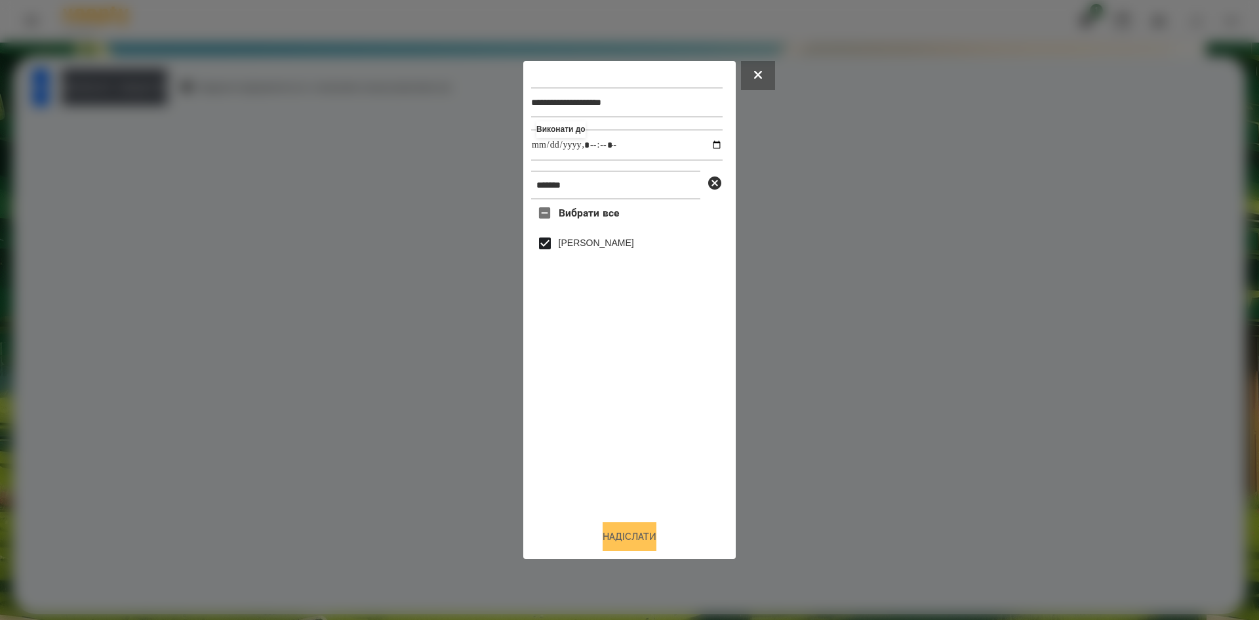
click at [617, 542] on button "Надіслати" at bounding box center [630, 536] width 54 height 29
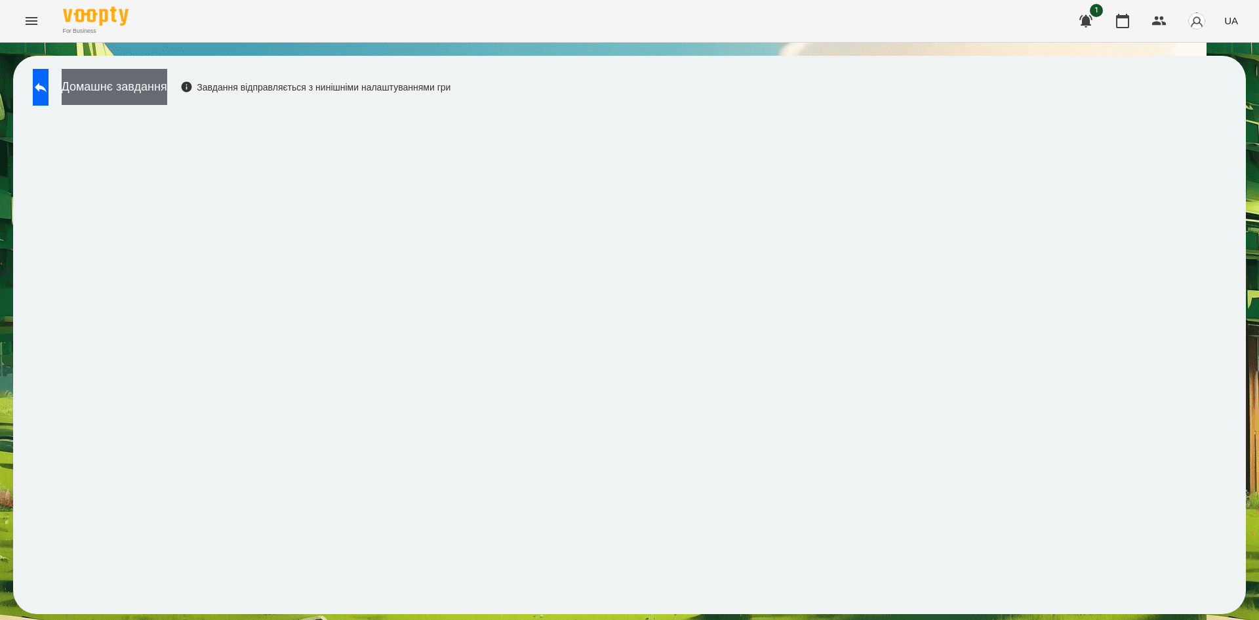
click at [161, 98] on button "Домашнє завдання" at bounding box center [115, 87] width 106 height 36
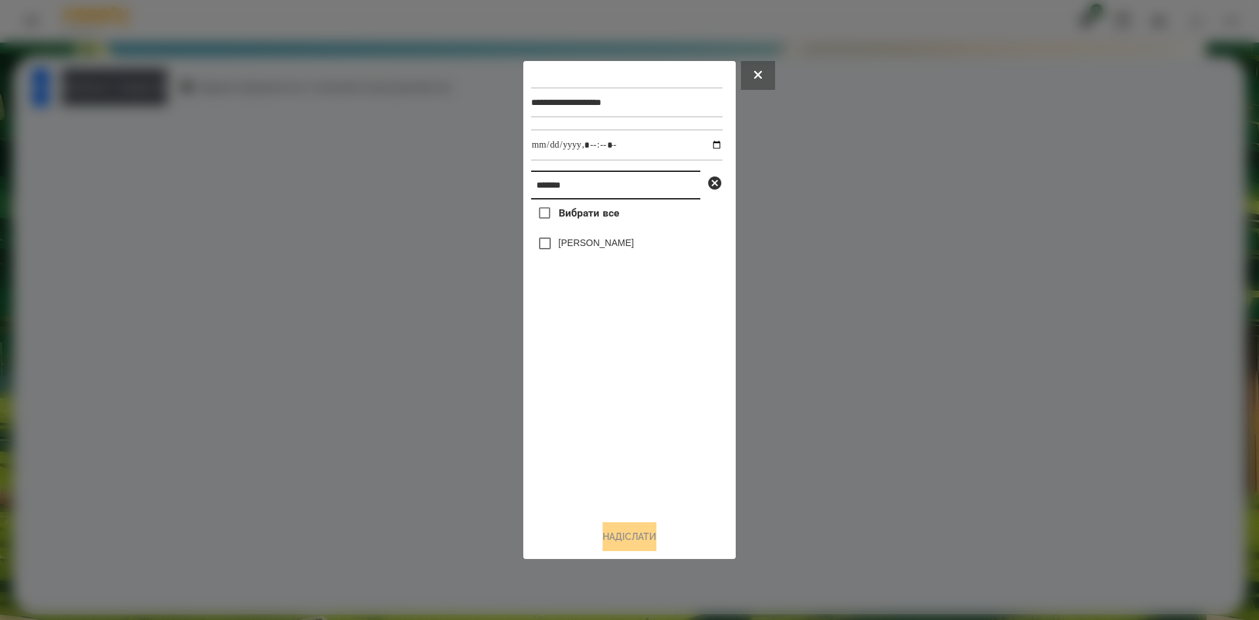
drag, startPoint x: 587, startPoint y: 192, endPoint x: 466, endPoint y: 197, distance: 121.5
click at [466, 197] on div "**********" at bounding box center [629, 310] width 1259 height 620
type input "******"
click at [708, 146] on input "datetime-local" at bounding box center [627, 144] width 192 height 31
type input "**********"
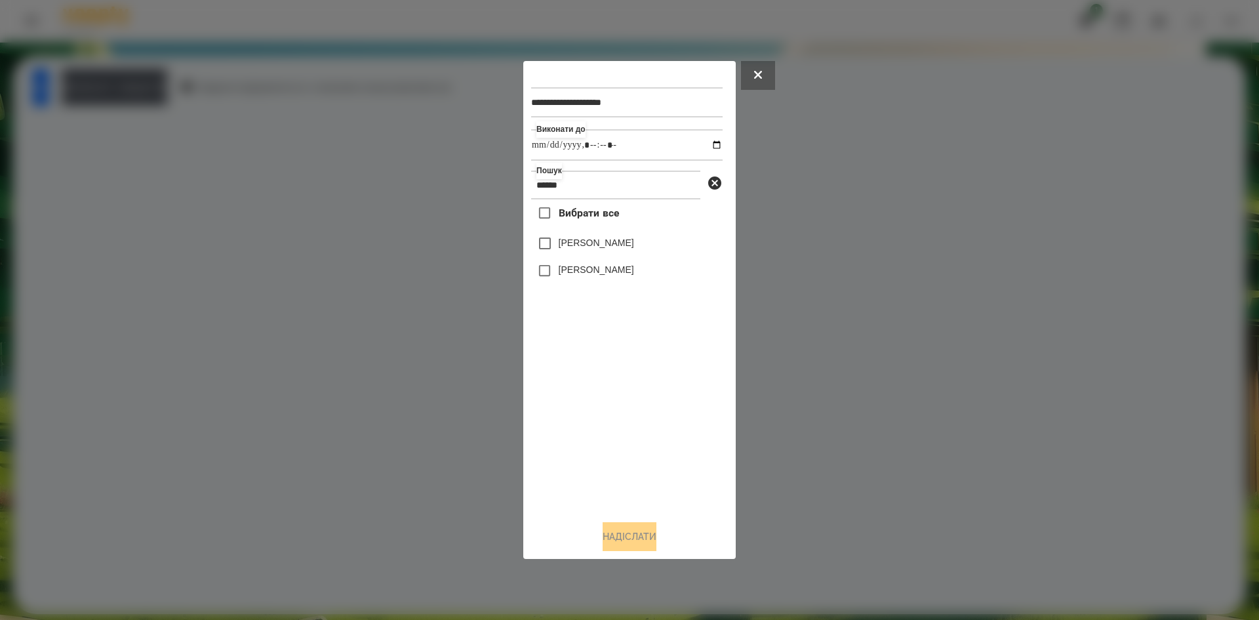
click at [565, 414] on div "Вибрати все Говорун Поліна Говорун Іван" at bounding box center [627, 354] width 192 height 310
click at [634, 540] on button "Надіслати" at bounding box center [630, 536] width 54 height 29
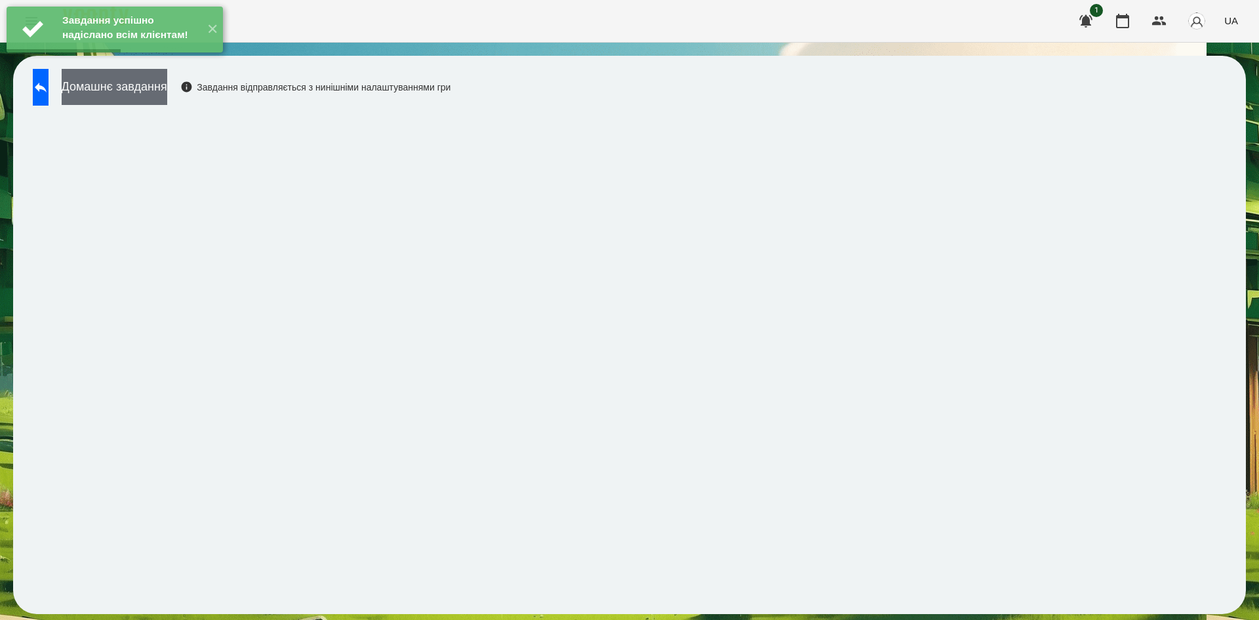
click at [134, 92] on button "Домашнє завдання" at bounding box center [115, 87] width 106 height 36
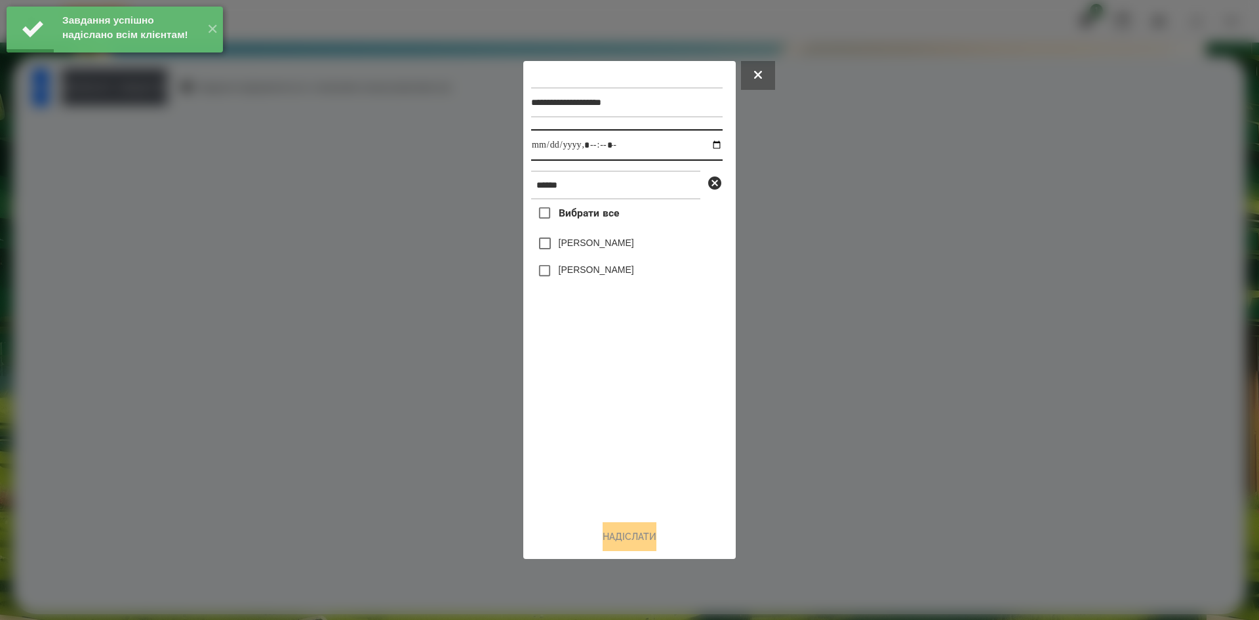
click at [709, 143] on input "datetime-local" at bounding box center [627, 144] width 192 height 31
type input "**********"
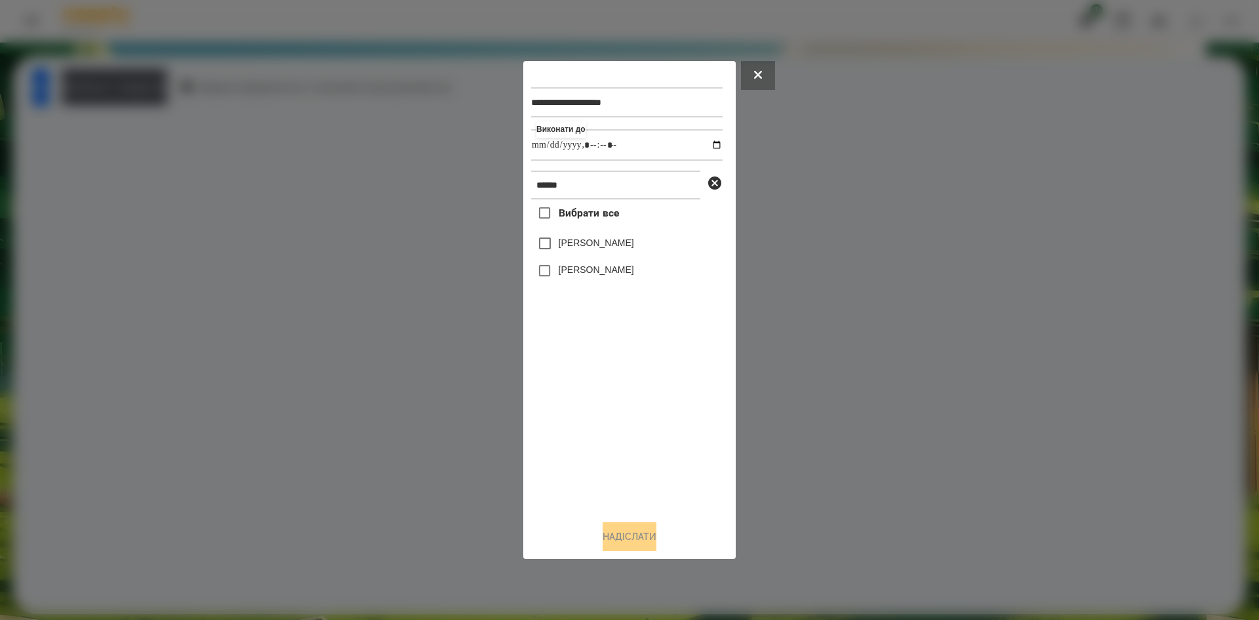
click at [566, 409] on div "Вибрати все Говорун Поліна Говорун Іван" at bounding box center [627, 354] width 192 height 310
click at [621, 542] on button "Надіслати" at bounding box center [630, 536] width 54 height 29
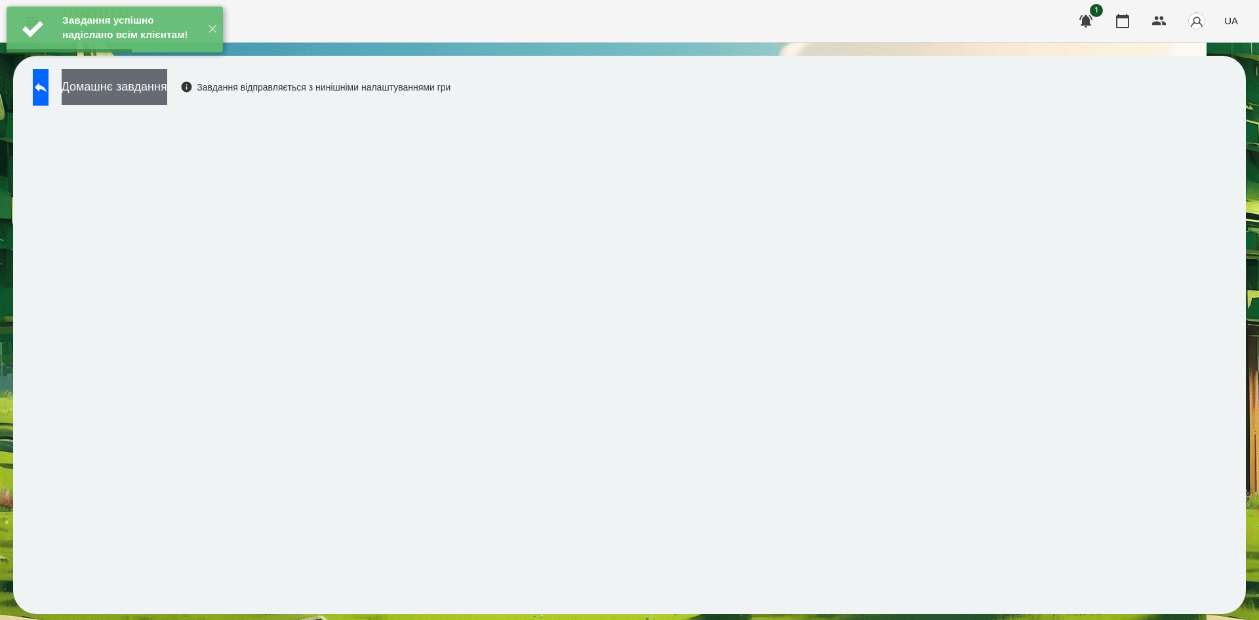
click at [167, 101] on button "Домашнє завдання" at bounding box center [115, 87] width 106 height 36
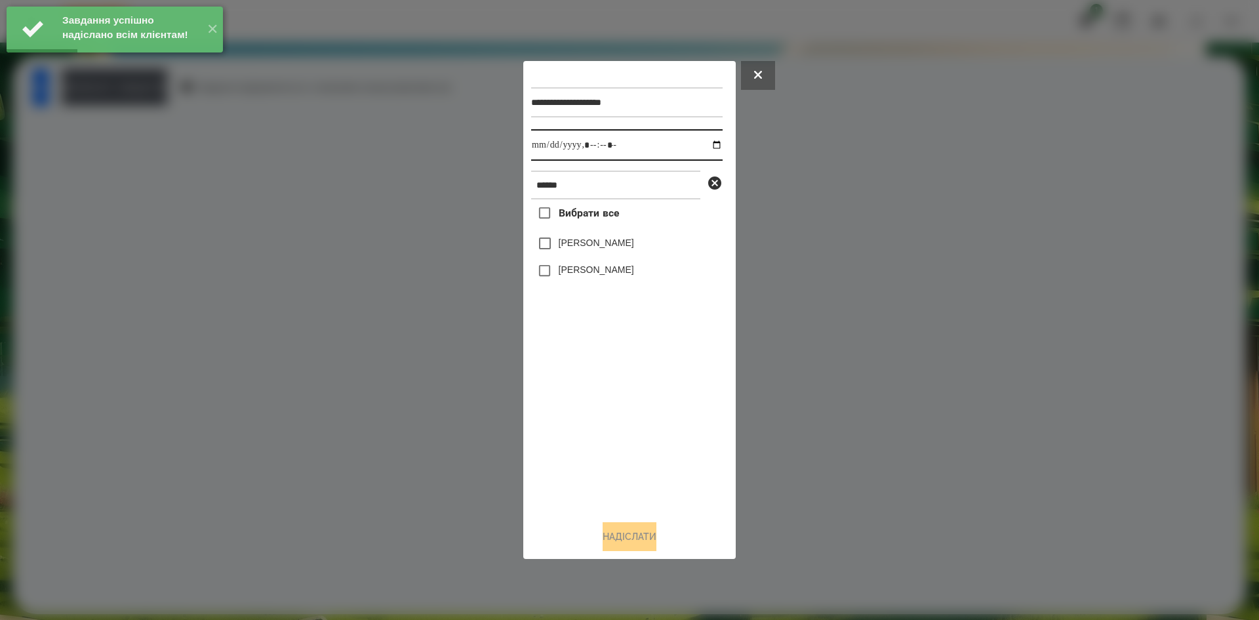
click at [703, 144] on input "datetime-local" at bounding box center [627, 144] width 192 height 31
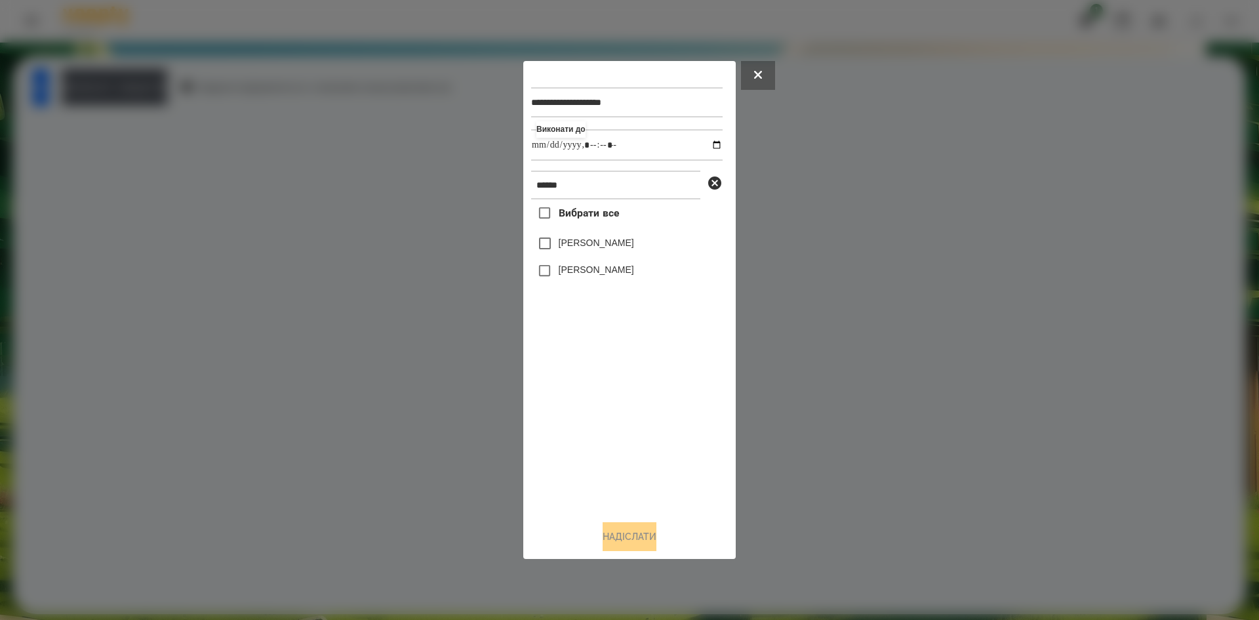
type input "**********"
click at [596, 386] on div "Вибрати все Говорун Поліна Говорун Іван" at bounding box center [627, 354] width 192 height 310
click at [624, 541] on button "Надіслати" at bounding box center [630, 536] width 54 height 29
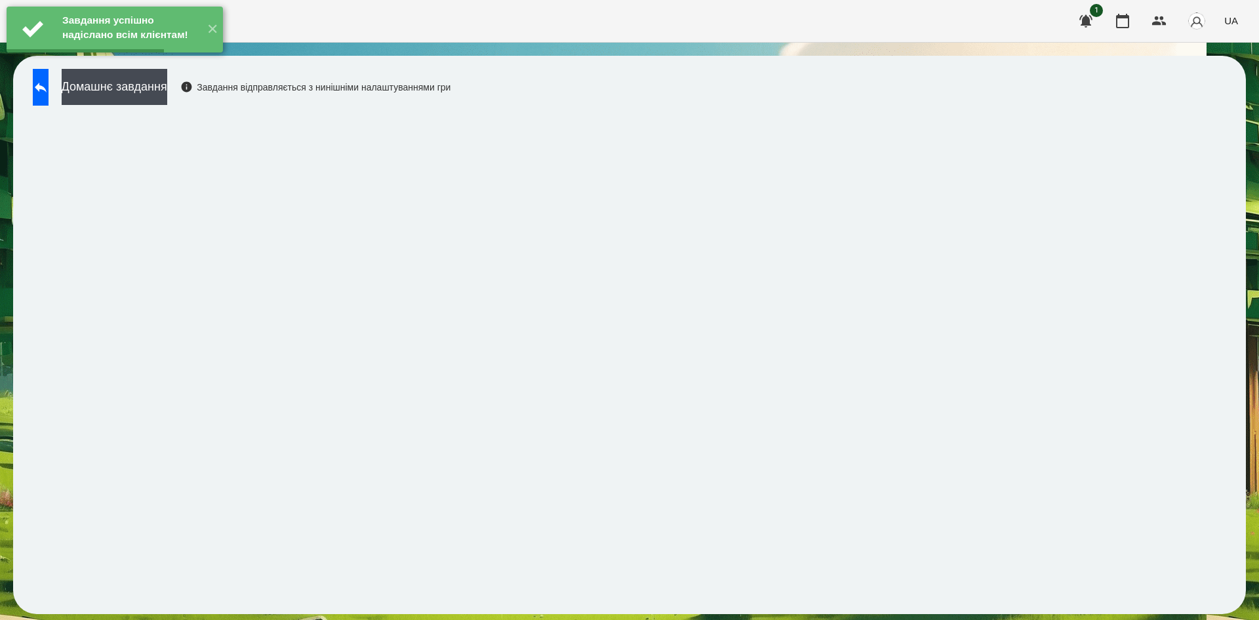
click at [203, 106] on div "Домашнє завдання Завдання відправляється з нинішніми налаштуваннями гри" at bounding box center [238, 90] width 424 height 43
click at [167, 99] on button "Домашнє завдання" at bounding box center [115, 87] width 106 height 36
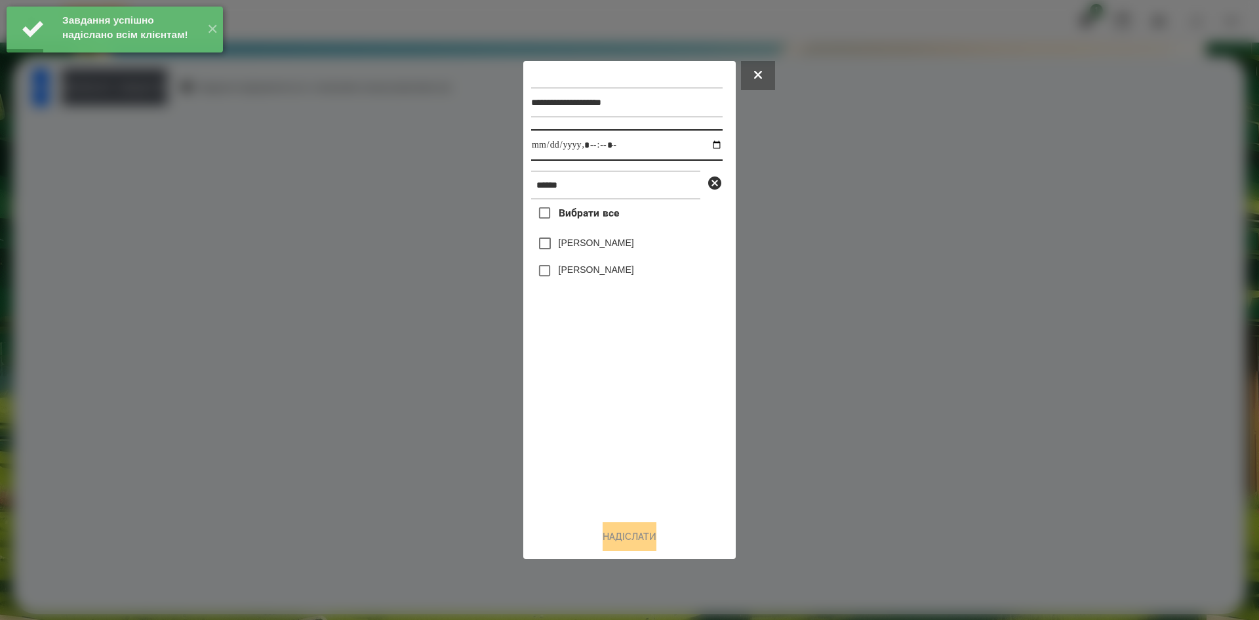
click at [705, 140] on input "datetime-local" at bounding box center [627, 144] width 192 height 31
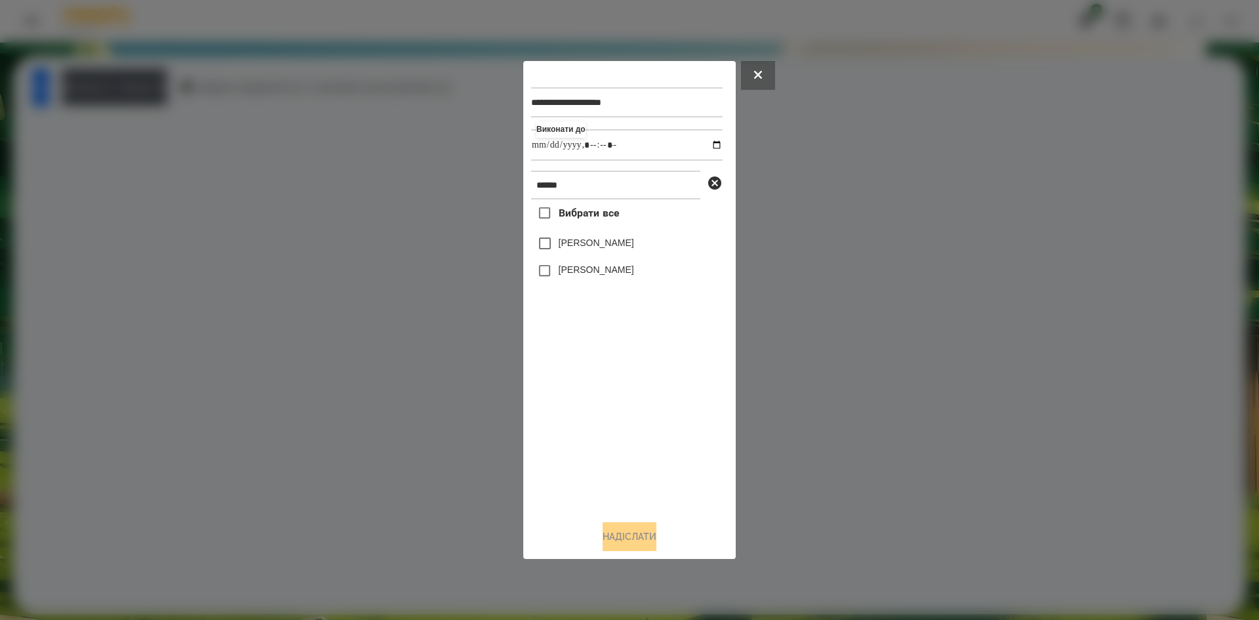
type input "**********"
click at [543, 241] on div "Вибрати все Говорун Поліна Говорун Іван" at bounding box center [627, 354] width 192 height 310
click at [645, 535] on button "Надіслати" at bounding box center [630, 536] width 54 height 29
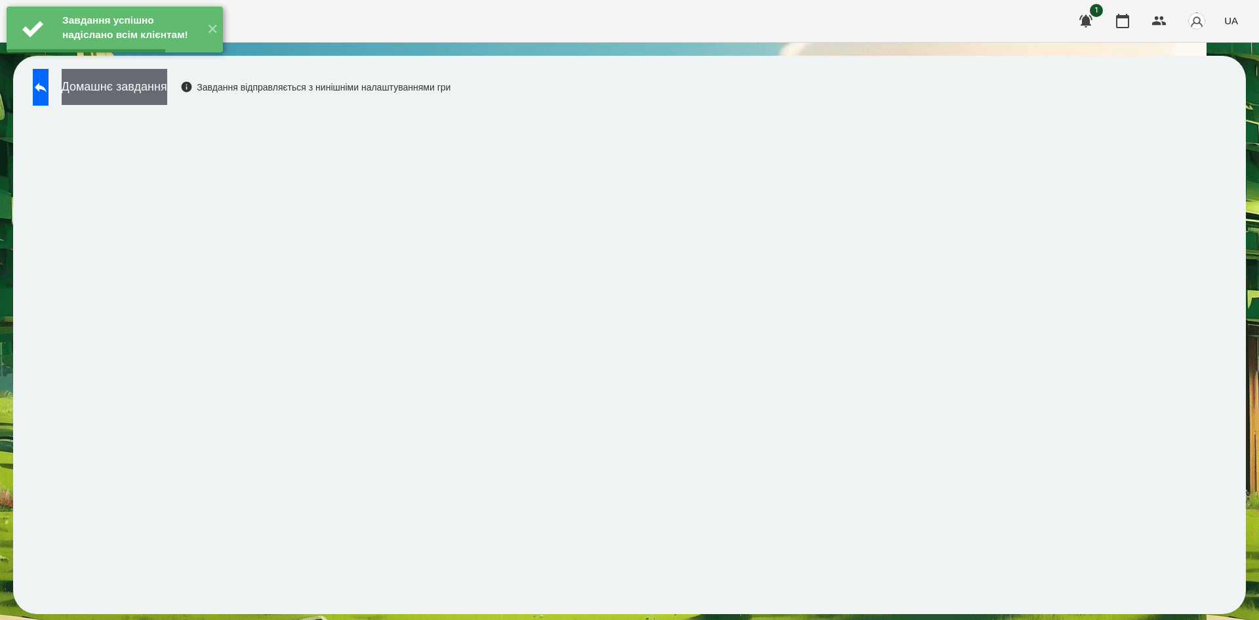
click at [167, 86] on button "Домашнє завдання" at bounding box center [115, 87] width 106 height 36
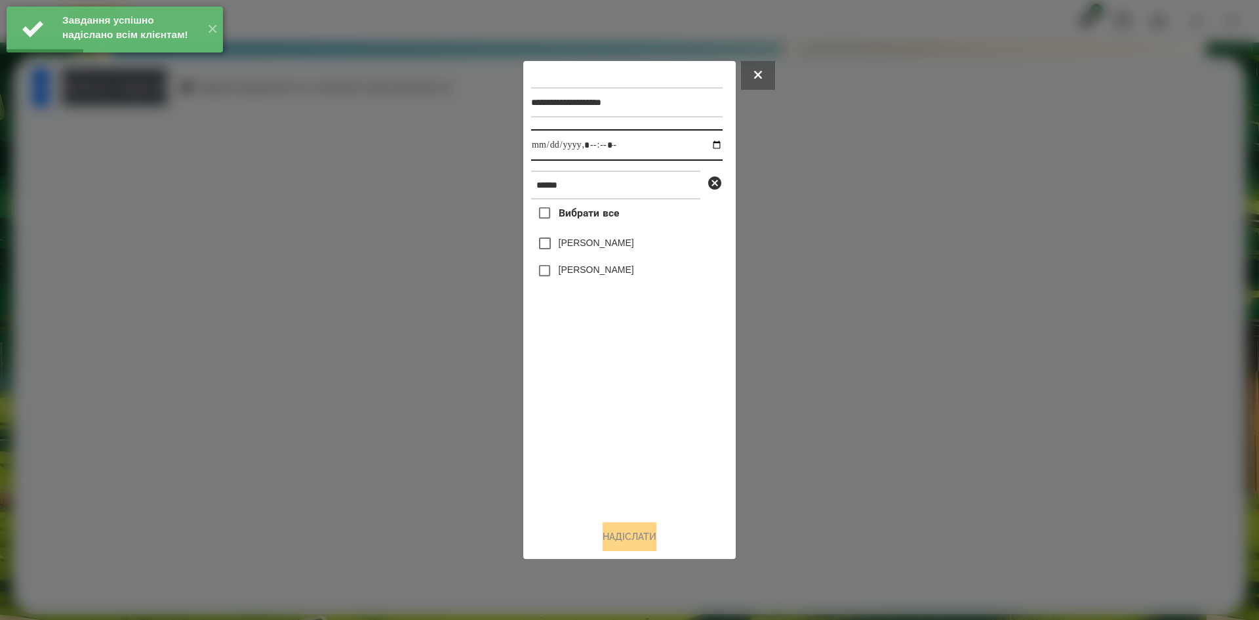
click at [705, 143] on input "datetime-local" at bounding box center [627, 144] width 192 height 31
type input "**********"
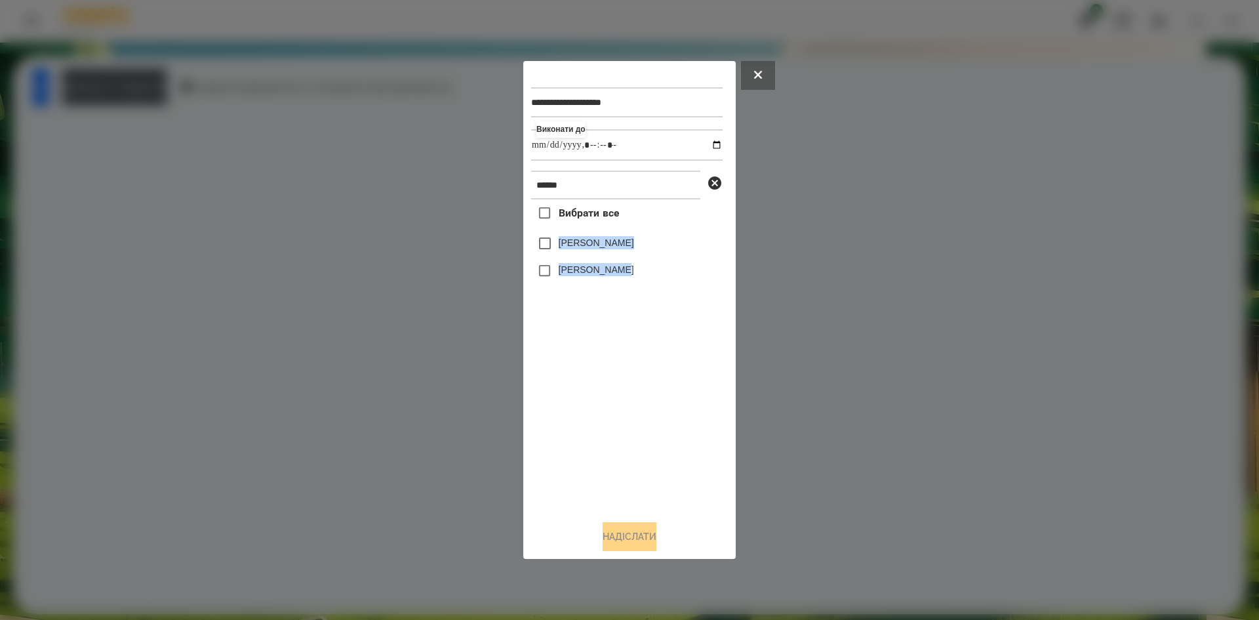
click at [543, 247] on div "Вибрати все Говорун Поліна Говорун Іван" at bounding box center [627, 354] width 192 height 310
click at [644, 533] on button "Надіслати" at bounding box center [630, 536] width 54 height 29
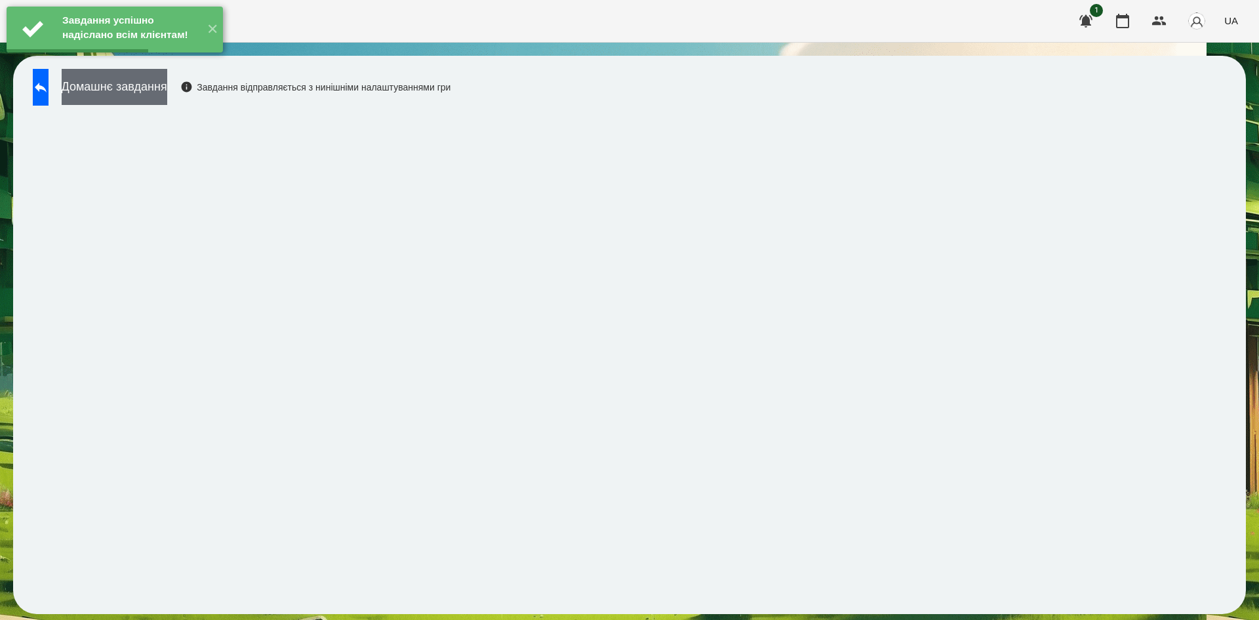
click at [167, 92] on button "Домашнє завдання" at bounding box center [115, 87] width 106 height 36
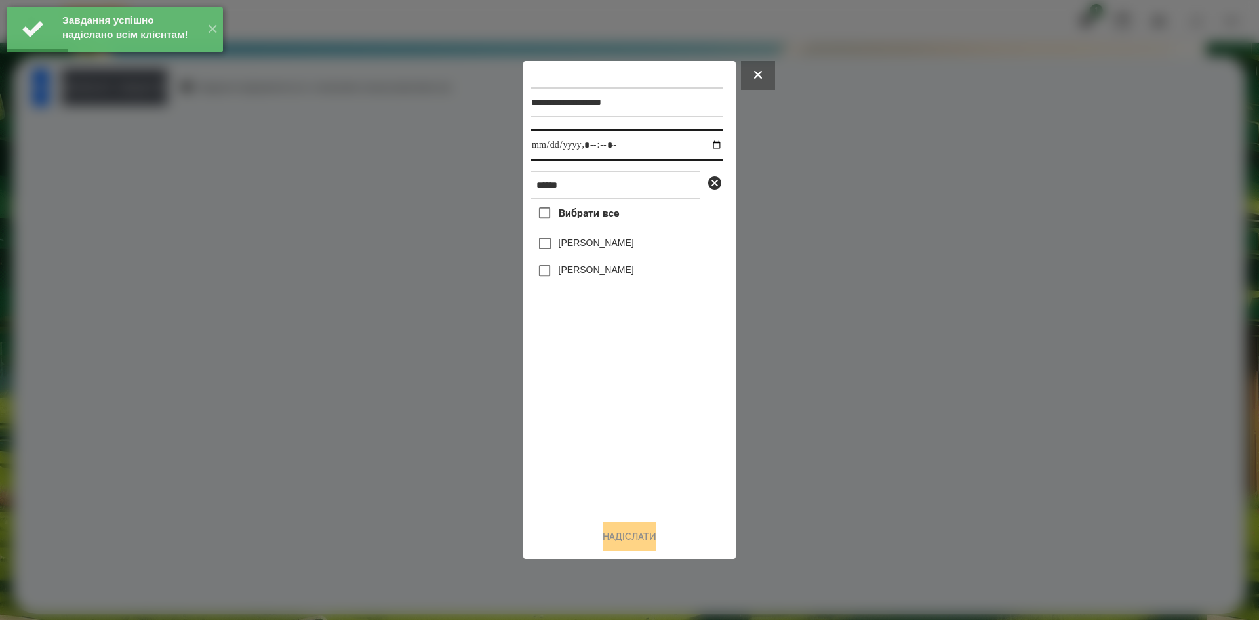
click at [706, 144] on input "datetime-local" at bounding box center [627, 144] width 192 height 31
type input "**********"
click at [626, 402] on div "Вибрати все Говорун Поліна Говорун Іван" at bounding box center [627, 354] width 192 height 310
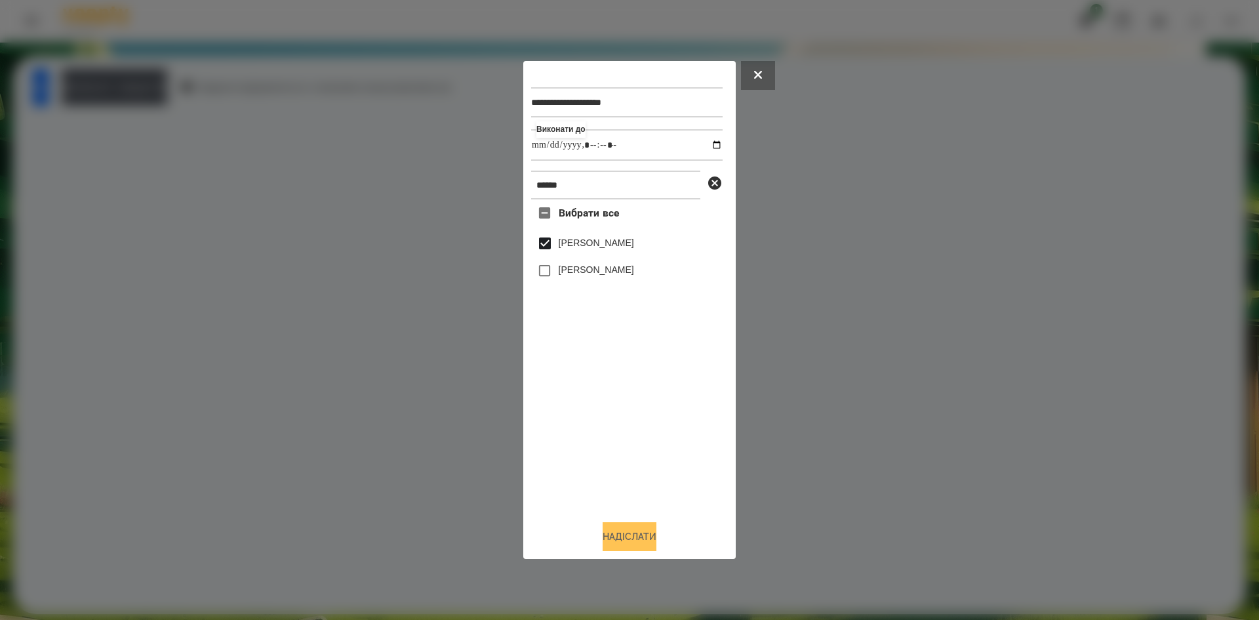
click at [632, 541] on button "Надіслати" at bounding box center [630, 536] width 54 height 29
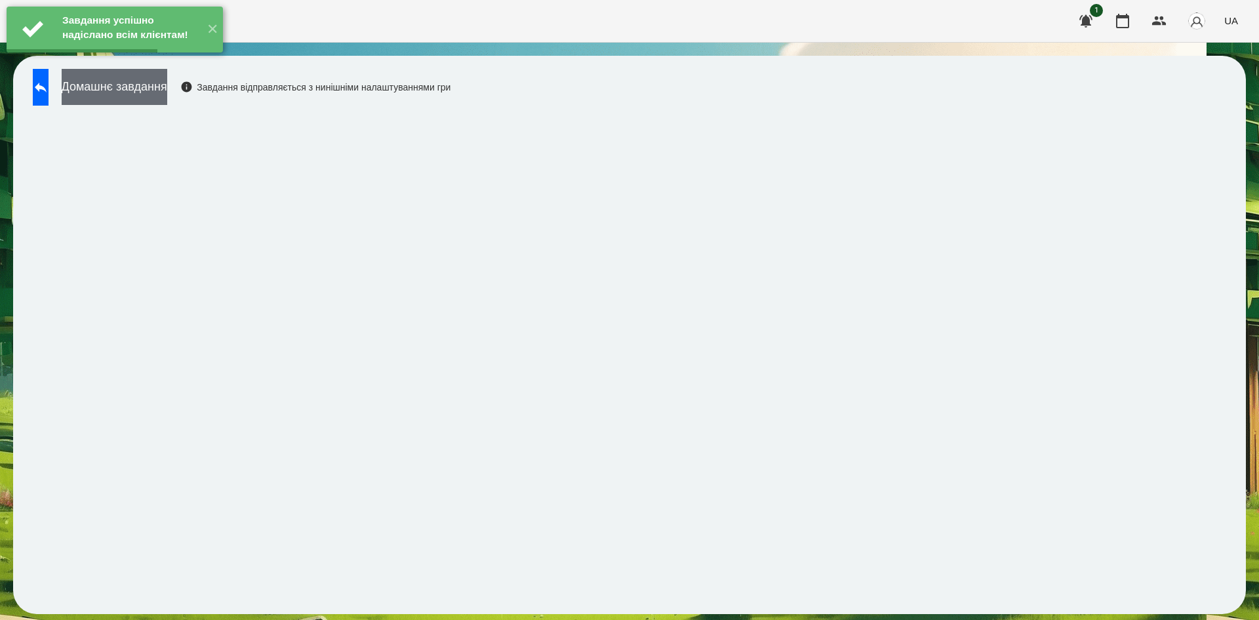
click at [167, 94] on button "Домашнє завдання" at bounding box center [115, 87] width 106 height 36
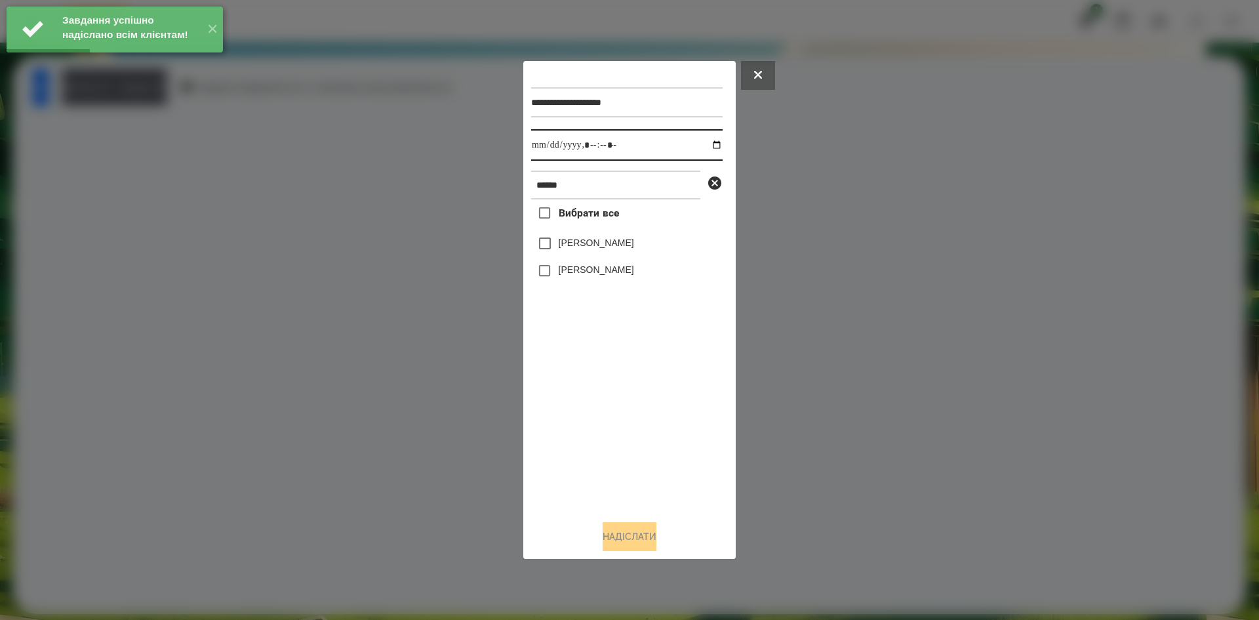
click at [706, 146] on input "datetime-local" at bounding box center [627, 144] width 192 height 31
type input "**********"
click at [633, 432] on div "Вибрати все Говорун Поліна Говорун Іван" at bounding box center [627, 354] width 192 height 310
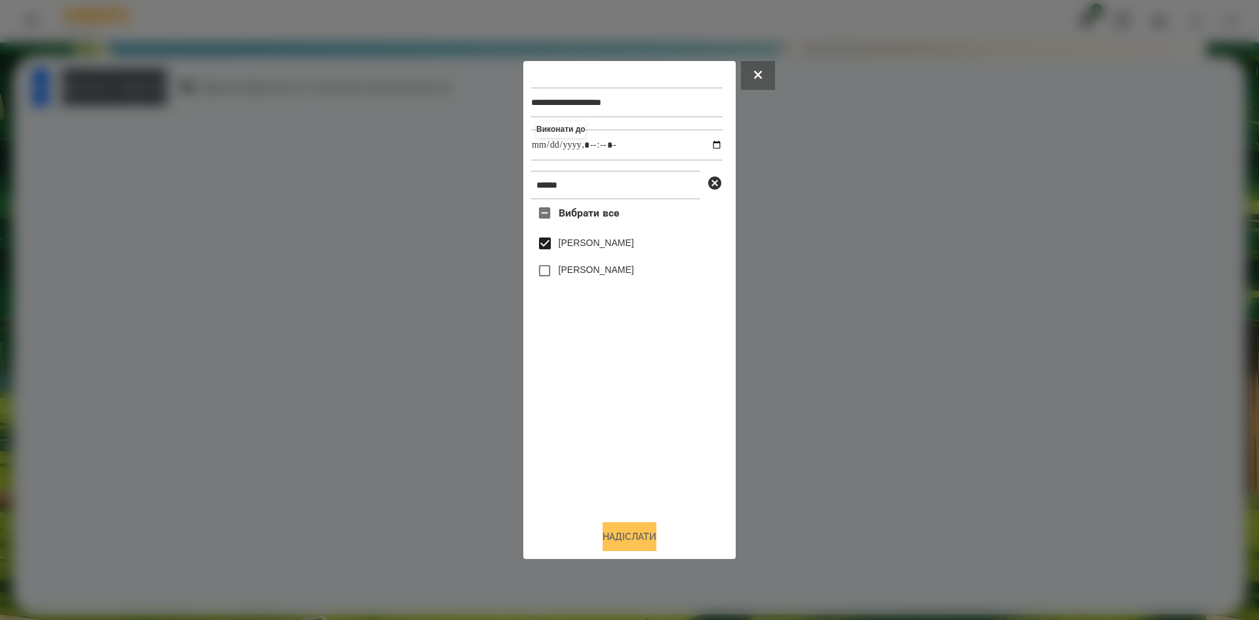
click at [628, 533] on button "Надіслати" at bounding box center [630, 536] width 54 height 29
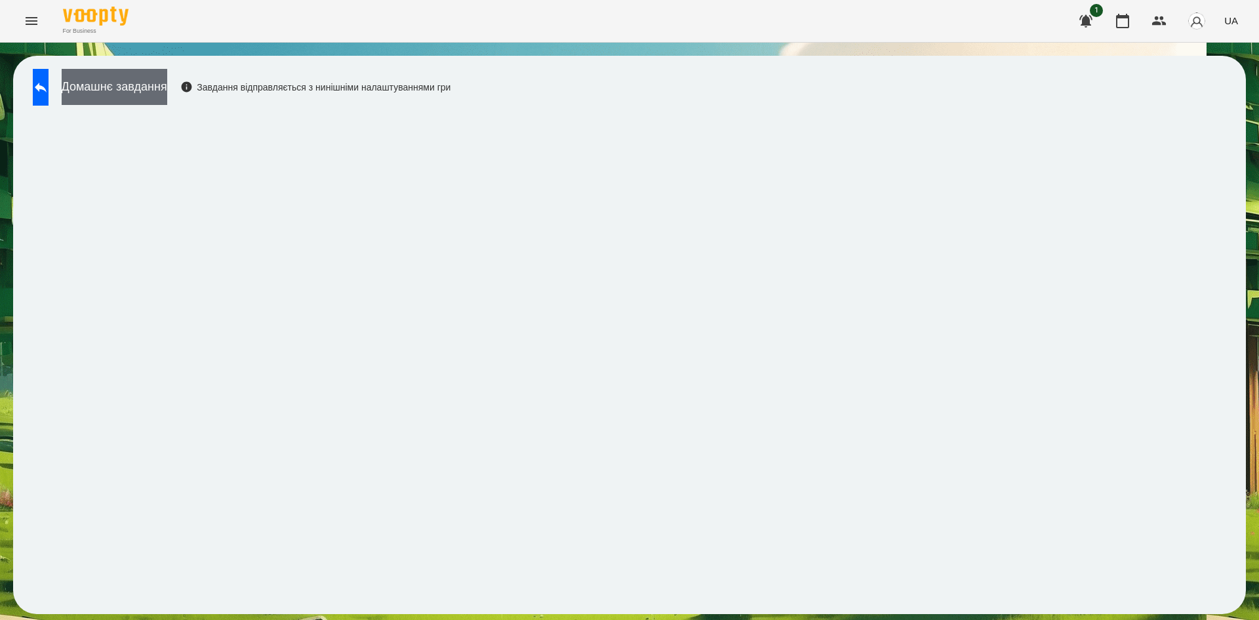
click at [167, 84] on button "Домашнє завдання" at bounding box center [115, 87] width 106 height 36
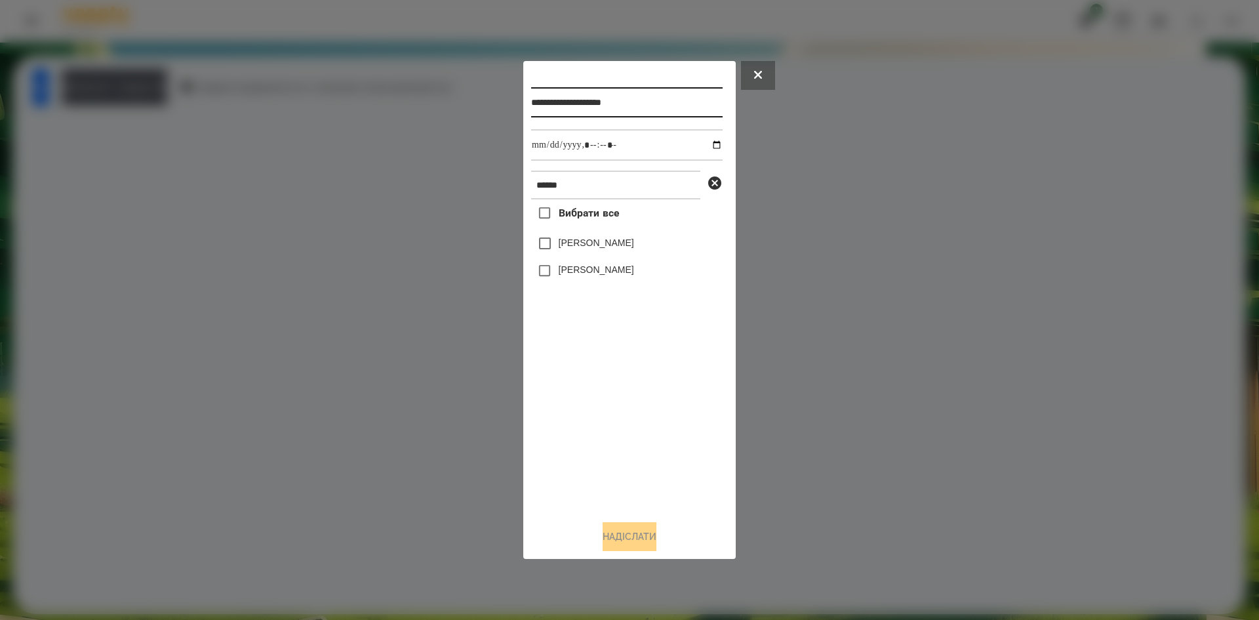
drag, startPoint x: 657, startPoint y: 98, endPoint x: 609, endPoint y: 104, distance: 47.5
click at [609, 104] on input "**********" at bounding box center [627, 102] width 192 height 30
type input "**********"
drag, startPoint x: 571, startPoint y: 184, endPoint x: 516, endPoint y: 189, distance: 54.7
click at [516, 189] on div "**********" at bounding box center [629, 310] width 1259 height 620
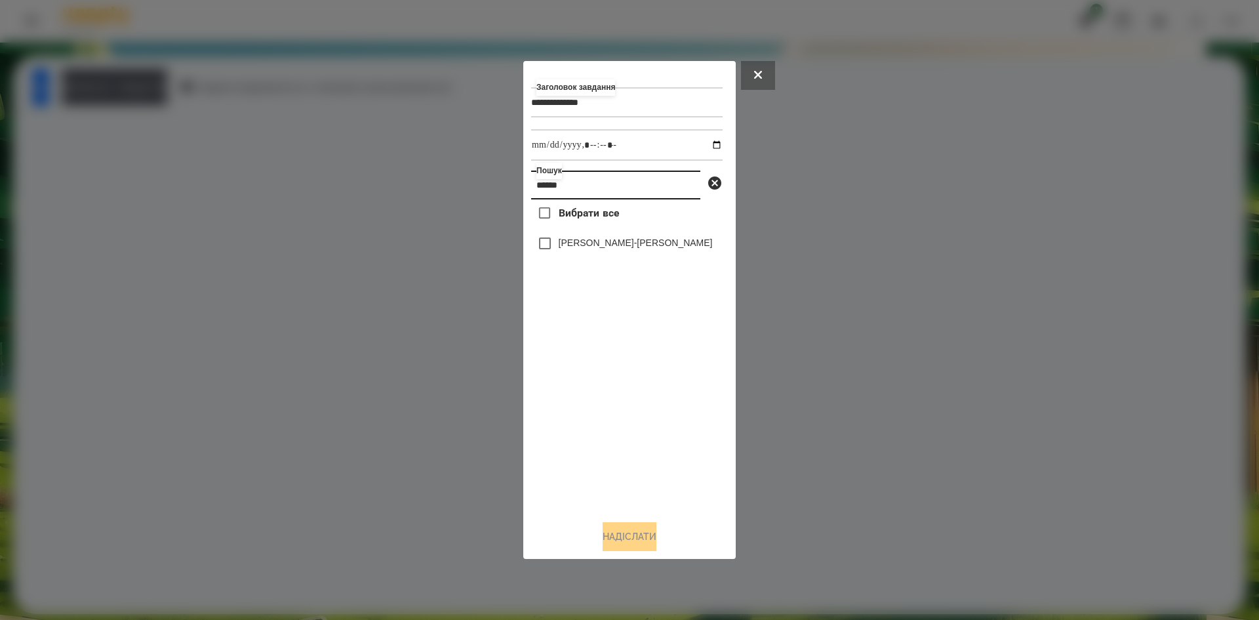
type input "******"
click at [708, 140] on input "datetime-local" at bounding box center [627, 144] width 192 height 31
type input "**********"
click at [567, 401] on div "Вибрати все Галушко-Пфайль Софія" at bounding box center [627, 354] width 192 height 310
click at [618, 532] on button "Надіслати" at bounding box center [630, 536] width 54 height 29
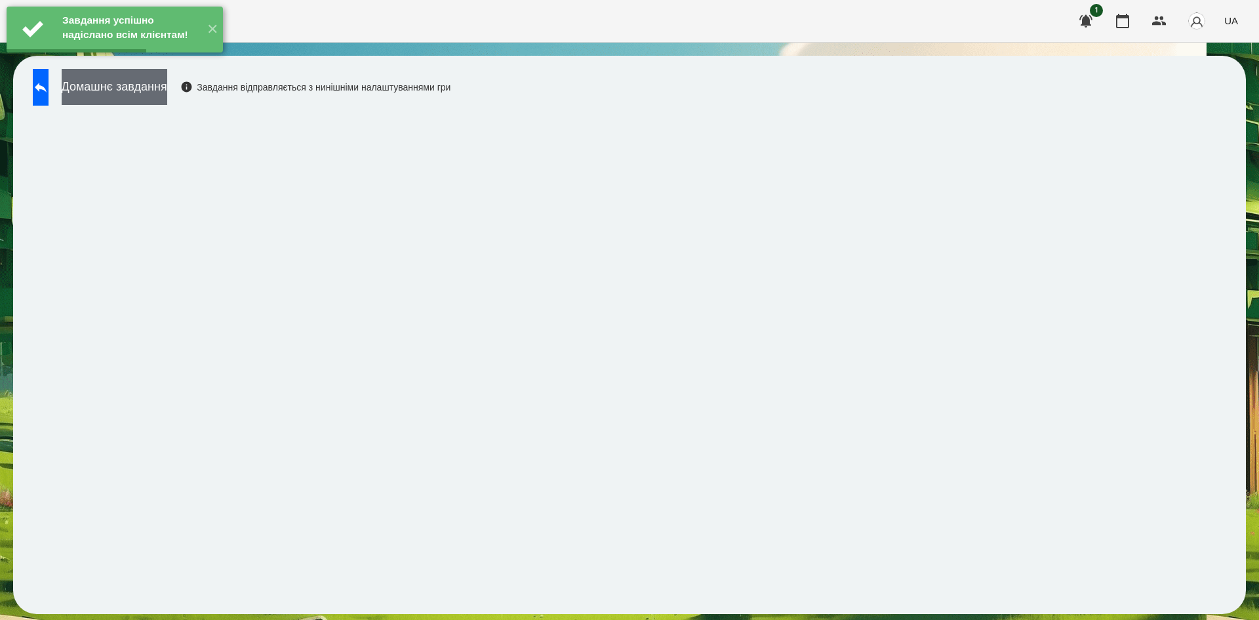
click at [167, 97] on button "Домашнє завдання" at bounding box center [115, 87] width 106 height 36
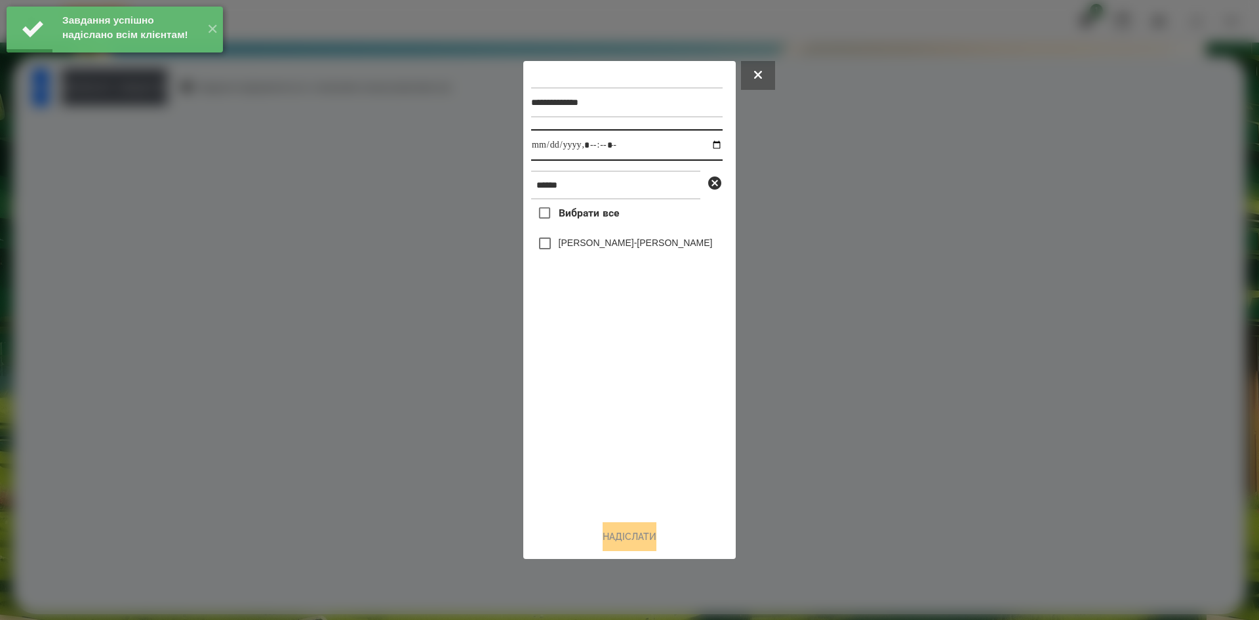
click at [708, 147] on input "datetime-local" at bounding box center [627, 144] width 192 height 31
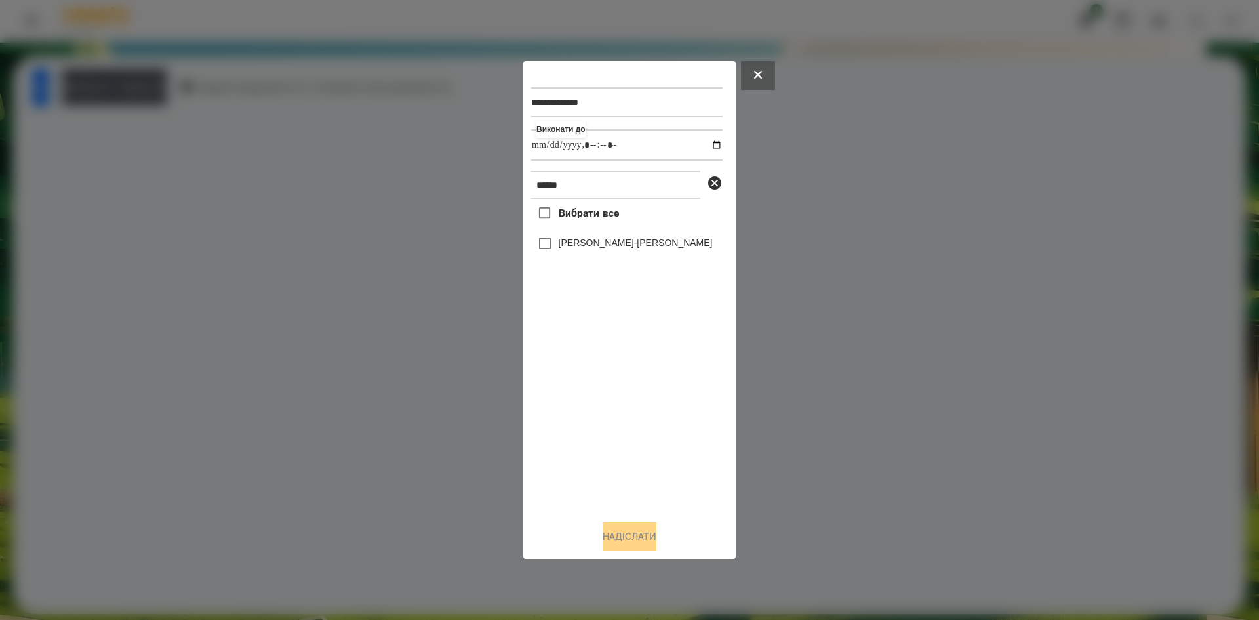
type input "**********"
click at [542, 245] on div "Вибрати все Галушко-Пфайль Софія" at bounding box center [627, 354] width 192 height 310
click at [623, 542] on button "Надіслати" at bounding box center [630, 536] width 54 height 29
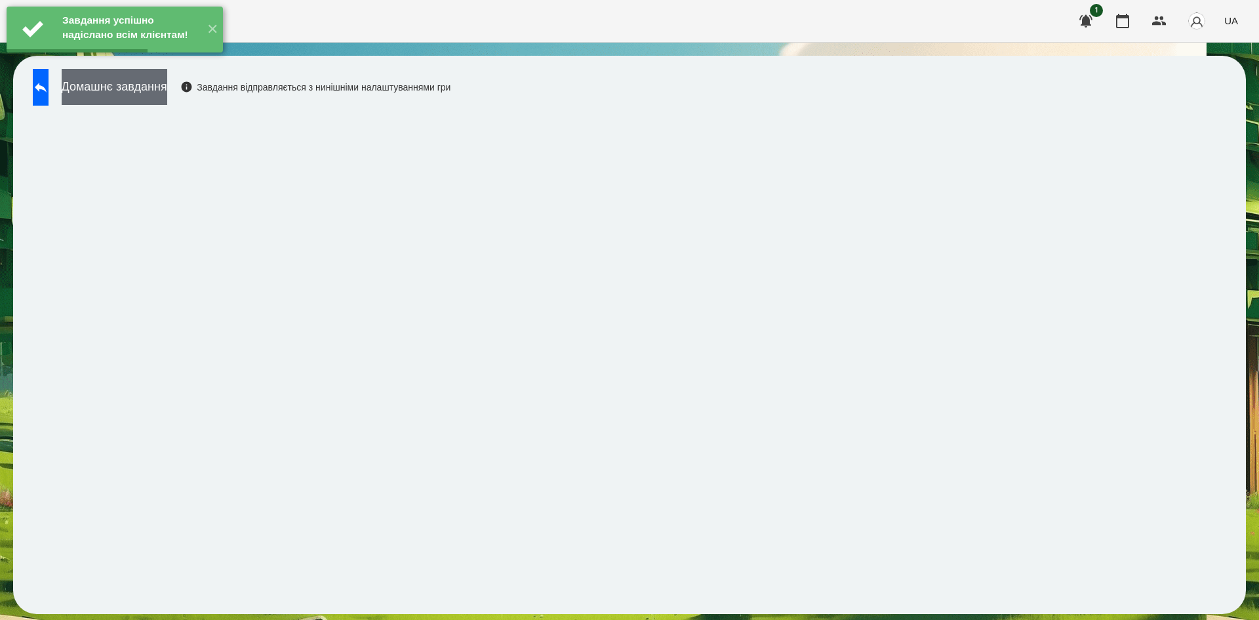
click at [167, 91] on button "Домашнє завдання" at bounding box center [115, 87] width 106 height 36
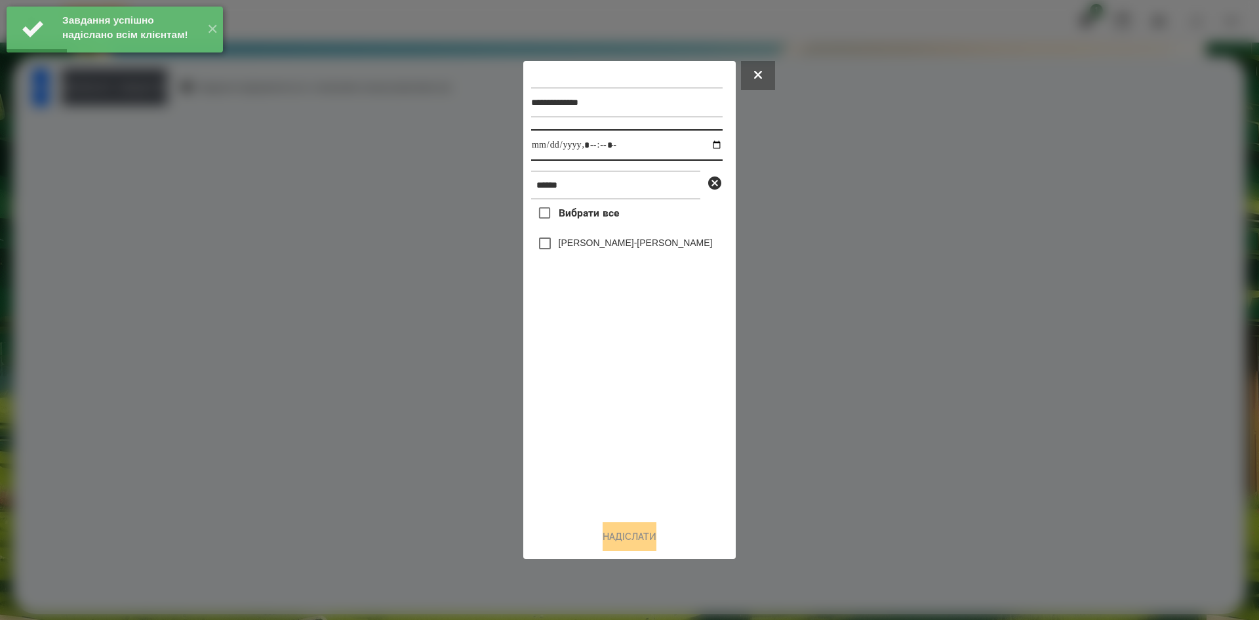
click at [706, 140] on input "datetime-local" at bounding box center [627, 144] width 192 height 31
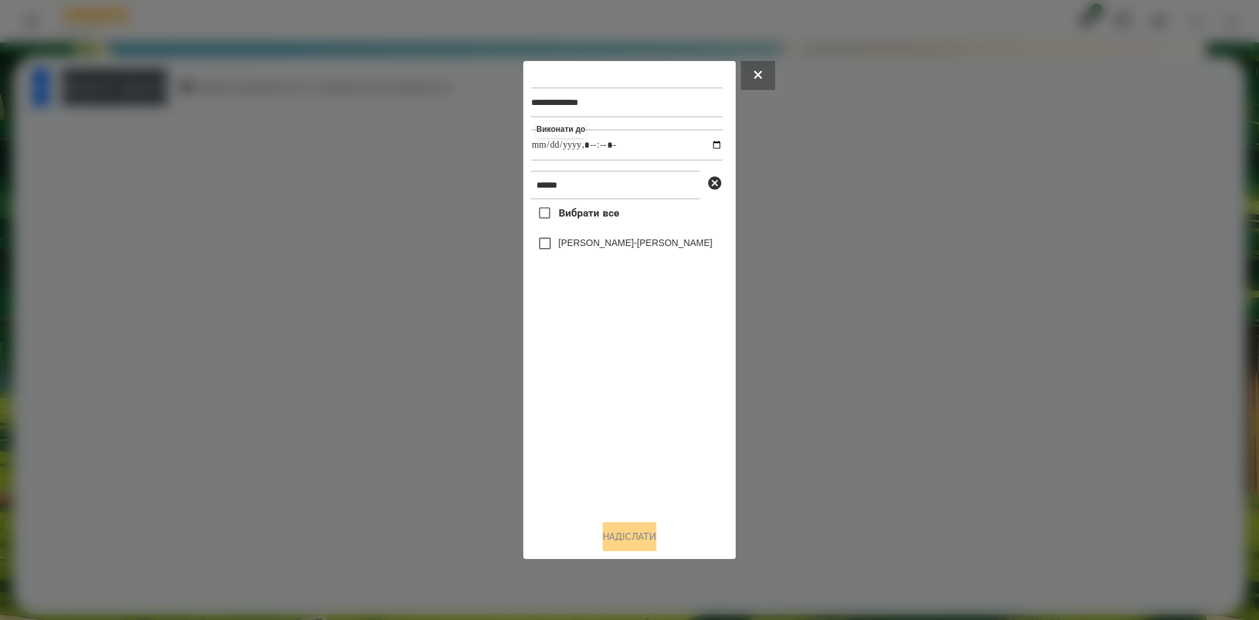
type input "**********"
click at [597, 435] on div "Вибрати все Галушко-Пфайль Софія" at bounding box center [627, 354] width 192 height 310
click at [626, 535] on button "Надіслати" at bounding box center [630, 536] width 54 height 29
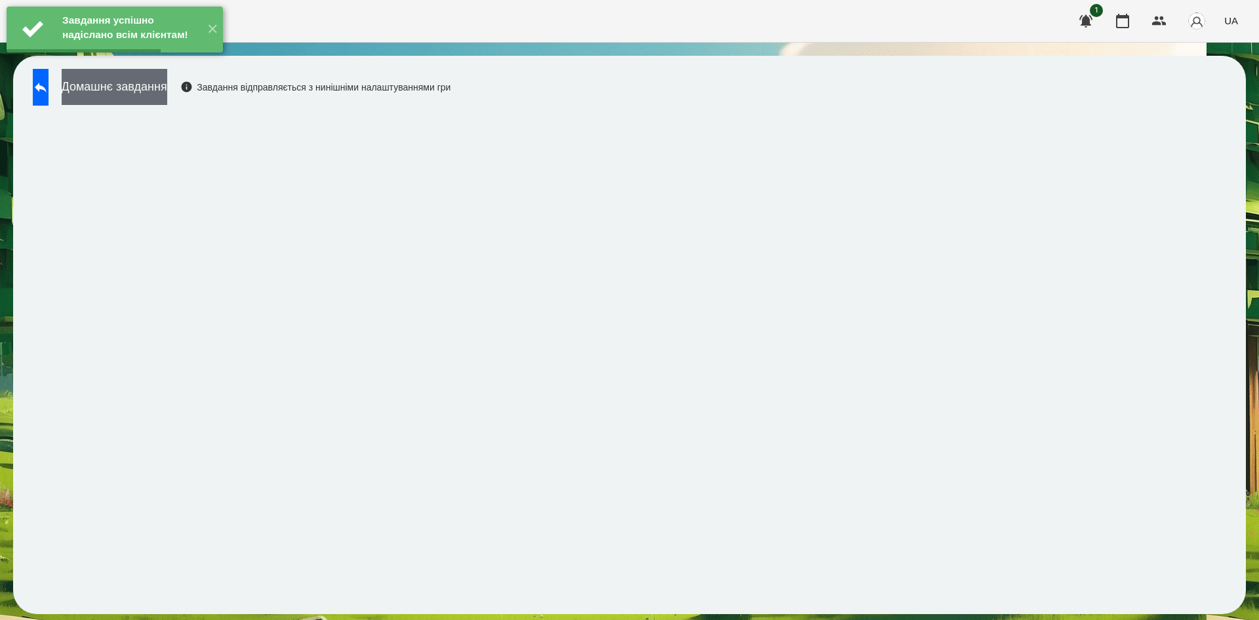
click at [167, 92] on button "Домашнє завдання" at bounding box center [115, 87] width 106 height 36
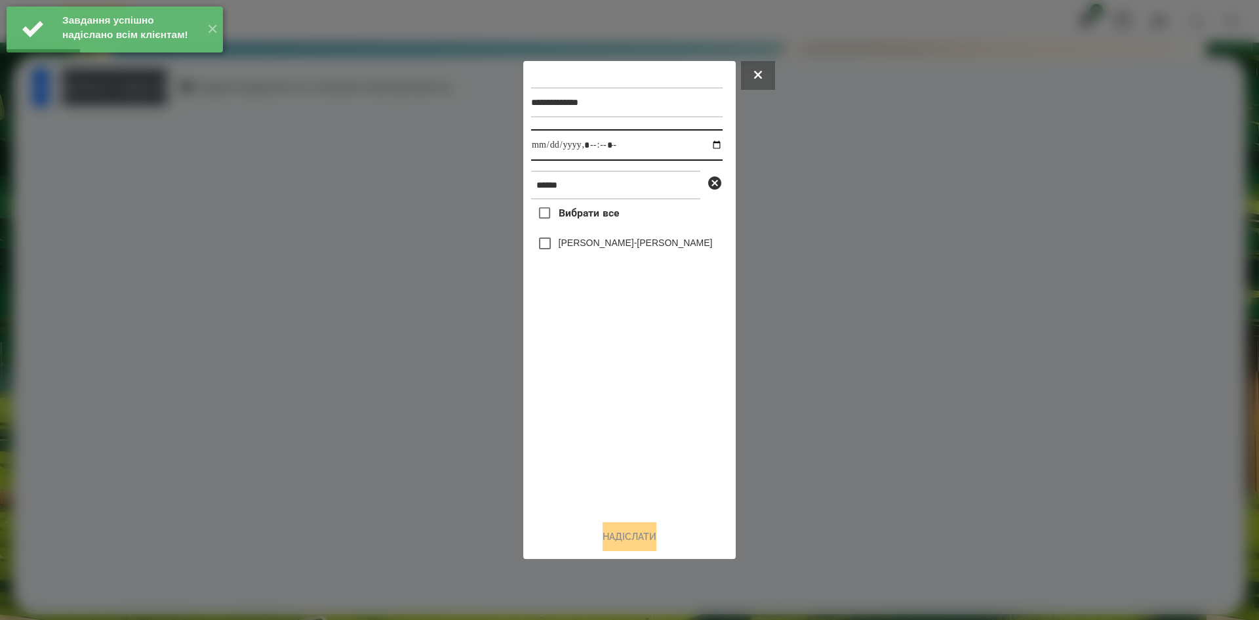
click at [702, 143] on input "datetime-local" at bounding box center [627, 144] width 192 height 31
type input "**********"
click at [594, 424] on div "Вибрати все Галушко-Пфайль Софія" at bounding box center [627, 354] width 192 height 310
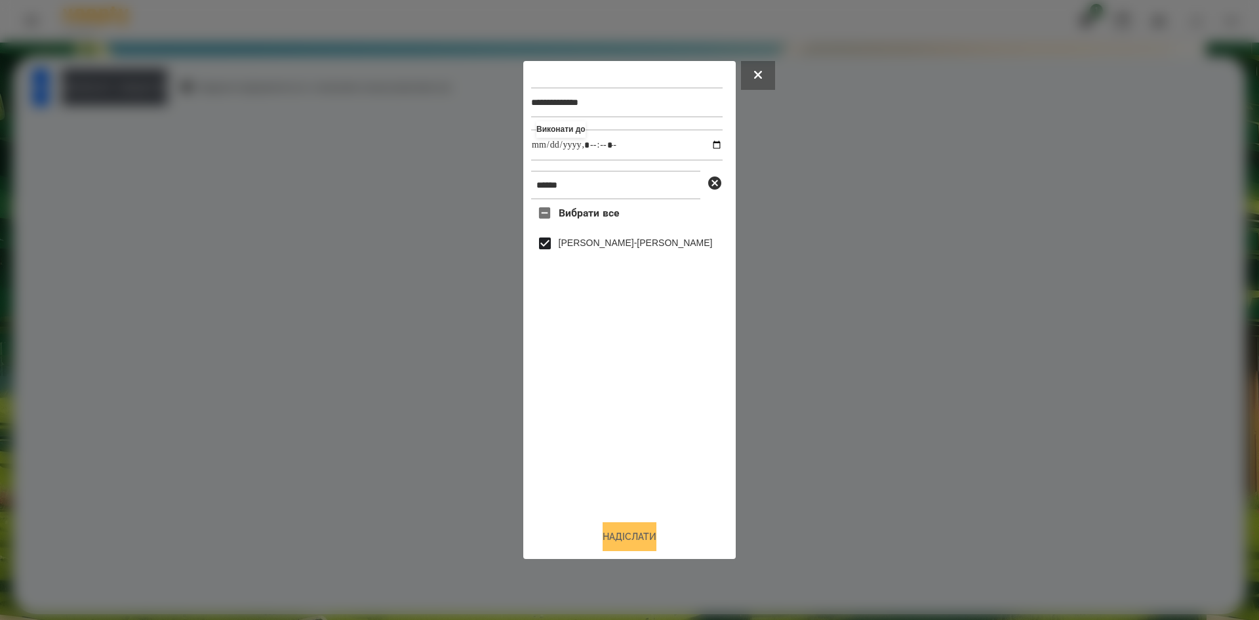
click at [636, 541] on button "Надіслати" at bounding box center [630, 536] width 54 height 29
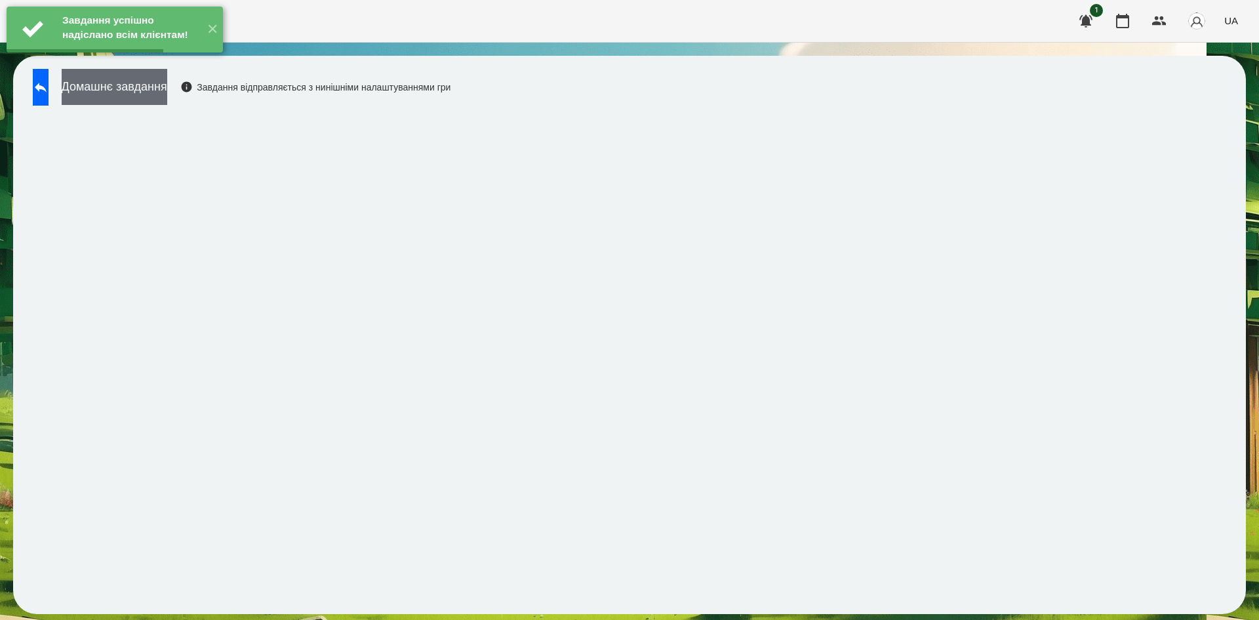
click at [167, 94] on button "Домашнє завдання" at bounding box center [115, 87] width 106 height 36
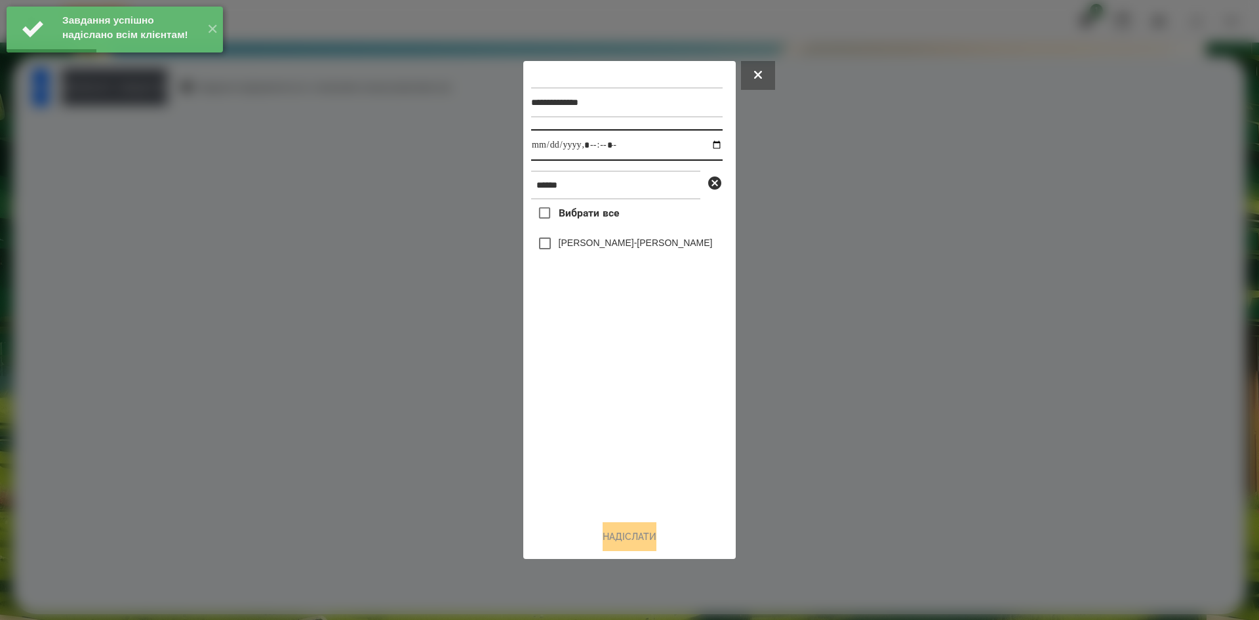
click at [706, 148] on input "datetime-local" at bounding box center [627, 144] width 192 height 31
type input "**********"
click at [588, 453] on div "Вибрати все Галушко-Пфайль Софія" at bounding box center [627, 354] width 192 height 310
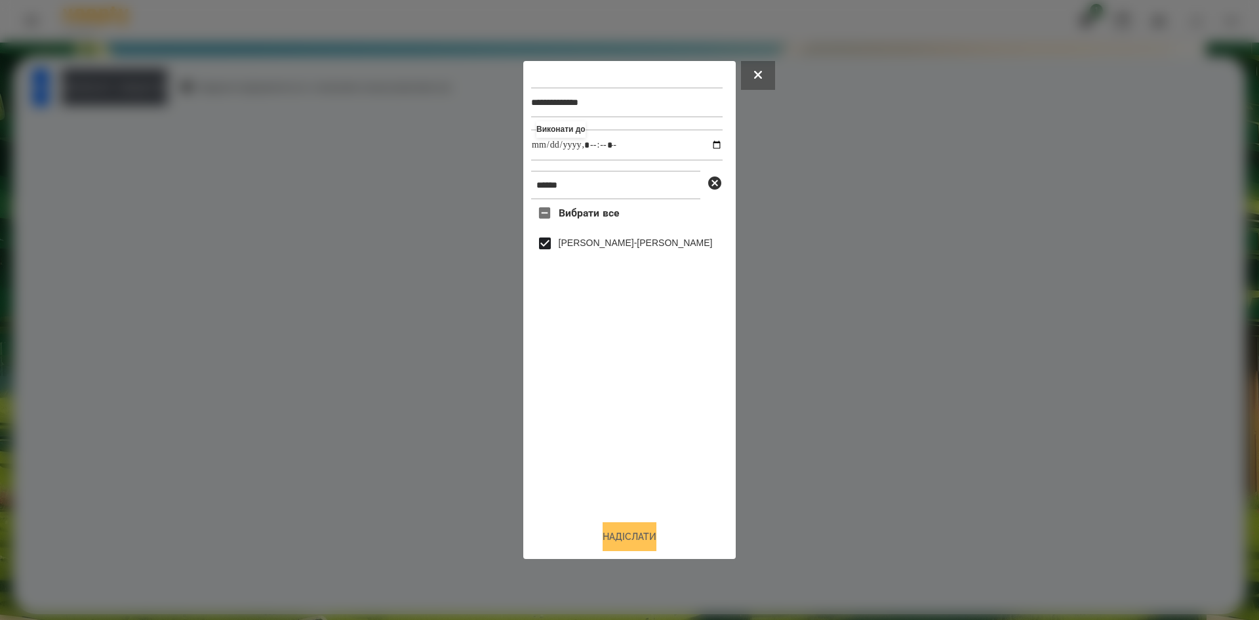
click at [622, 531] on button "Надіслати" at bounding box center [630, 536] width 54 height 29
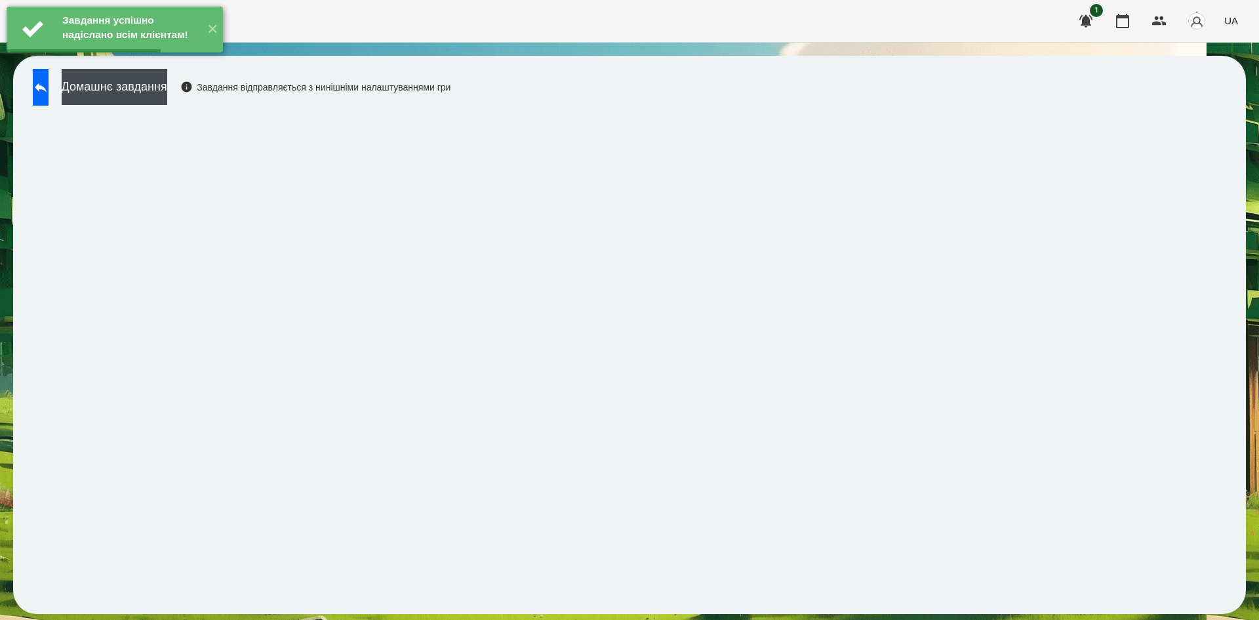
click at [167, 88] on button "Домашнє завдання" at bounding box center [115, 87] width 106 height 36
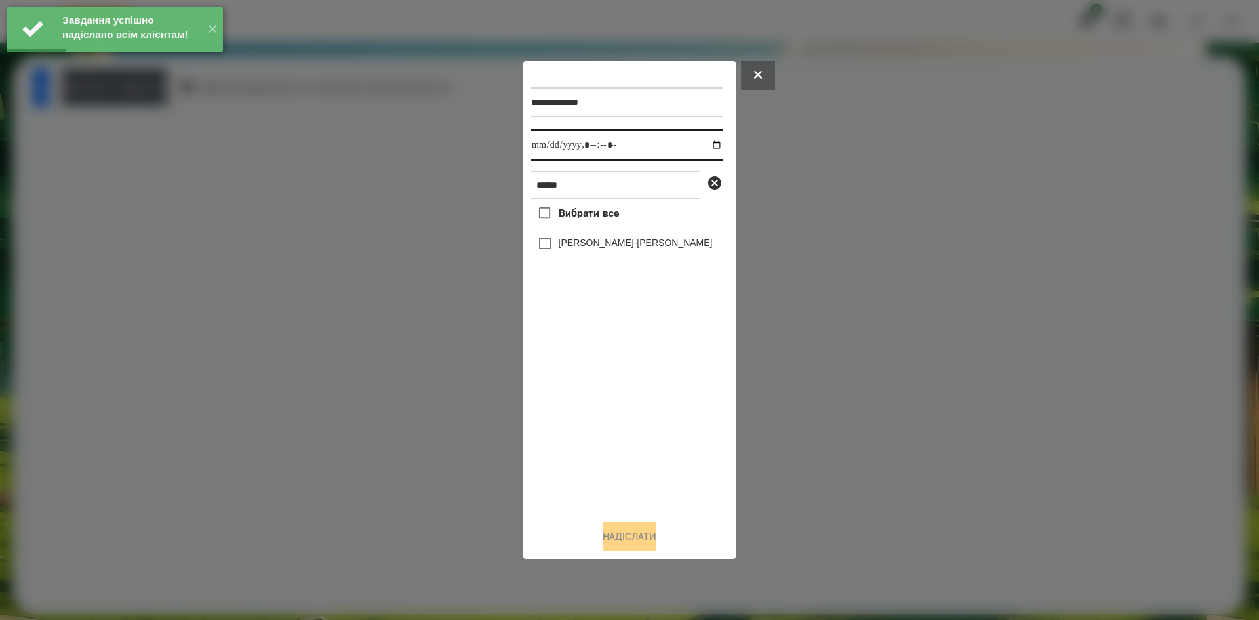
click at [706, 144] on input "datetime-local" at bounding box center [627, 144] width 192 height 31
type input "**********"
click at [588, 417] on div "Вибрати все Галушко-Пфайль Софія" at bounding box center [627, 354] width 192 height 310
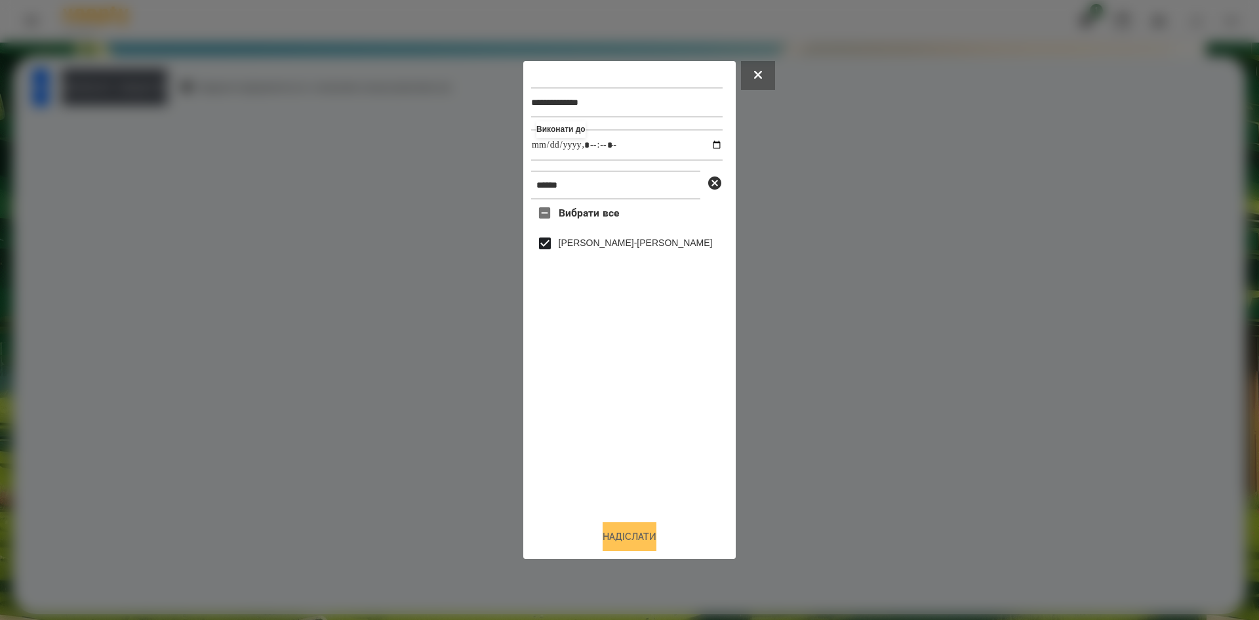
click at [621, 537] on button "Надіслати" at bounding box center [630, 536] width 54 height 29
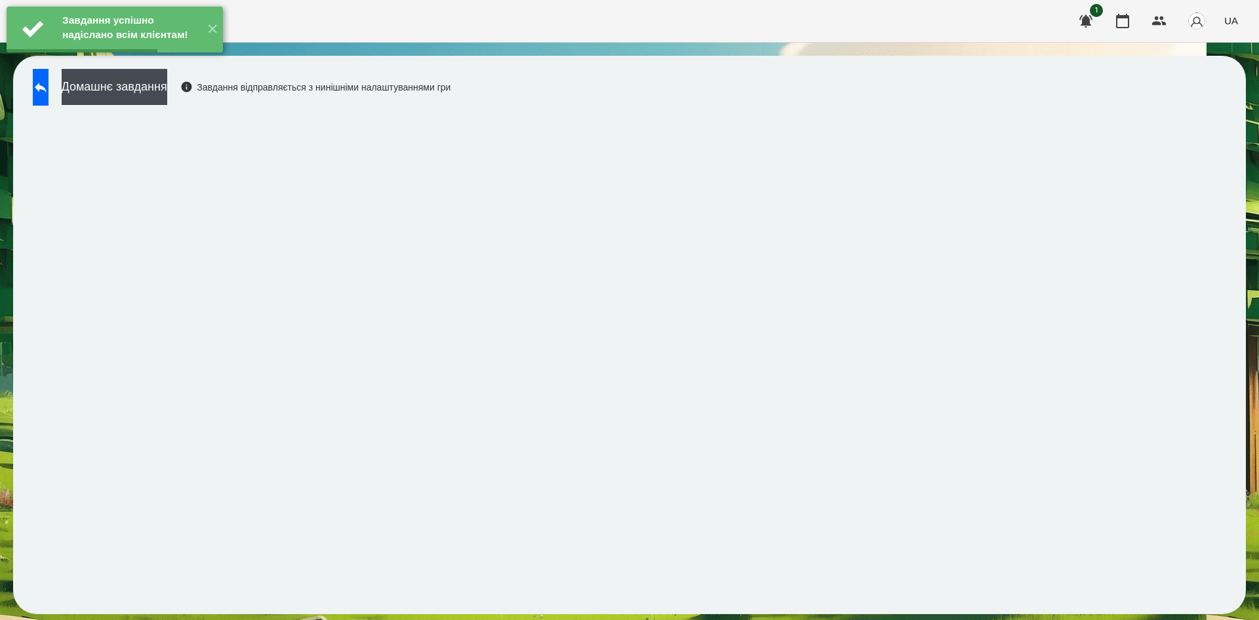
click at [167, 85] on button "Домашнє завдання" at bounding box center [115, 87] width 106 height 36
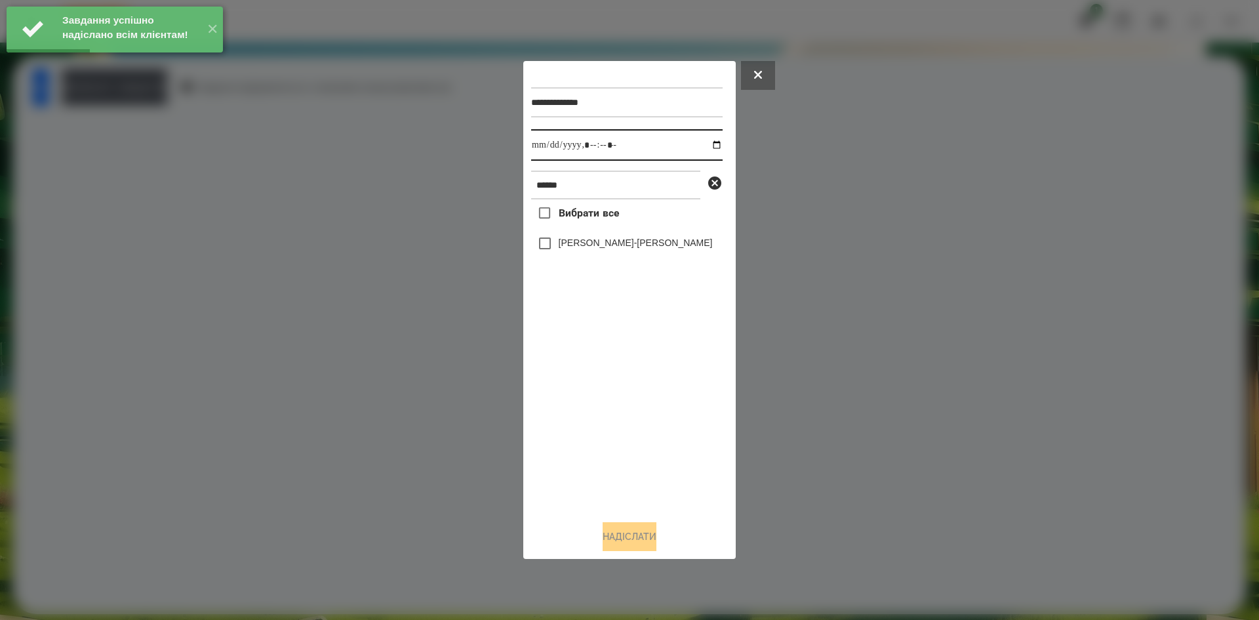
click at [712, 140] on input "datetime-local" at bounding box center [627, 144] width 192 height 31
type input "**********"
click at [646, 415] on div "Вибрати все Галушко-Пфайль Софія" at bounding box center [627, 354] width 192 height 310
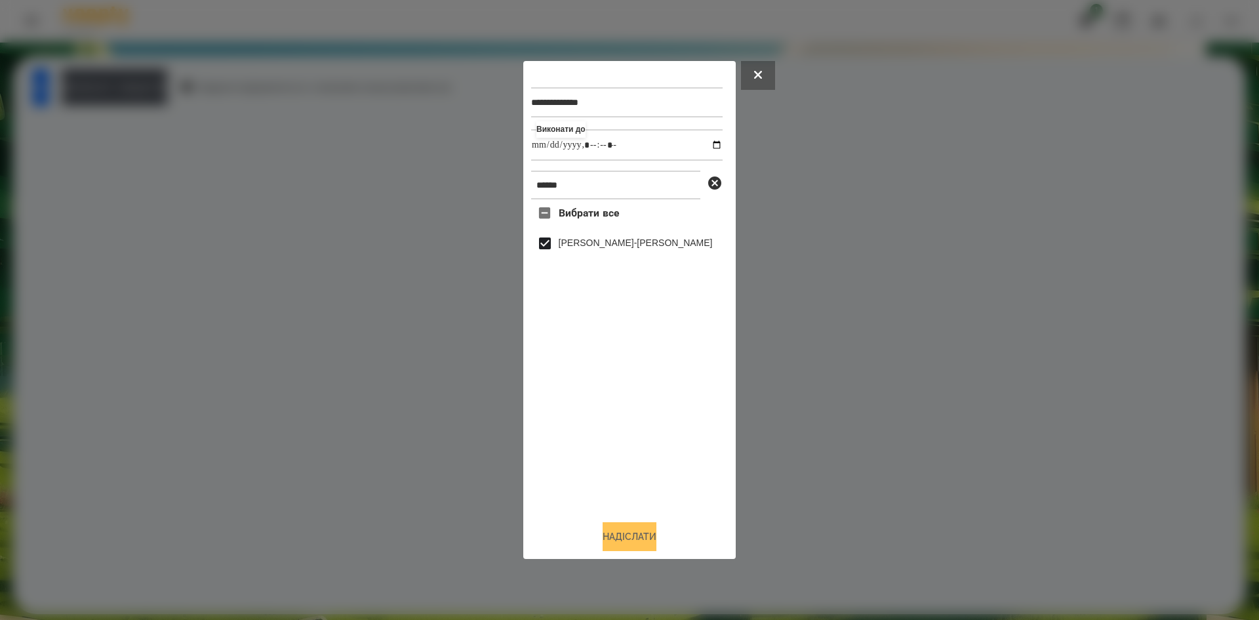
click at [614, 534] on button "Надіслати" at bounding box center [630, 536] width 54 height 29
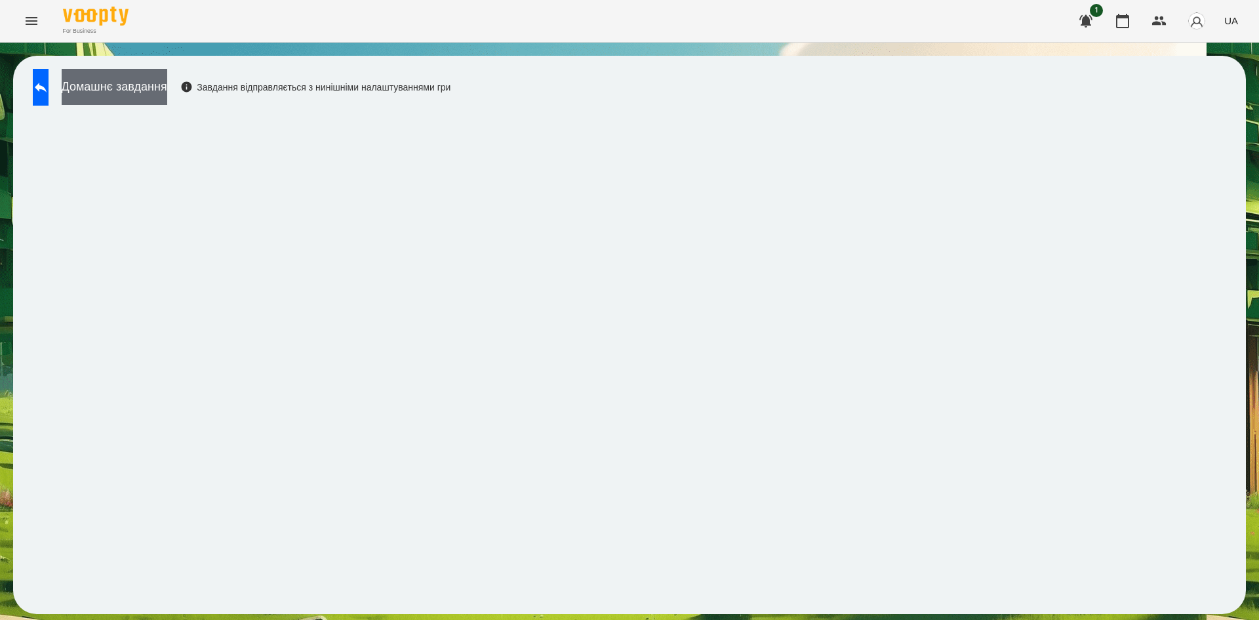
click at [128, 83] on button "Домашнє завдання" at bounding box center [115, 87] width 106 height 36
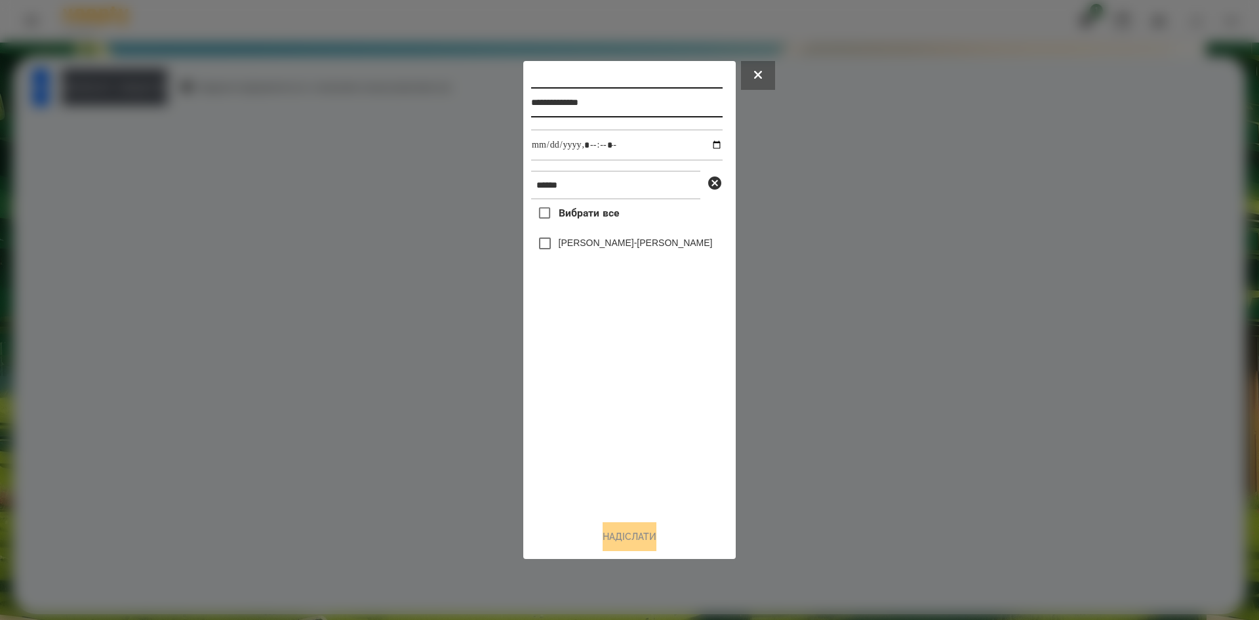
click at [581, 105] on input "**********" at bounding box center [627, 102] width 192 height 30
click at [588, 104] on input "**********" at bounding box center [627, 102] width 192 height 30
click at [615, 105] on input "**********" at bounding box center [627, 102] width 192 height 30
type input "**********"
click at [707, 143] on input "datetime-local" at bounding box center [627, 144] width 192 height 31
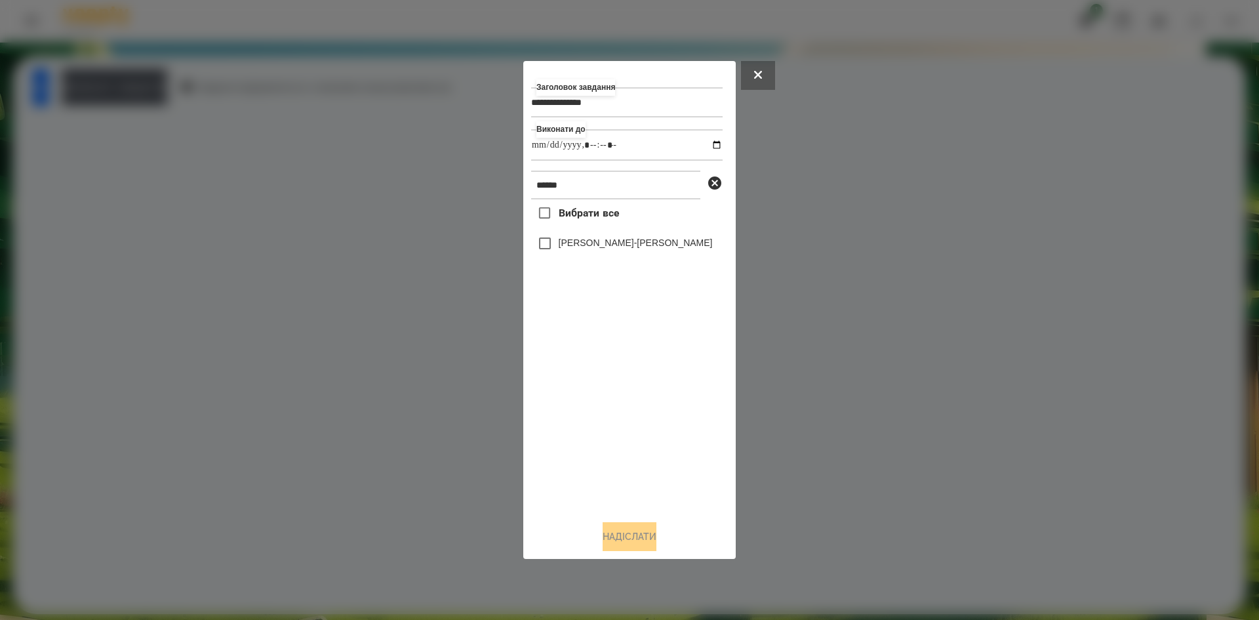
type input "**********"
click at [566, 432] on div "Вибрати все Галушко-Пфайль Софія" at bounding box center [627, 354] width 192 height 310
click at [603, 535] on button "Надіслати" at bounding box center [630, 536] width 54 height 29
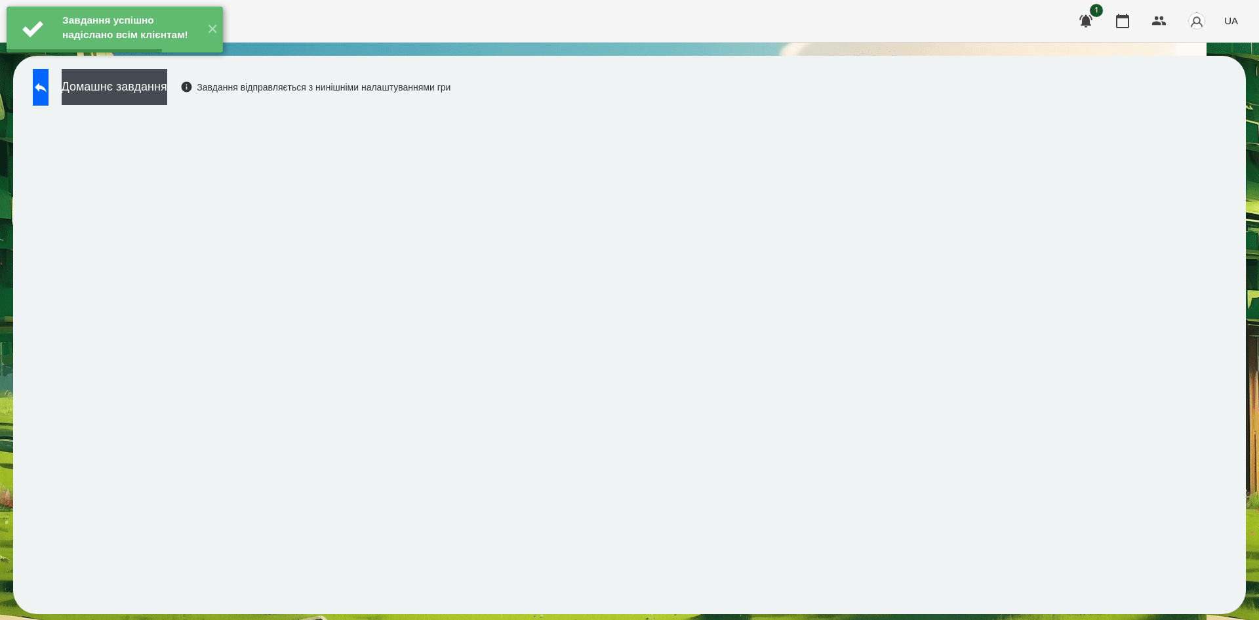
click at [167, 89] on button "Домашнє завдання" at bounding box center [115, 87] width 106 height 36
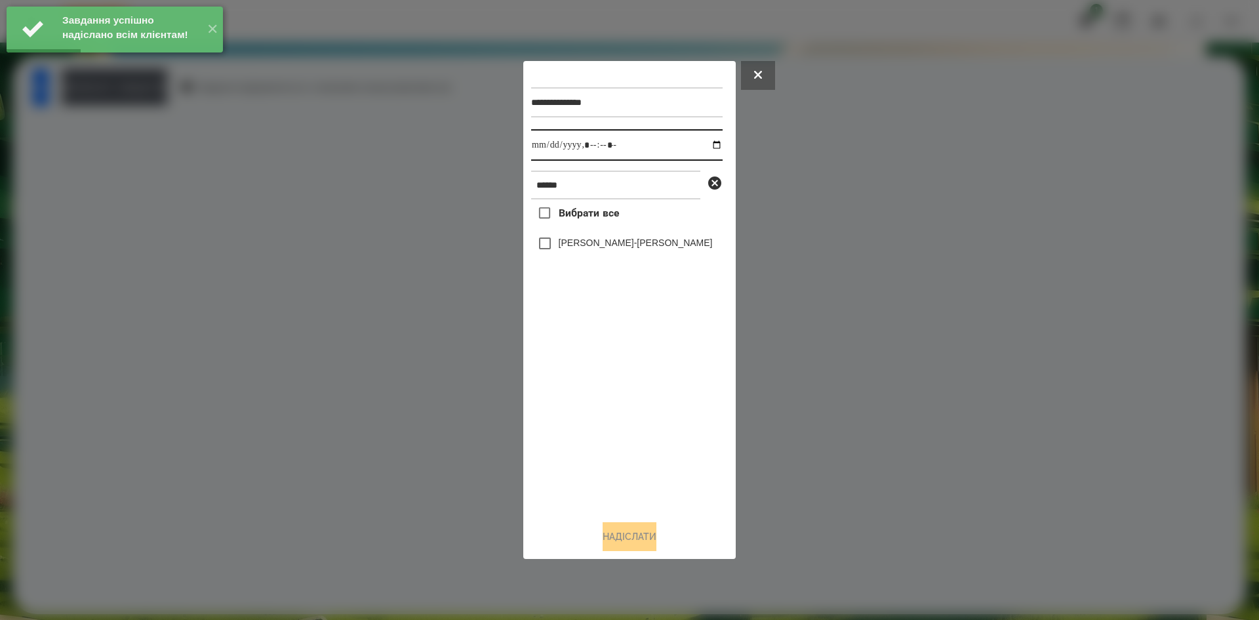
click at [707, 144] on input "datetime-local" at bounding box center [627, 144] width 192 height 31
type input "**********"
click at [571, 411] on div "Вибрати все Галушко-Пфайль Софія" at bounding box center [627, 354] width 192 height 310
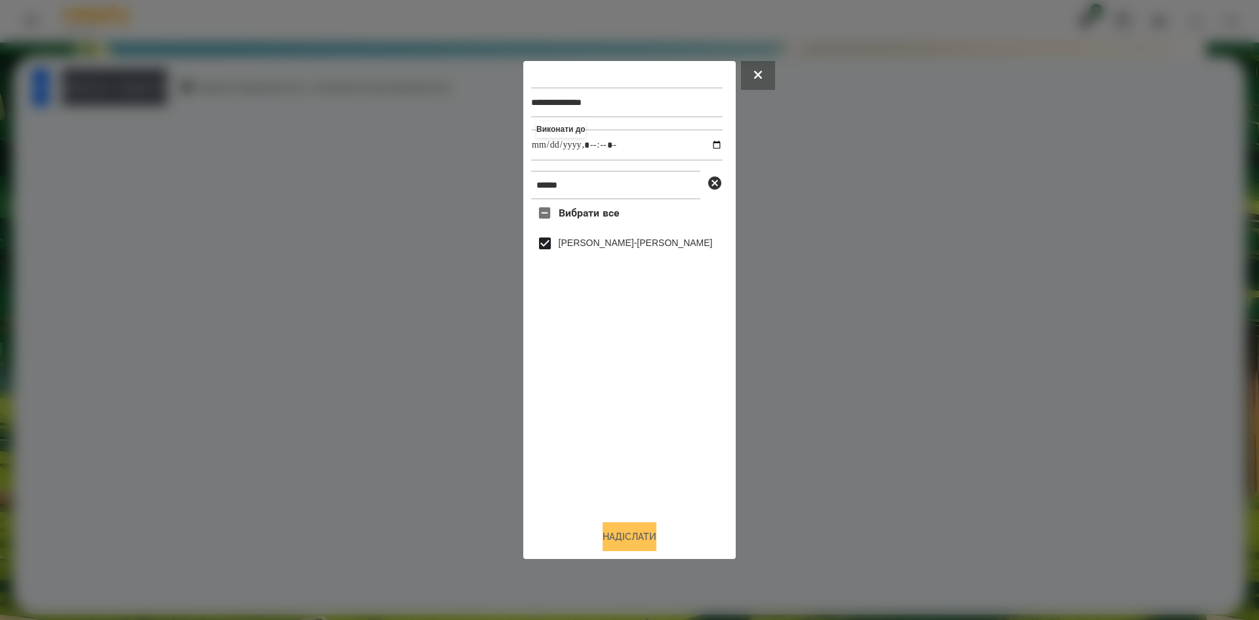
click at [618, 536] on button "Надіслати" at bounding box center [630, 536] width 54 height 29
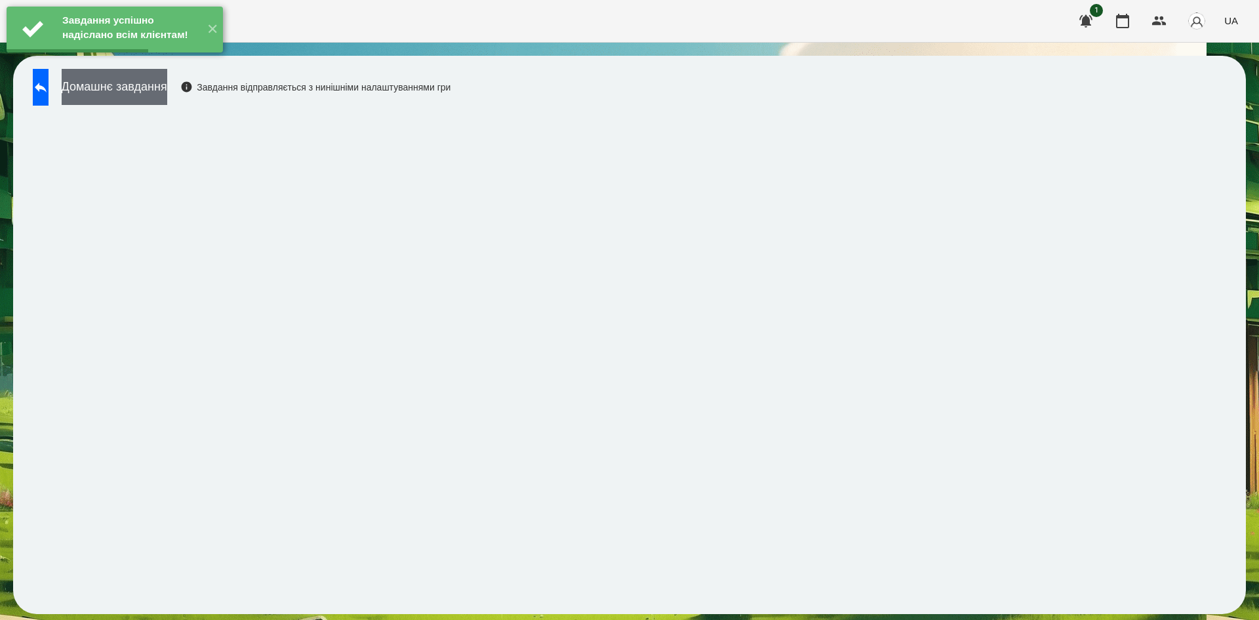
click at [167, 91] on button "Домашнє завдання" at bounding box center [115, 87] width 106 height 36
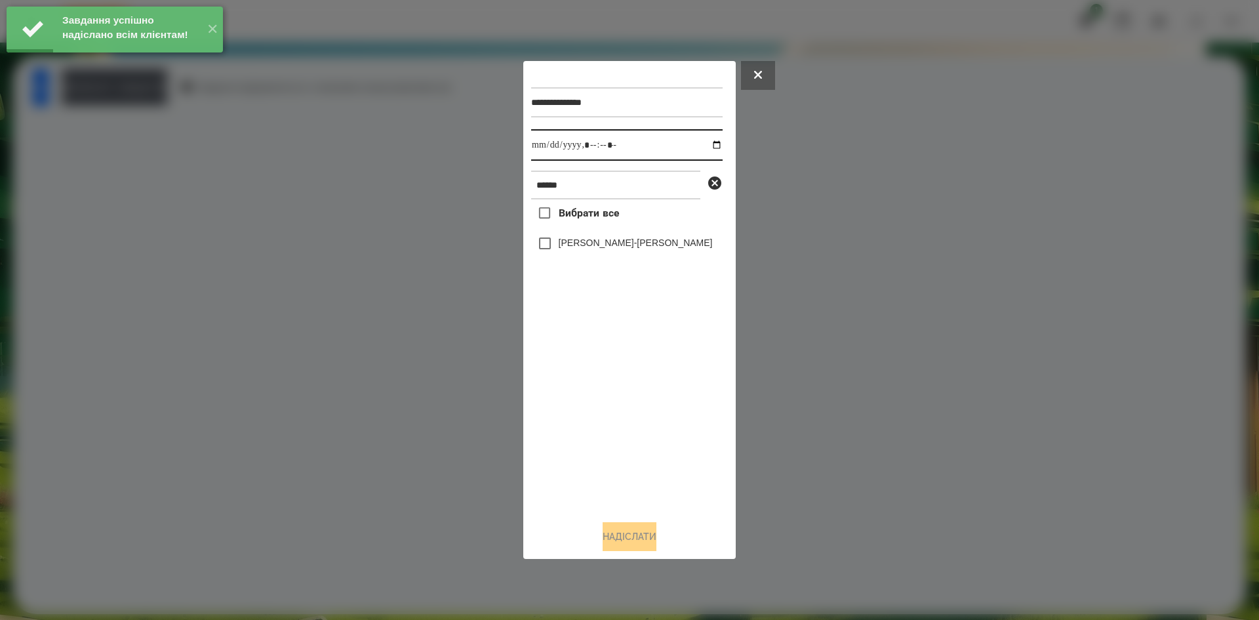
click at [709, 143] on input "datetime-local" at bounding box center [627, 144] width 192 height 31
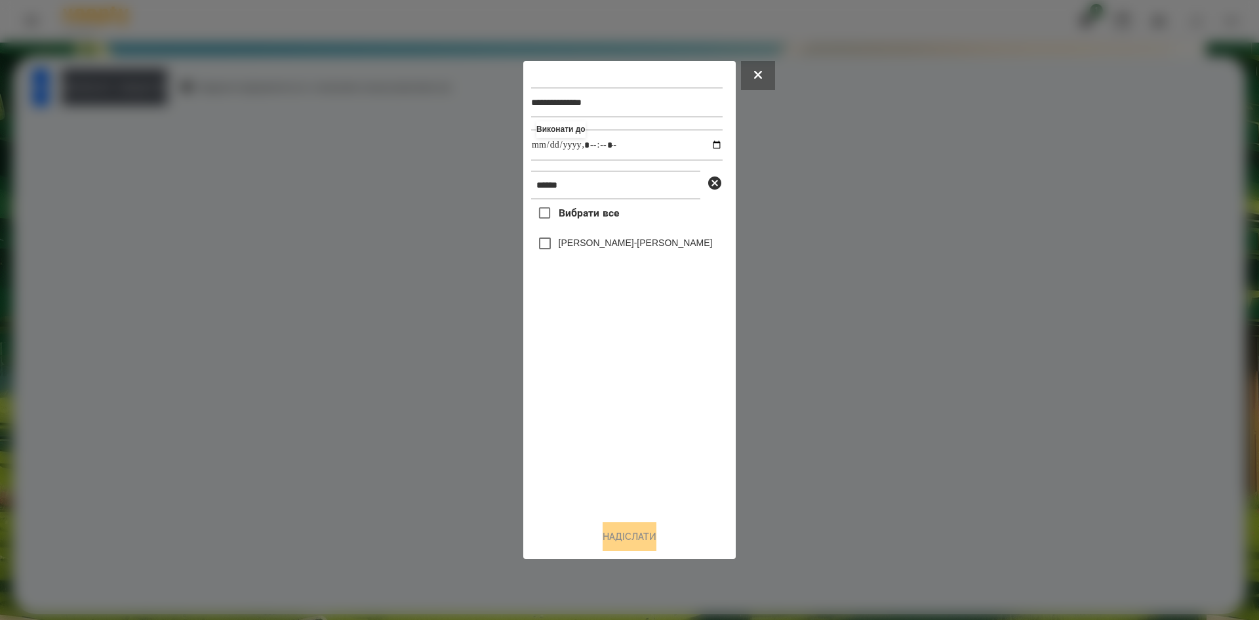
type input "**********"
click at [574, 445] on div "Вибрати все Галушко-Пфайль Софія" at bounding box center [627, 354] width 192 height 310
click at [635, 537] on button "Надіслати" at bounding box center [630, 536] width 54 height 29
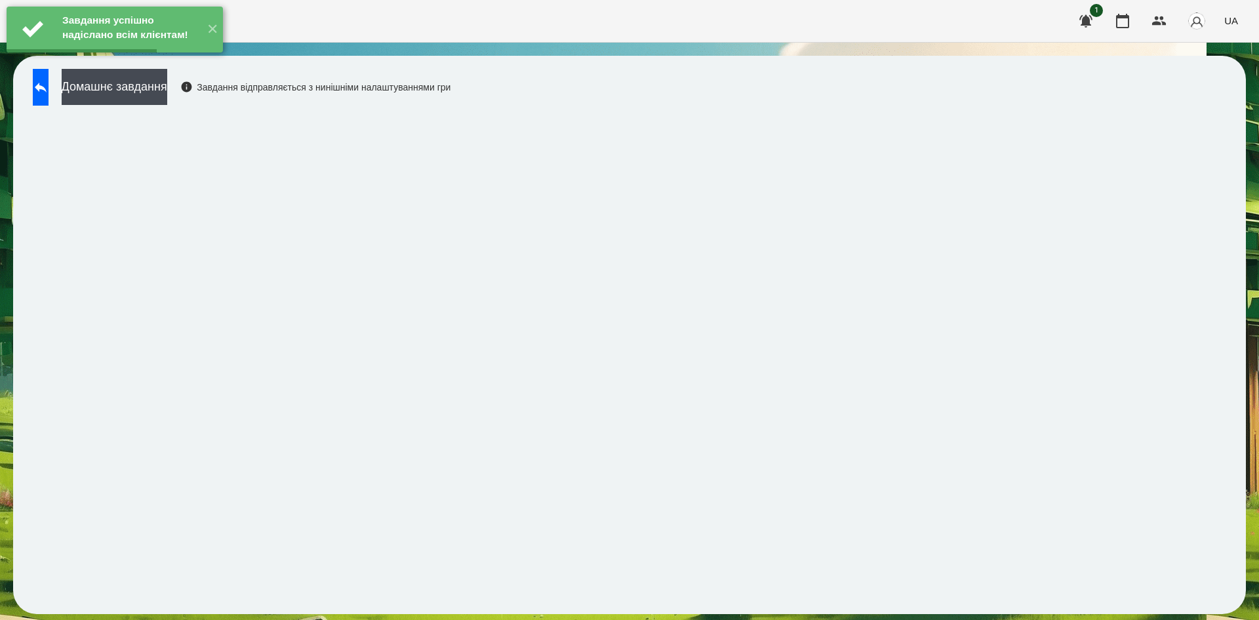
click at [167, 95] on button "Домашнє завдання" at bounding box center [115, 87] width 106 height 36
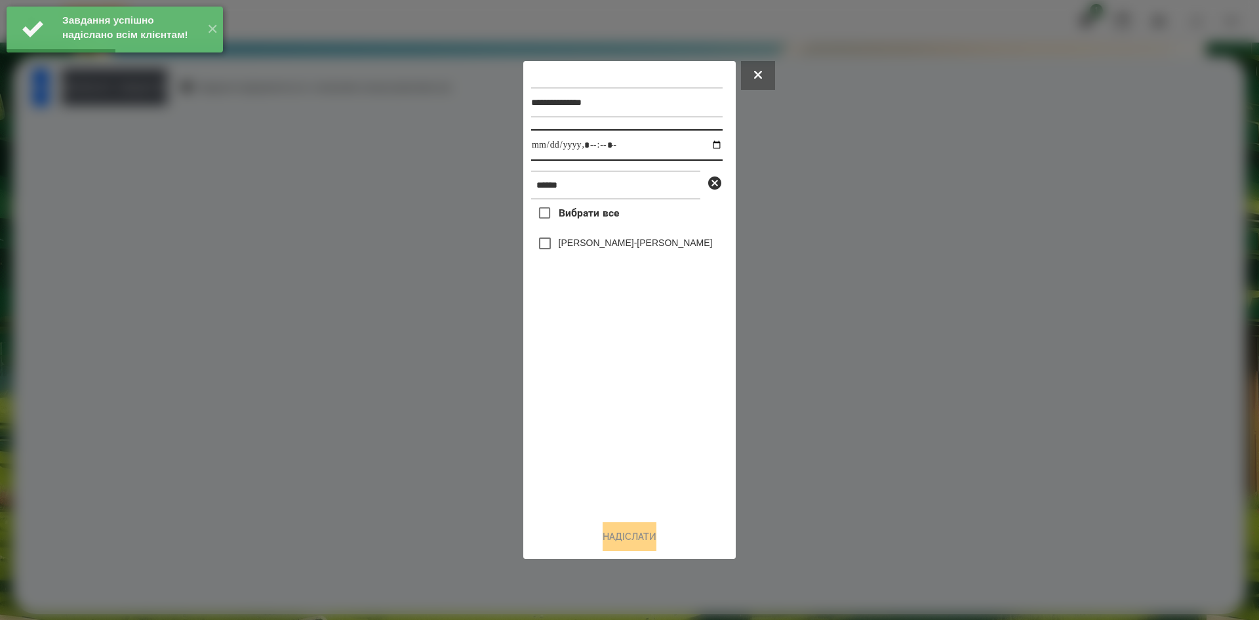
click at [693, 144] on input "datetime-local" at bounding box center [627, 144] width 192 height 31
click at [705, 147] on input "datetime-local" at bounding box center [627, 144] width 192 height 31
type input "**********"
click at [588, 393] on div "Вибрати все Галушко-Пфайль Софія" at bounding box center [627, 354] width 192 height 310
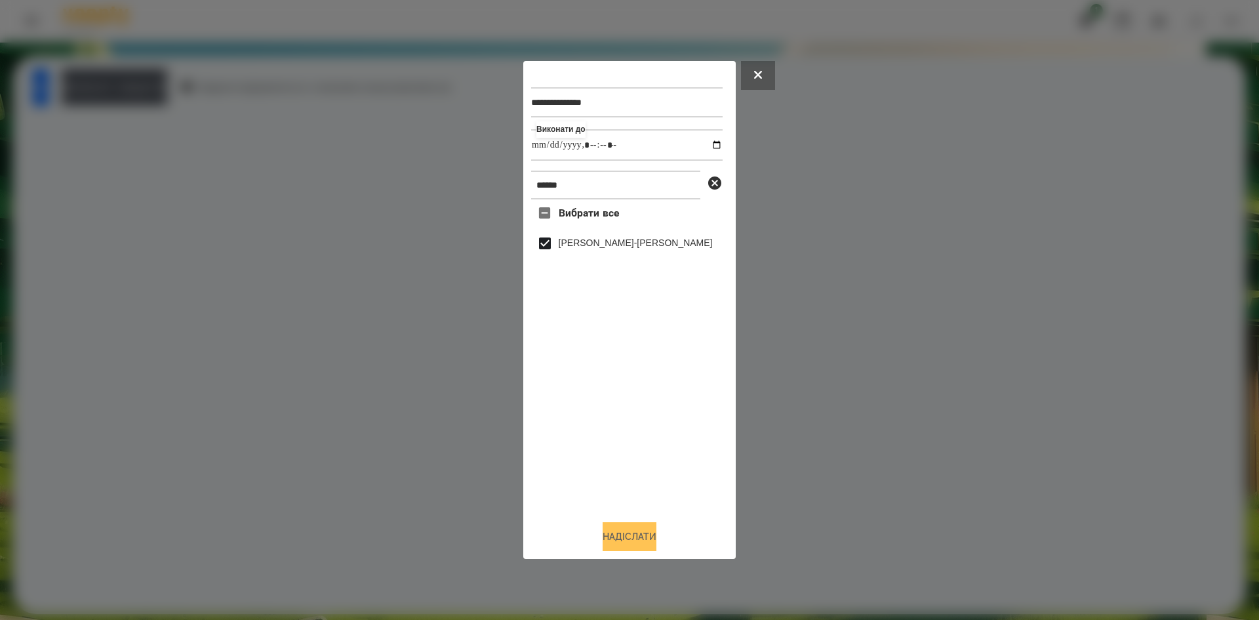
click at [607, 537] on button "Надіслати" at bounding box center [630, 536] width 54 height 29
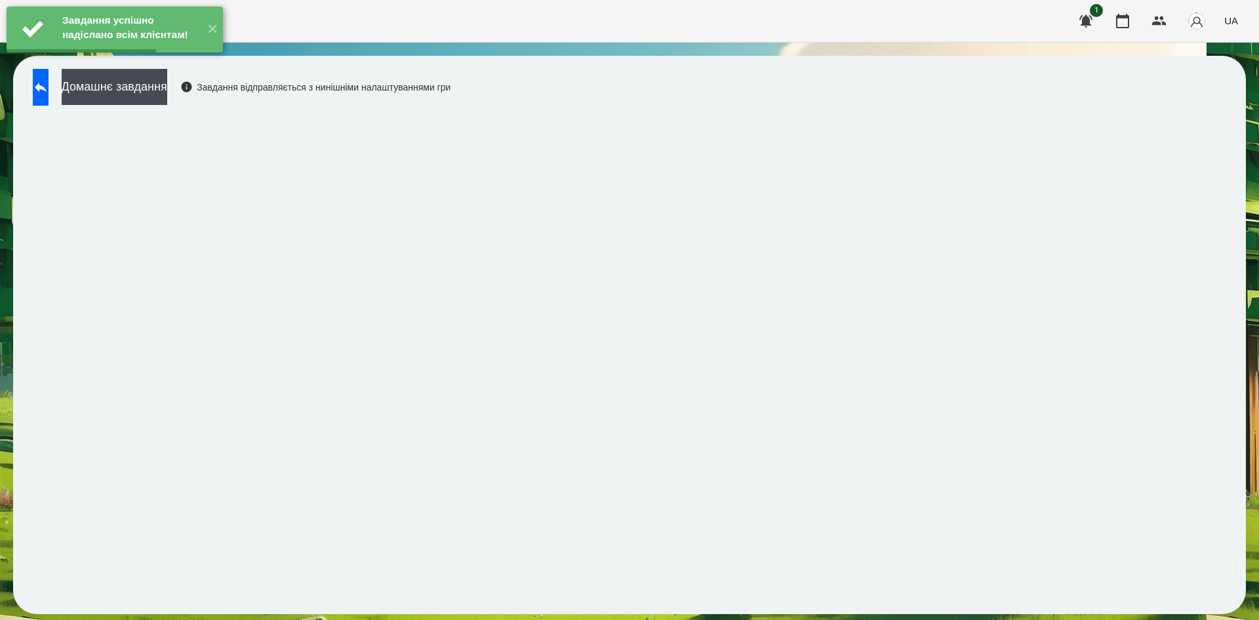
click at [167, 102] on button "Домашнє завдання" at bounding box center [115, 87] width 106 height 36
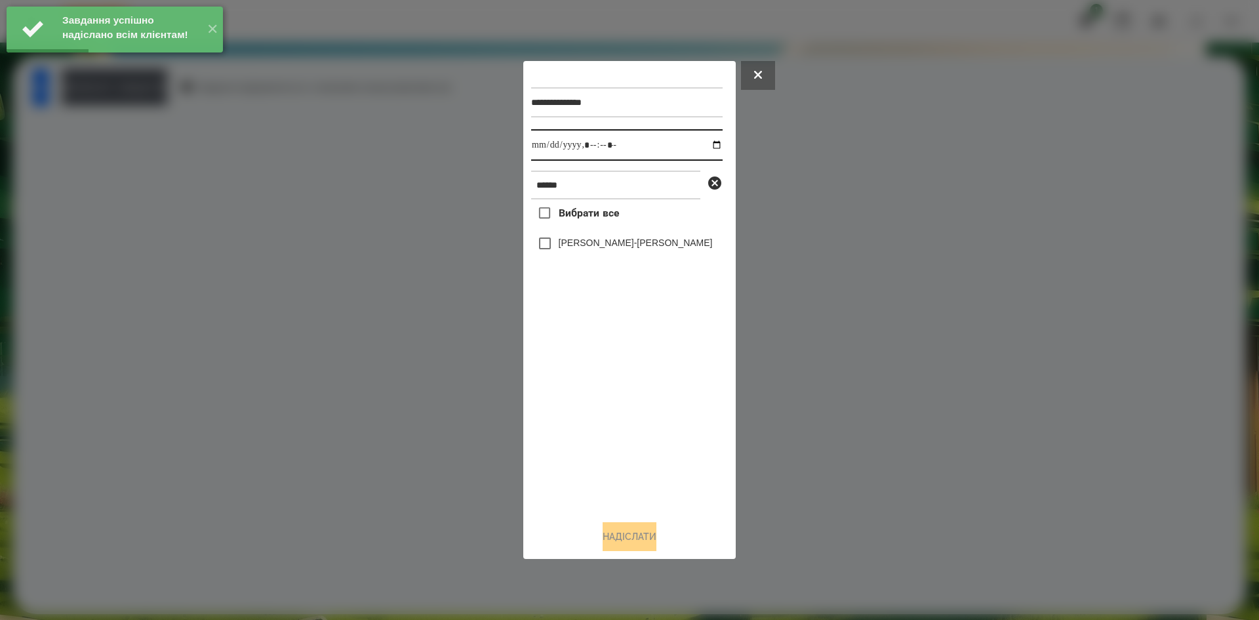
click at [706, 148] on input "datetime-local" at bounding box center [627, 144] width 192 height 31
type input "**********"
click at [591, 402] on div "Вибрати все Галушко-Пфайль Софія" at bounding box center [627, 354] width 192 height 310
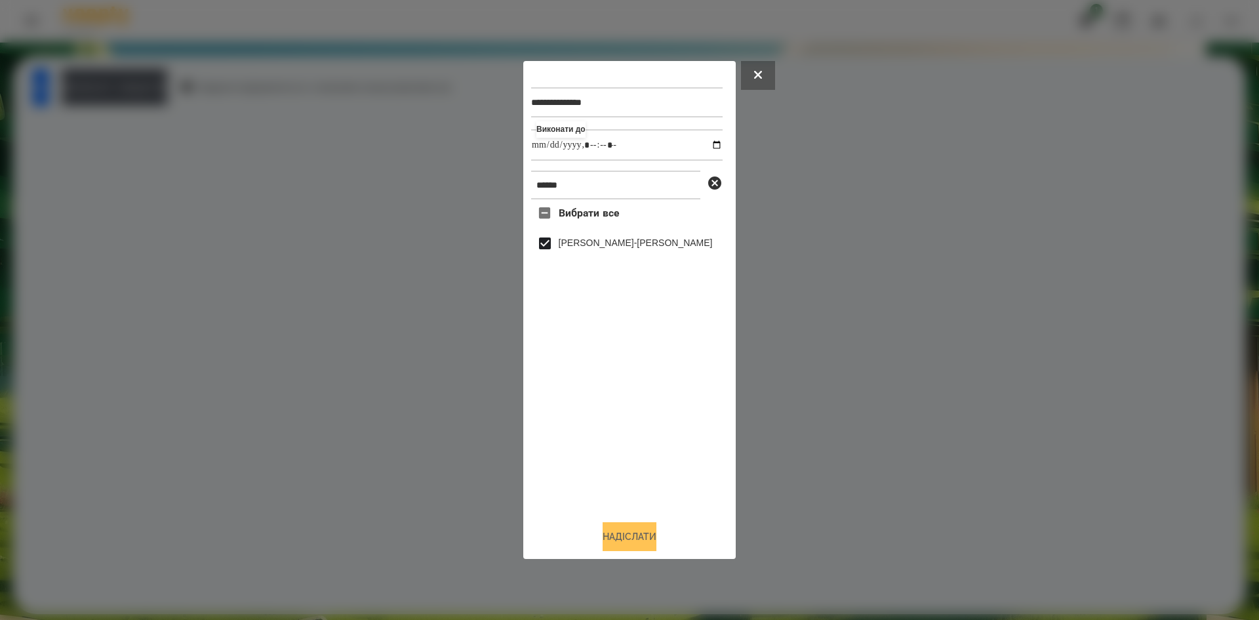
click at [645, 544] on button "Надіслати" at bounding box center [630, 536] width 54 height 29
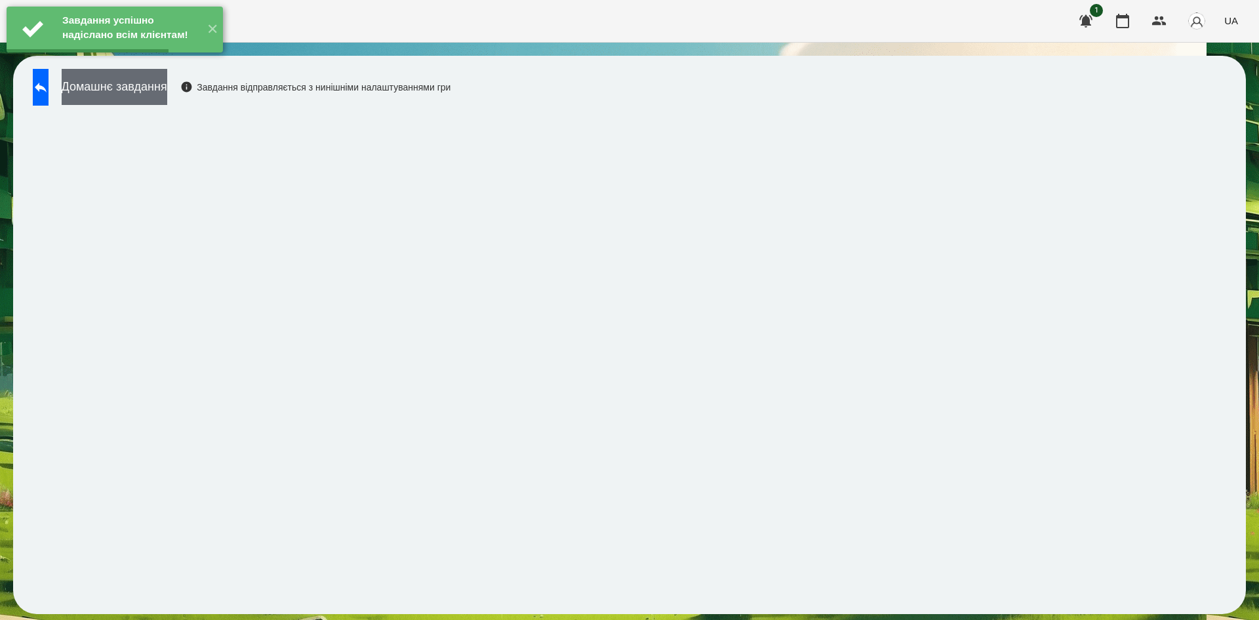
click at [167, 86] on button "Домашнє завдання" at bounding box center [115, 87] width 106 height 36
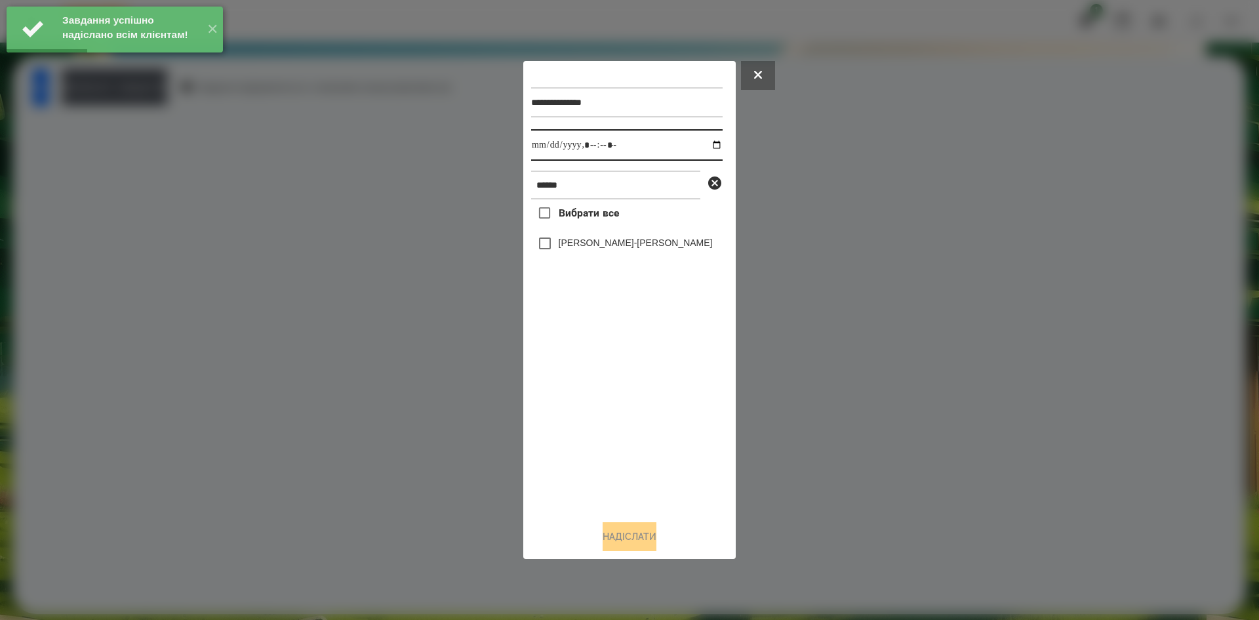
click at [705, 146] on input "datetime-local" at bounding box center [627, 144] width 192 height 31
type input "**********"
click at [583, 468] on div "Вибрати все Галушко-Пфайль Софія" at bounding box center [627, 354] width 192 height 310
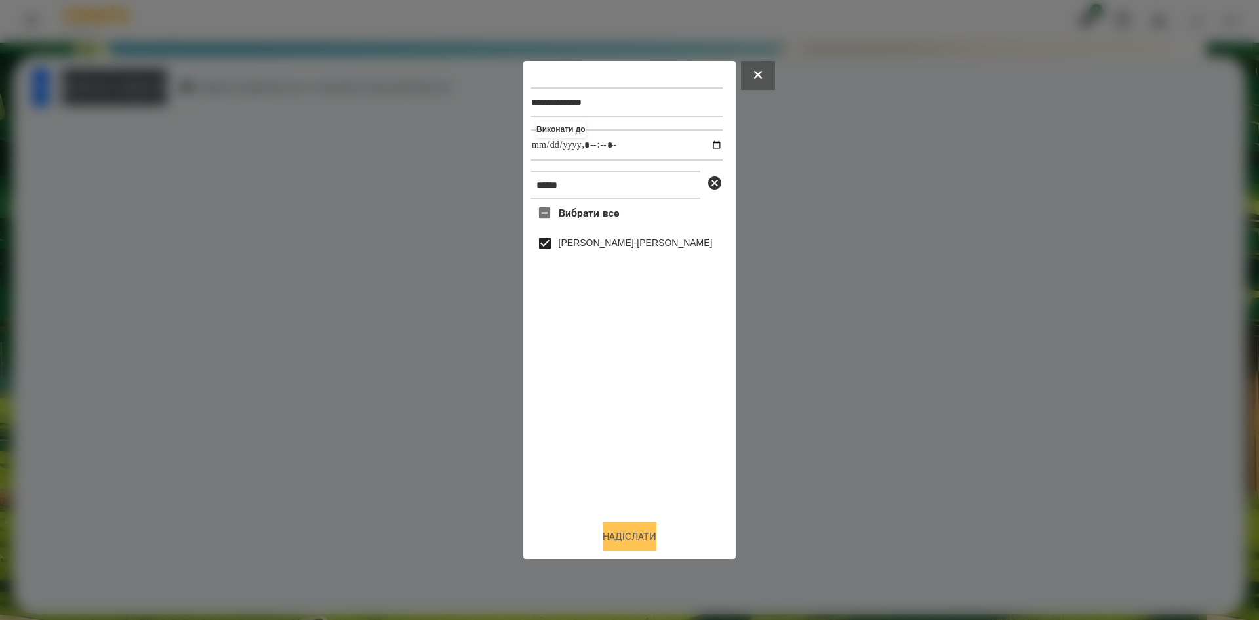
click at [615, 551] on button "Надіслати" at bounding box center [630, 536] width 54 height 29
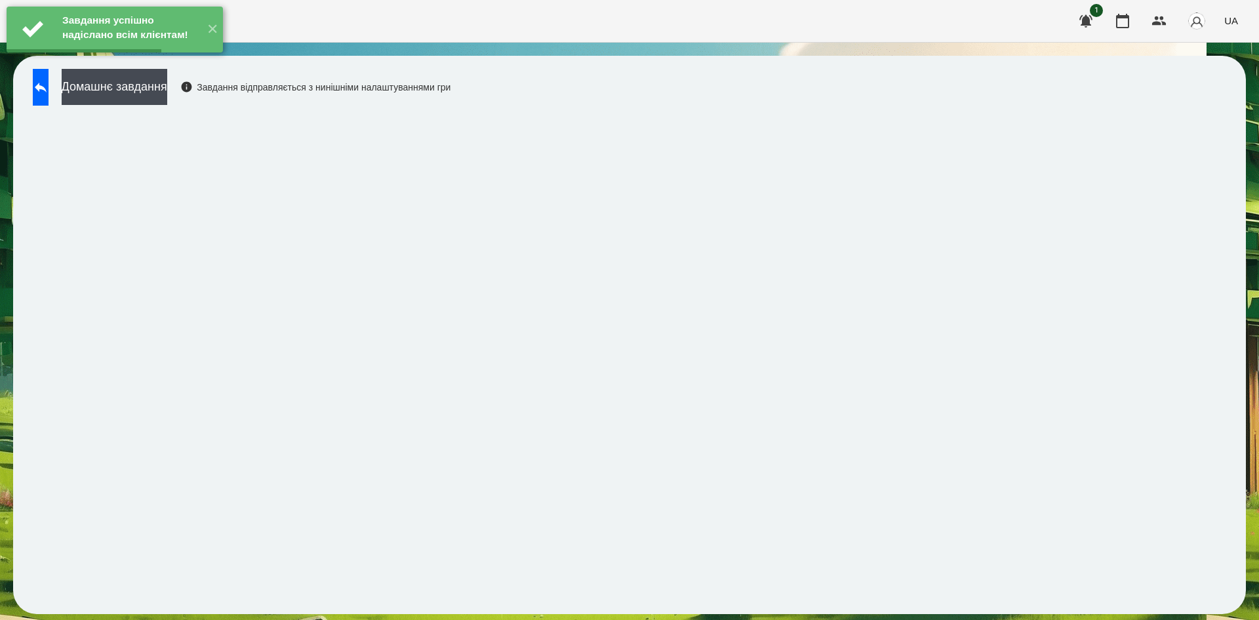
click at [167, 91] on button "Домашнє завдання" at bounding box center [115, 87] width 106 height 36
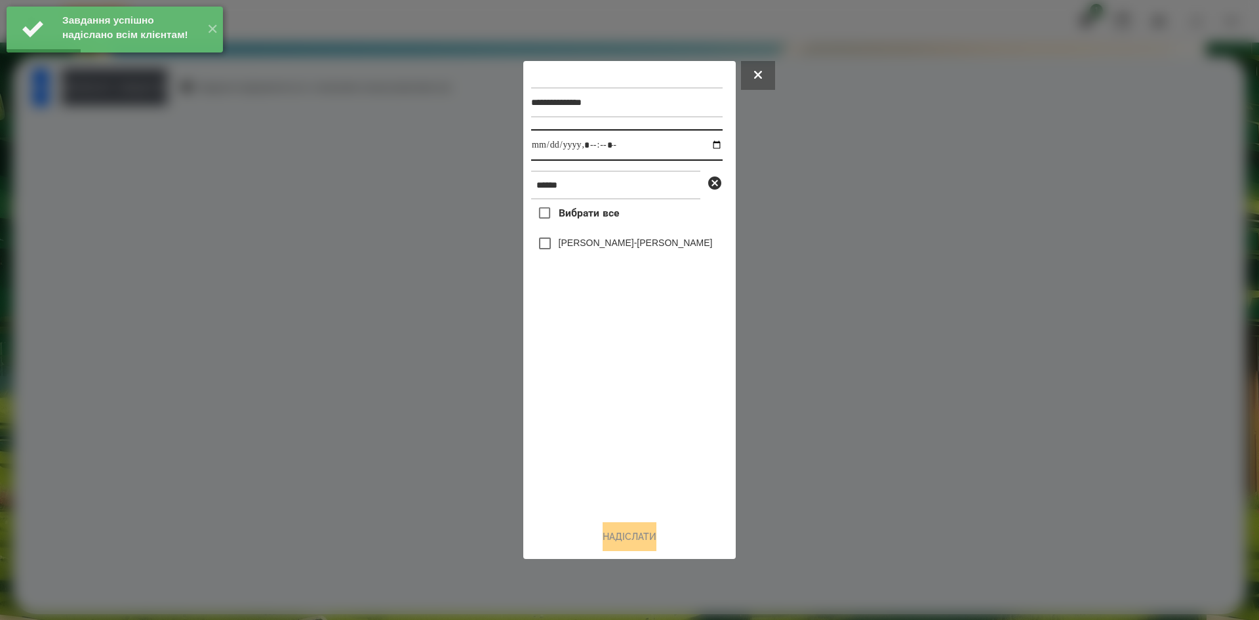
click at [705, 140] on input "datetime-local" at bounding box center [627, 144] width 192 height 31
type input "**********"
click at [624, 399] on div "Вибрати все Галушко-Пфайль Софія" at bounding box center [627, 354] width 192 height 310
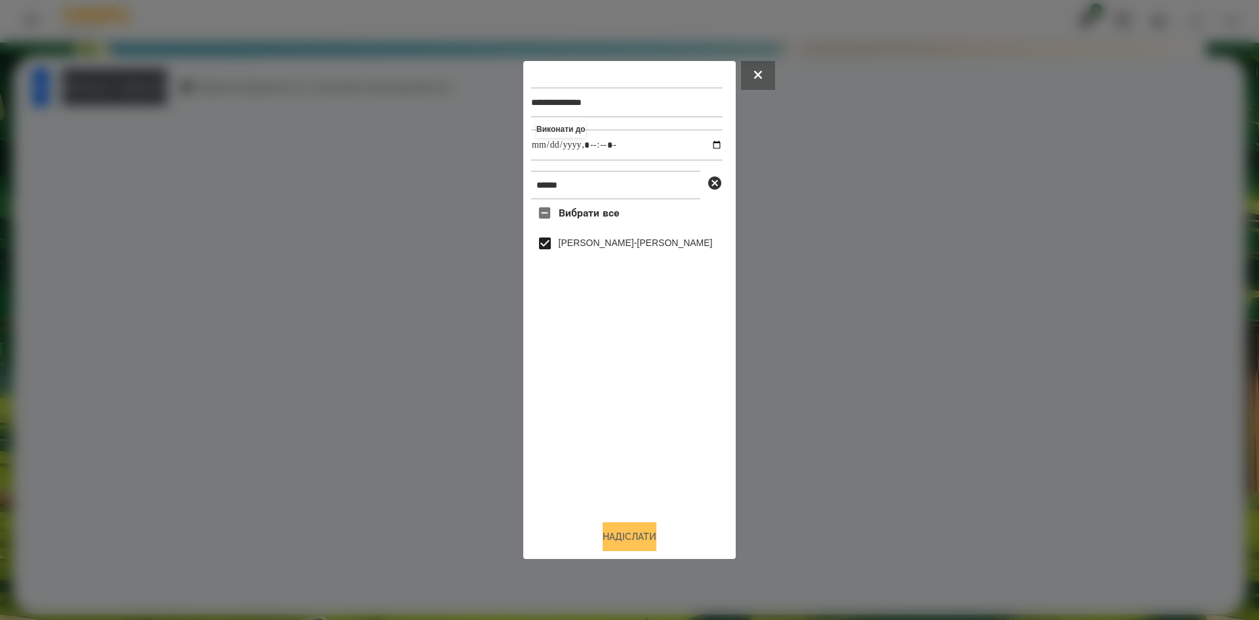
click at [634, 545] on button "Надіслати" at bounding box center [630, 536] width 54 height 29
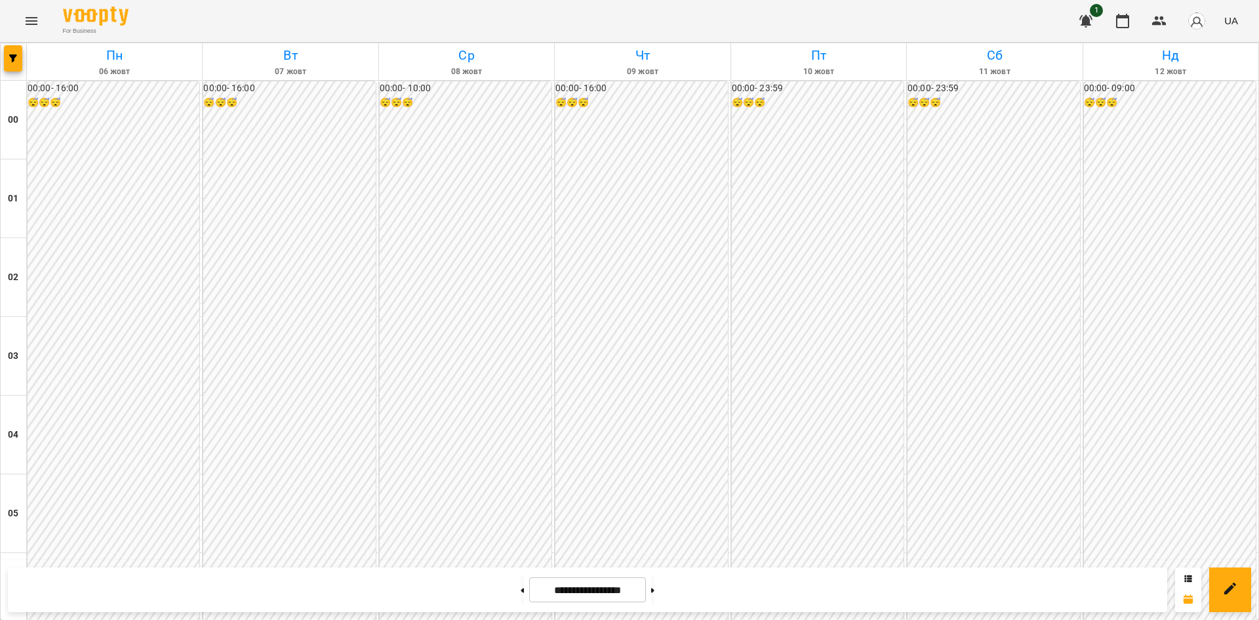
scroll to position [1172, 0]
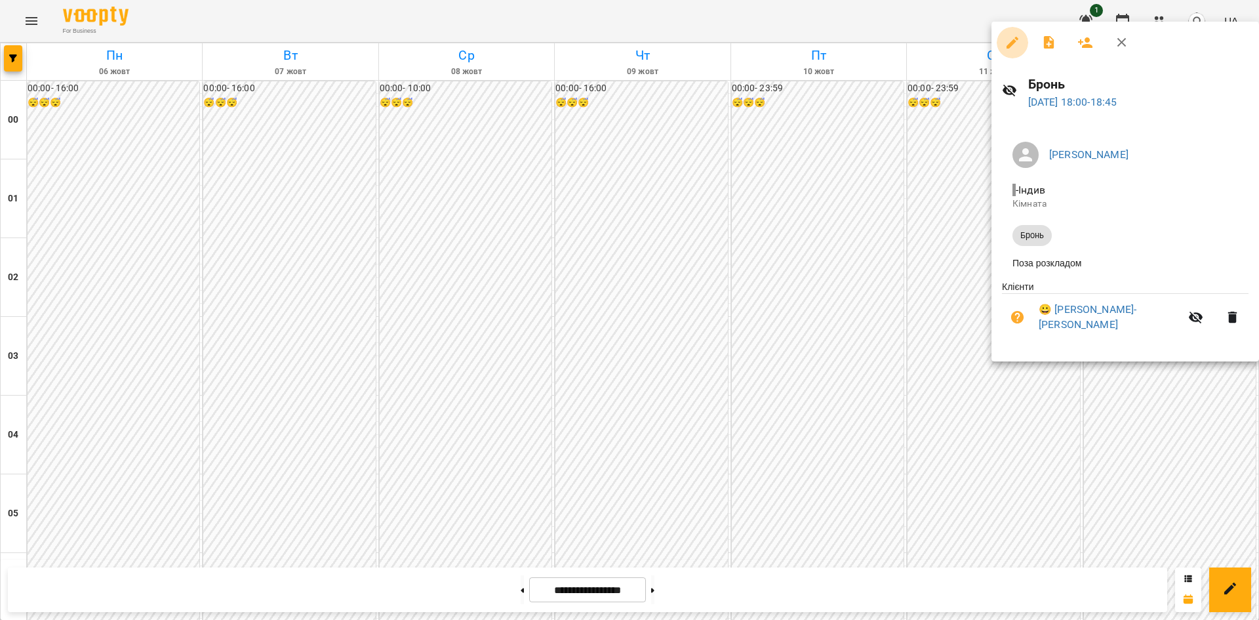
click at [1012, 40] on icon "button" at bounding box center [1013, 43] width 16 height 16
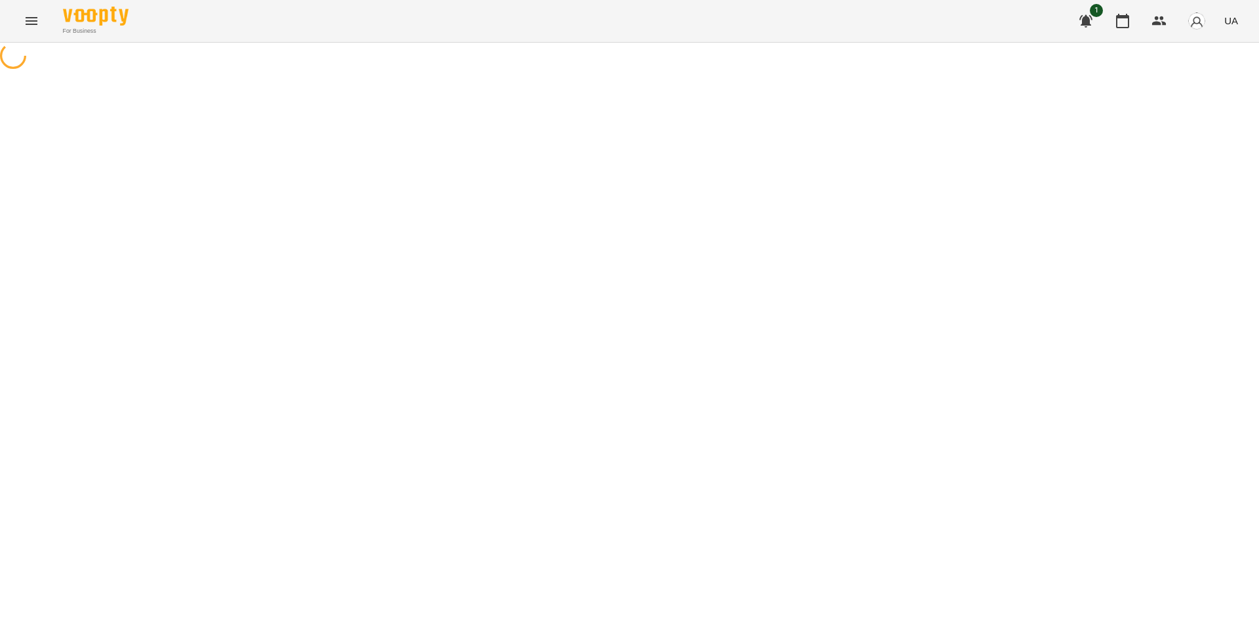
select select "*****"
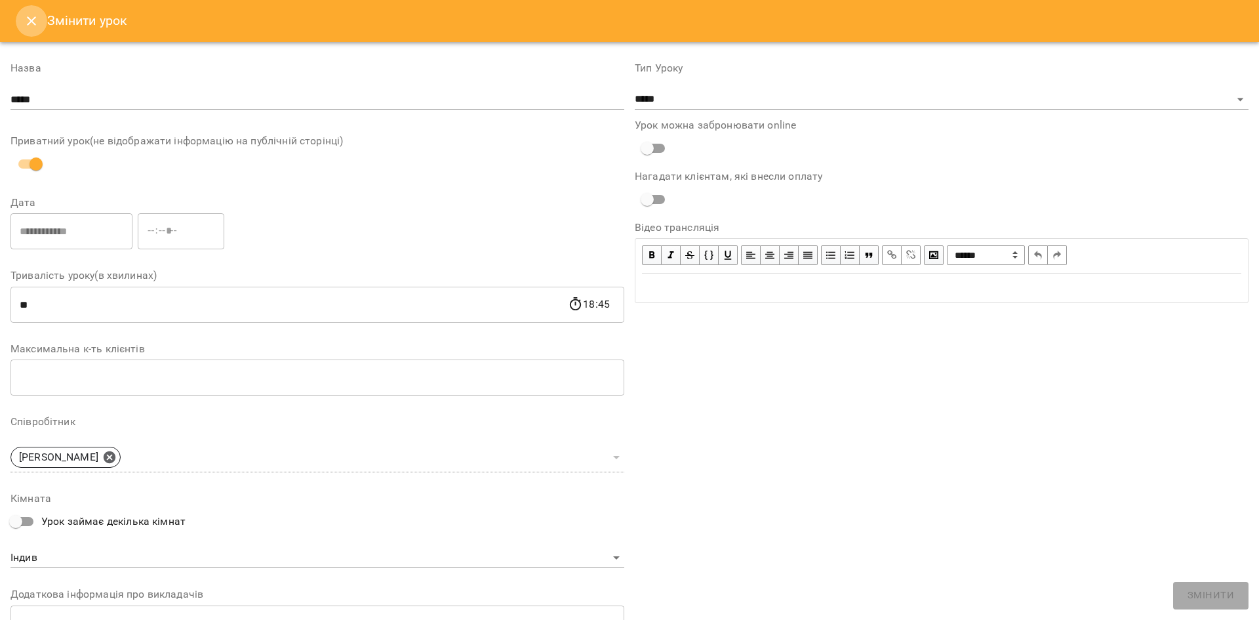
click at [35, 24] on icon "Close" at bounding box center [31, 20] width 9 height 9
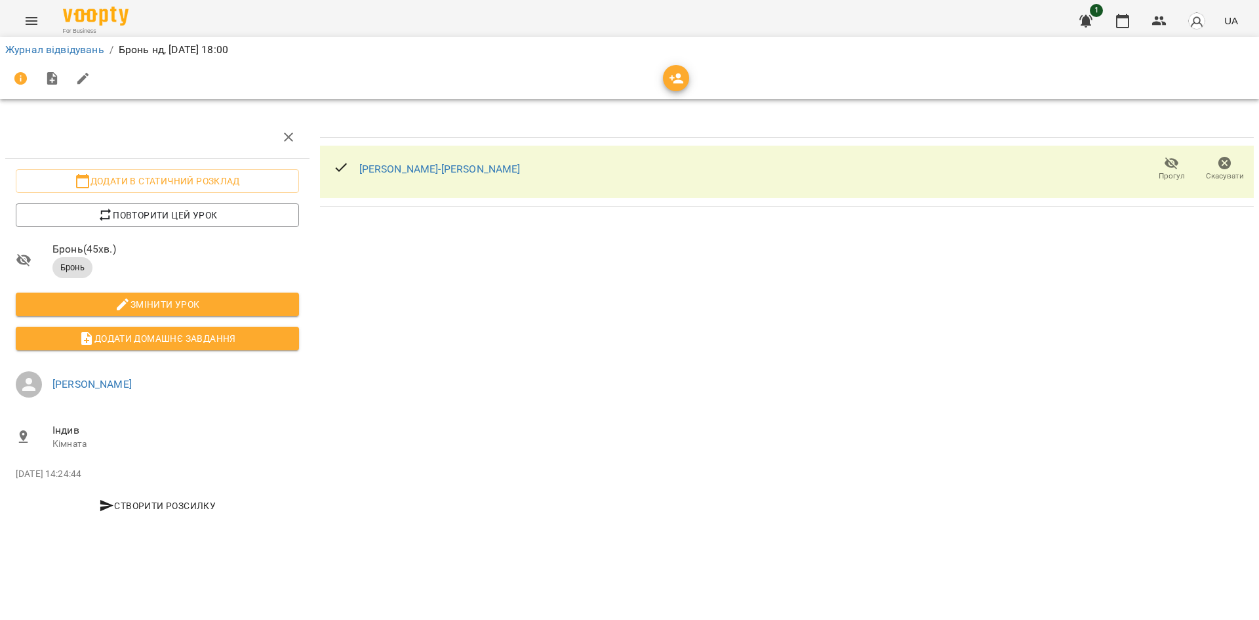
click at [35, 16] on icon "Menu" at bounding box center [32, 21] width 16 height 16
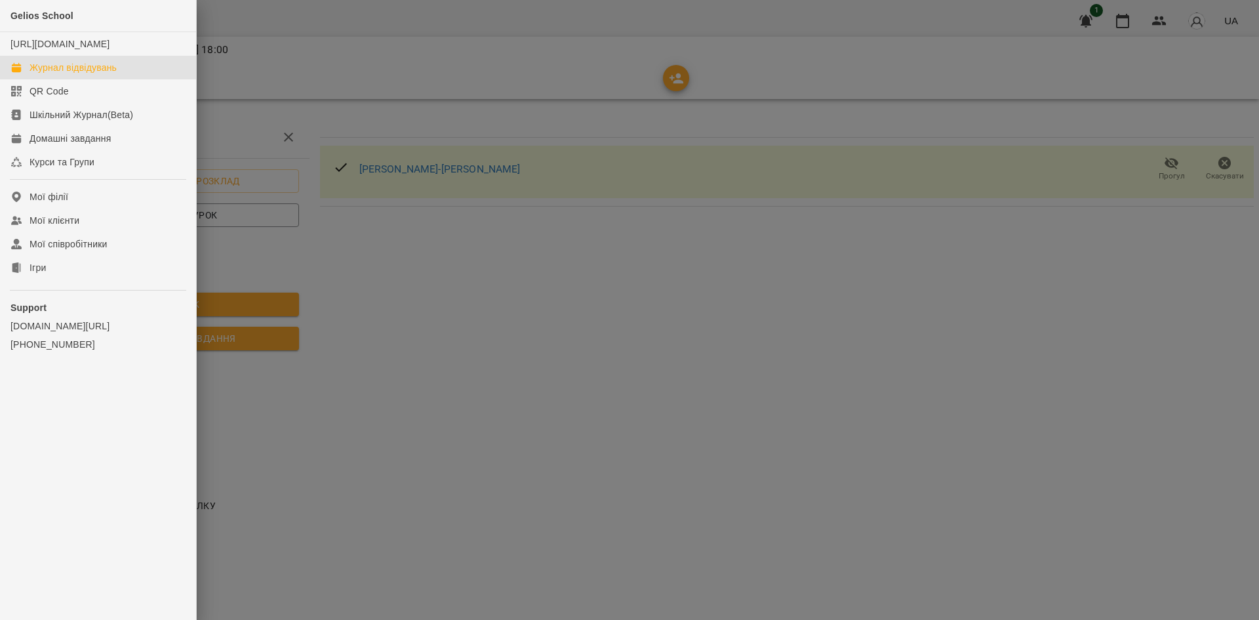
click at [96, 79] on link "Журнал відвідувань" at bounding box center [98, 68] width 196 height 24
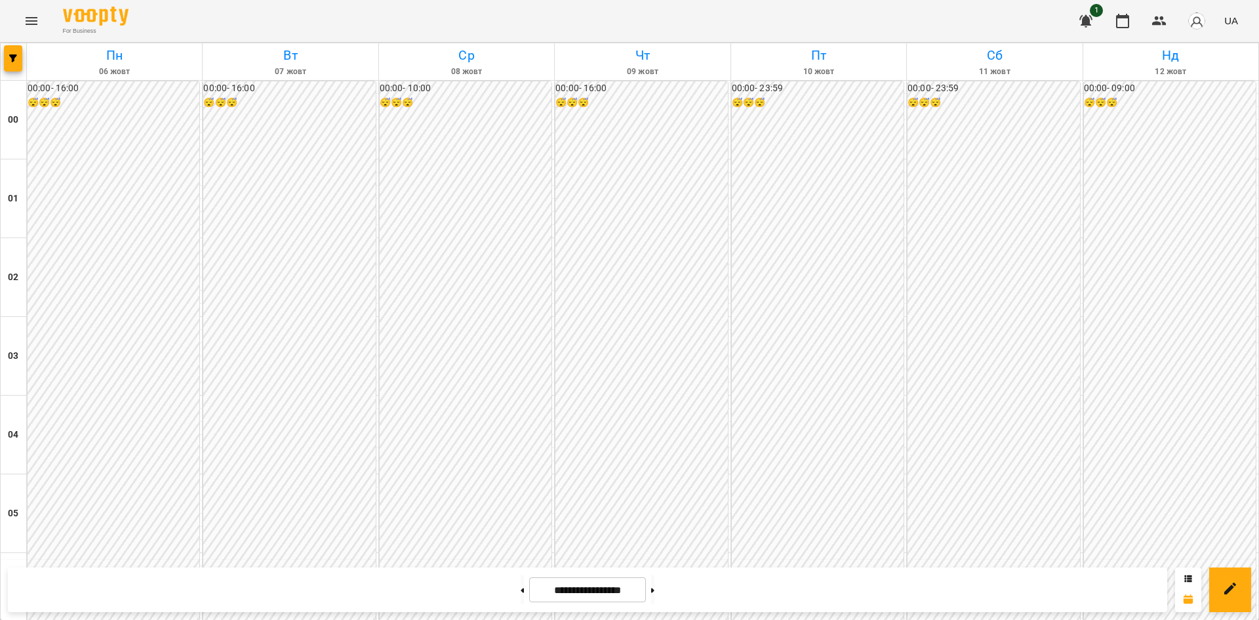
scroll to position [1156, 0]
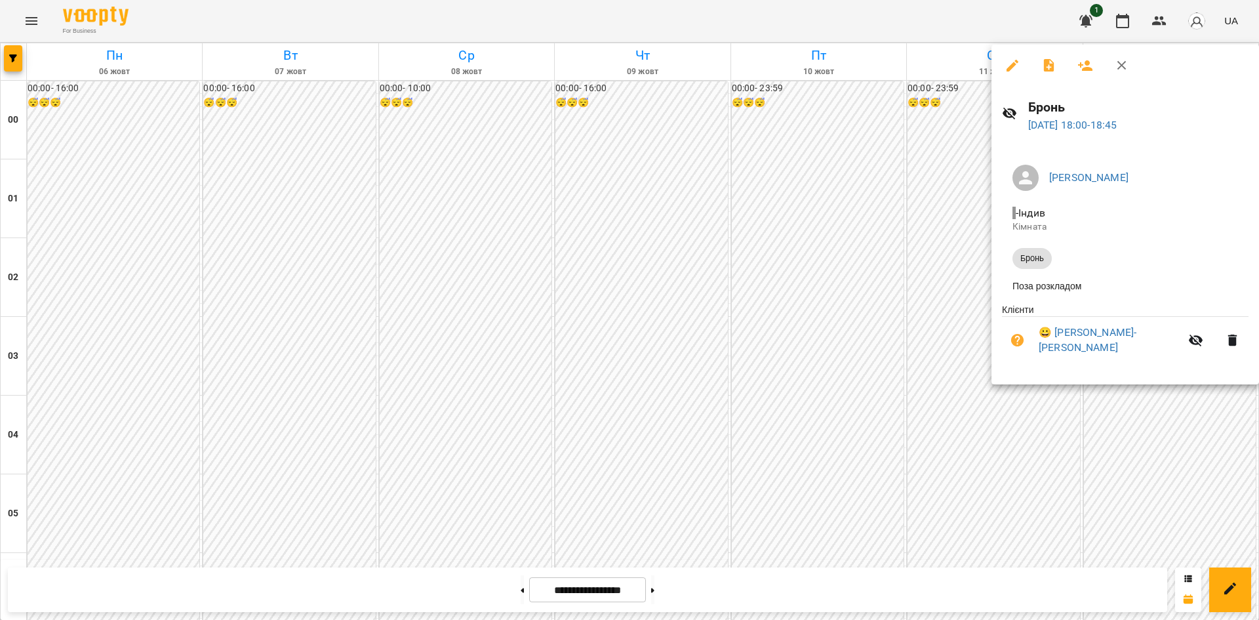
click at [1020, 447] on div at bounding box center [629, 310] width 1259 height 620
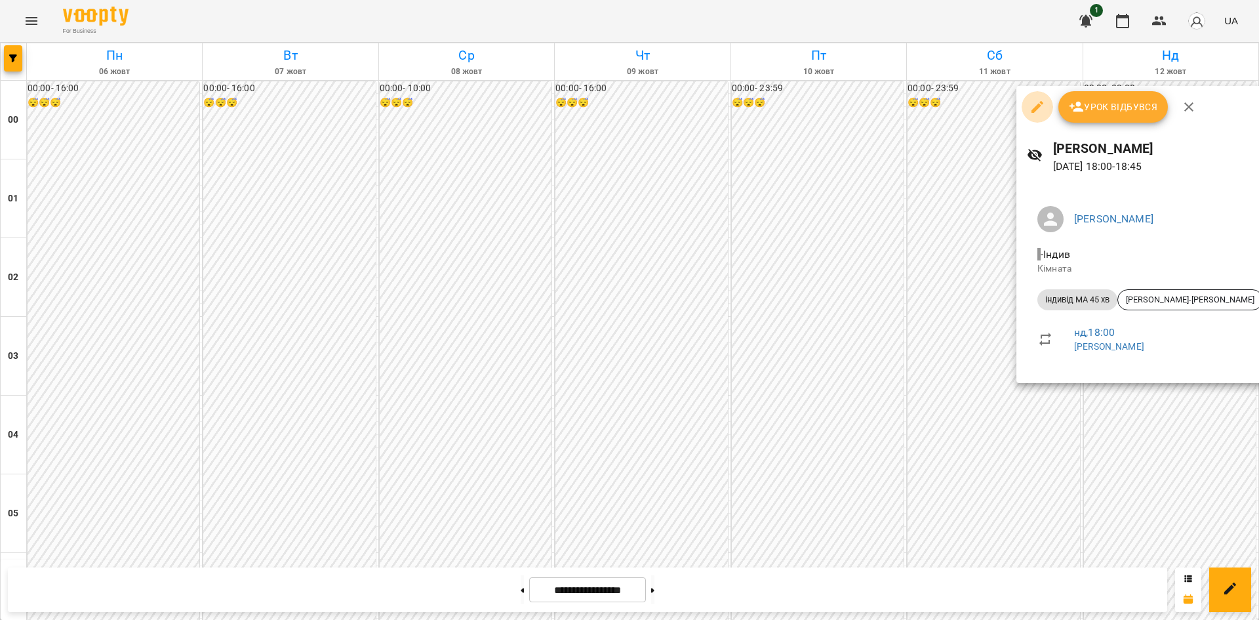
click at [1038, 109] on icon "button" at bounding box center [1038, 107] width 12 height 12
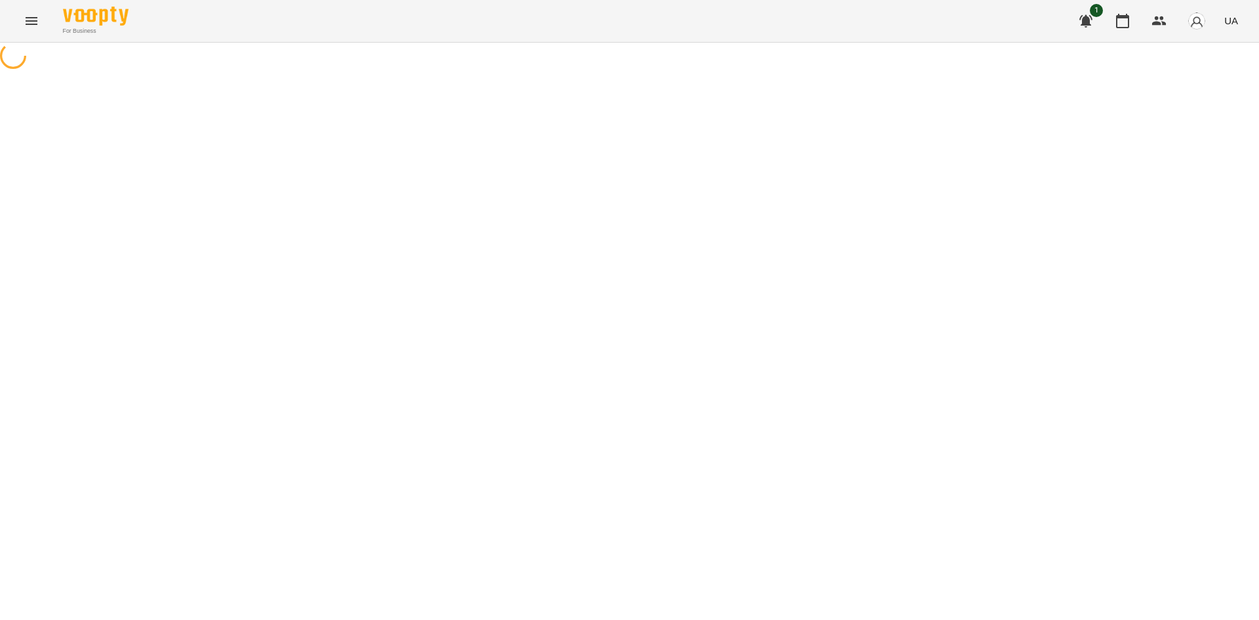
select select "**********"
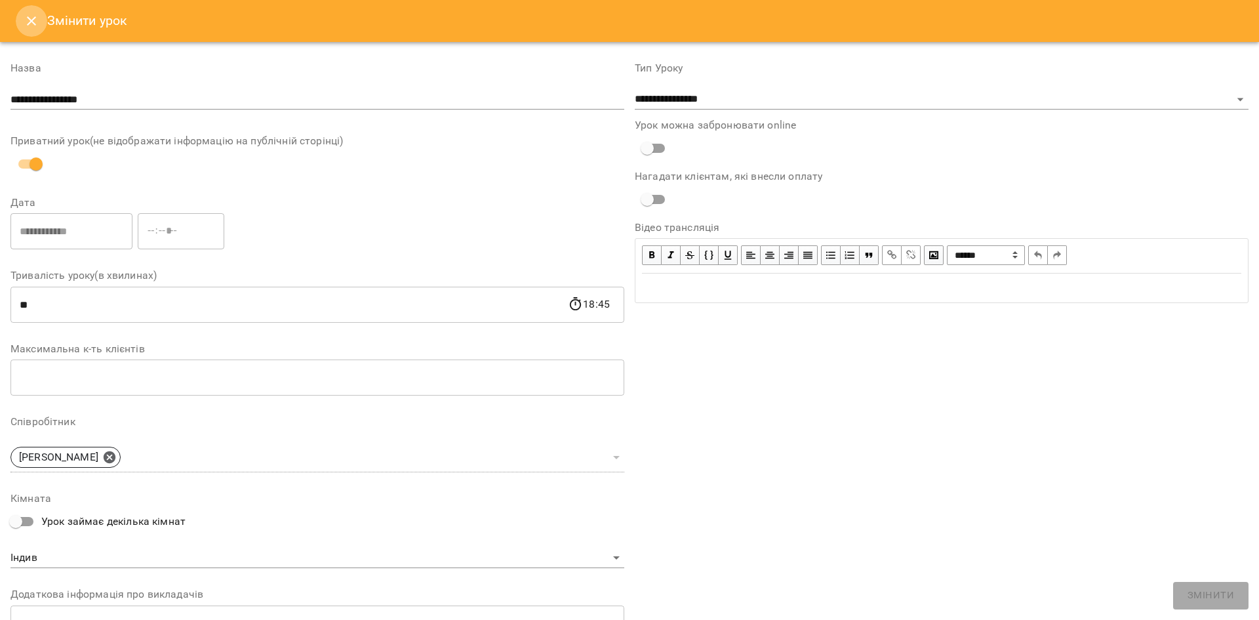
click at [33, 28] on icon "Close" at bounding box center [32, 21] width 16 height 16
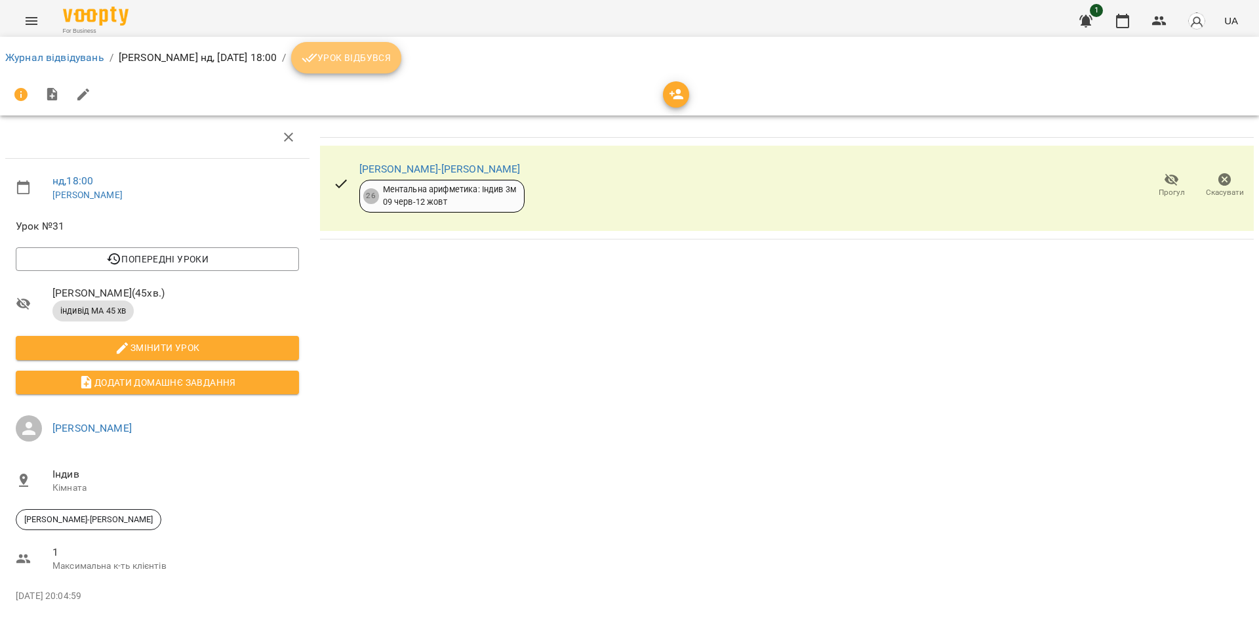
click at [391, 57] on span "Урок відбувся" at bounding box center [346, 58] width 89 height 16
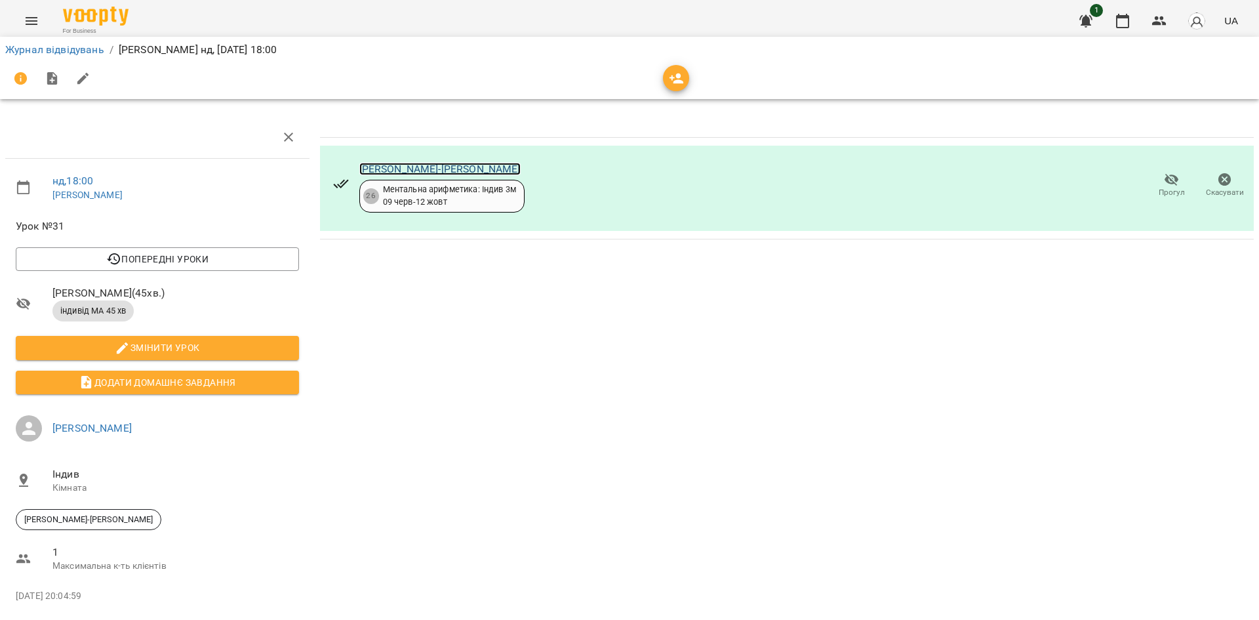
click at [416, 167] on link "[PERSON_NAME]-[PERSON_NAME]" at bounding box center [439, 169] width 161 height 12
click at [28, 31] on button "Menu" at bounding box center [31, 20] width 31 height 31
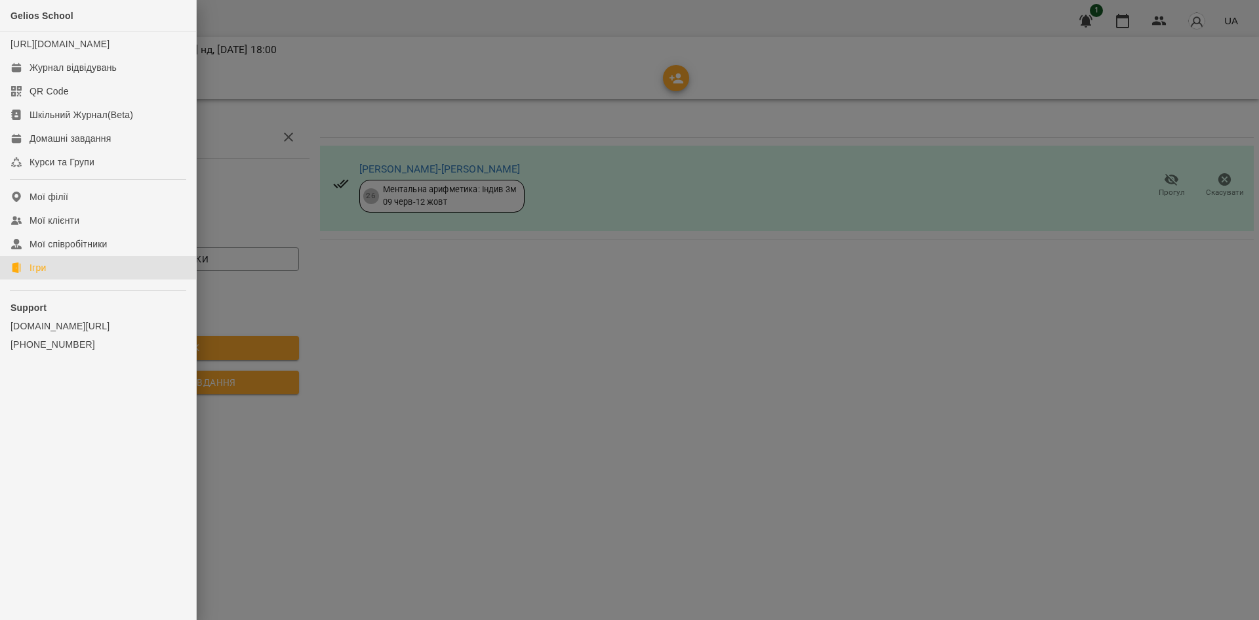
click at [54, 279] on link "Ігри" at bounding box center [98, 268] width 196 height 24
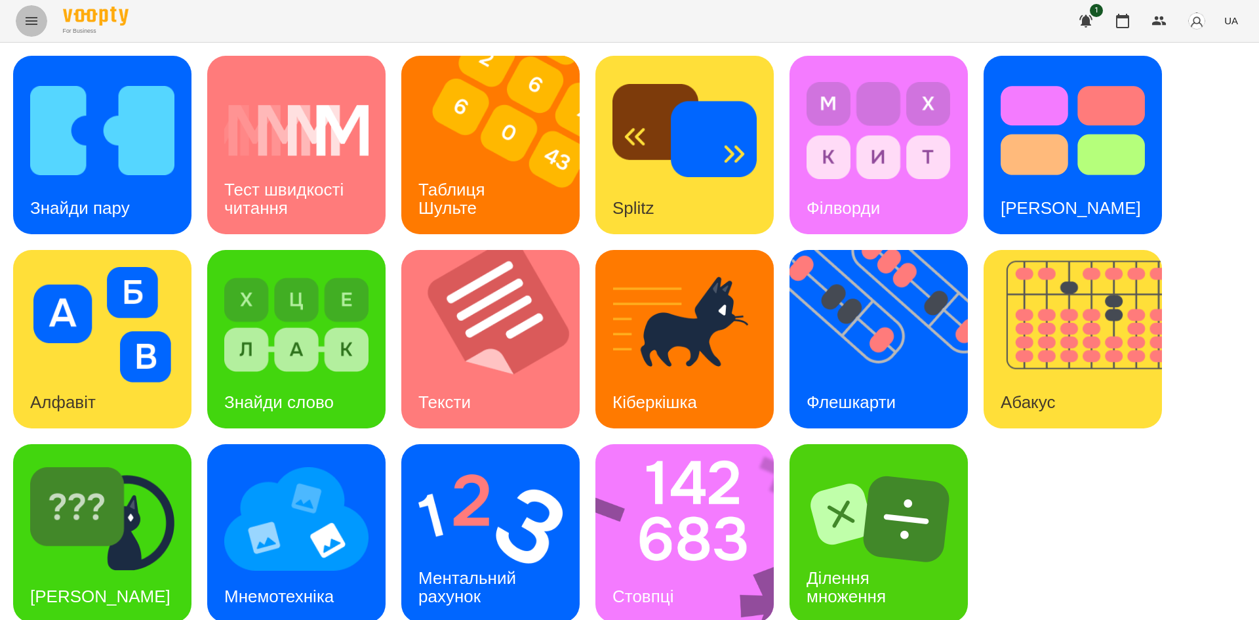
click at [33, 23] on icon "Menu" at bounding box center [32, 21] width 16 height 16
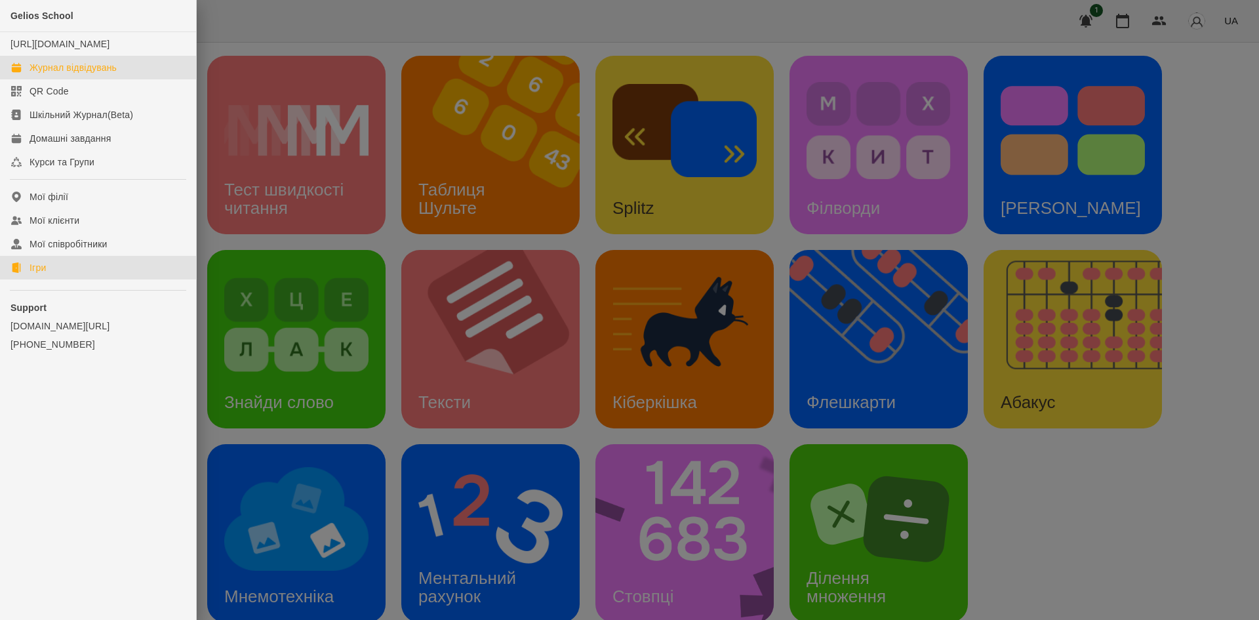
click at [41, 74] on div "Журнал відвідувань" at bounding box center [73, 67] width 87 height 13
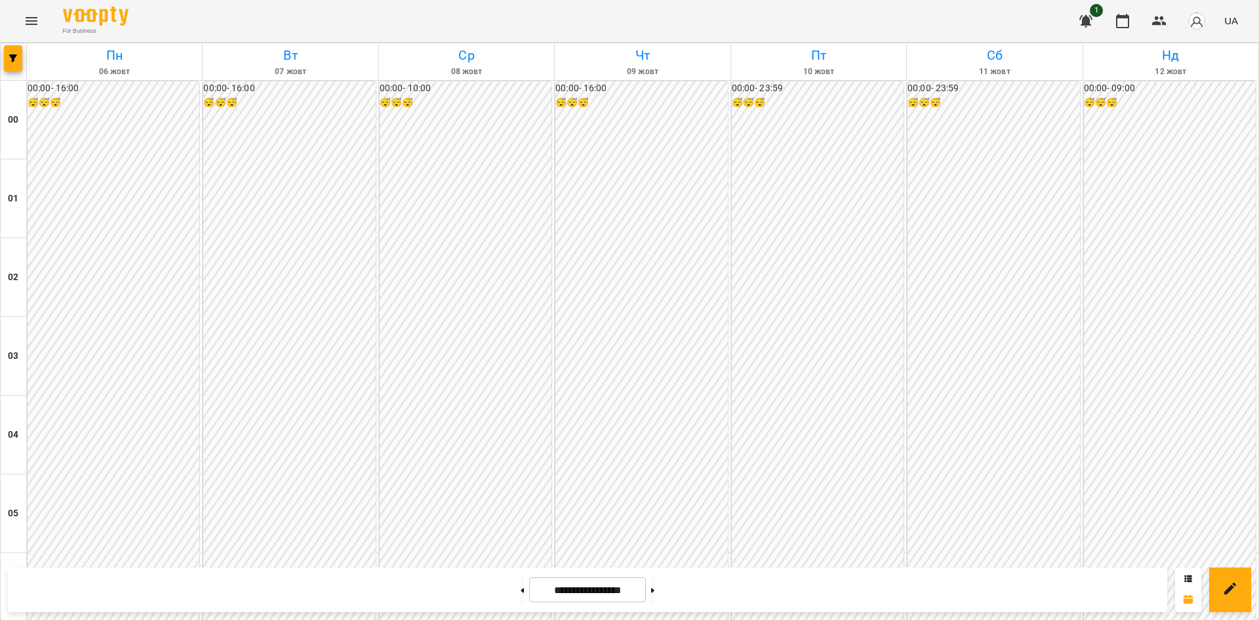
scroll to position [1309, 0]
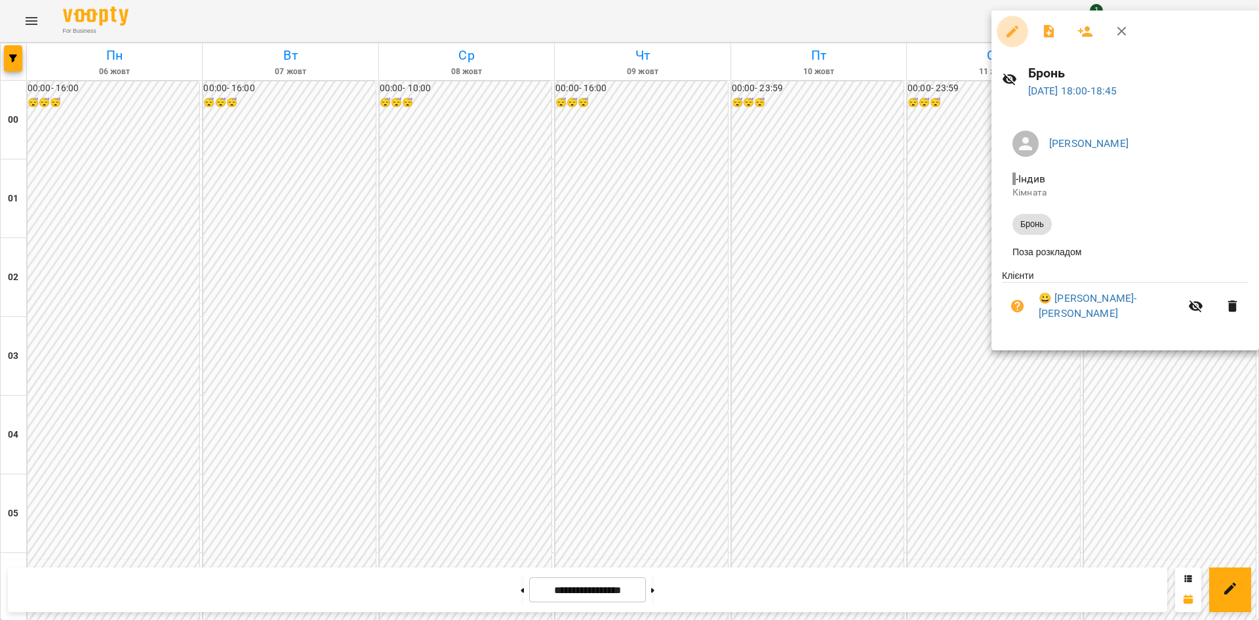
click at [1012, 21] on button "button" at bounding box center [1012, 31] width 31 height 31
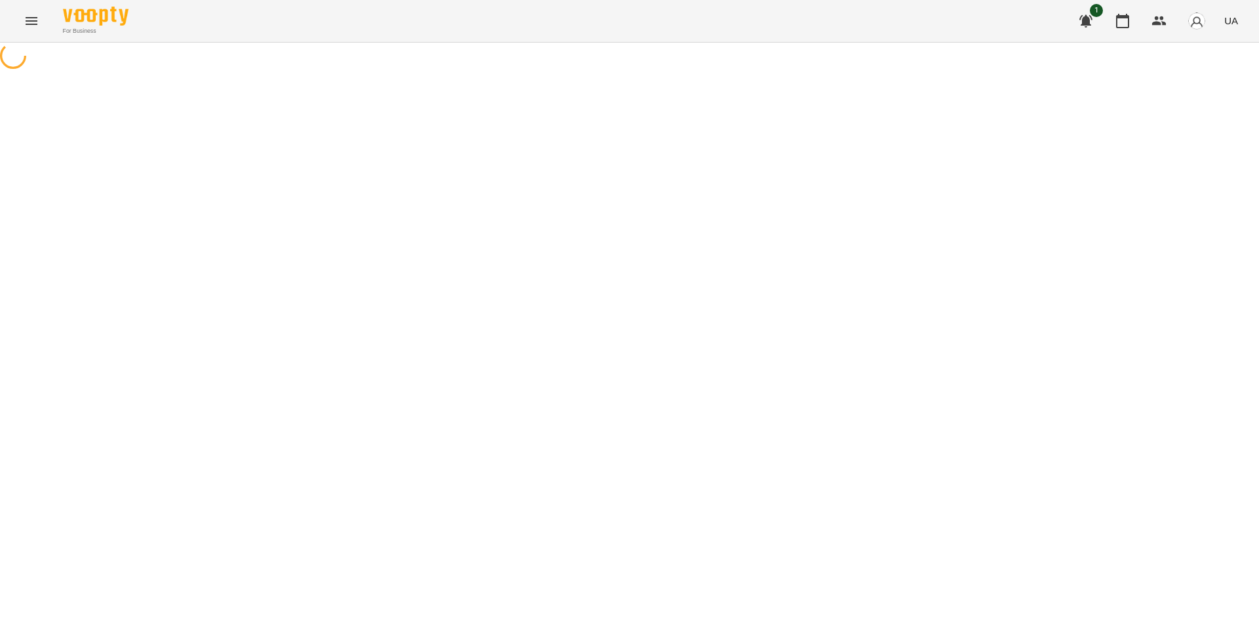
select select "*****"
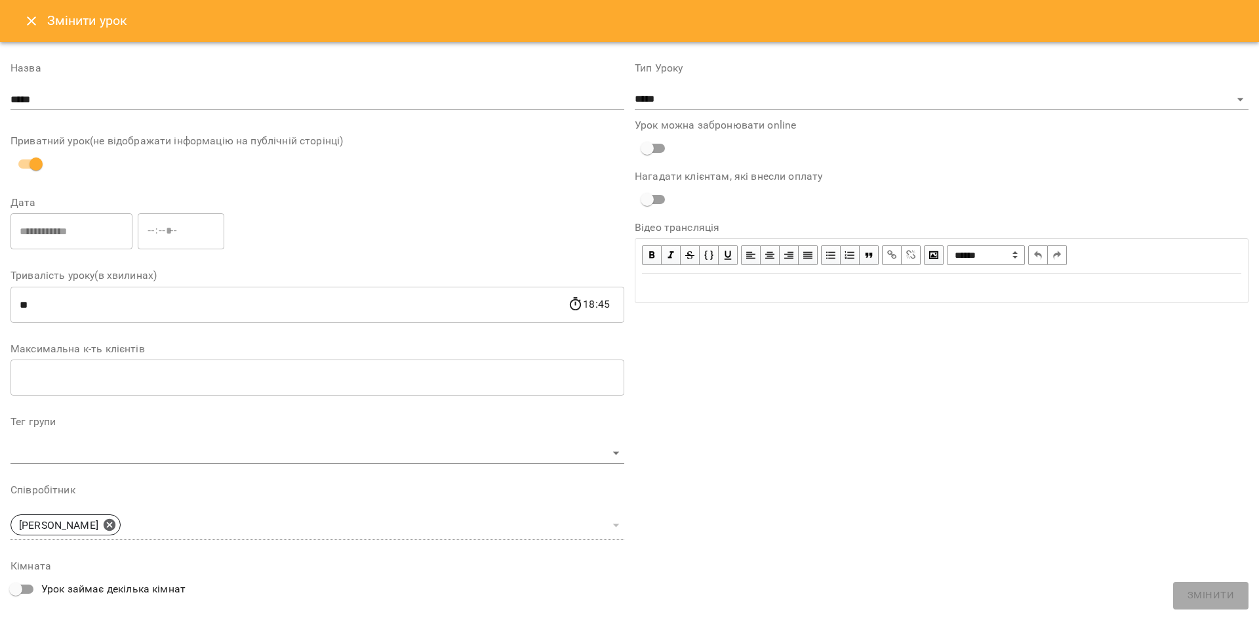
click at [29, 25] on icon "Close" at bounding box center [32, 21] width 16 height 16
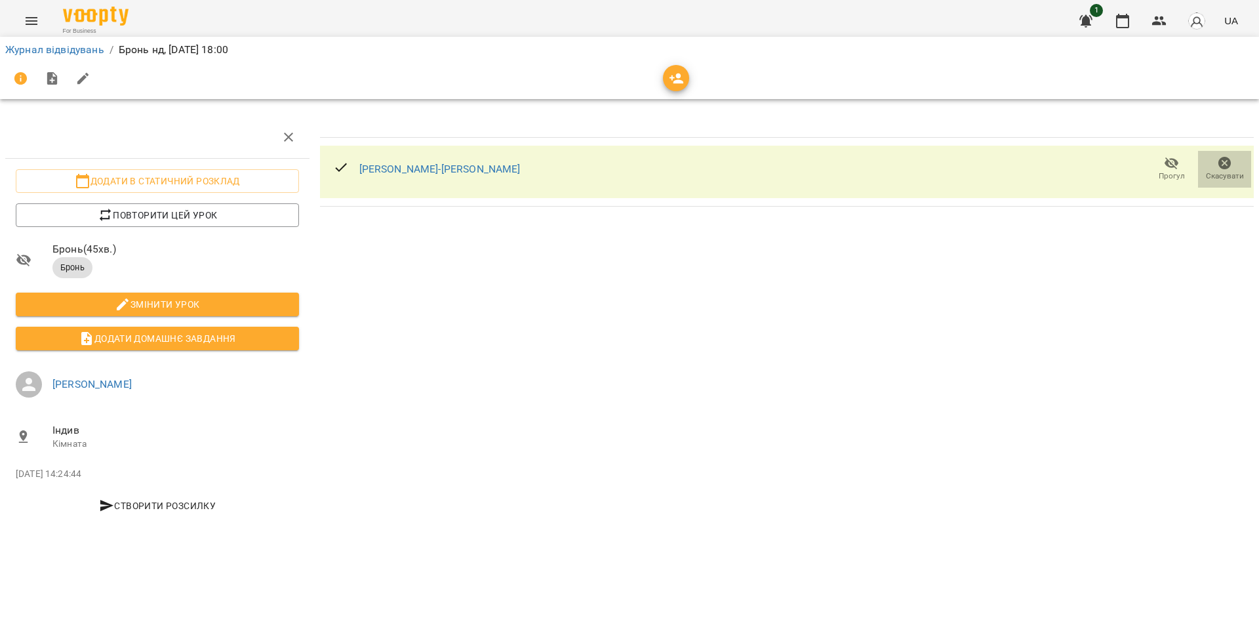
click at [1227, 163] on icon "button" at bounding box center [1225, 163] width 13 height 13
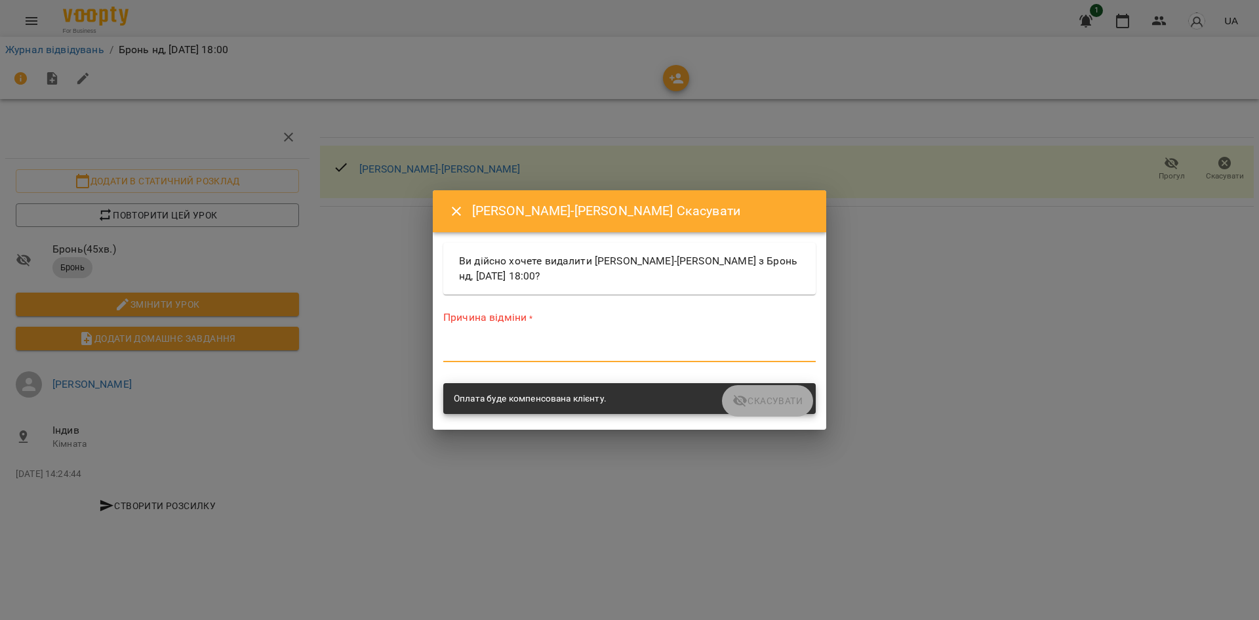
click at [559, 348] on textarea at bounding box center [629, 351] width 373 height 12
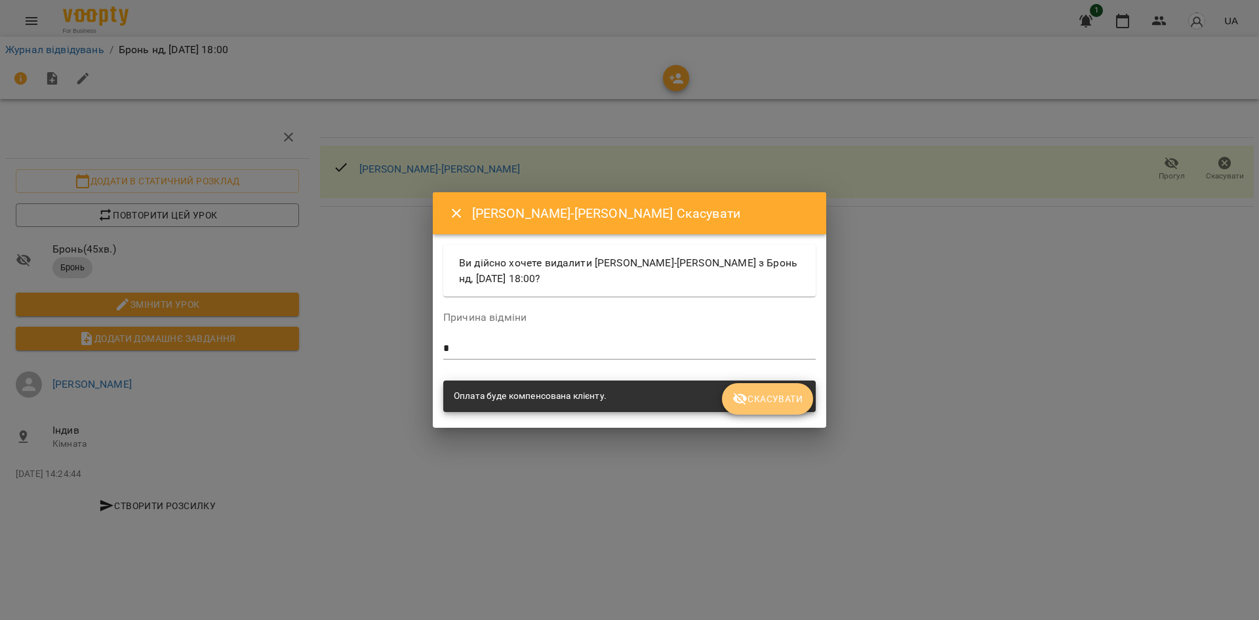
click at [786, 399] on span "Скасувати" at bounding box center [768, 399] width 70 height 16
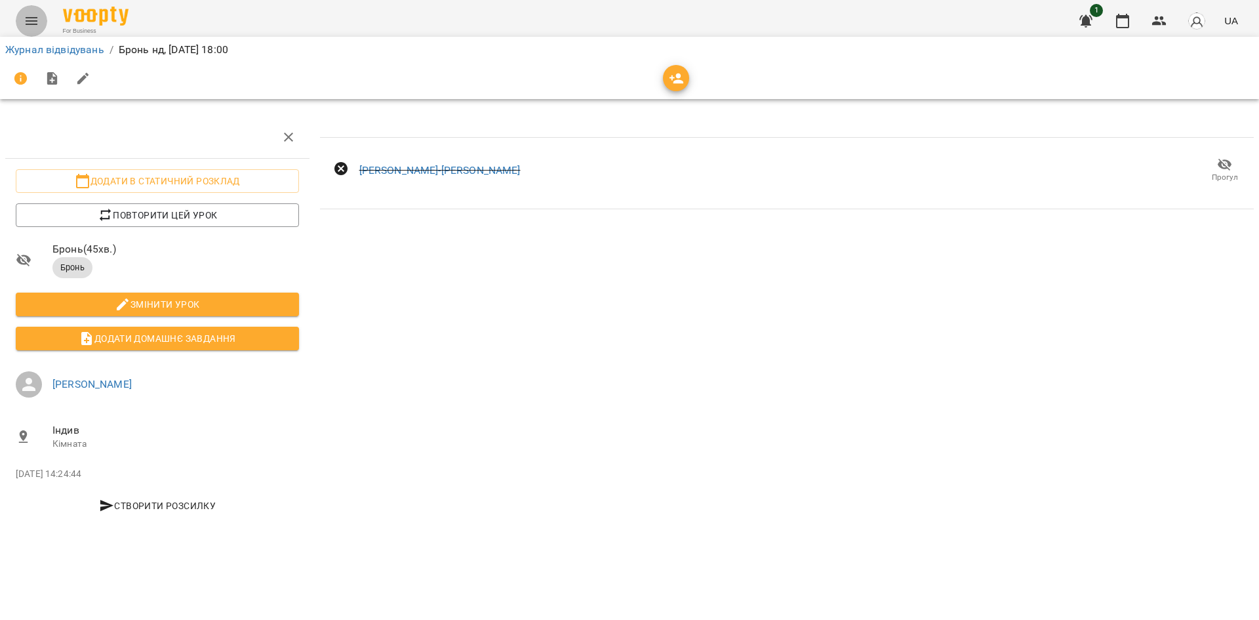
click at [32, 18] on icon "Menu" at bounding box center [32, 21] width 12 height 8
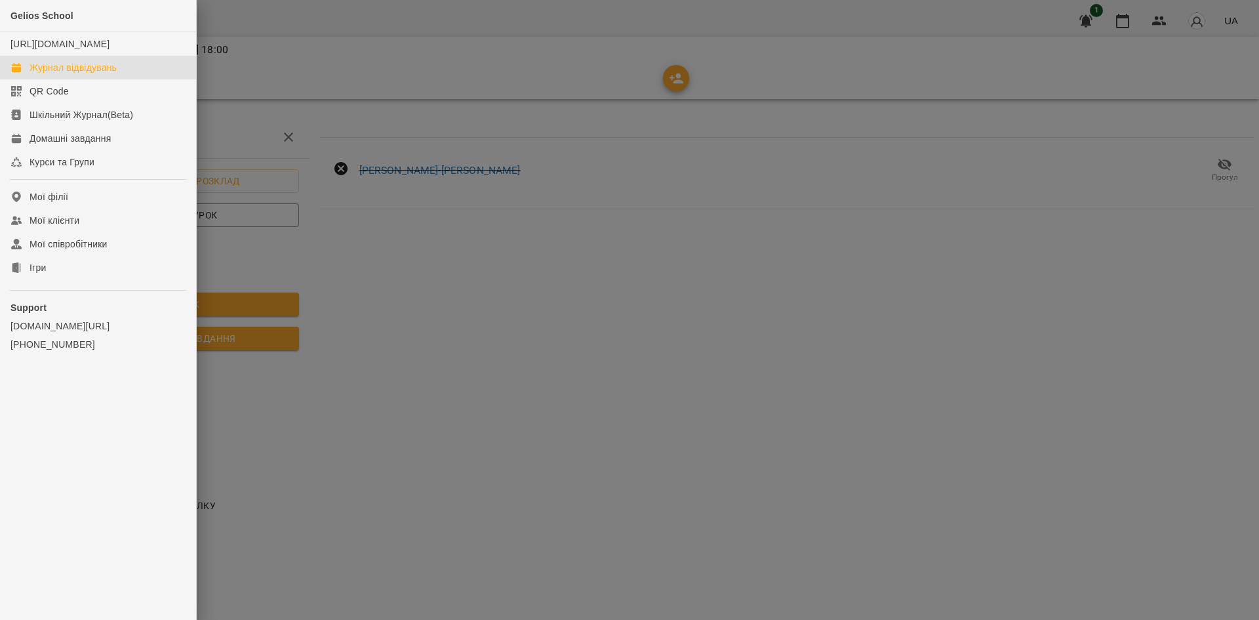
click at [57, 74] on div "Журнал відвідувань" at bounding box center [73, 67] width 87 height 13
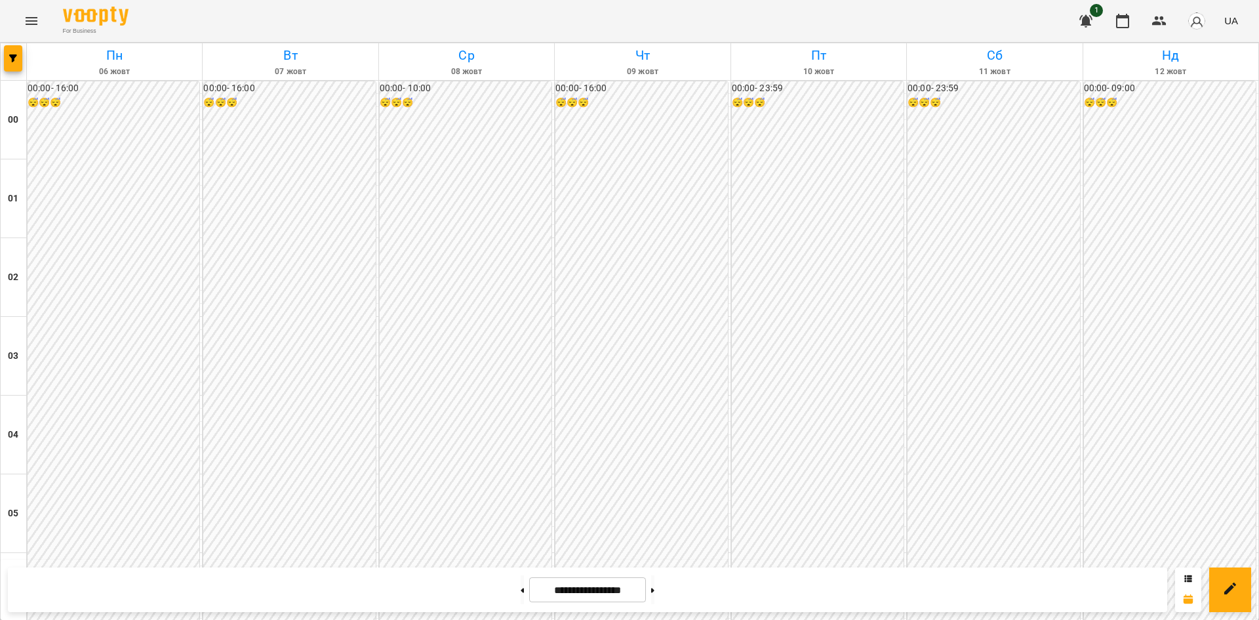
scroll to position [1248, 0]
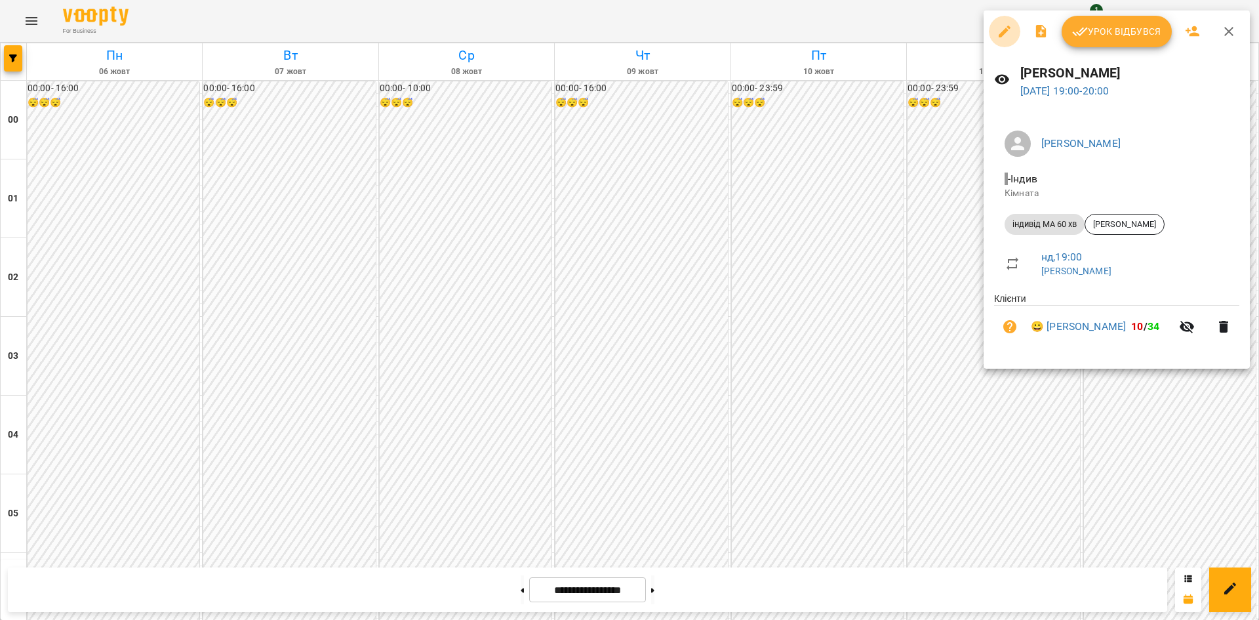
click at [1004, 34] on icon "button" at bounding box center [1005, 32] width 12 height 12
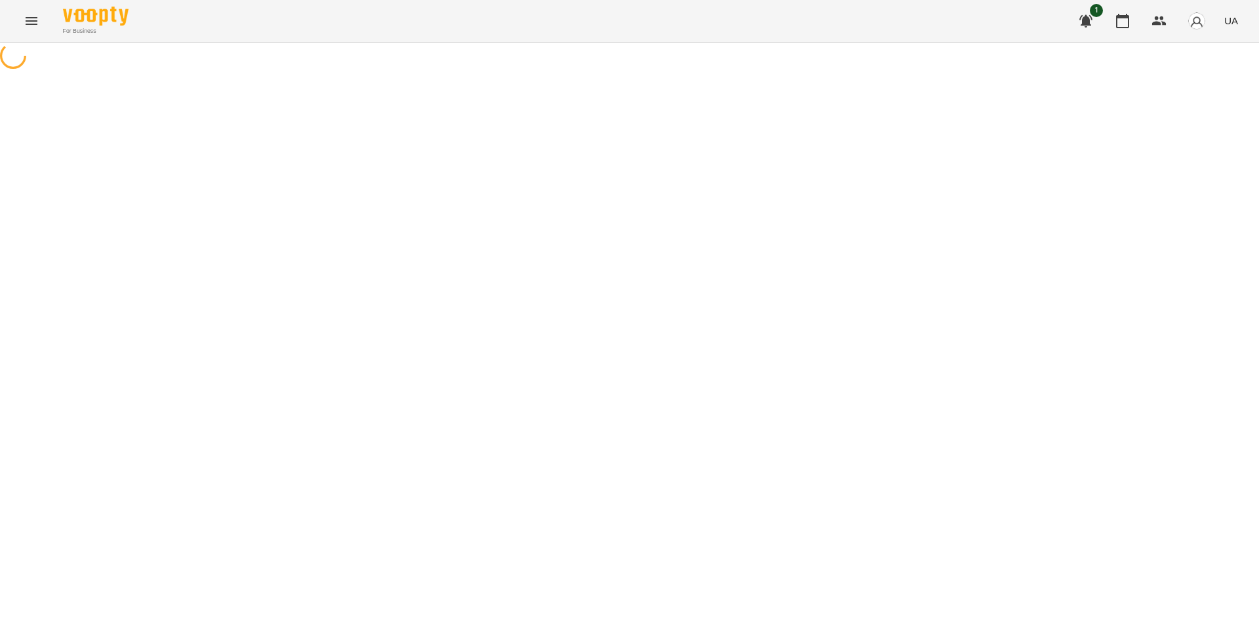
select select "**********"
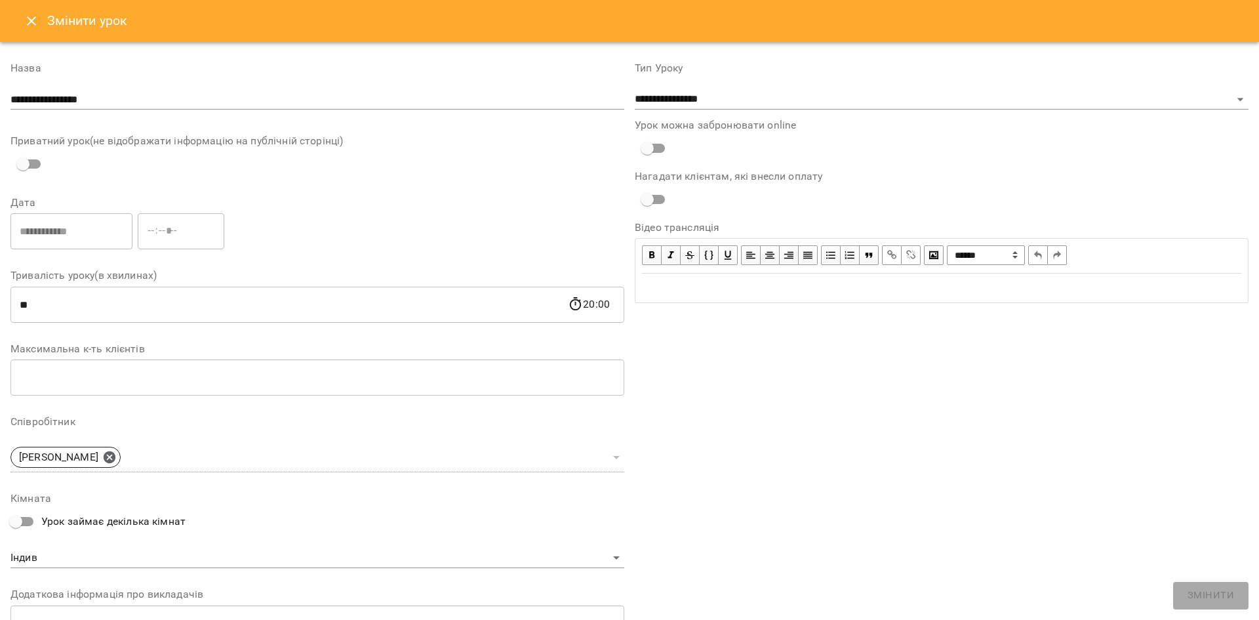
click at [33, 19] on icon "Close" at bounding box center [31, 20] width 9 height 9
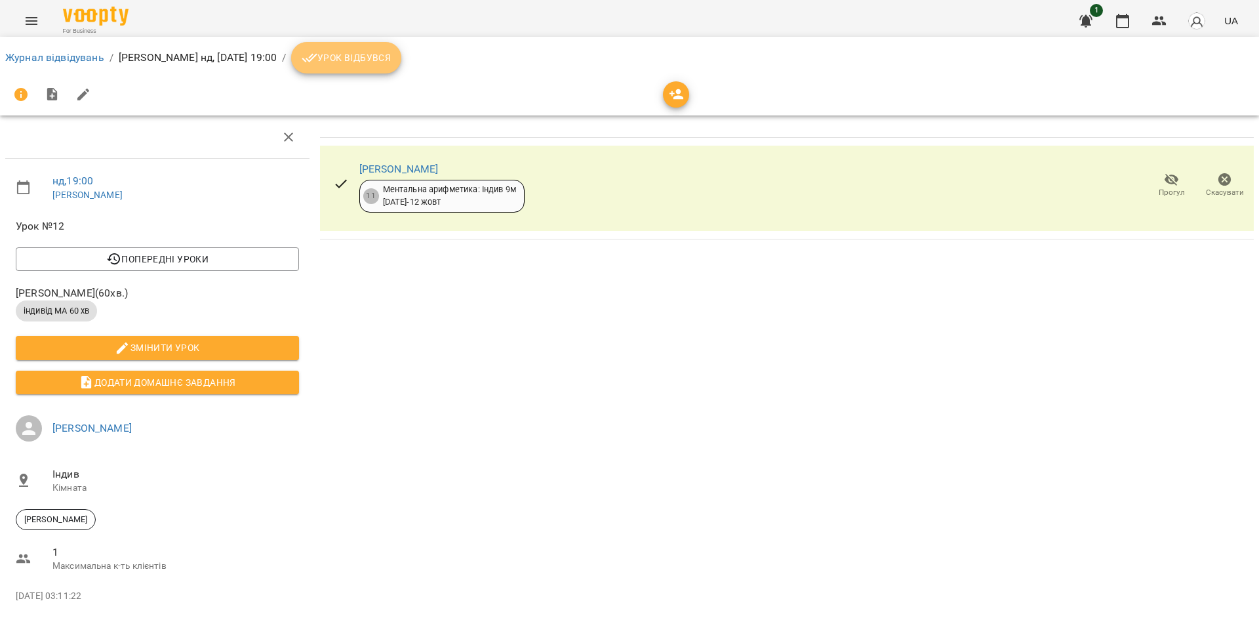
click at [391, 64] on span "Урок відбувся" at bounding box center [346, 58] width 89 height 16
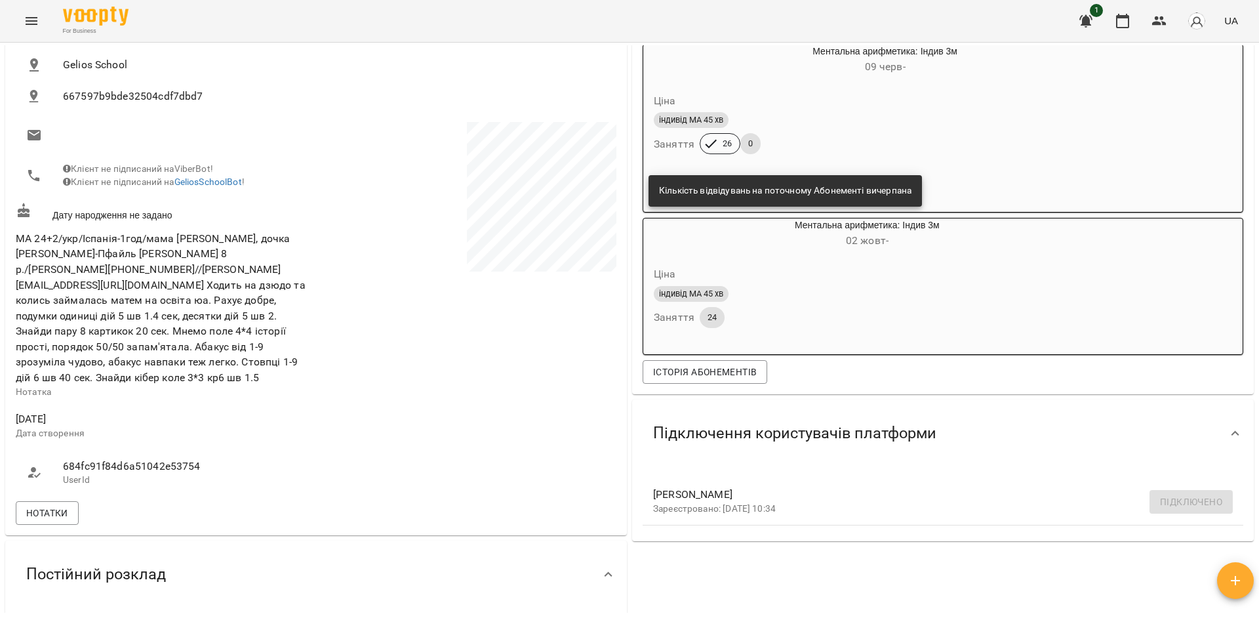
scroll to position [180, 0]
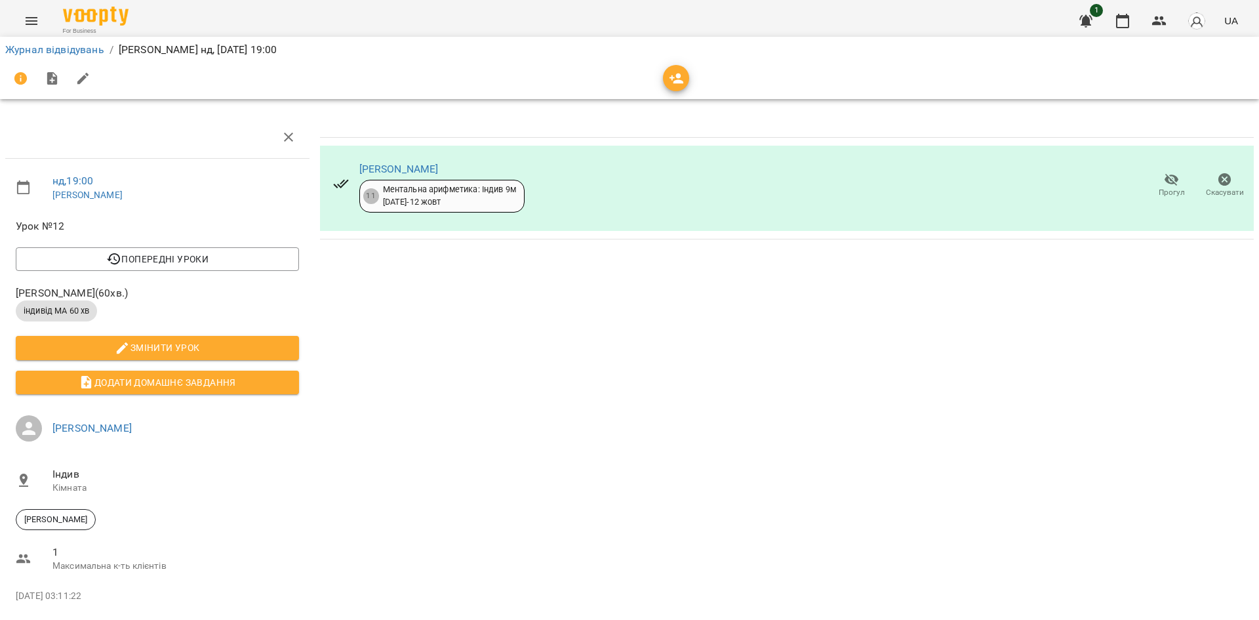
click at [30, 24] on icon "Menu" at bounding box center [32, 21] width 12 height 8
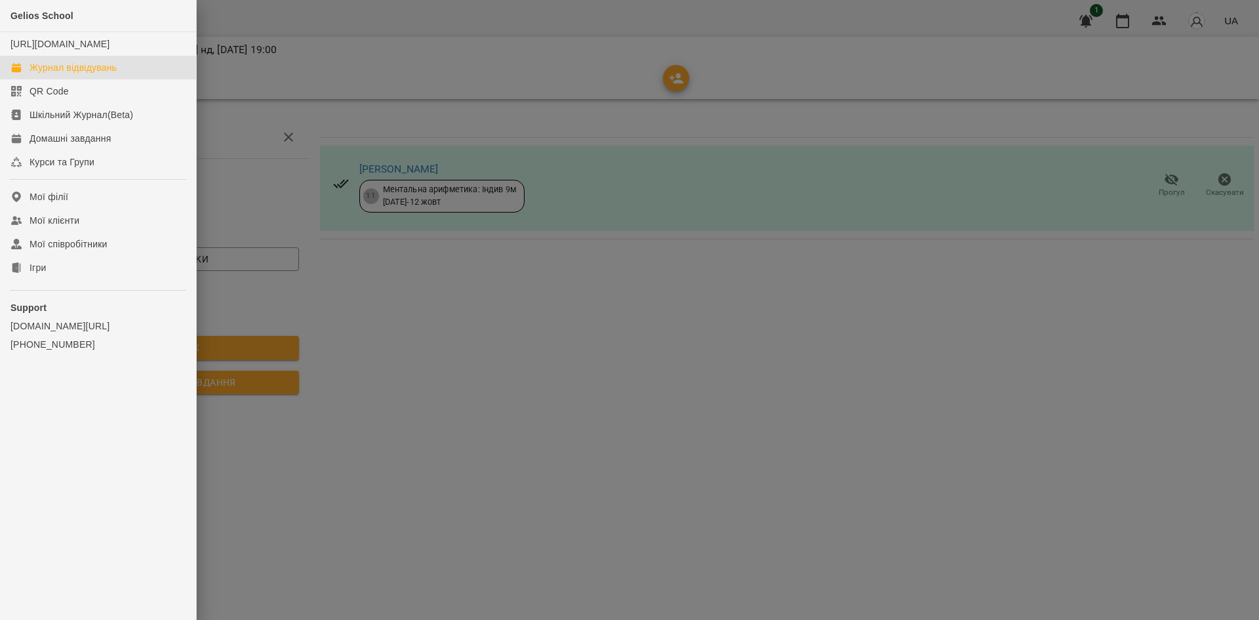
click at [68, 74] on div "Журнал відвідувань" at bounding box center [73, 67] width 87 height 13
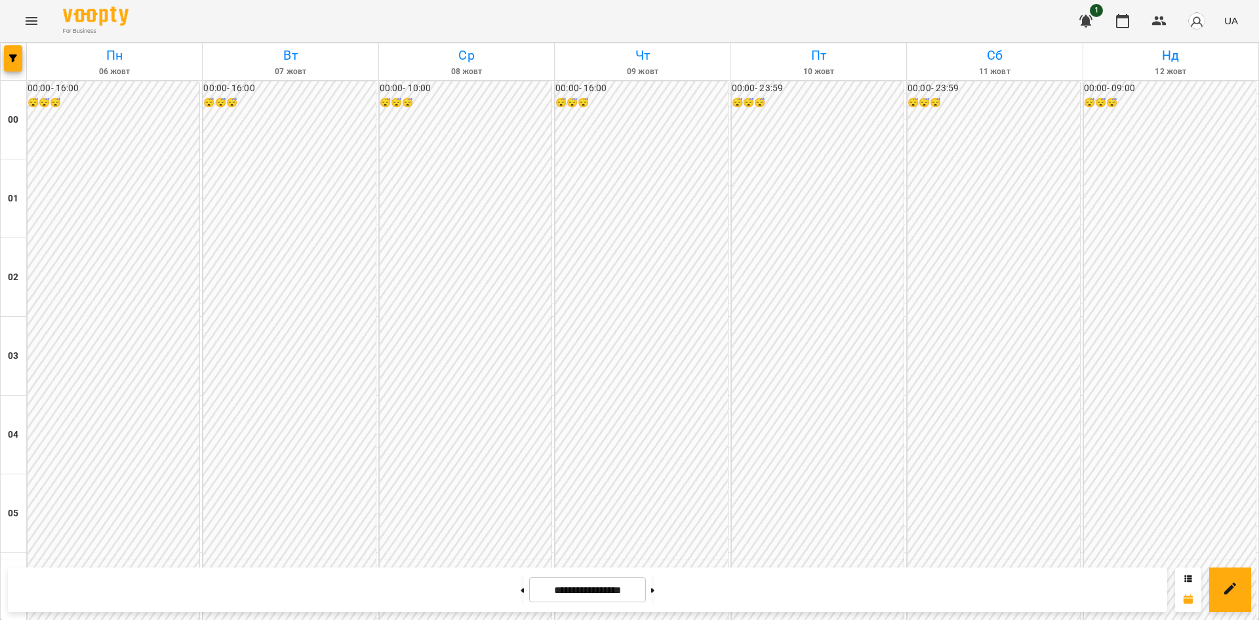
scroll to position [1220, 0]
click at [655, 588] on button at bounding box center [652, 589] width 3 height 29
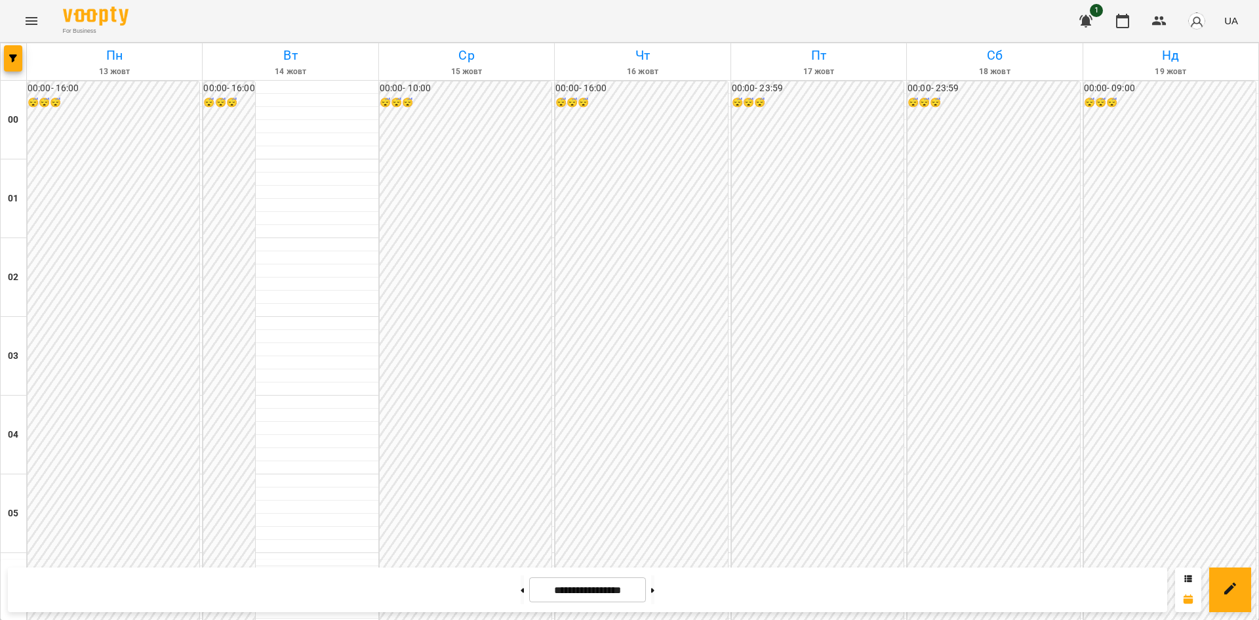
scroll to position [1136, 0]
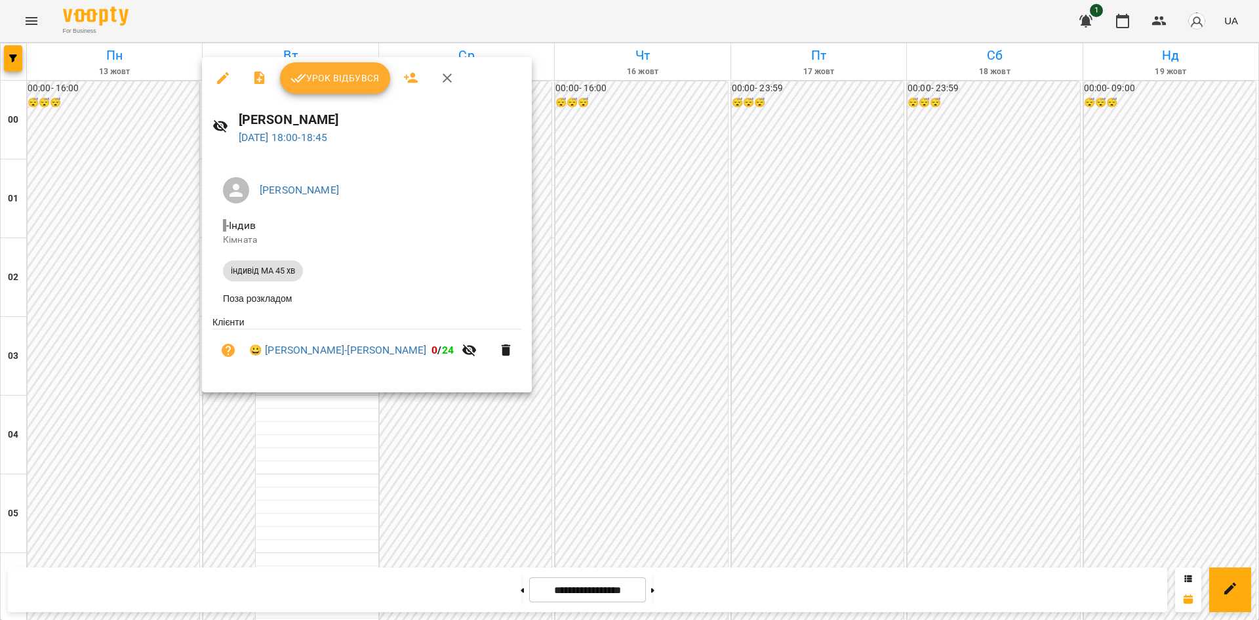
click at [602, 384] on div at bounding box center [629, 310] width 1259 height 620
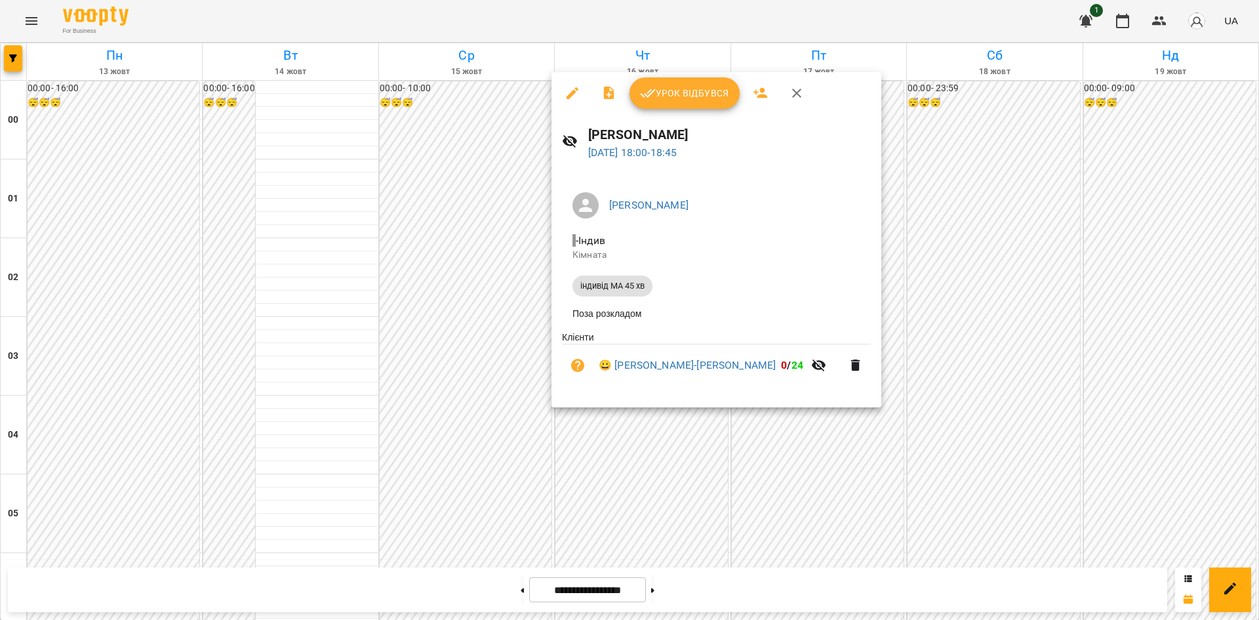
click at [880, 309] on div at bounding box center [629, 310] width 1259 height 620
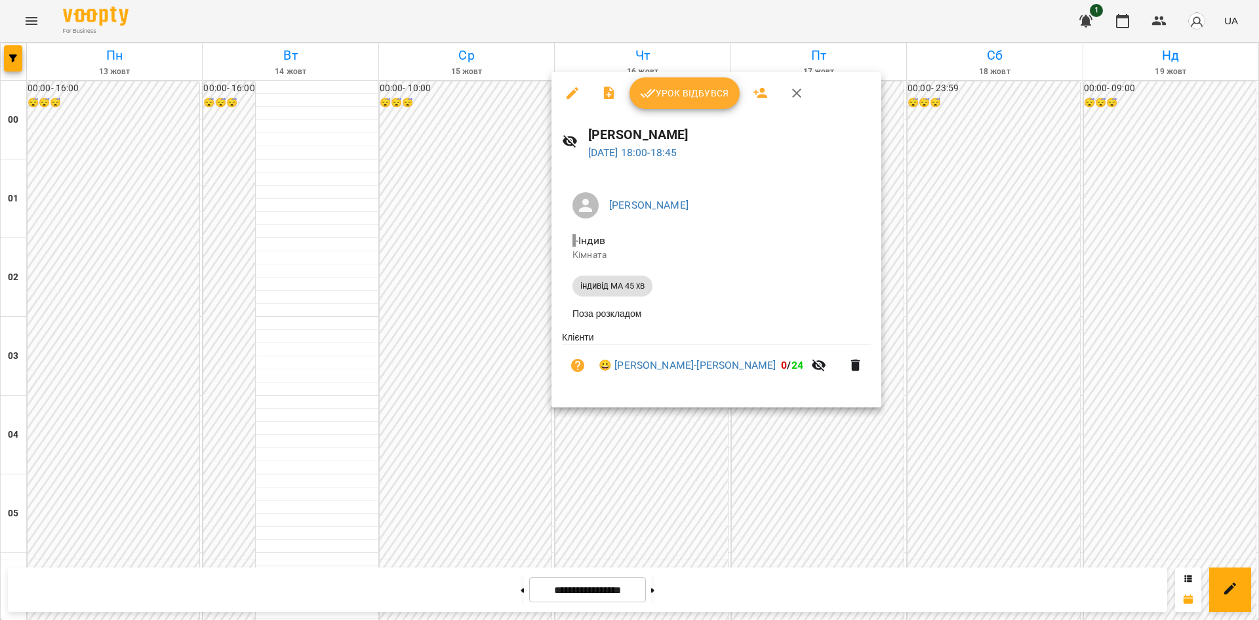
click at [943, 253] on div at bounding box center [629, 310] width 1259 height 620
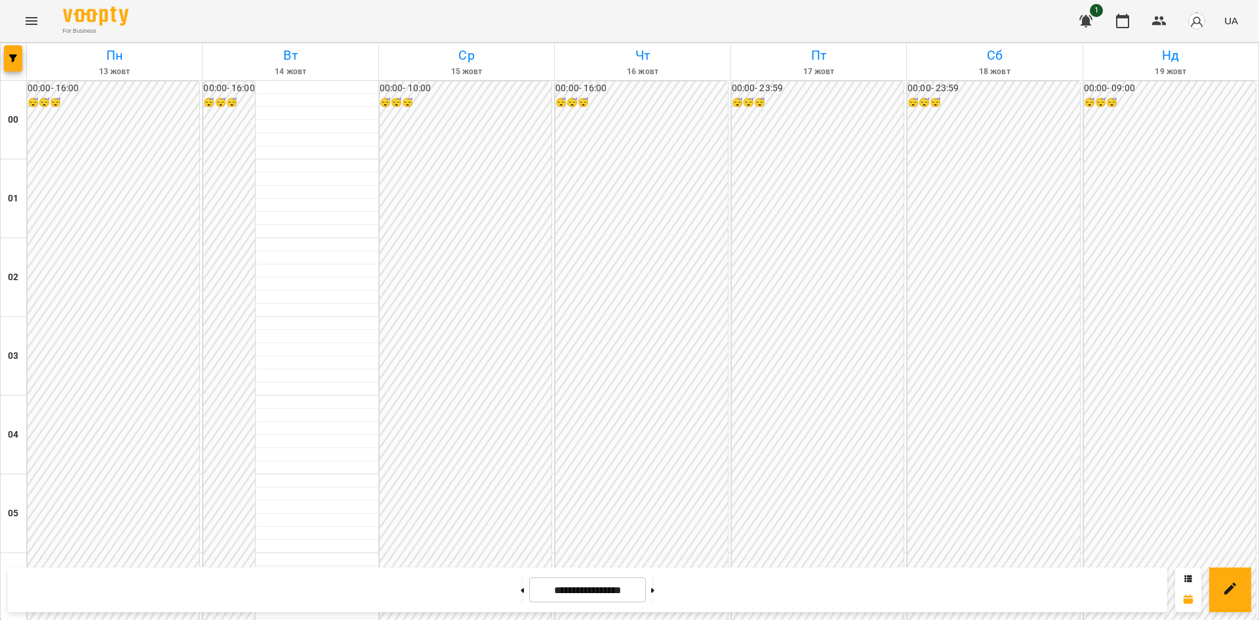
scroll to position [1227, 0]
click at [655, 587] on button at bounding box center [652, 589] width 3 height 29
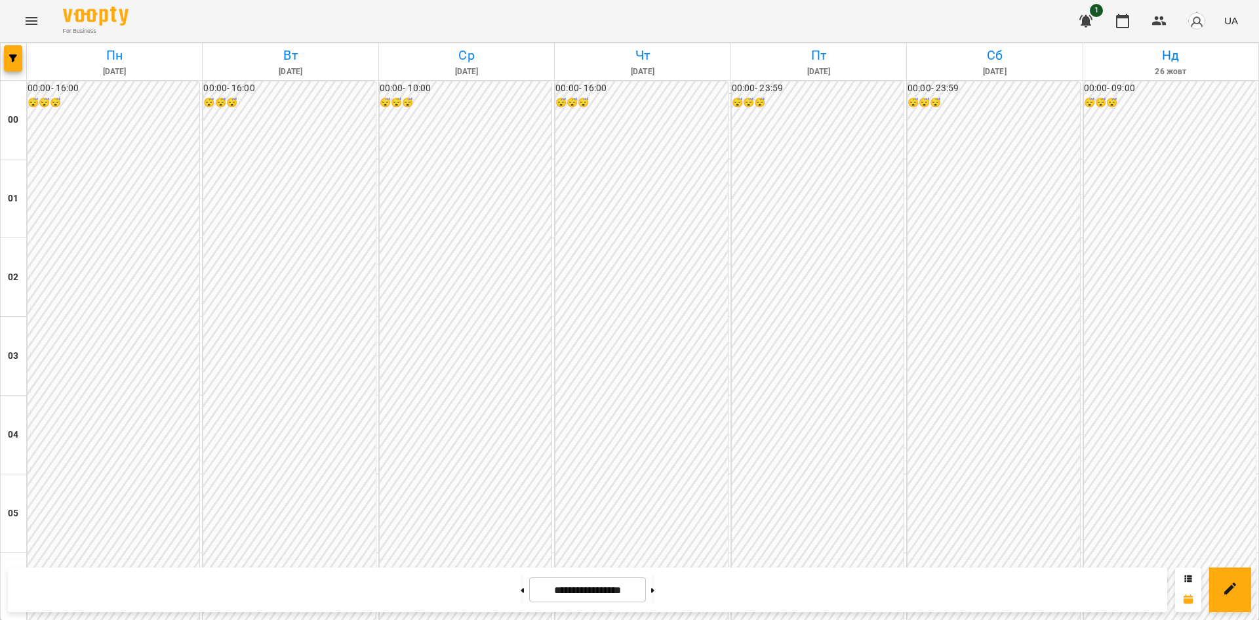
scroll to position [1263, 0]
click at [521, 592] on button at bounding box center [522, 589] width 3 height 29
type input "**********"
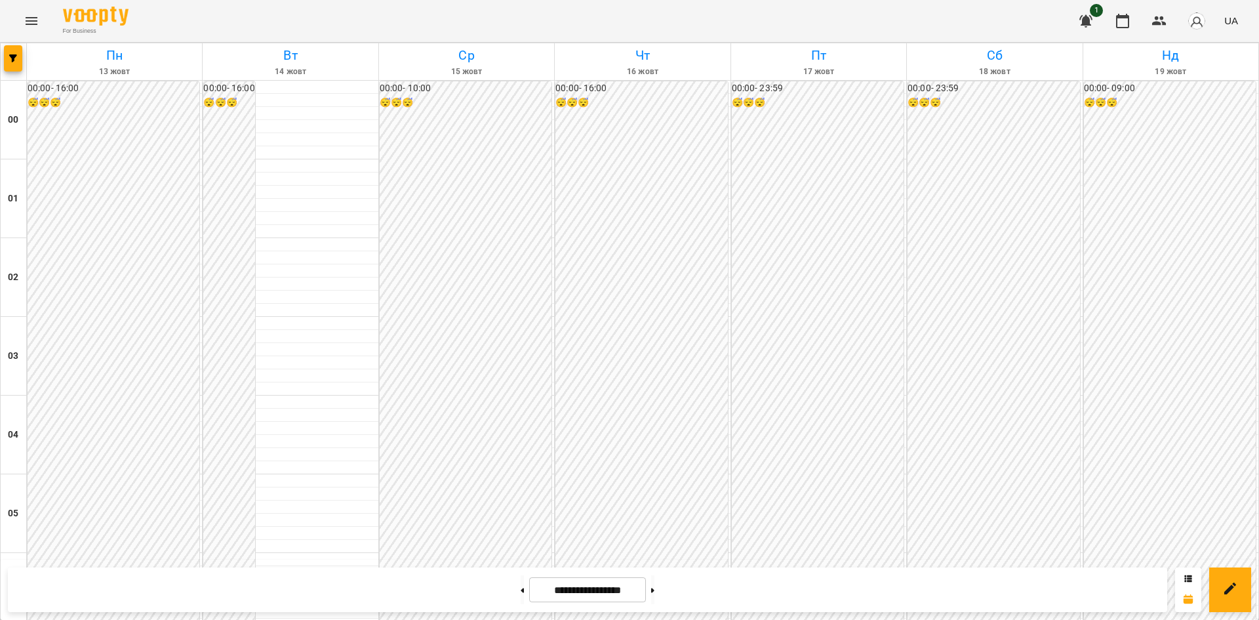
scroll to position [1152, 0]
